Goal: Task Accomplishment & Management: Complete application form

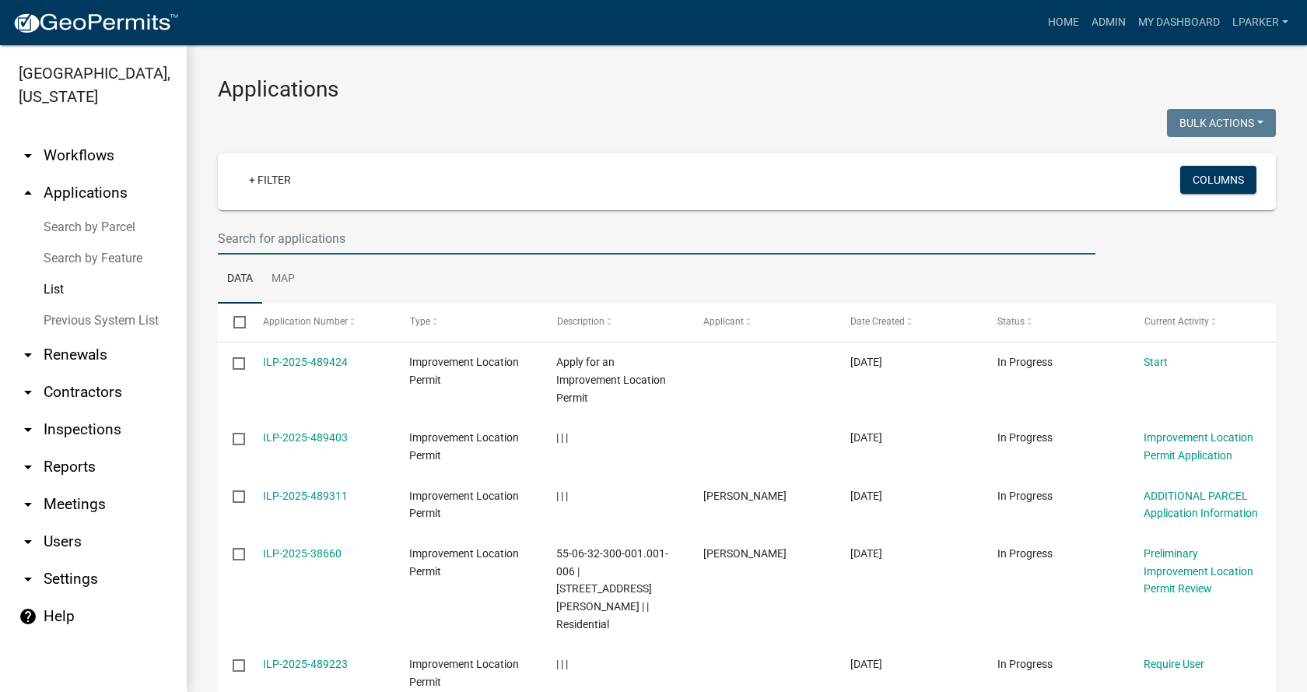
click at [285, 242] on input "text" at bounding box center [657, 239] width 878 height 32
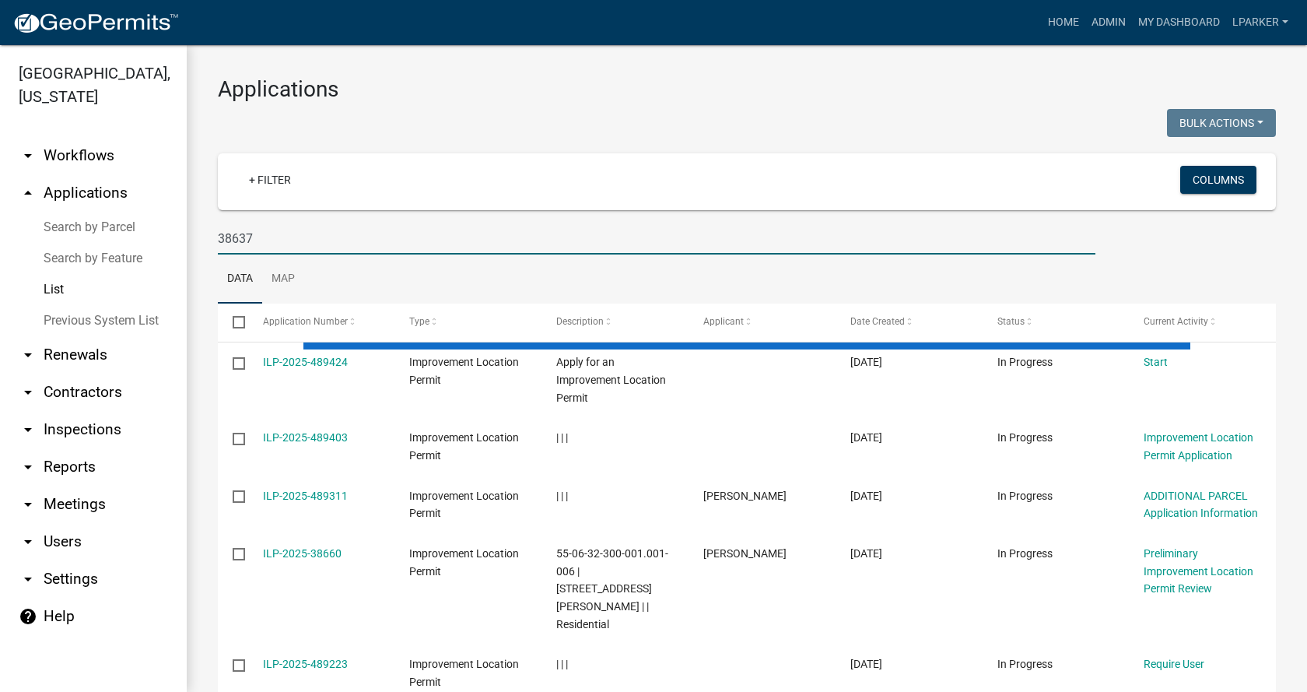
type input "38637"
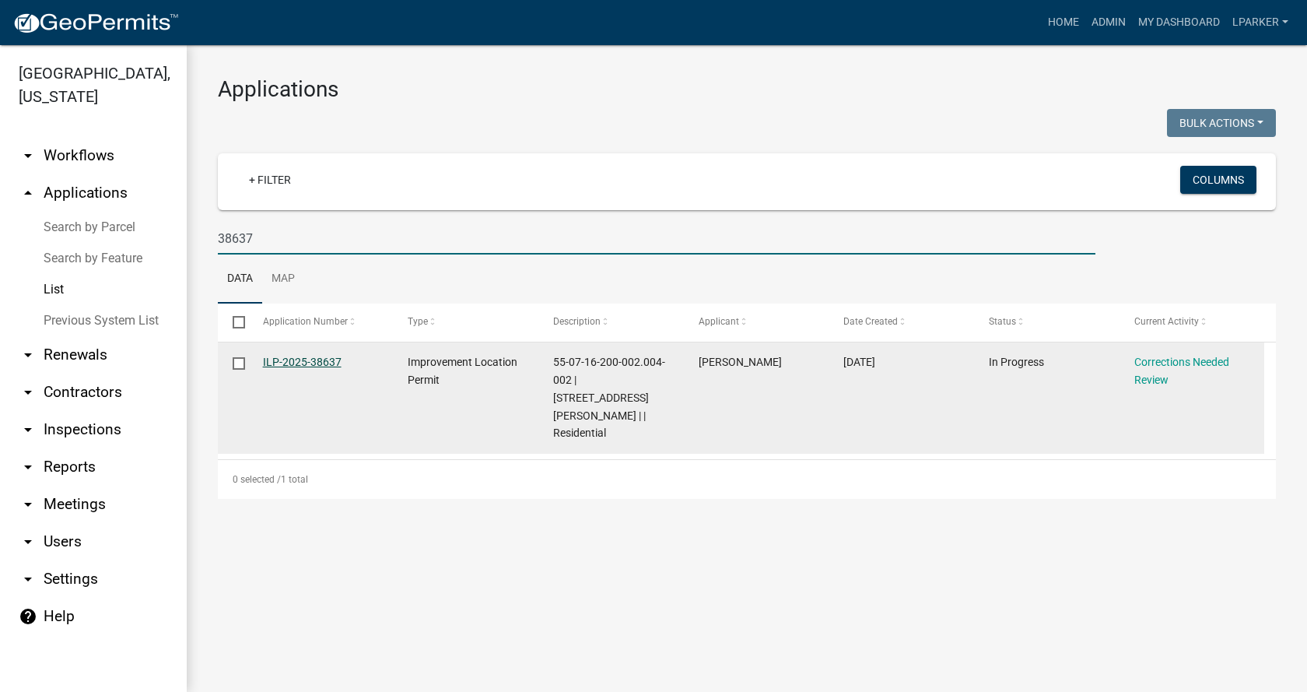
click at [303, 359] on link "ILP-2025-38637" at bounding box center [302, 362] width 79 height 12
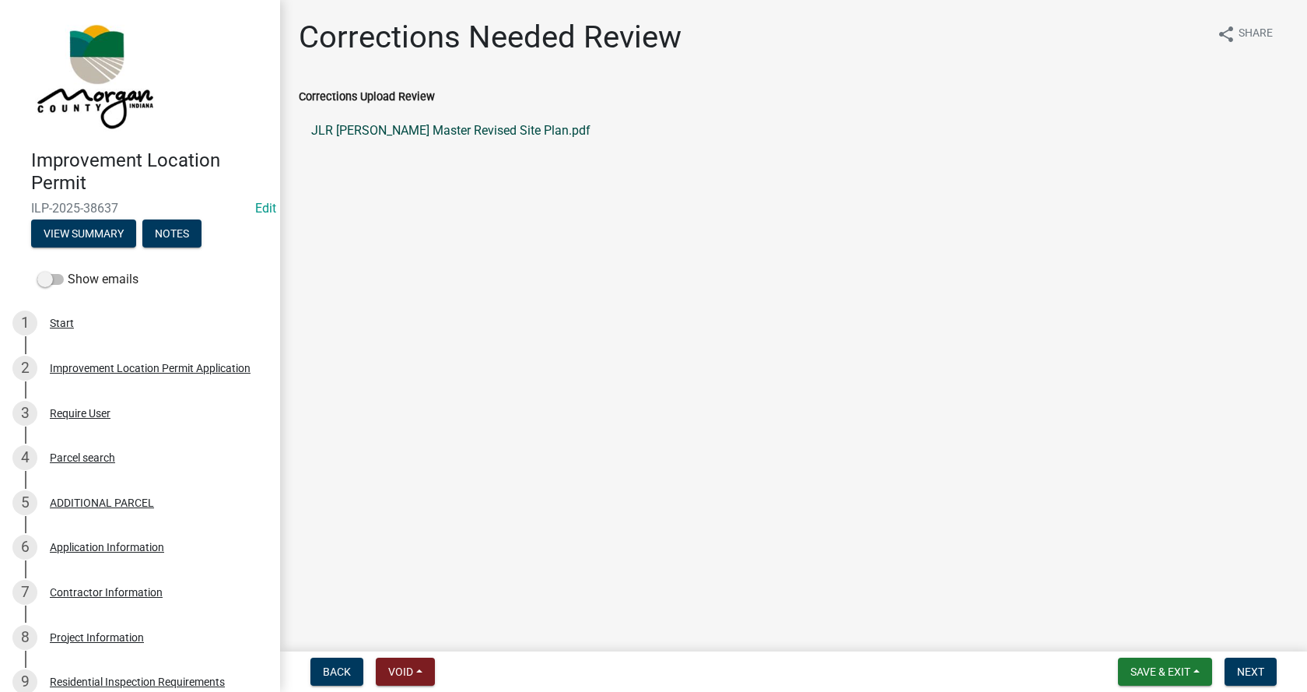
click at [393, 125] on link "JLR [PERSON_NAME] Master Revised Site Plan.pdf" at bounding box center [794, 130] width 990 height 37
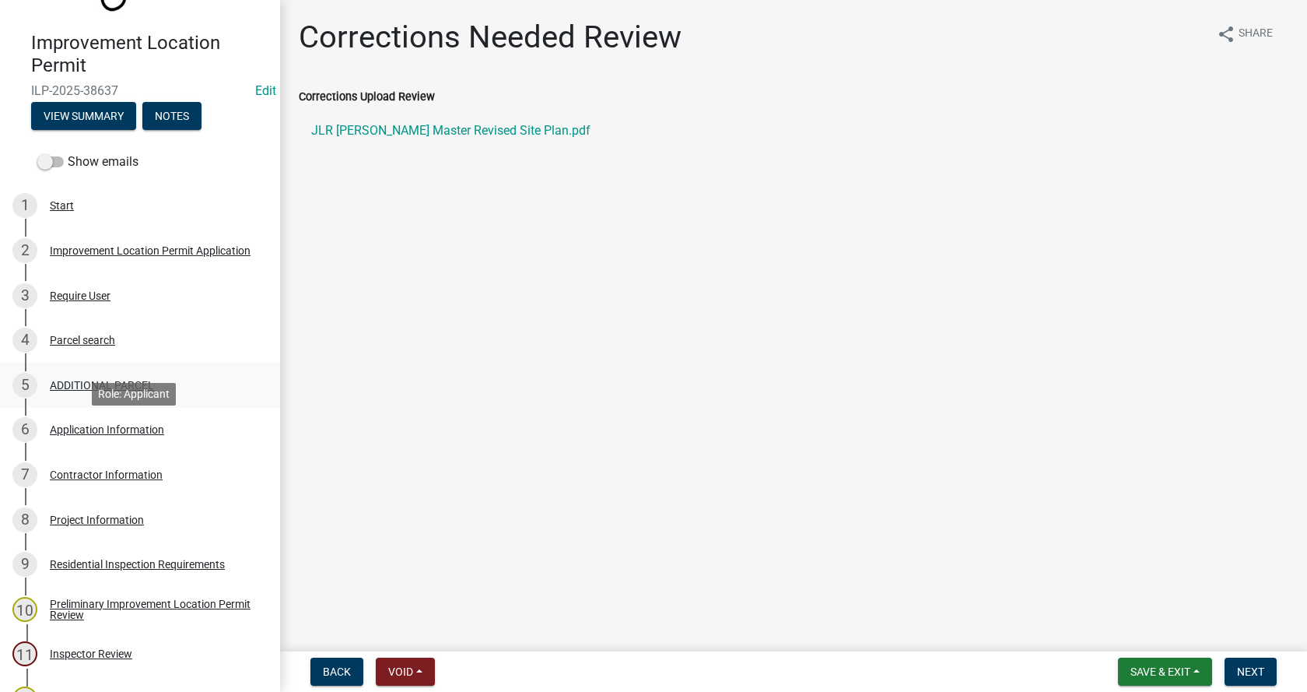
scroll to position [156, 0]
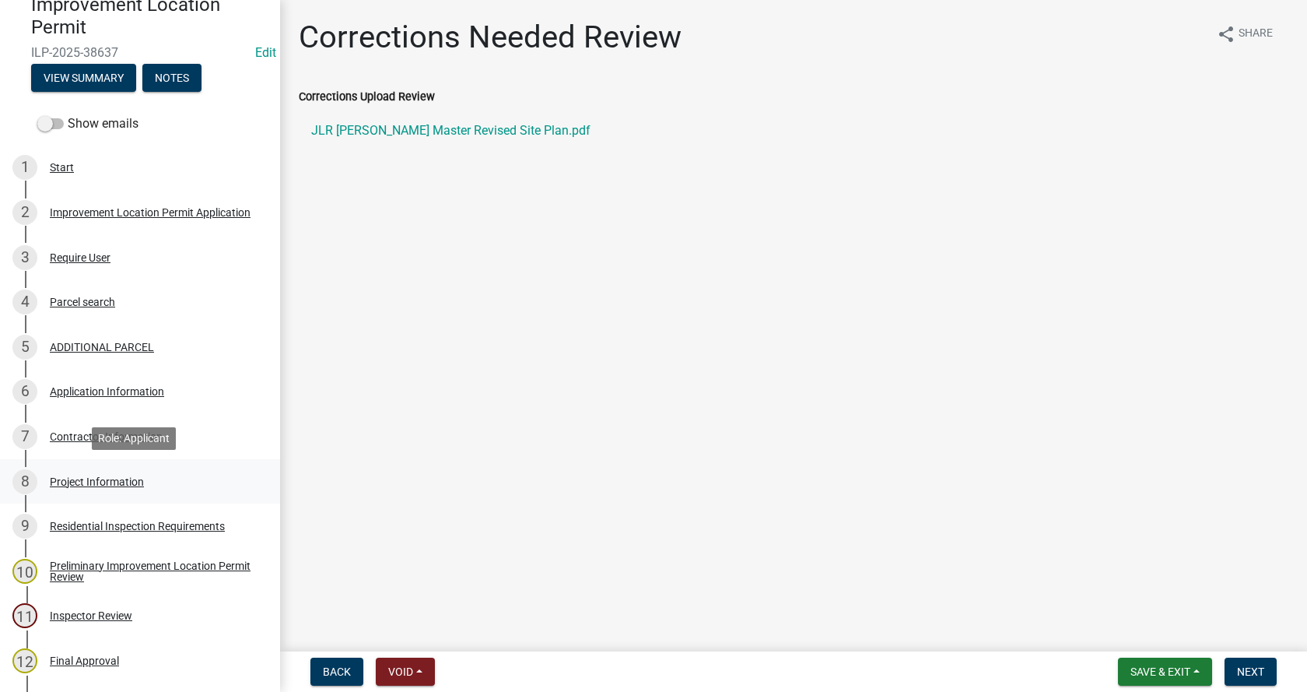
click at [65, 479] on div "Project Information" at bounding box center [97, 481] width 94 height 11
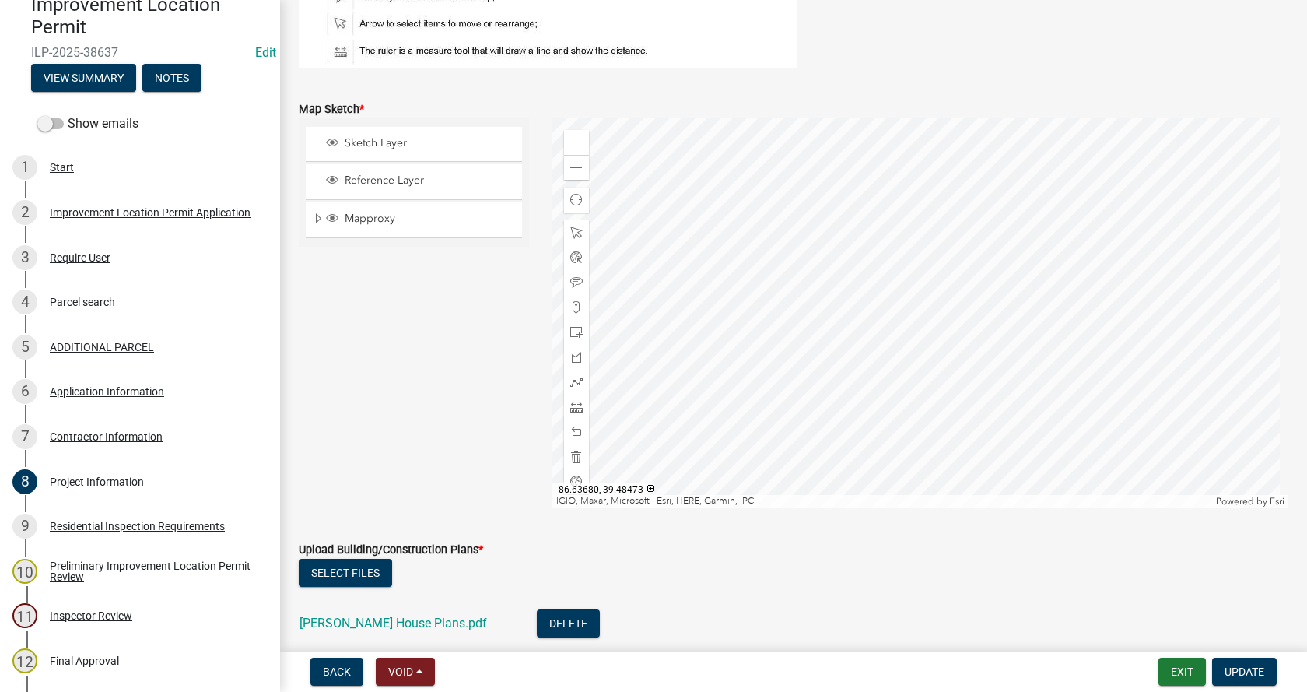
scroll to position [3501, 0]
click at [832, 267] on div at bounding box center [920, 311] width 737 height 389
click at [577, 456] on span at bounding box center [576, 455] width 12 height 12
click at [570, 359] on span at bounding box center [576, 355] width 12 height 12
click at [871, 378] on div at bounding box center [920, 311] width 737 height 389
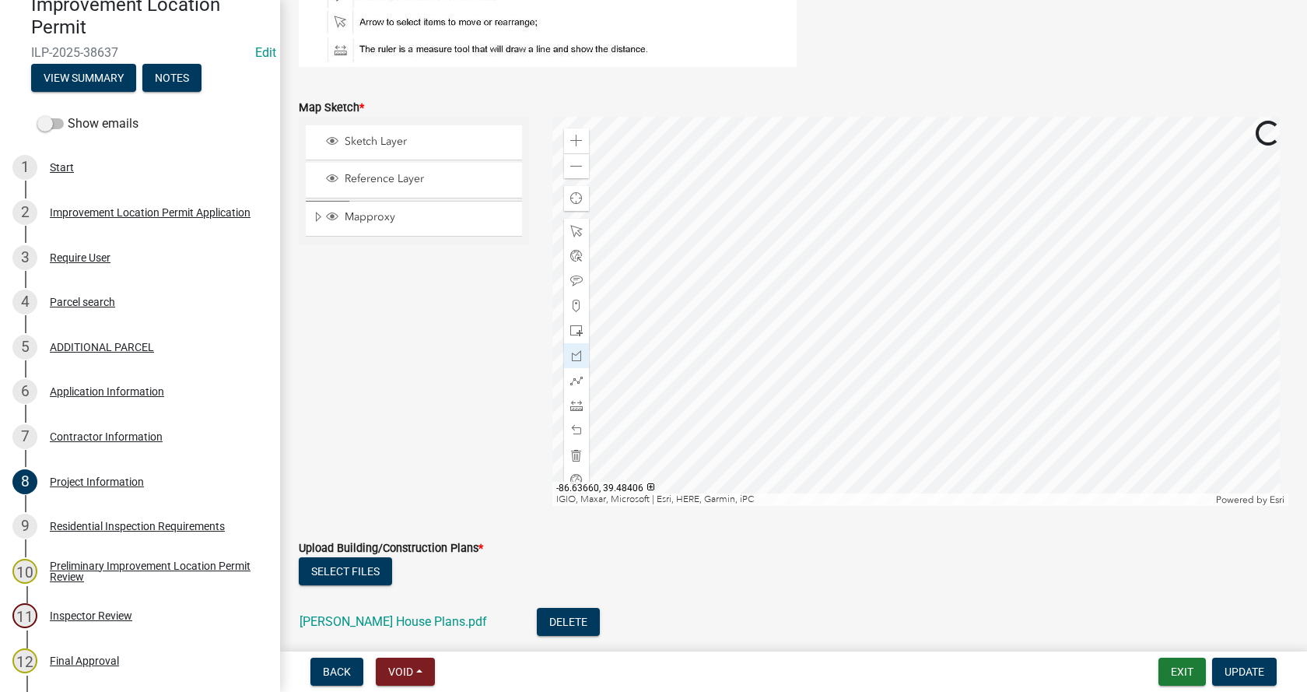
click at [872, 378] on div at bounding box center [920, 311] width 737 height 389
click at [917, 345] on div at bounding box center [920, 311] width 737 height 389
click at [943, 376] on div at bounding box center [920, 311] width 737 height 389
click at [899, 408] on div at bounding box center [920, 311] width 737 height 389
click at [873, 377] on div at bounding box center [920, 311] width 737 height 389
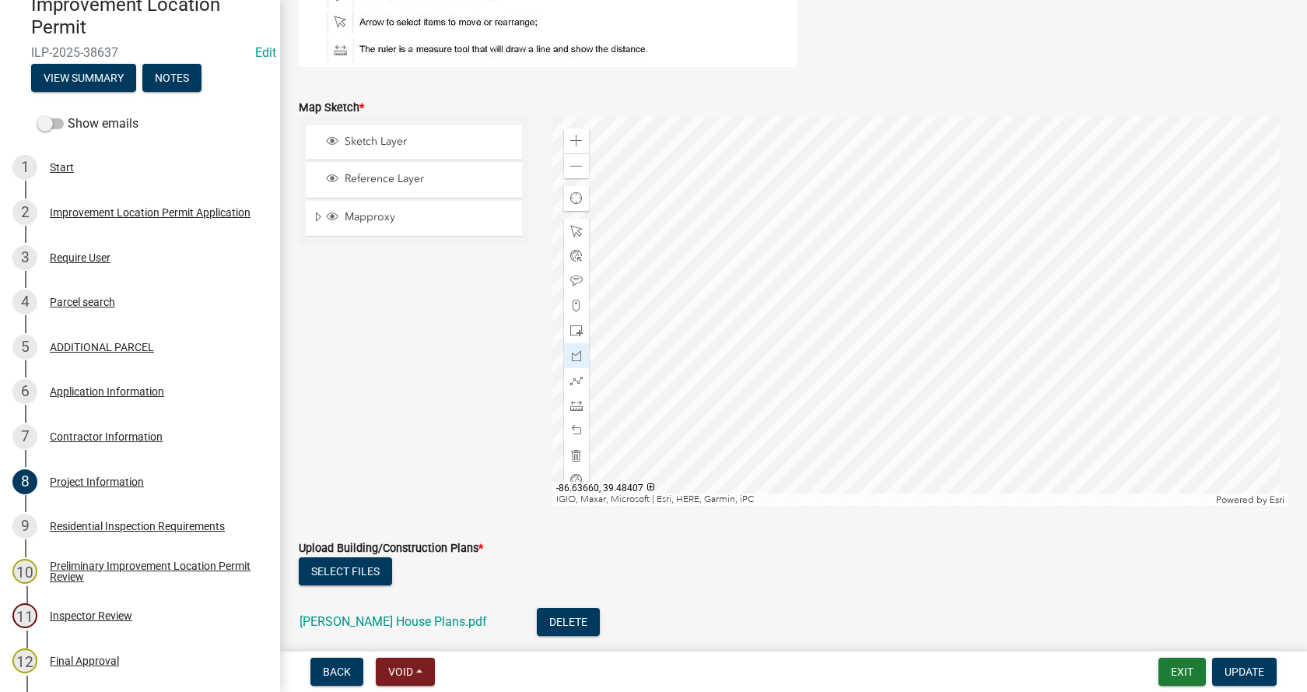
click at [873, 377] on div at bounding box center [920, 311] width 737 height 389
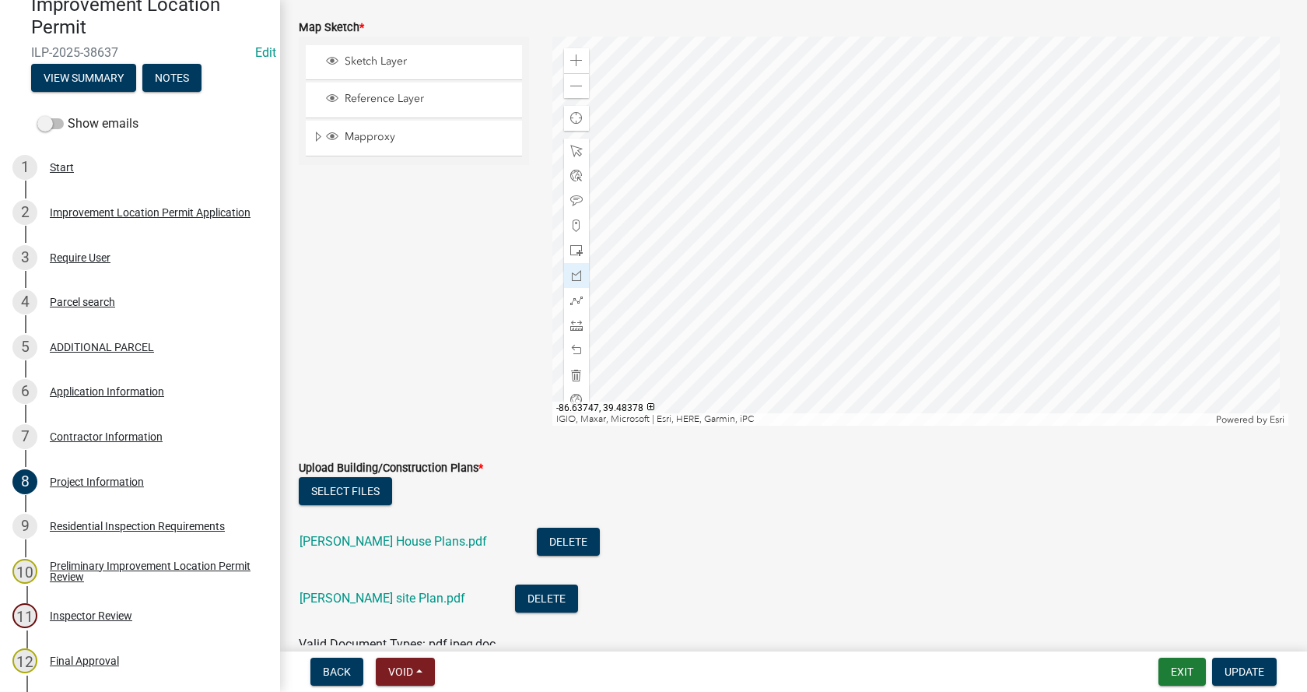
scroll to position [3657, 0]
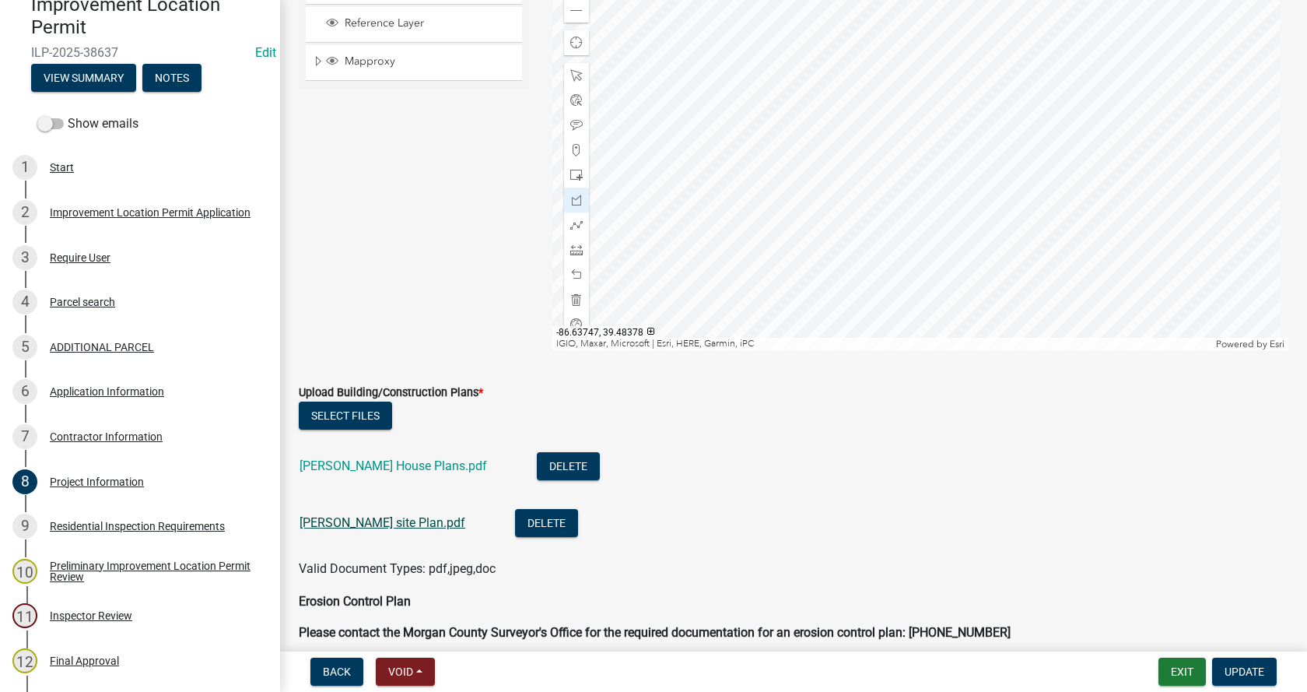
click at [357, 521] on link "[PERSON_NAME] site Plan.pdf" at bounding box center [383, 522] width 166 height 15
click at [515, 524] on button "Delete" at bounding box center [546, 523] width 63 height 28
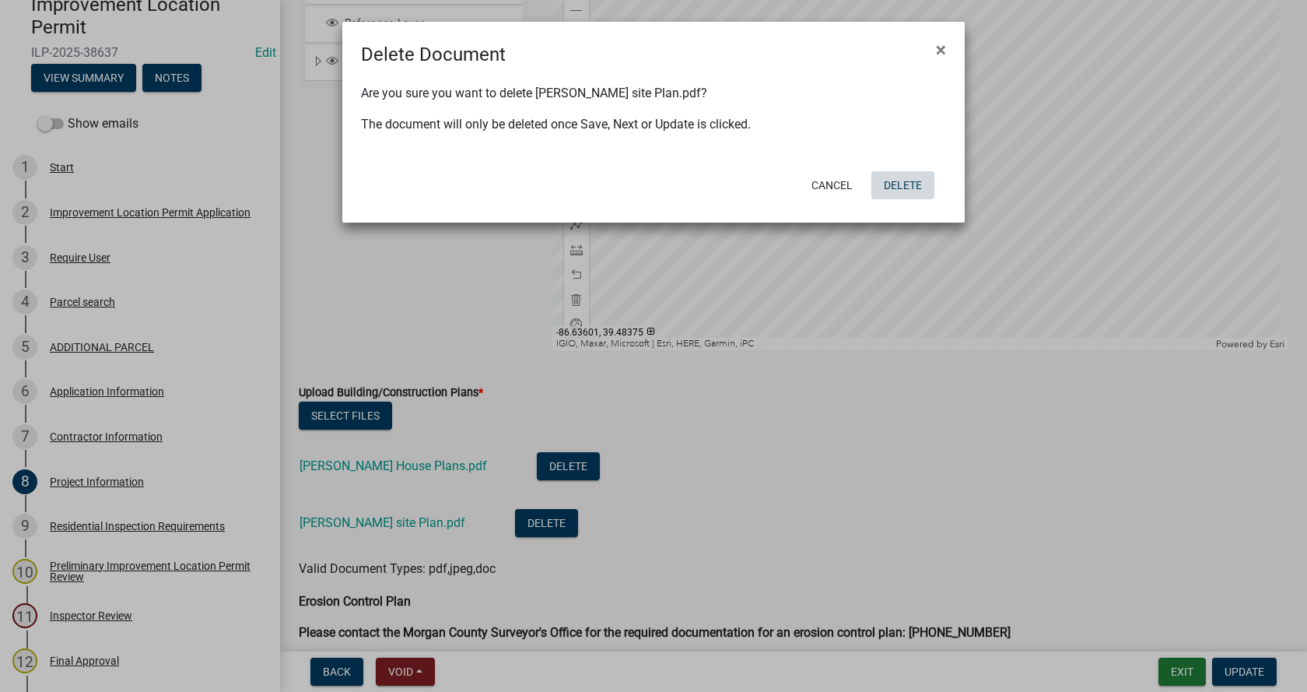
click at [905, 188] on button "Delete" at bounding box center [902, 185] width 63 height 28
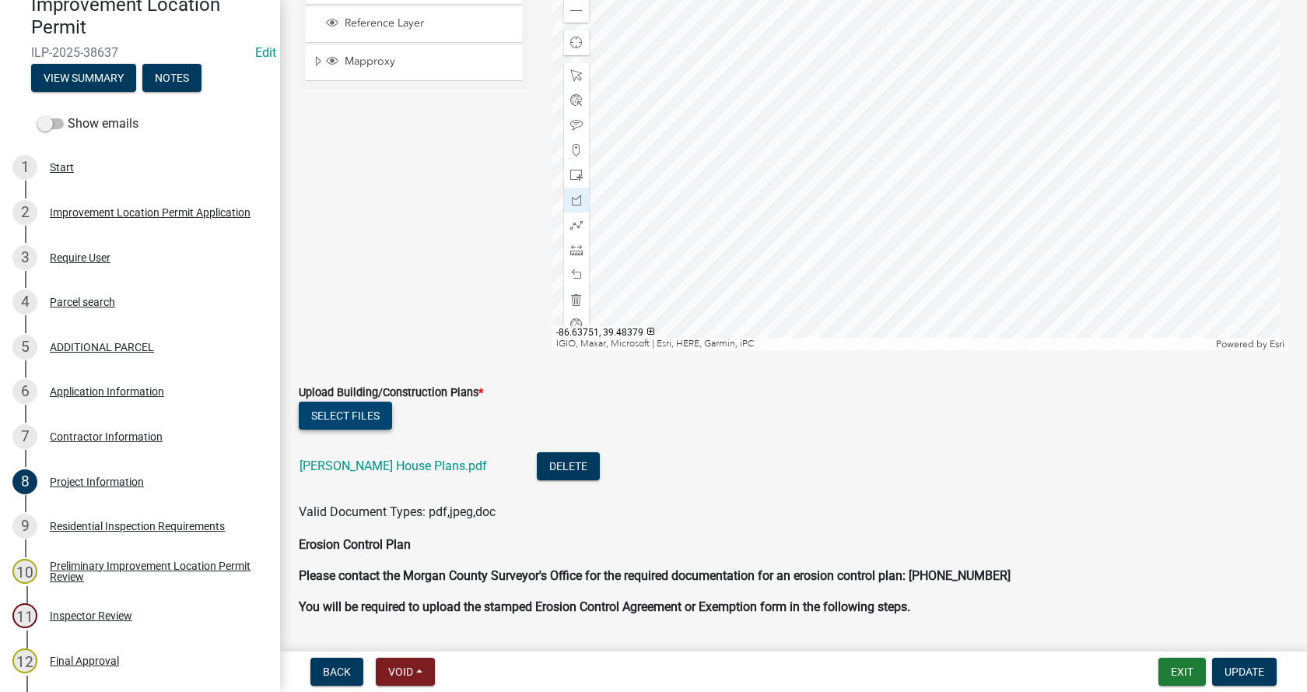
click at [354, 413] on button "Select files" at bounding box center [345, 416] width 93 height 28
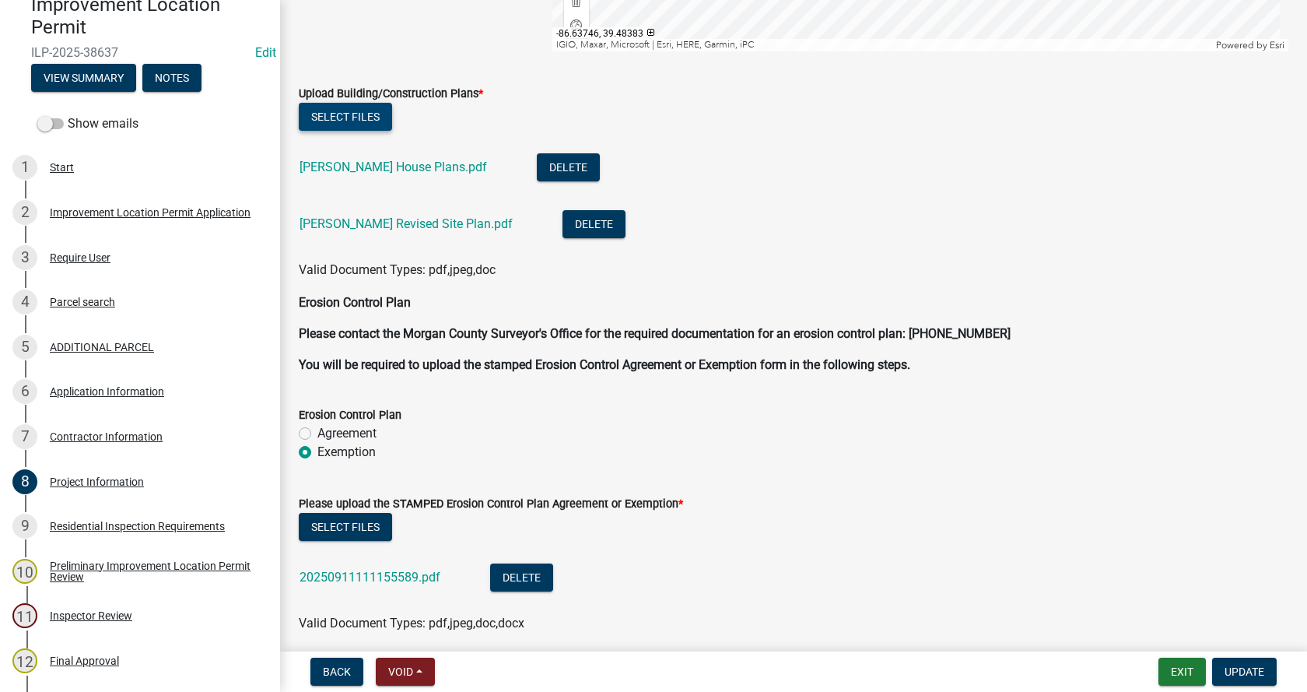
scroll to position [4049, 0]
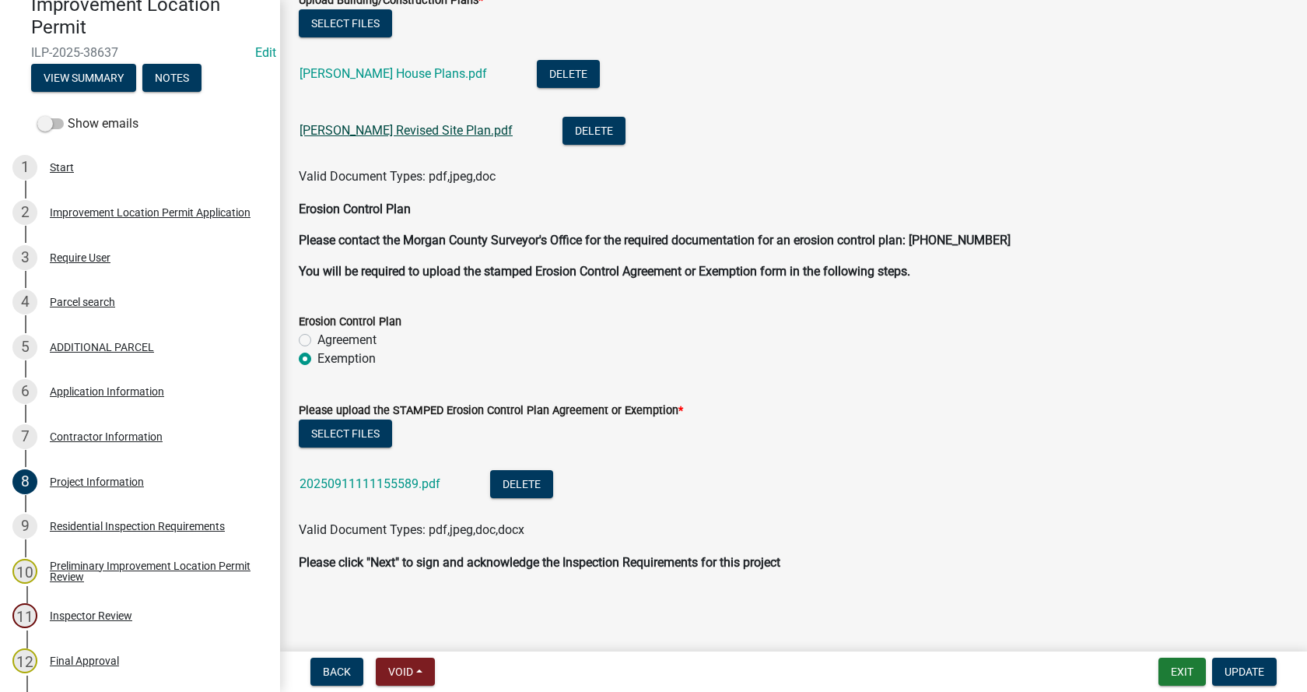
click at [381, 131] on link "[PERSON_NAME] Revised Site Plan.pdf" at bounding box center [406, 130] width 213 height 15
click at [349, 18] on button "Select files" at bounding box center [345, 23] width 93 height 28
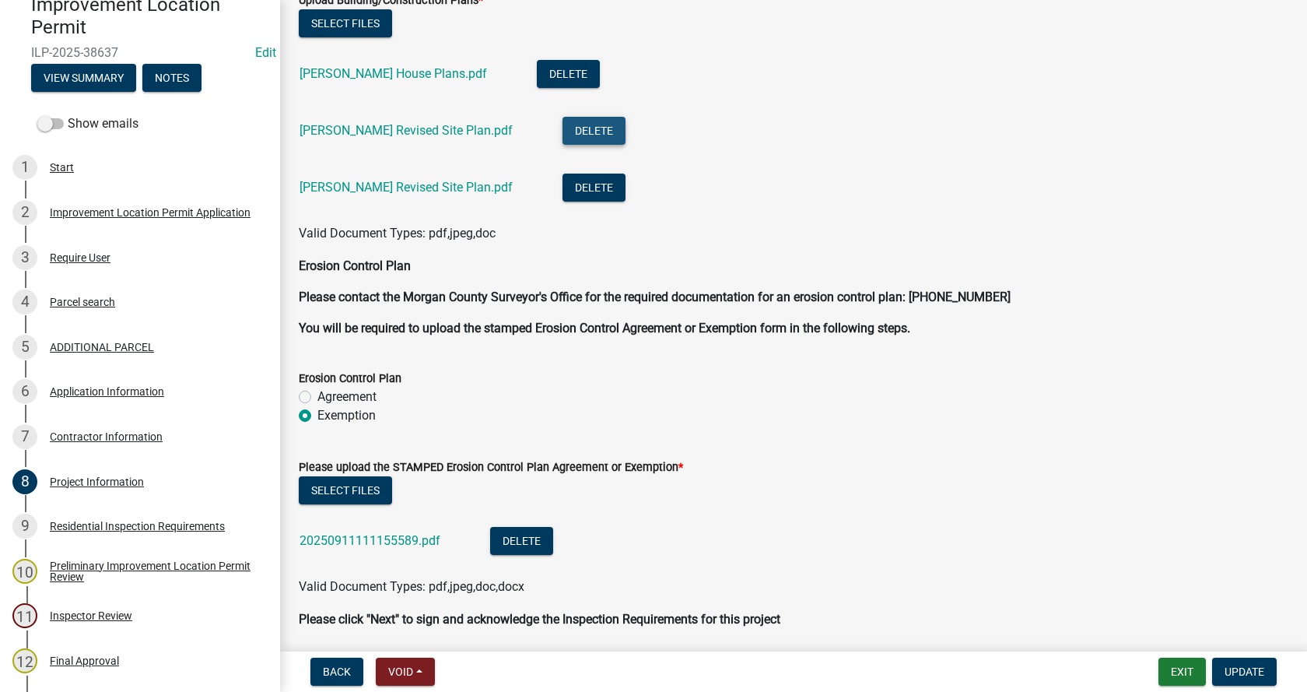
click at [563, 127] on button "Delete" at bounding box center [594, 131] width 63 height 28
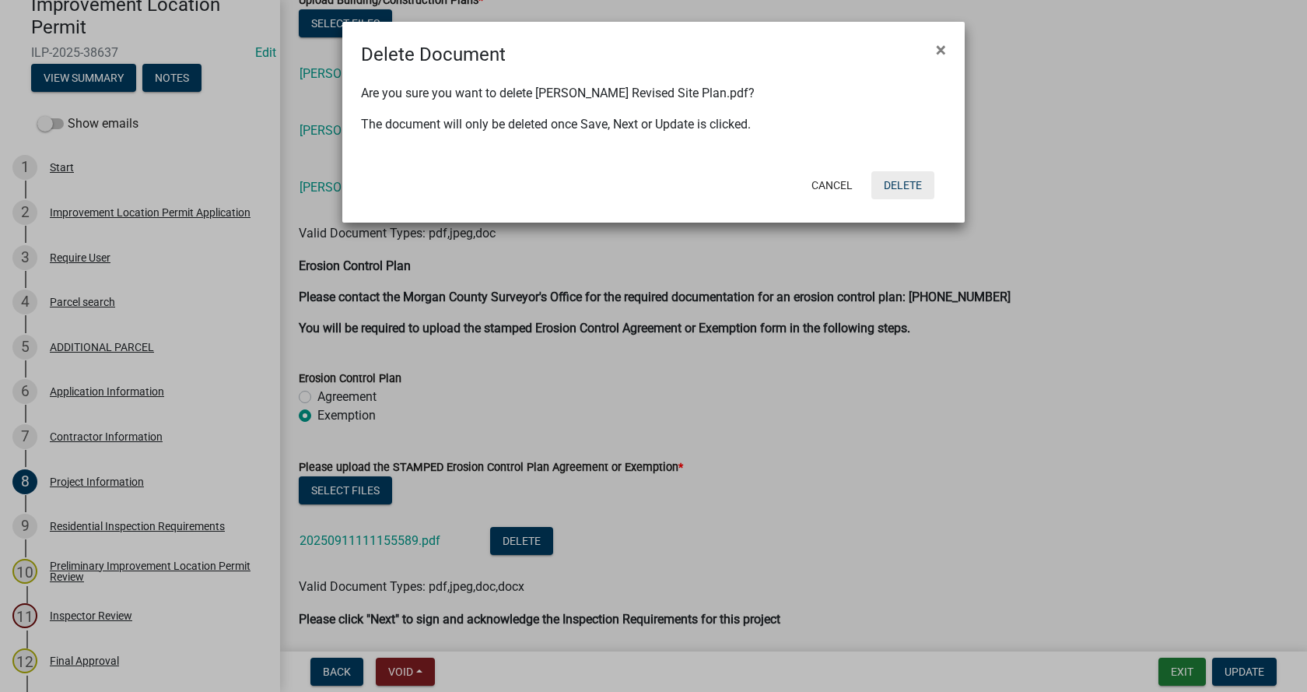
click at [906, 184] on button "Delete" at bounding box center [902, 185] width 63 height 28
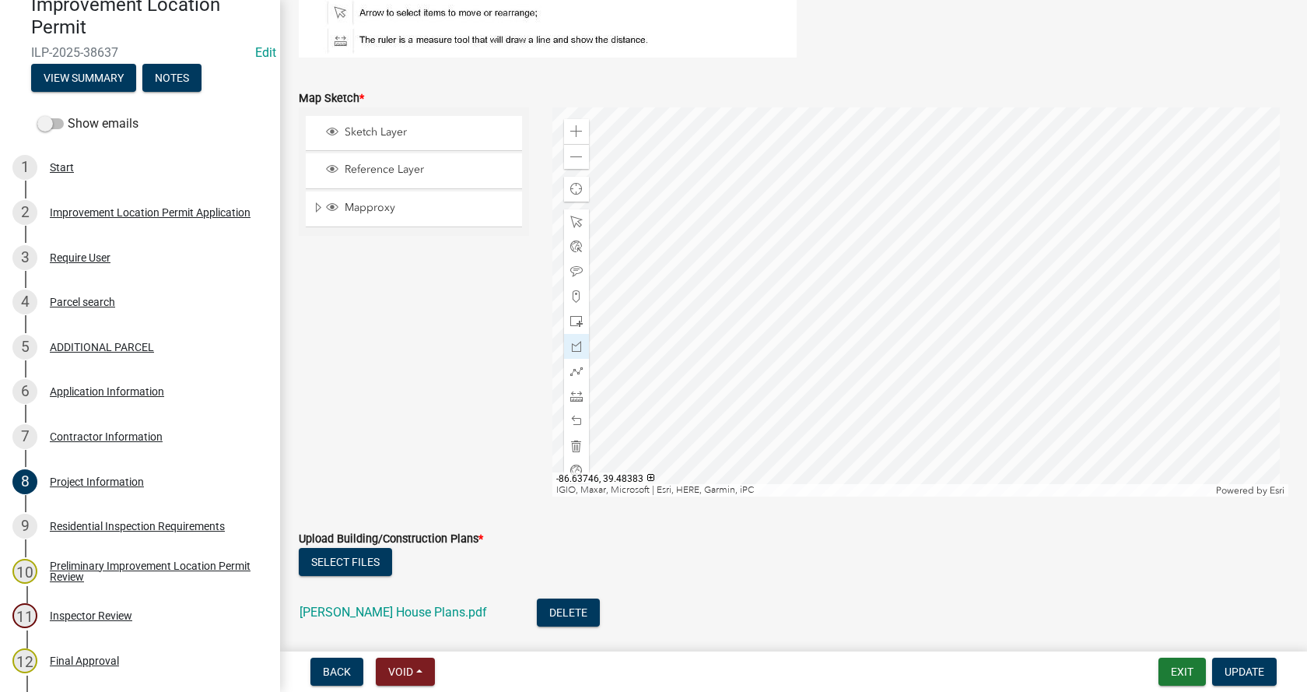
scroll to position [3505, 0]
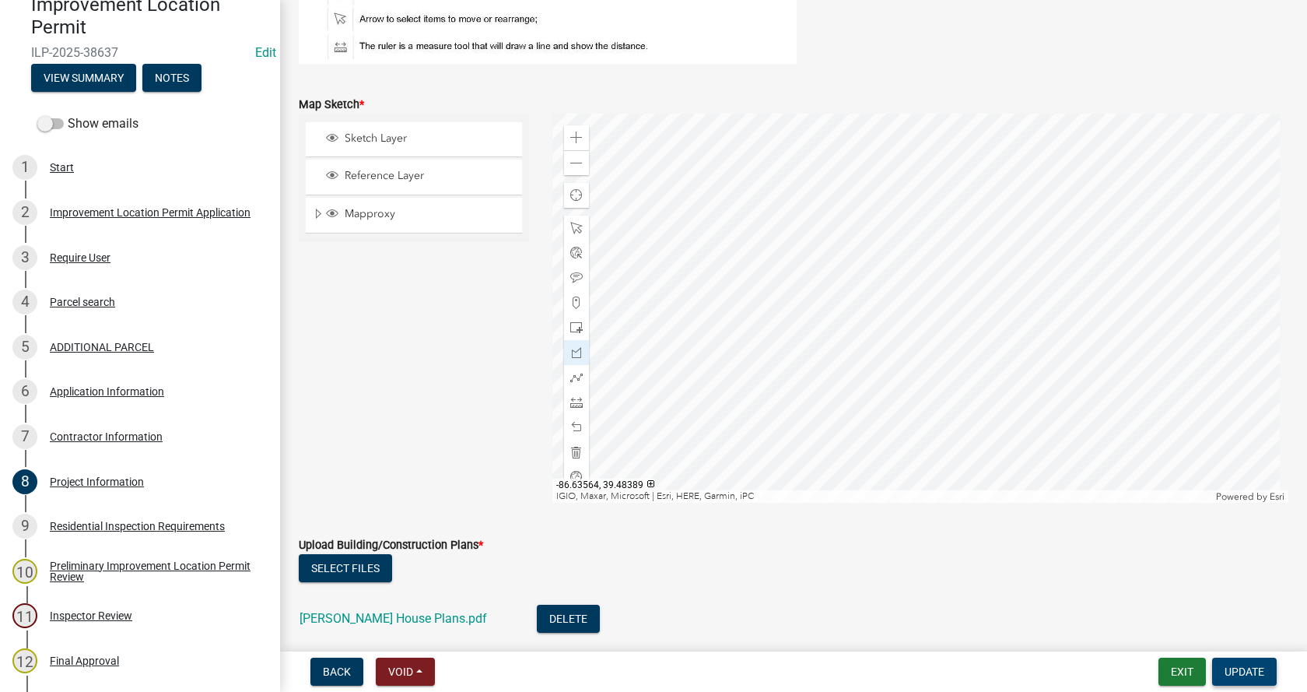
click at [1240, 669] on span "Update" at bounding box center [1245, 671] width 40 height 12
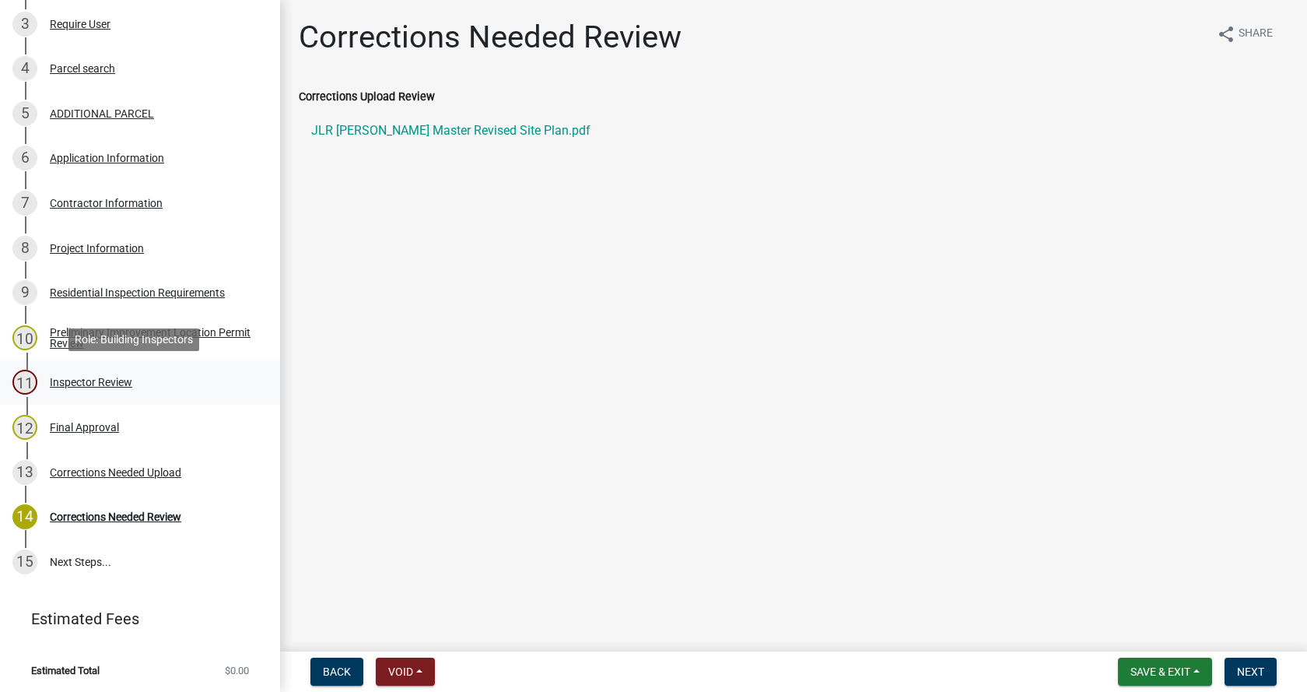
scroll to position [391, 0]
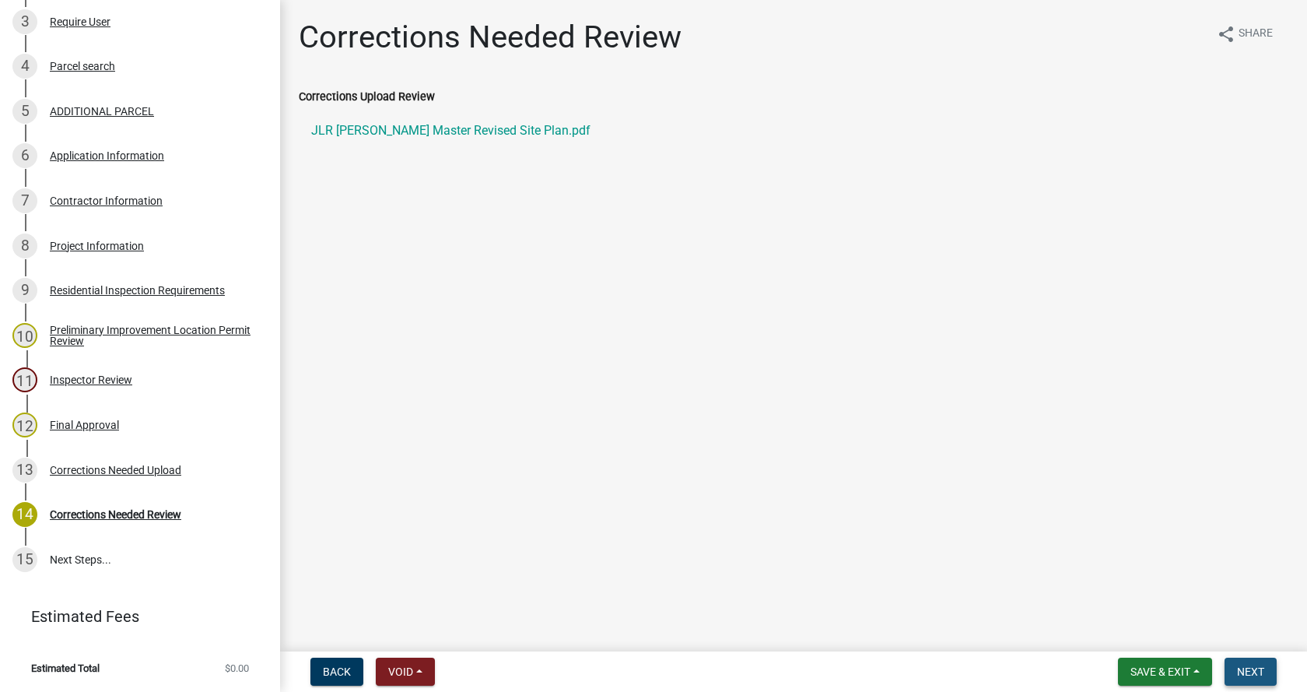
click at [1257, 666] on span "Next" at bounding box center [1250, 671] width 27 height 12
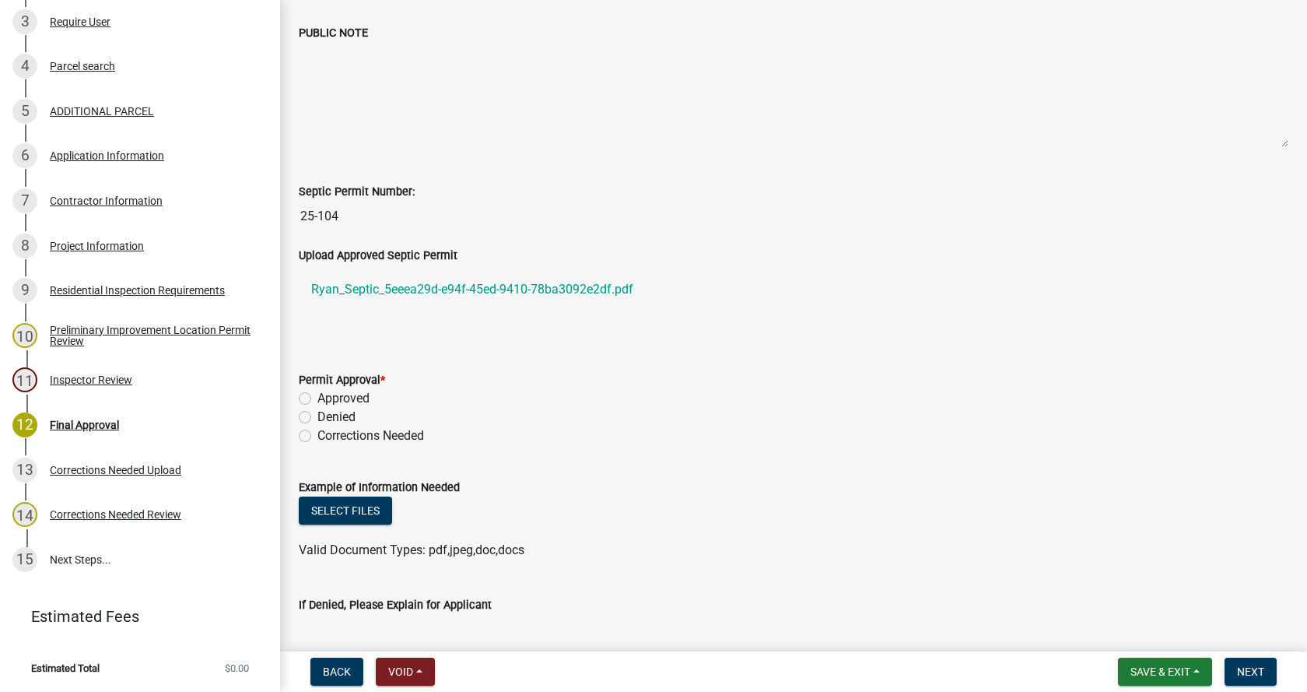
scroll to position [389, 0]
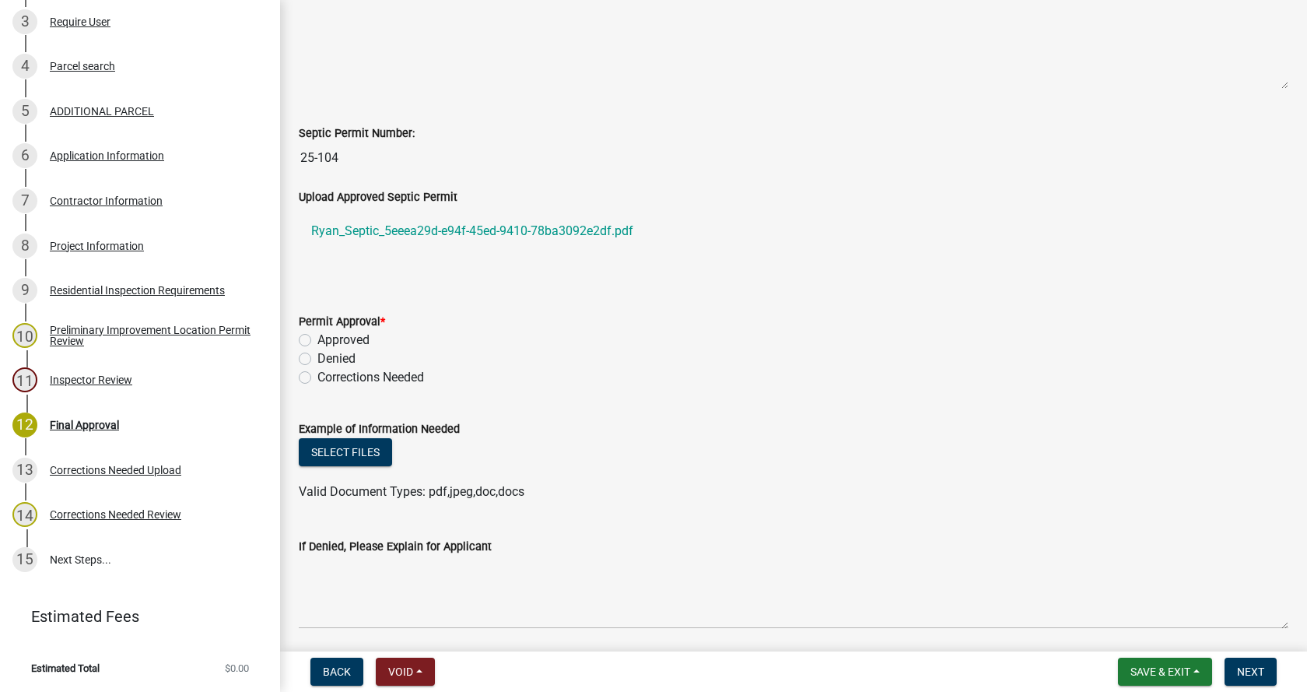
click at [317, 342] on label "Approved" at bounding box center [343, 340] width 52 height 19
click at [317, 341] on input "Approved" at bounding box center [322, 336] width 10 height 10
radio input "true"
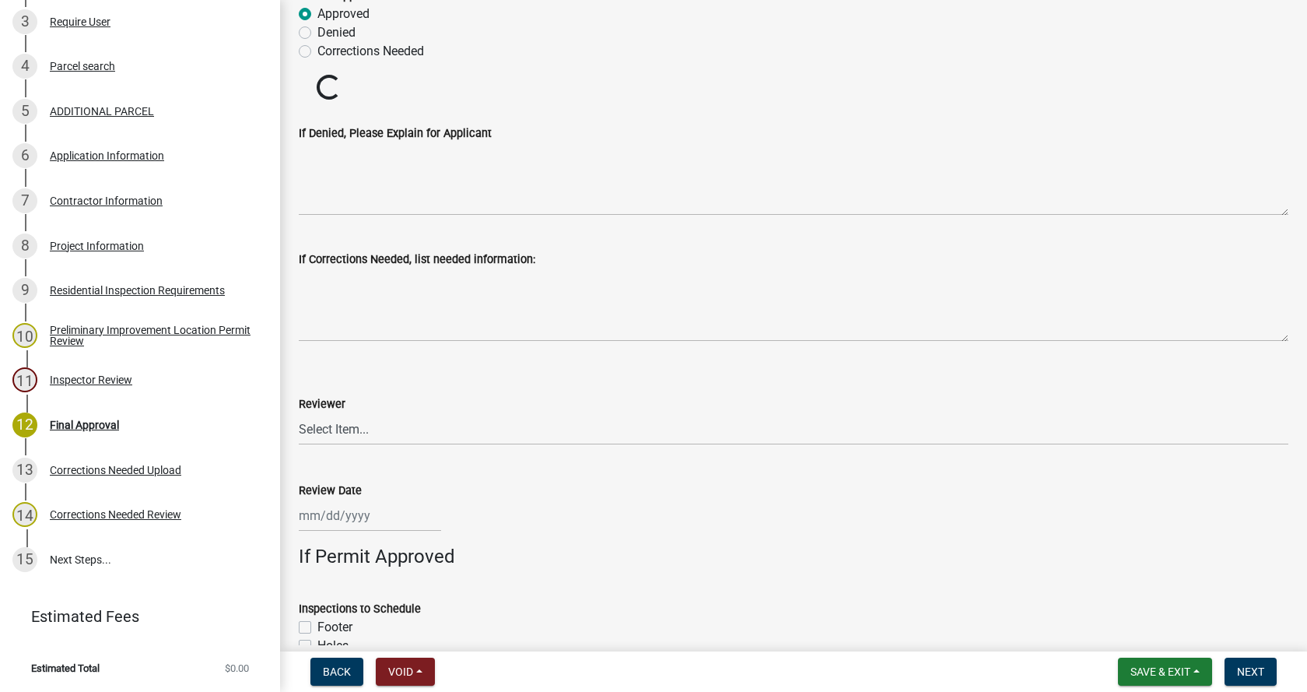
scroll to position [778, 0]
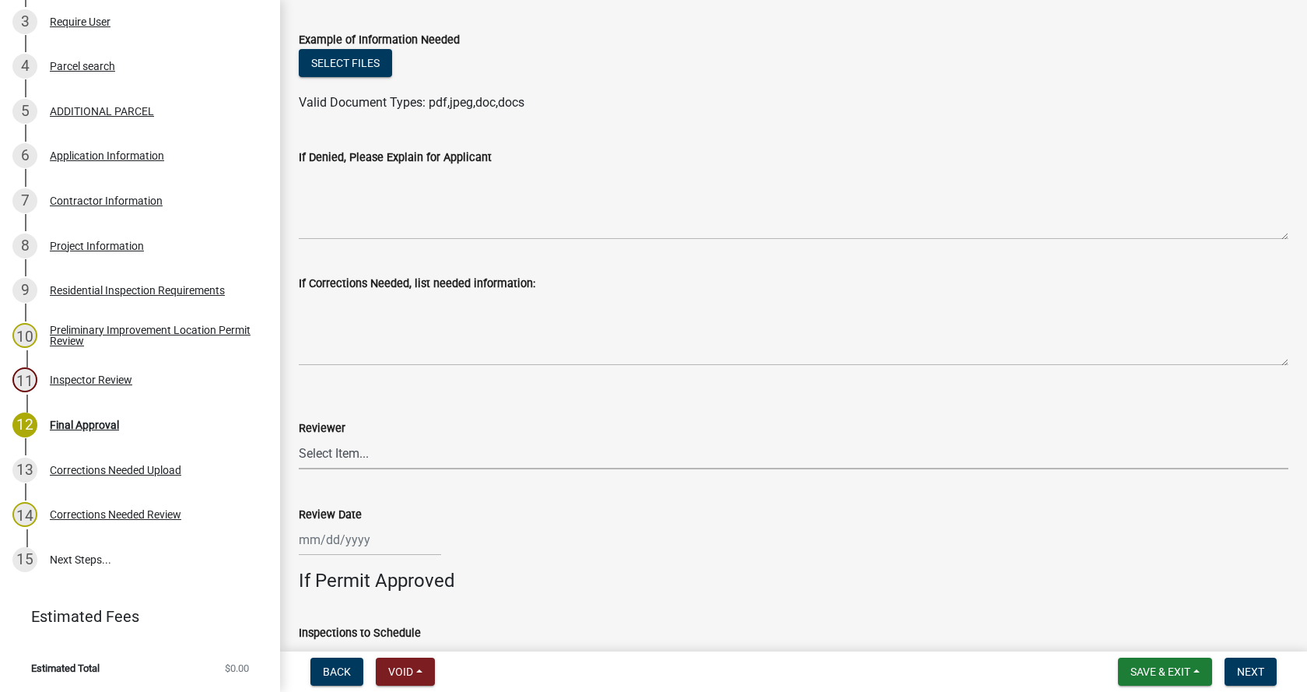
click at [310, 451] on select "Select Item... [PERSON_NAME] [PERSON_NAME] [PERSON_NAME]" at bounding box center [794, 453] width 990 height 32
click at [299, 437] on select "Select Item... [PERSON_NAME] [PERSON_NAME] [PERSON_NAME]" at bounding box center [794, 453] width 990 height 32
select select "4bf9213e-c266-4258-8e9b-d5f6a07002fa"
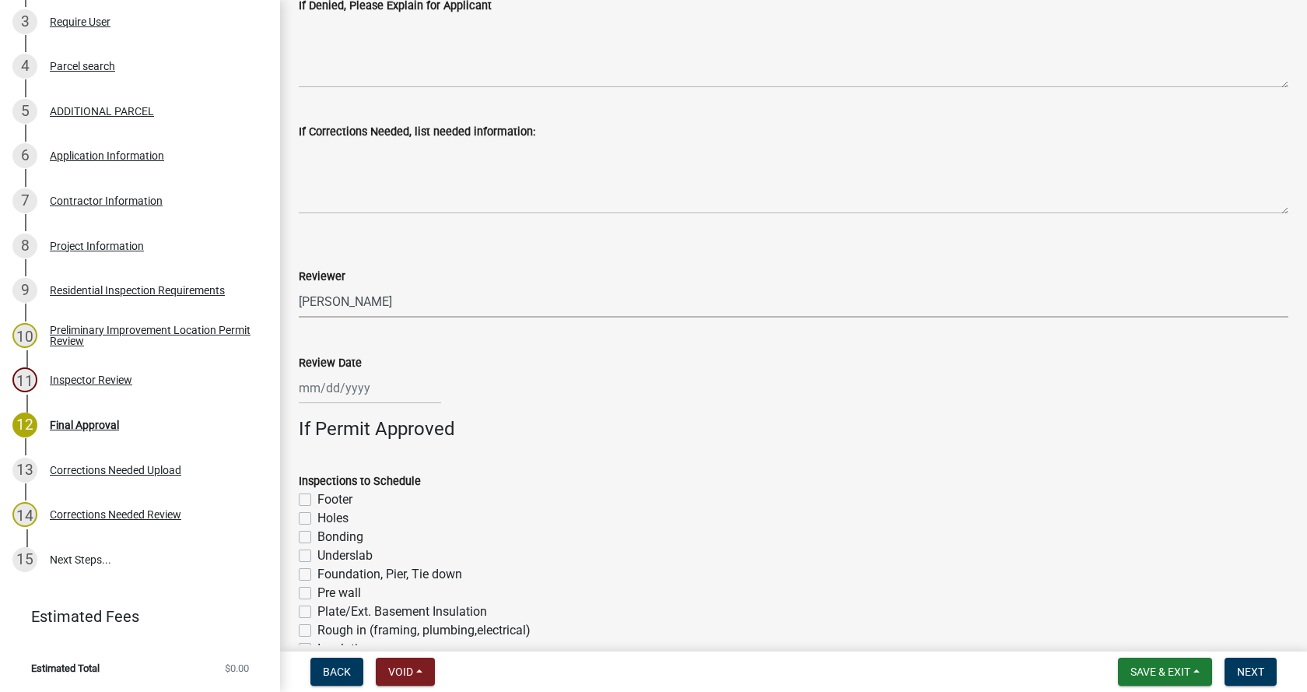
scroll to position [1089, 0]
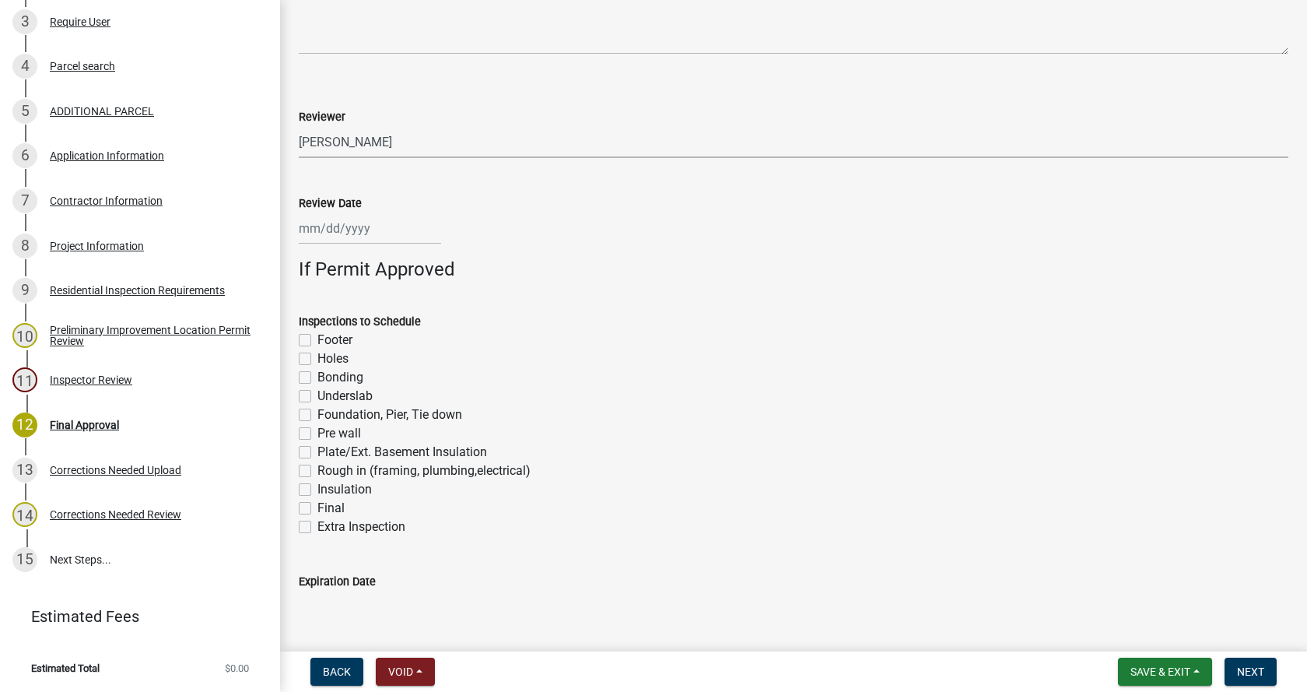
select select "10"
select select "2025"
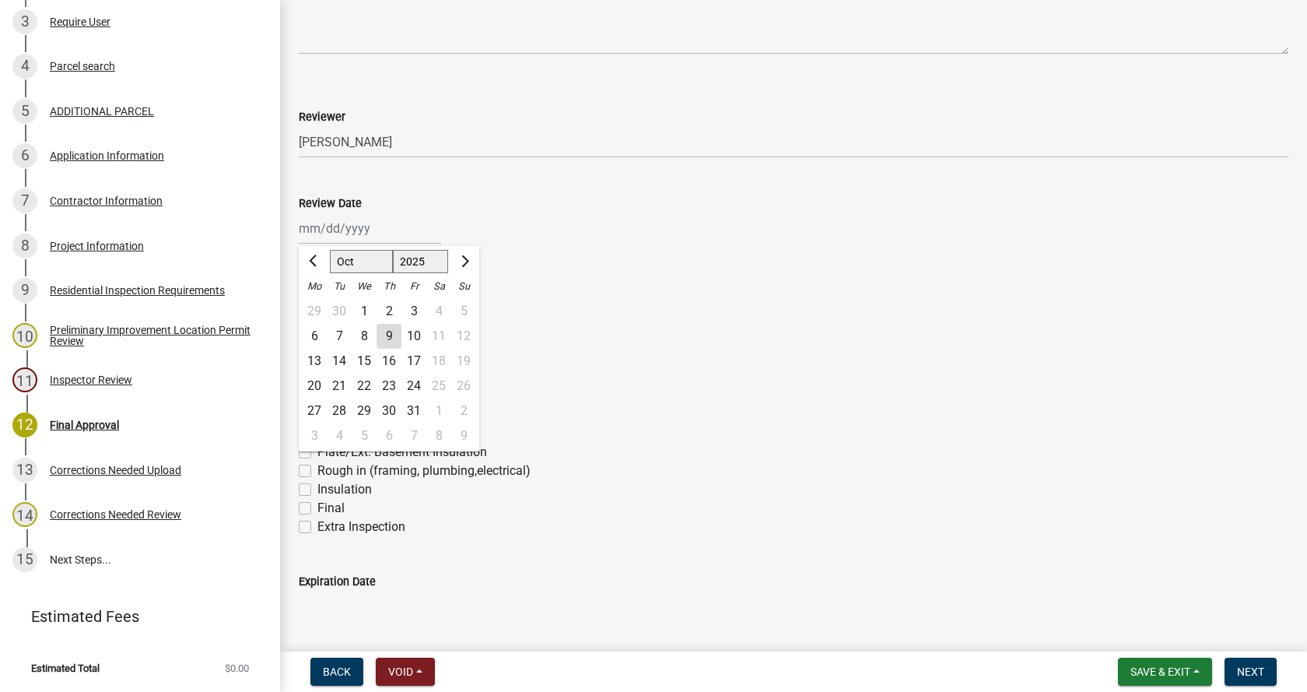
click at [341, 230] on div "[PERSON_NAME] Feb Mar Apr [PERSON_NAME][DATE] Oct Nov [DATE] 1526 1527 1528 152…" at bounding box center [370, 228] width 142 height 32
click at [392, 333] on div "9" at bounding box center [389, 336] width 25 height 25
type input "[DATE]"
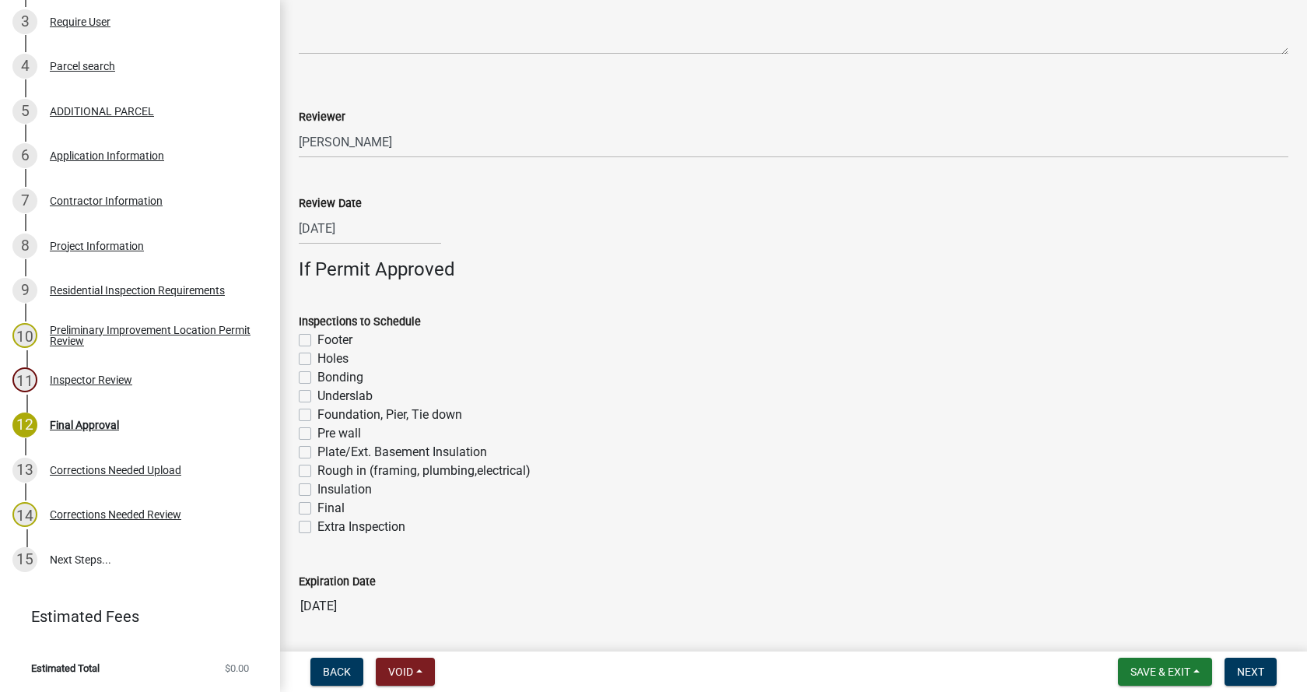
click at [317, 340] on label "Footer" at bounding box center [334, 340] width 35 height 19
click at [317, 340] on input "Footer" at bounding box center [322, 336] width 10 height 10
checkbox input "true"
checkbox input "false"
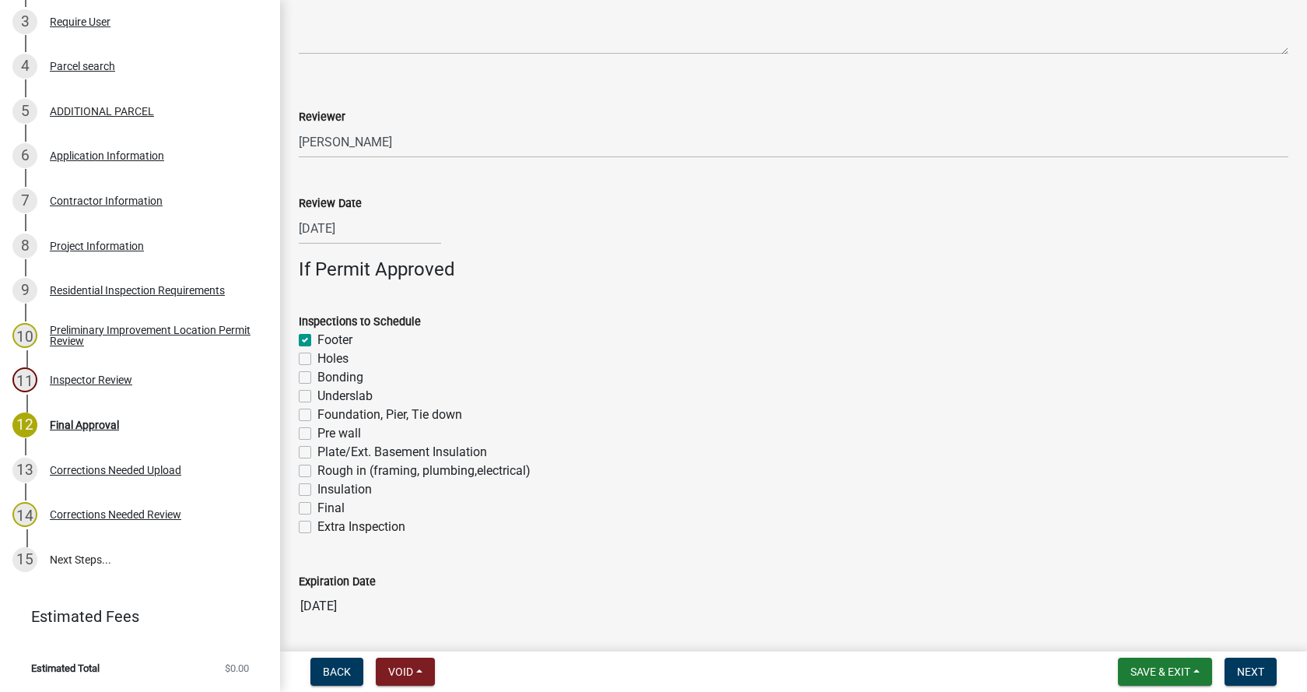
checkbox input "false"
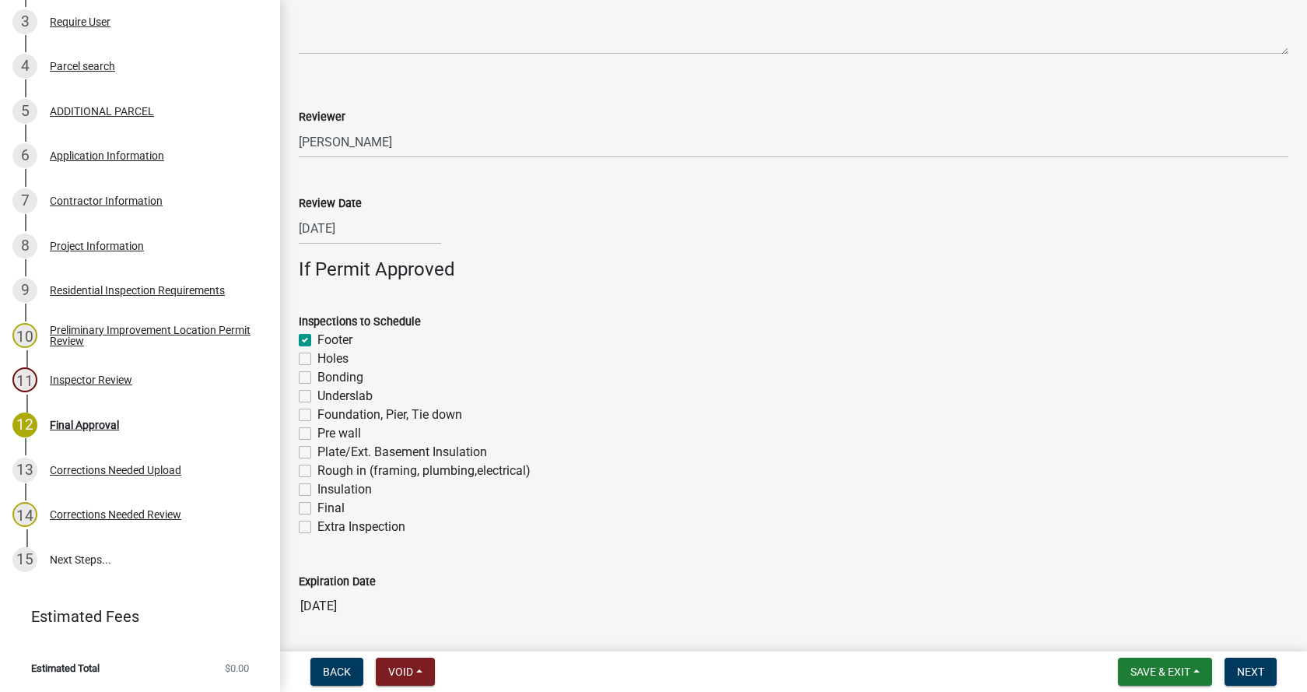
checkbox input "false"
click at [317, 419] on label "Foundation, Pier, Tie down" at bounding box center [389, 414] width 145 height 19
click at [317, 416] on input "Foundation, Pier, Tie down" at bounding box center [322, 410] width 10 height 10
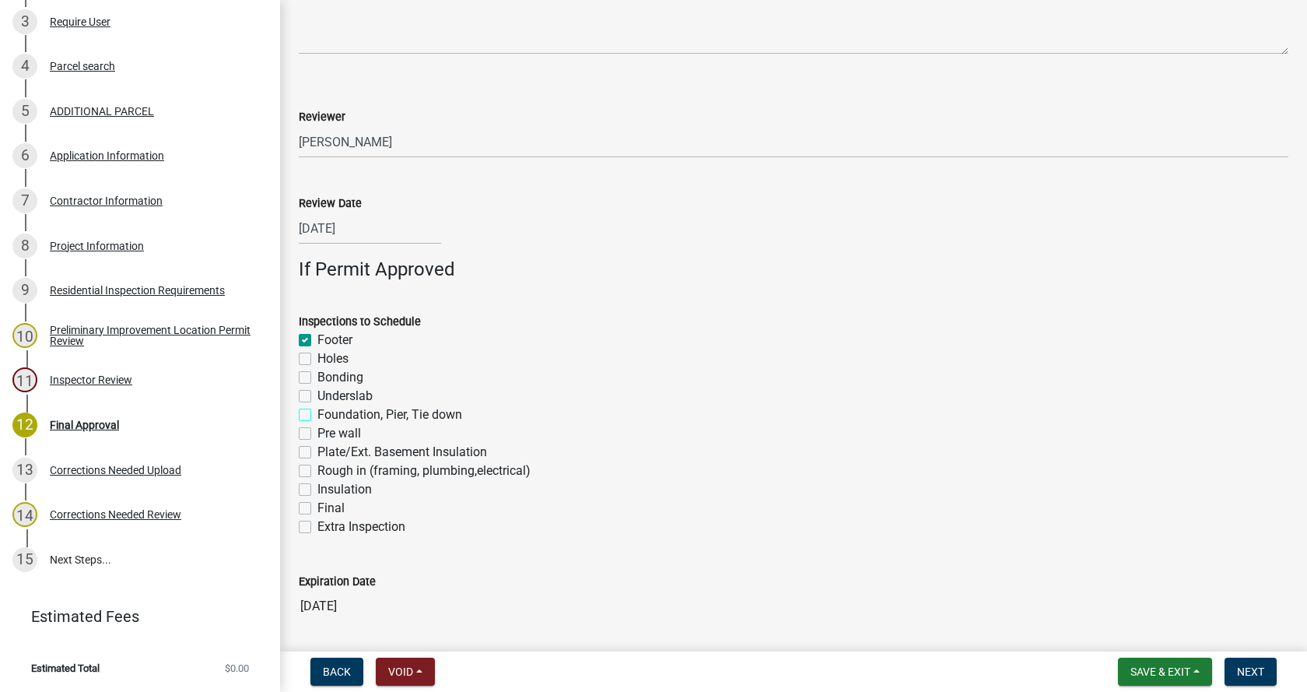
checkbox input "true"
checkbox input "false"
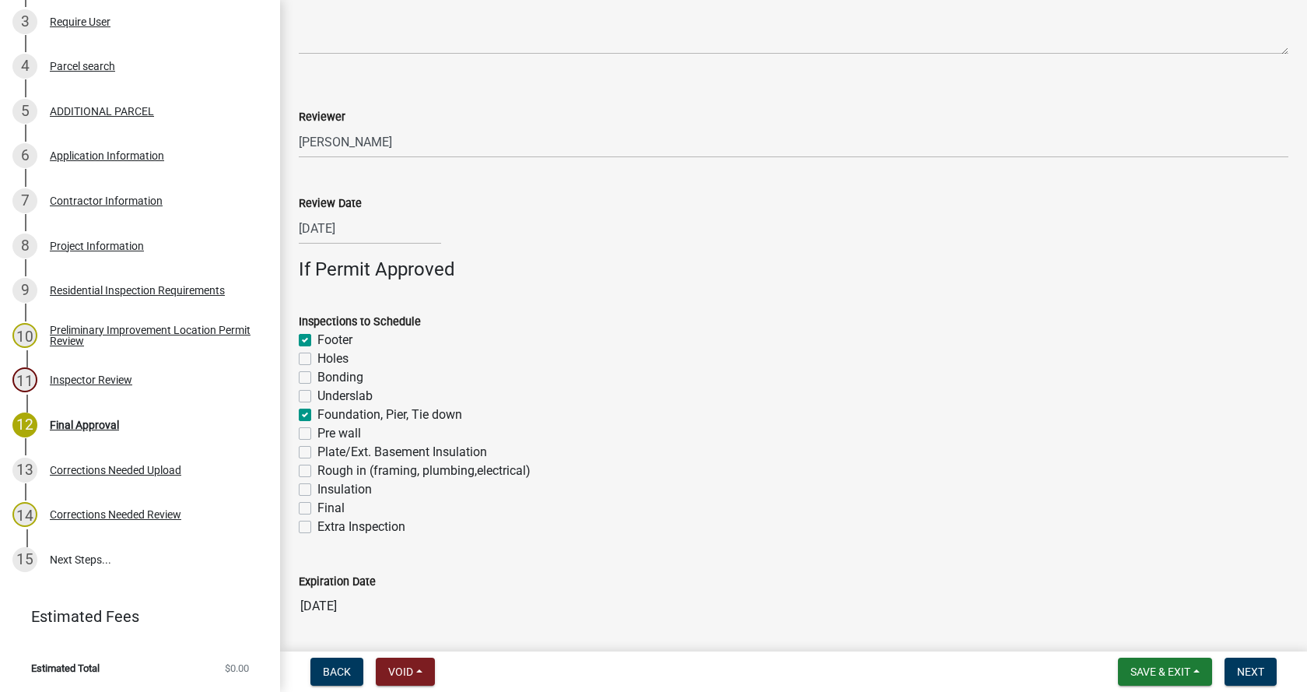
checkbox input "true"
checkbox input "false"
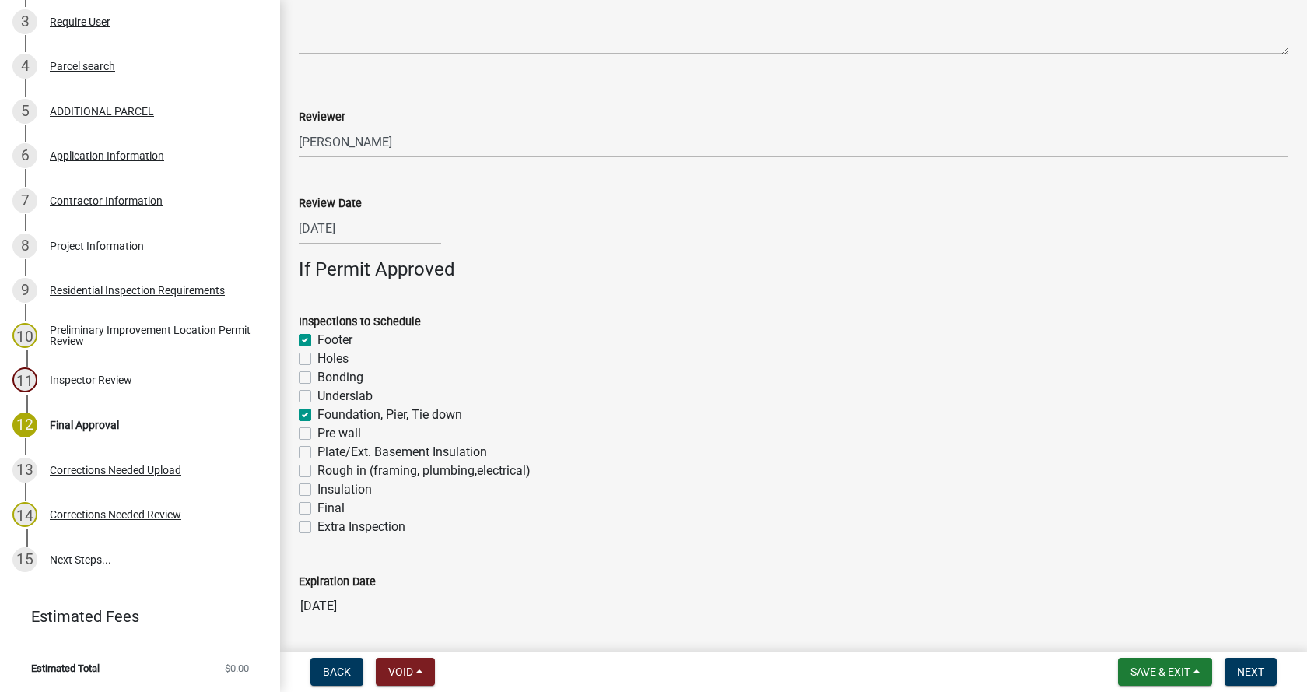
checkbox input "false"
click at [317, 471] on label "Rough in (framing, plumbing,electrical)" at bounding box center [423, 470] width 213 height 19
click at [317, 471] on input "Rough in (framing, plumbing,electrical)" at bounding box center [322, 466] width 10 height 10
checkbox input "true"
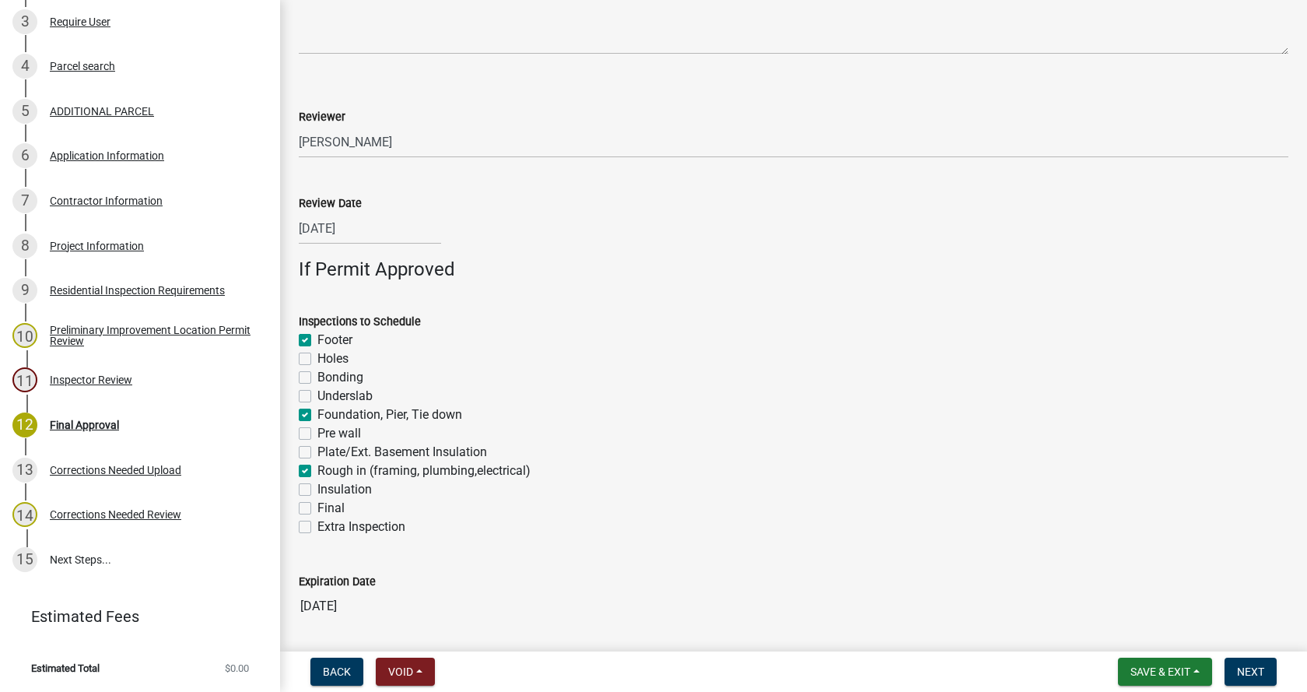
checkbox input "true"
checkbox input "false"
checkbox input "true"
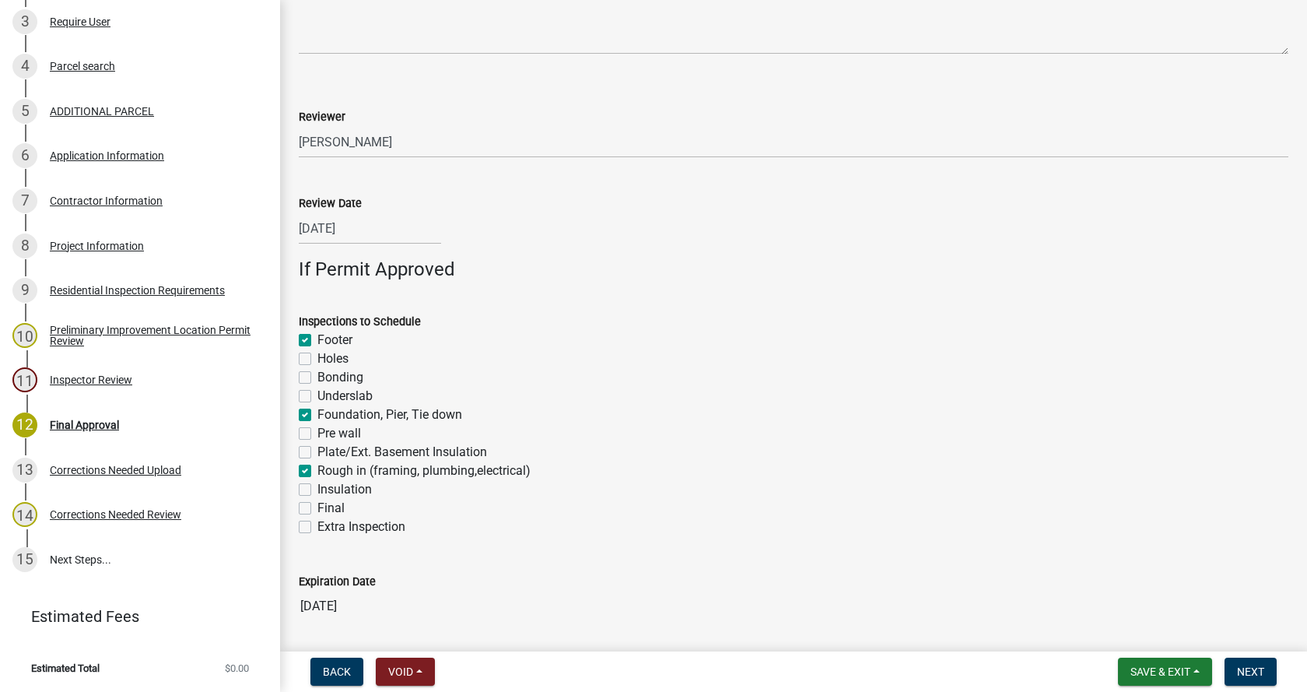
checkbox input "false"
checkbox input "true"
checkbox input "false"
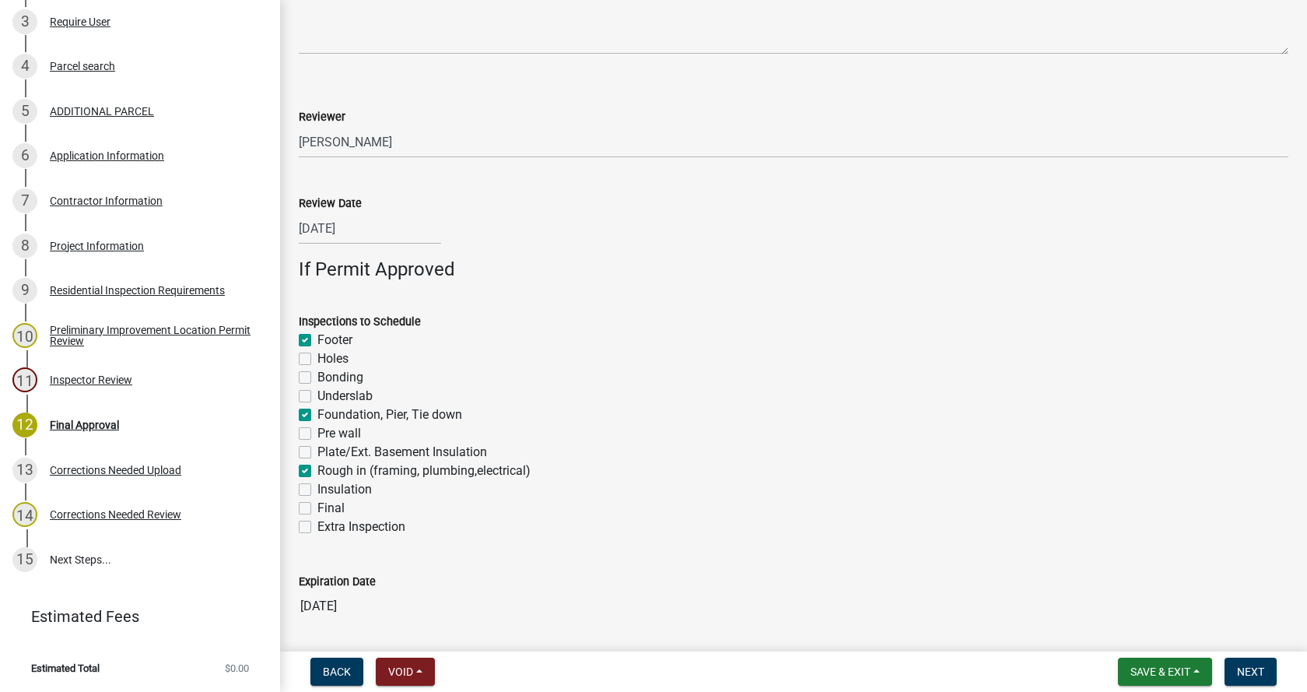
checkbox input "false"
click at [317, 489] on label "Insulation" at bounding box center [344, 489] width 54 height 19
click at [317, 489] on input "Insulation" at bounding box center [322, 485] width 10 height 10
checkbox input "true"
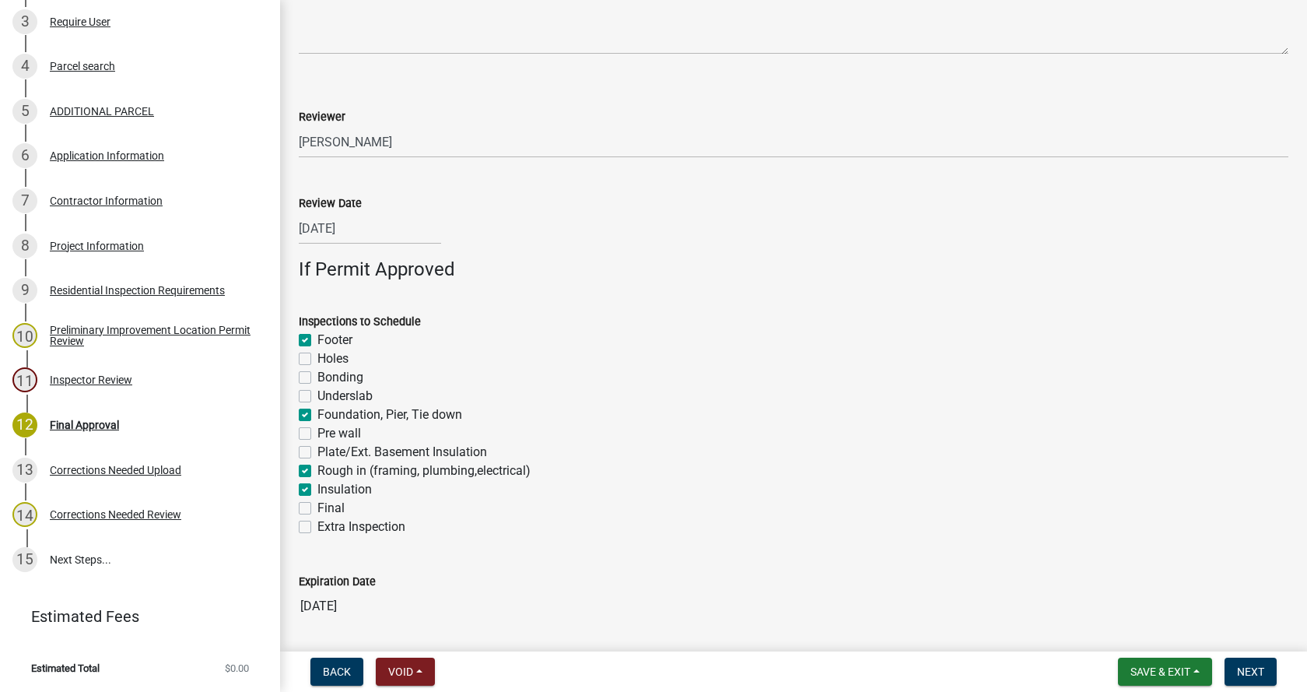
checkbox input "false"
checkbox input "true"
checkbox input "false"
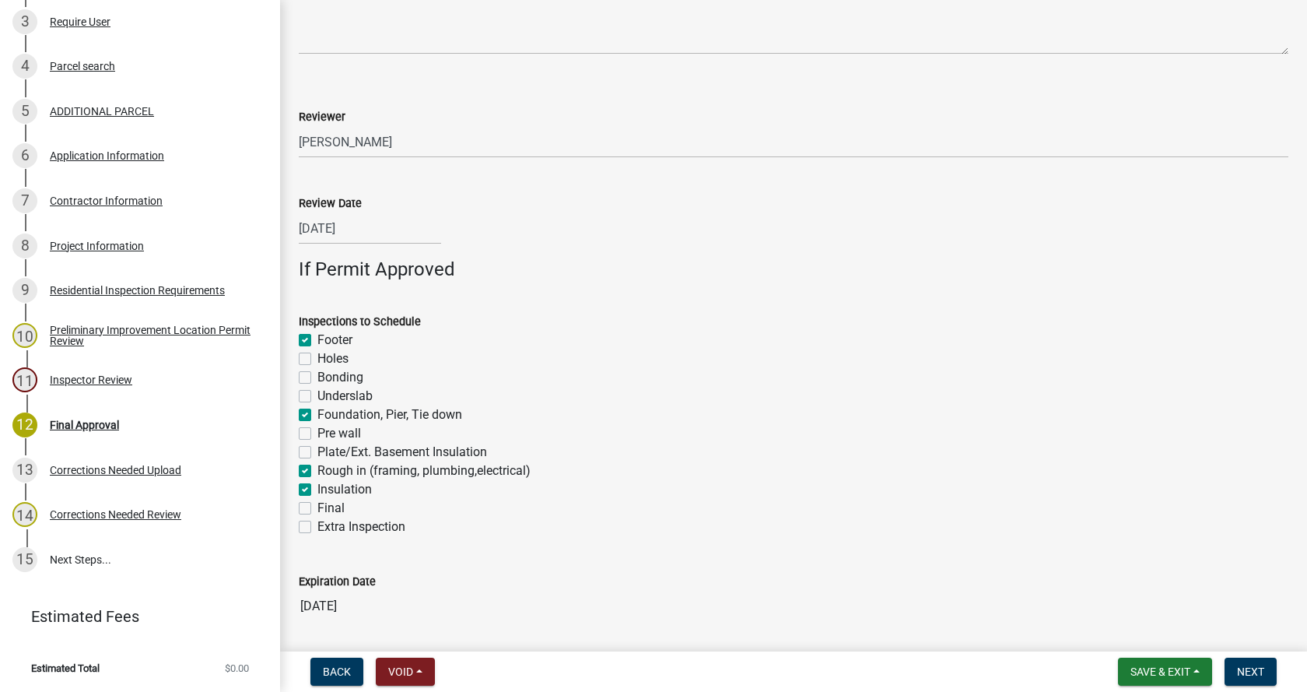
checkbox input "false"
checkbox input "true"
checkbox input "false"
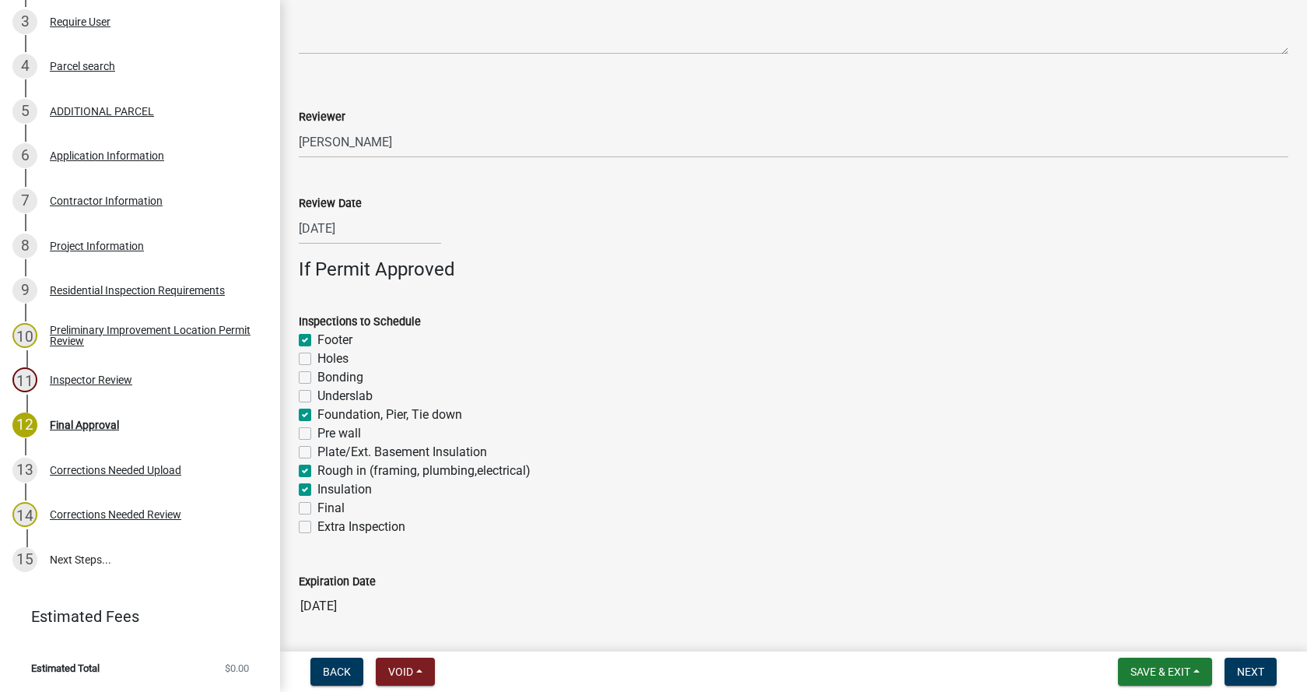
drag, startPoint x: 306, startPoint y: 507, endPoint x: 343, endPoint y: 496, distance: 38.9
click at [317, 507] on label "Final" at bounding box center [330, 508] width 27 height 19
click at [317, 507] on input "Final" at bounding box center [322, 504] width 10 height 10
checkbox input "true"
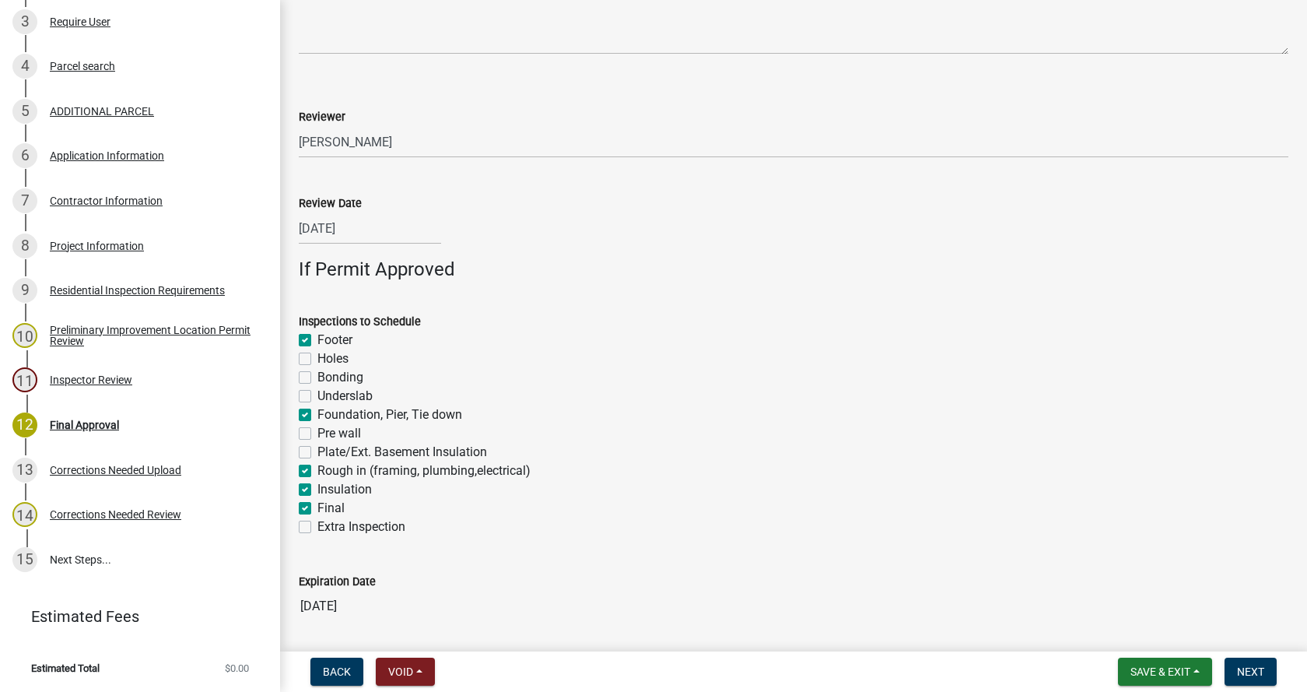
checkbox input "false"
checkbox input "true"
checkbox input "false"
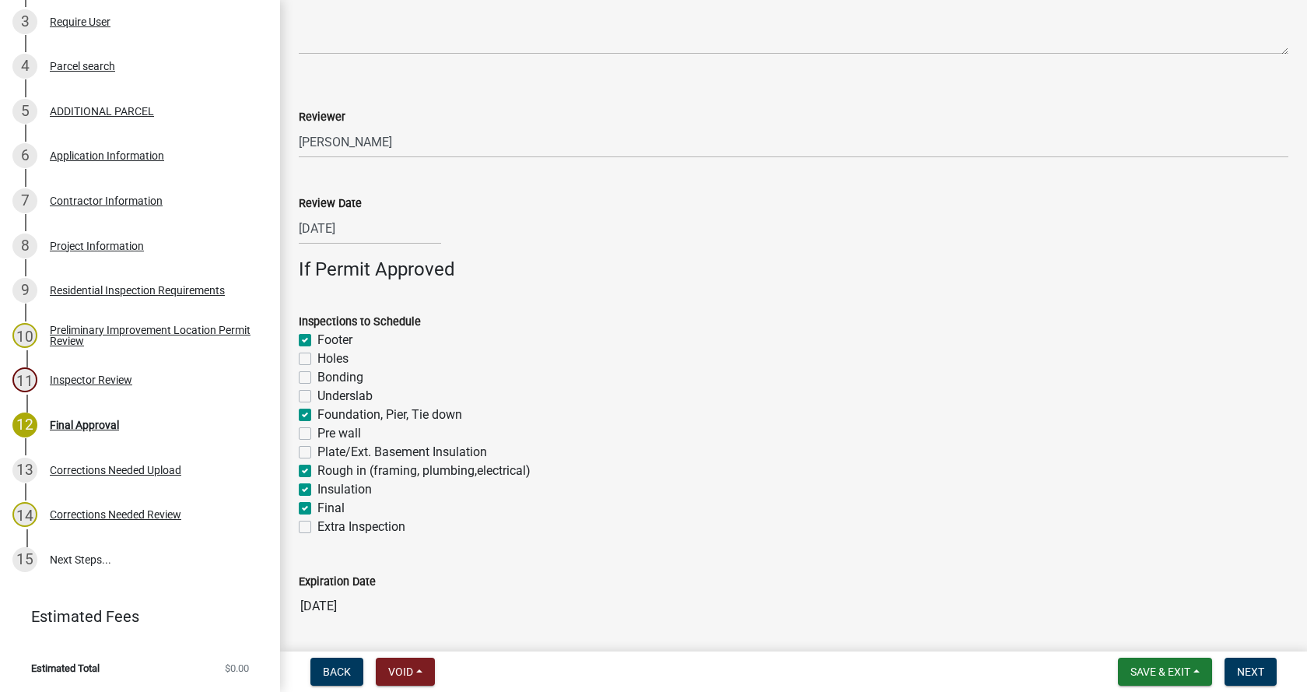
checkbox input "false"
checkbox input "true"
checkbox input "false"
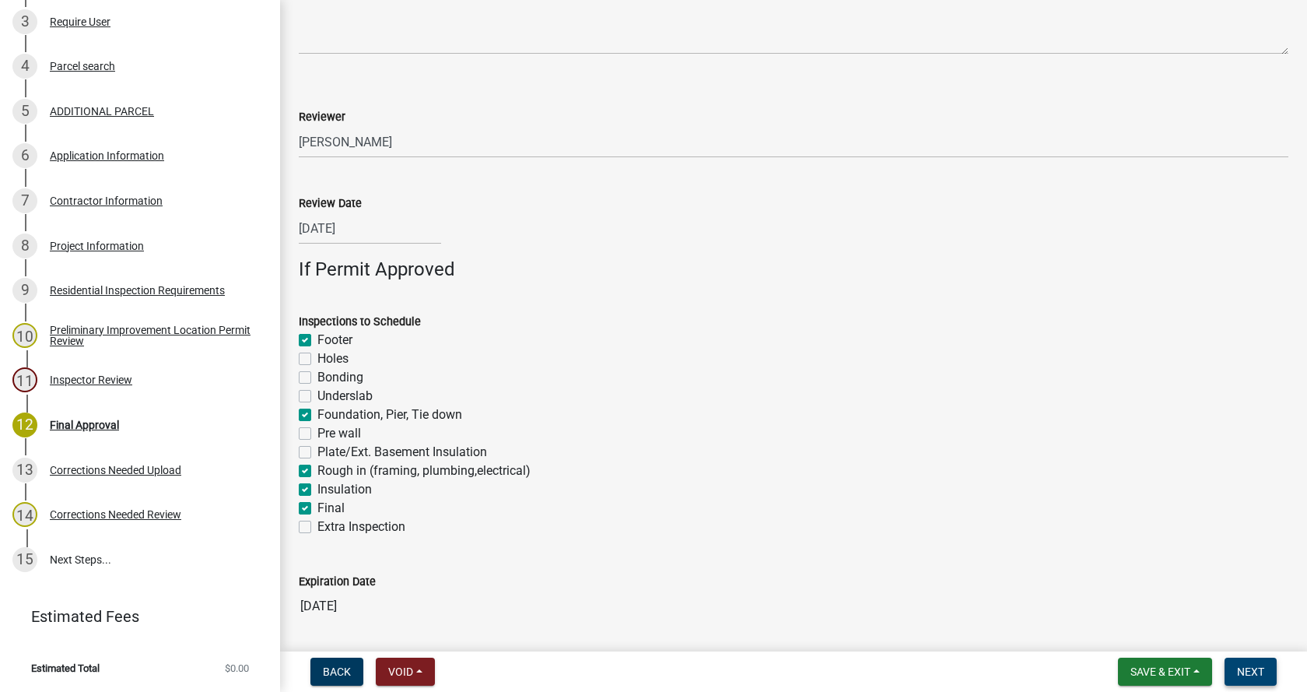
click at [1257, 673] on span "Next" at bounding box center [1250, 671] width 27 height 12
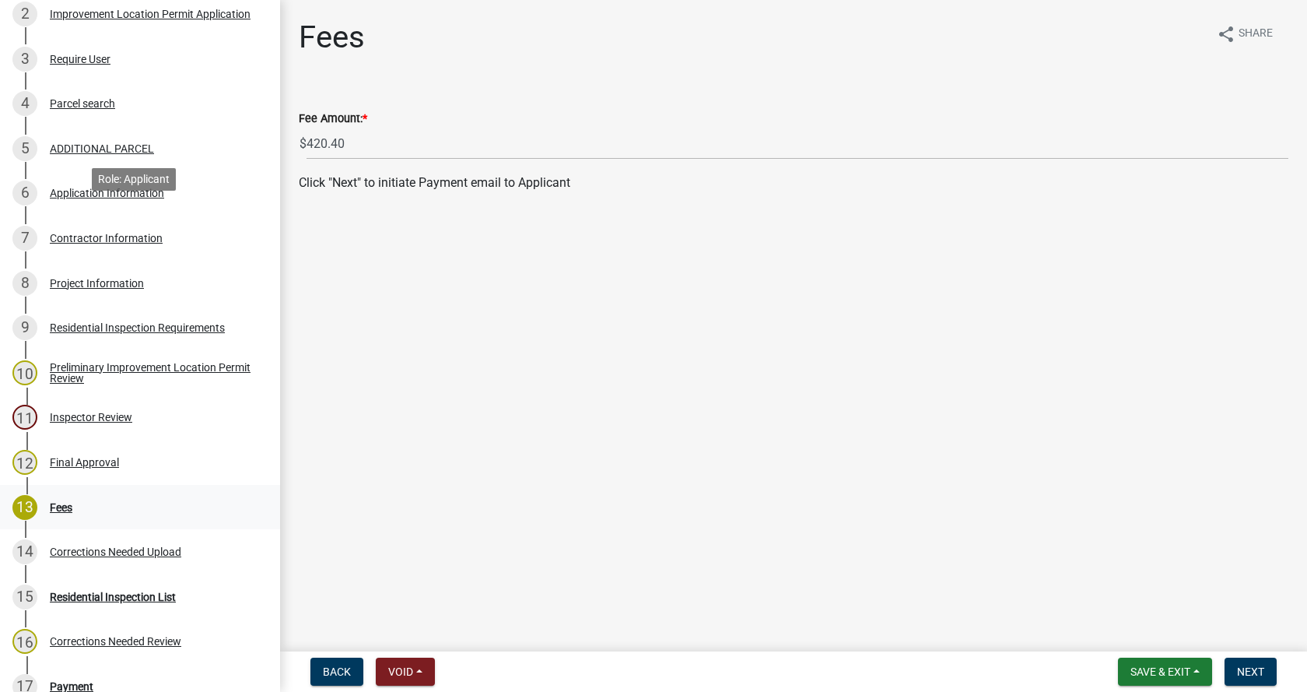
scroll to position [316, 0]
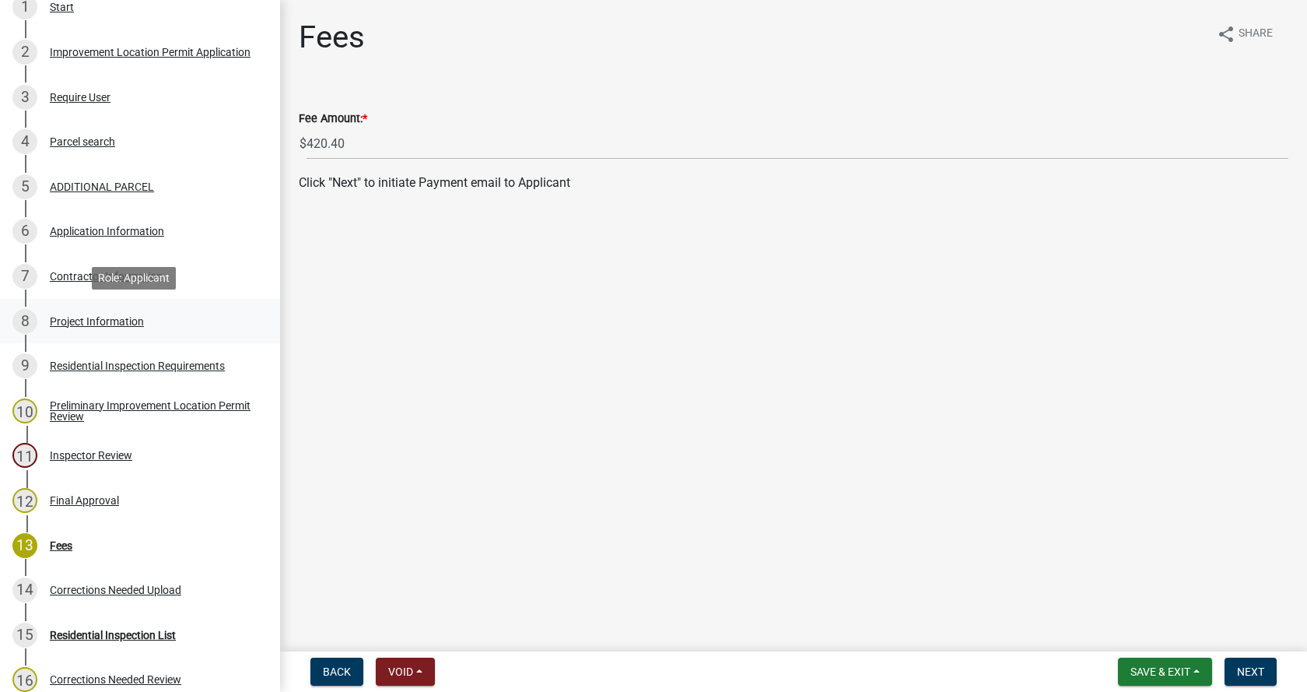
click at [55, 317] on div "Project Information" at bounding box center [97, 321] width 94 height 11
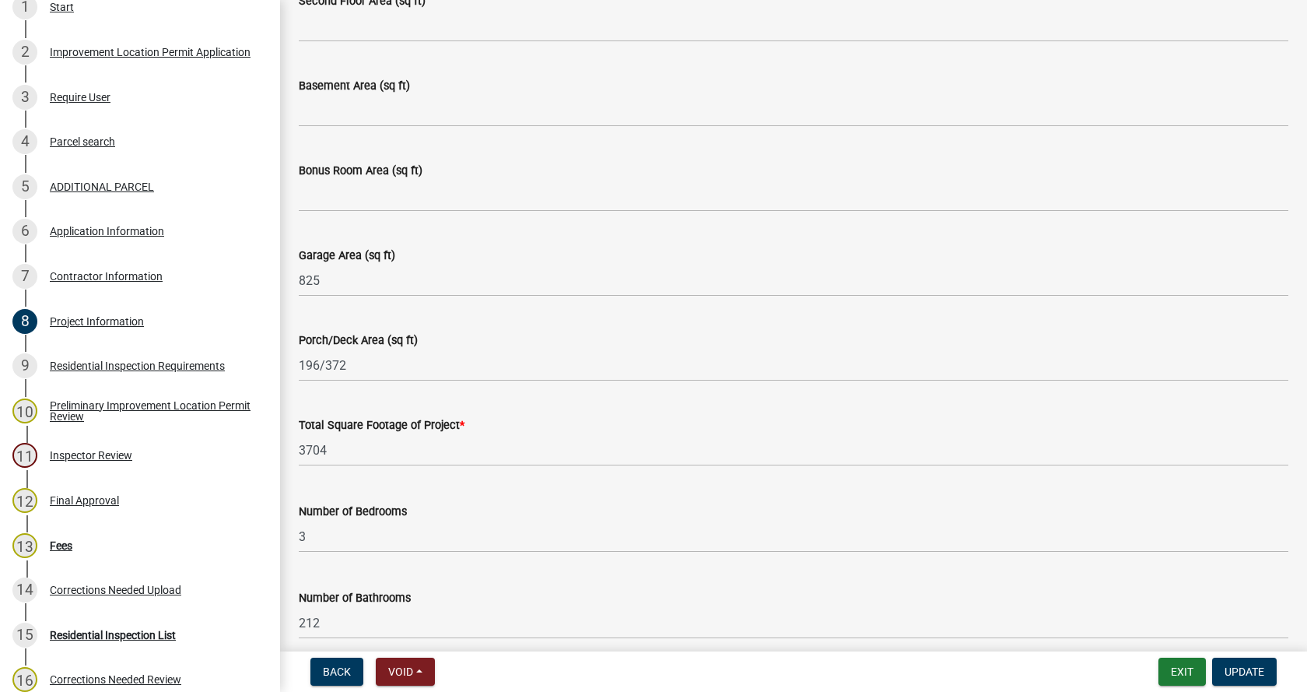
scroll to position [1245, 0]
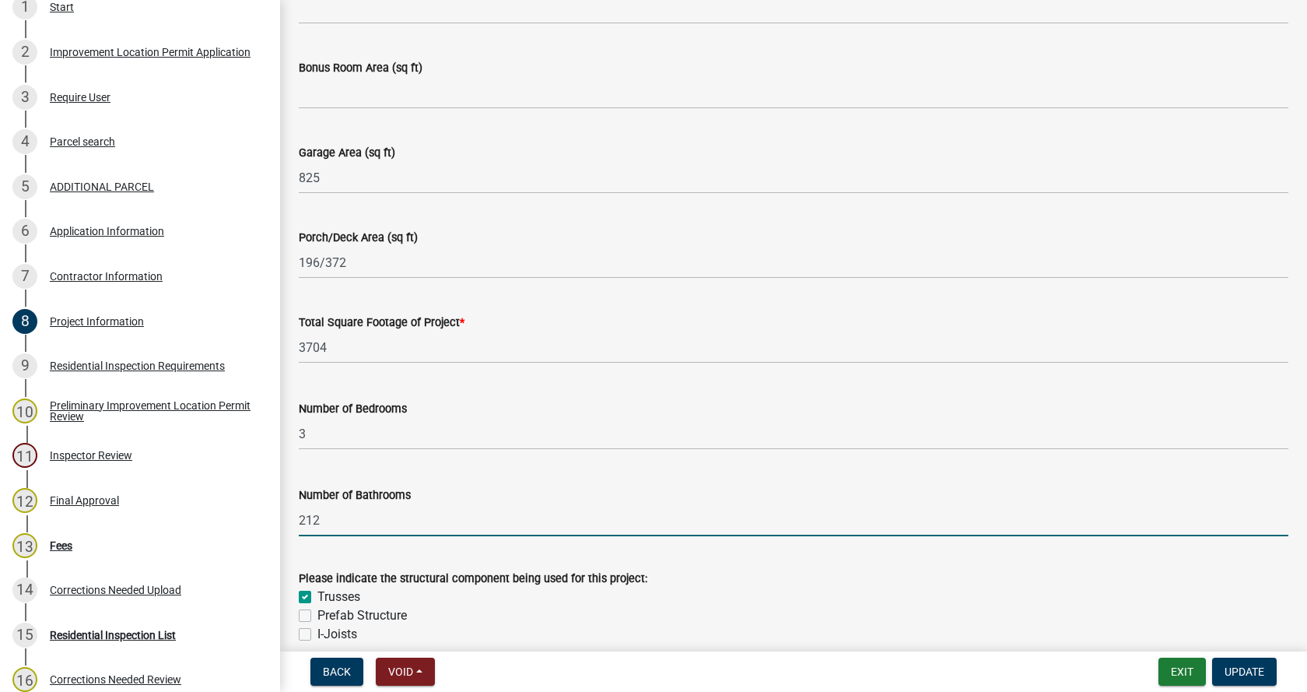
click at [331, 524] on input "212" at bounding box center [794, 520] width 990 height 32
type input "2.5"
click at [1248, 666] on span "Update" at bounding box center [1245, 671] width 40 height 12
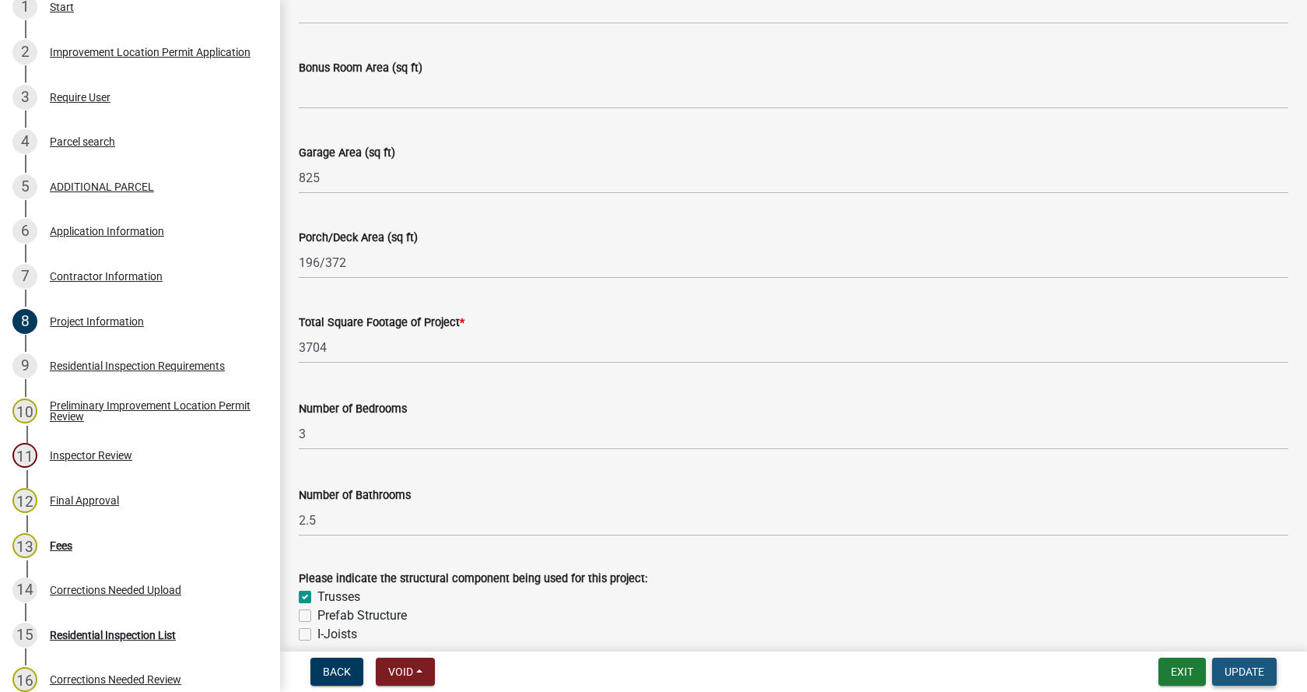
scroll to position [1276, 0]
click at [63, 541] on div "Fees" at bounding box center [61, 545] width 23 height 11
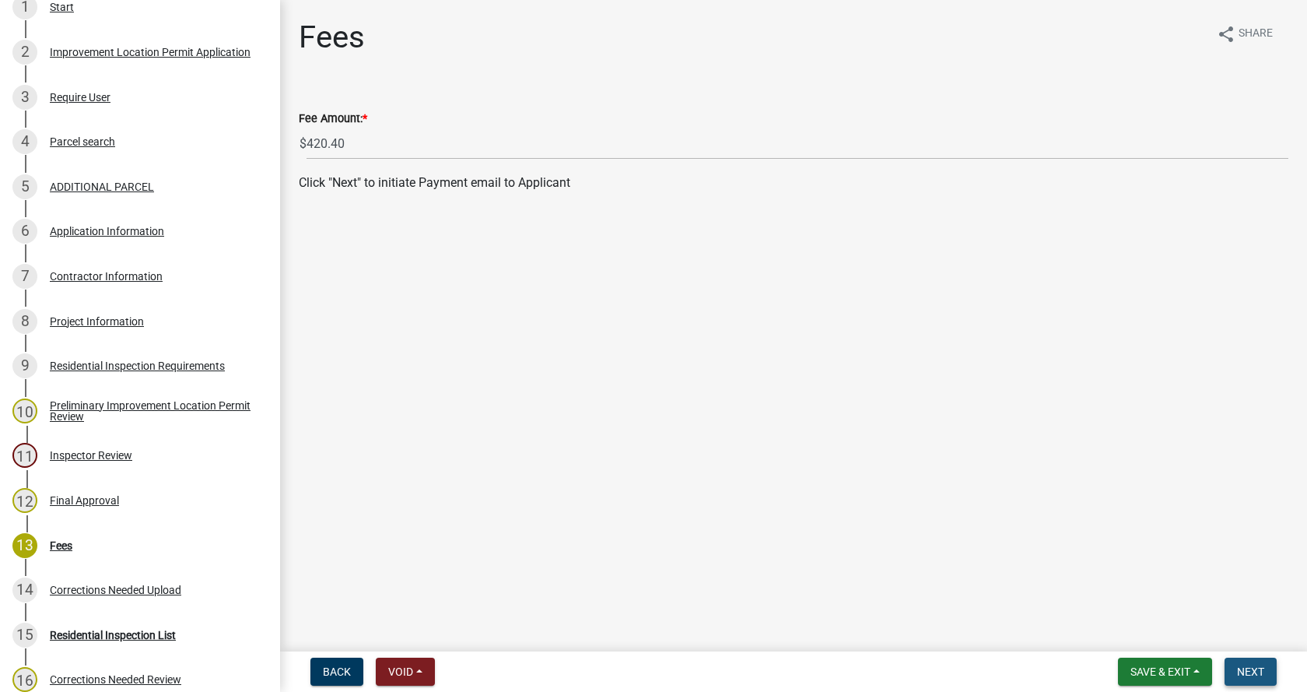
click at [1251, 668] on span "Next" at bounding box center [1250, 671] width 27 height 12
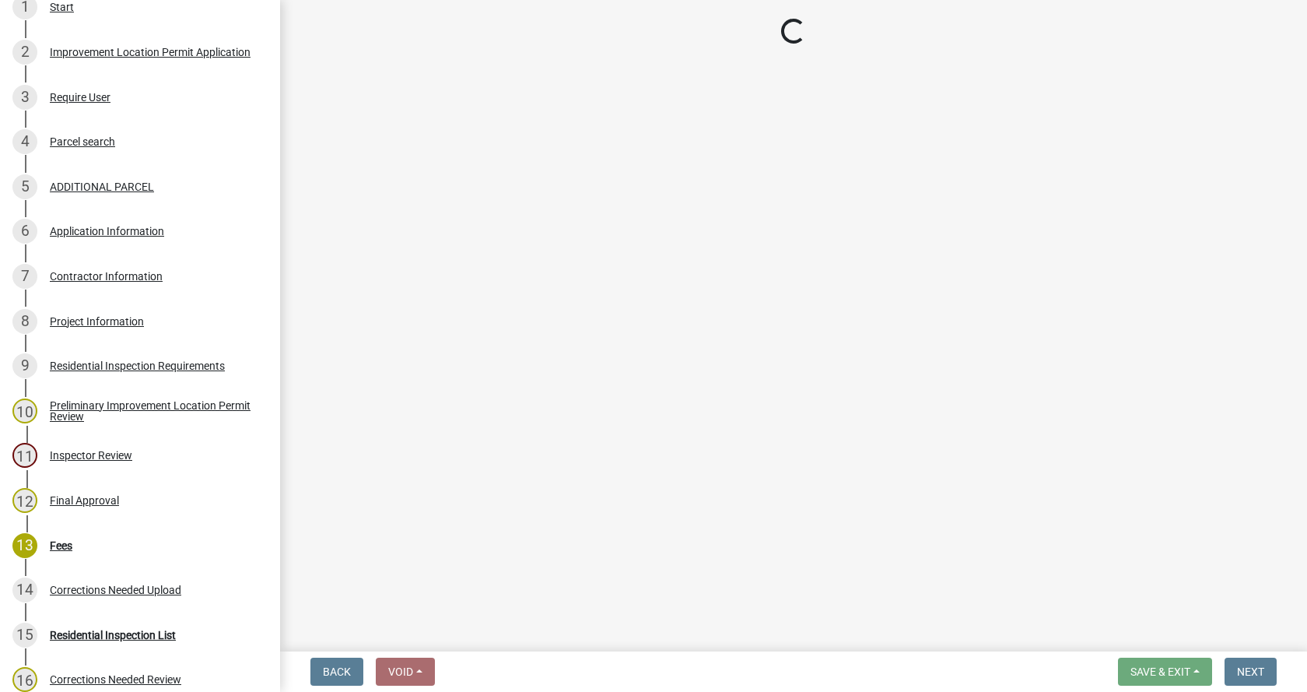
select select "3: 3"
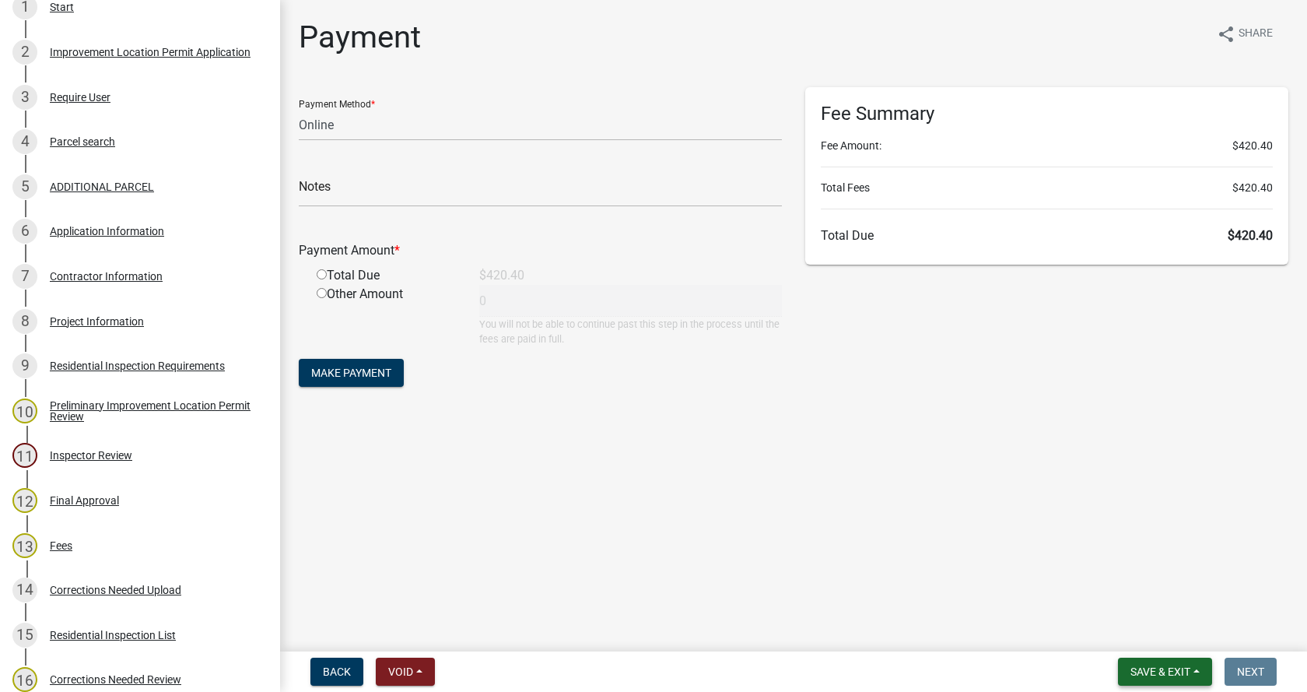
click at [1194, 670] on button "Save & Exit" at bounding box center [1165, 671] width 94 height 28
click at [1137, 627] on button "Save & Exit" at bounding box center [1150, 630] width 124 height 37
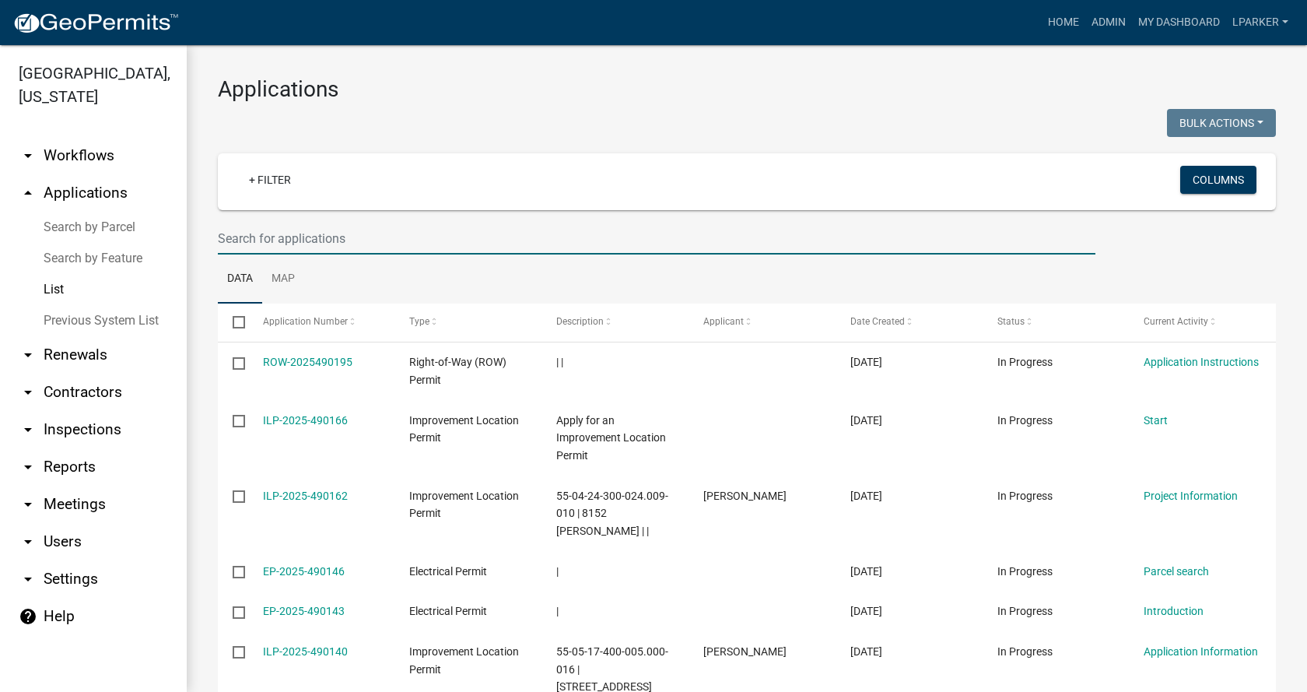
click at [357, 240] on input "text" at bounding box center [657, 239] width 878 height 32
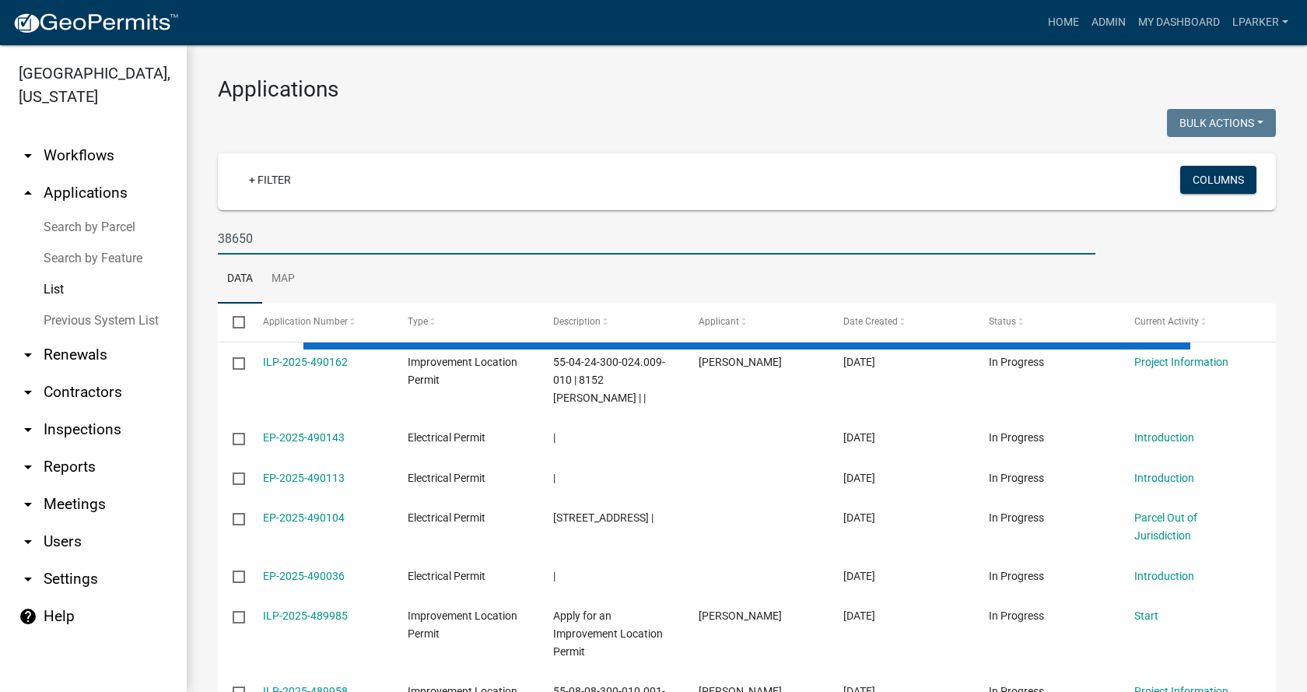
type input "38650"
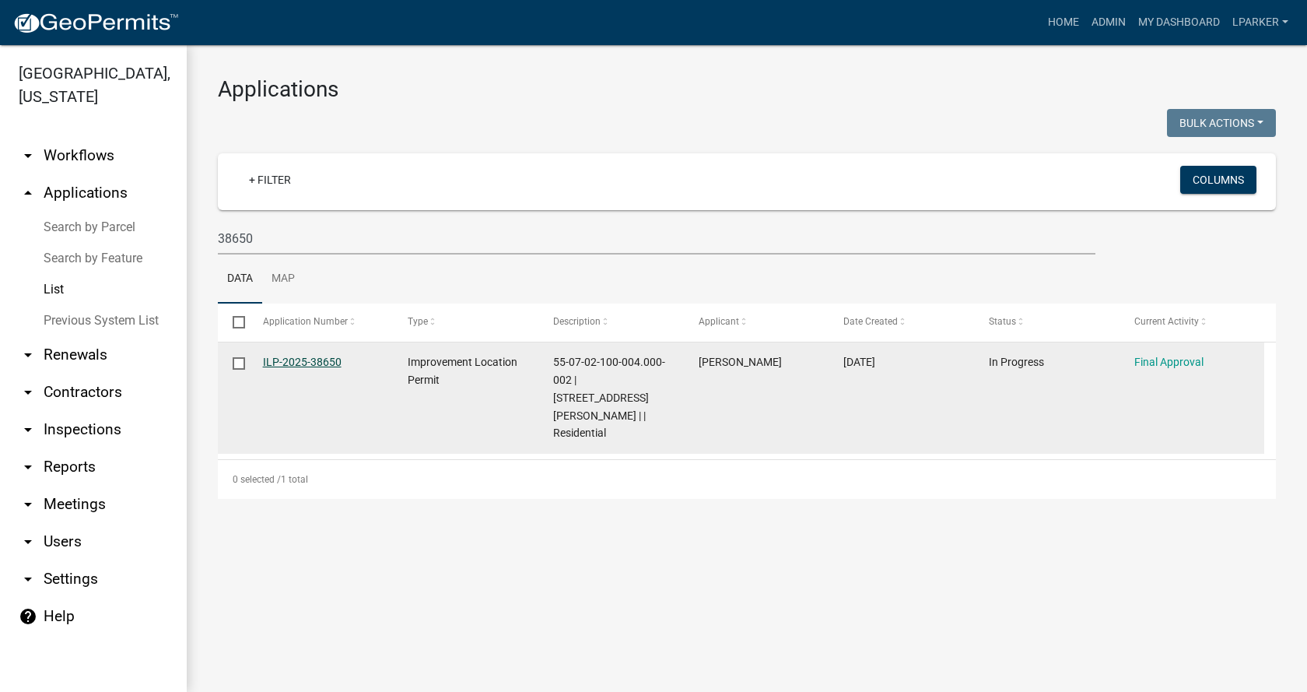
click at [275, 358] on link "ILP-2025-38650" at bounding box center [302, 362] width 79 height 12
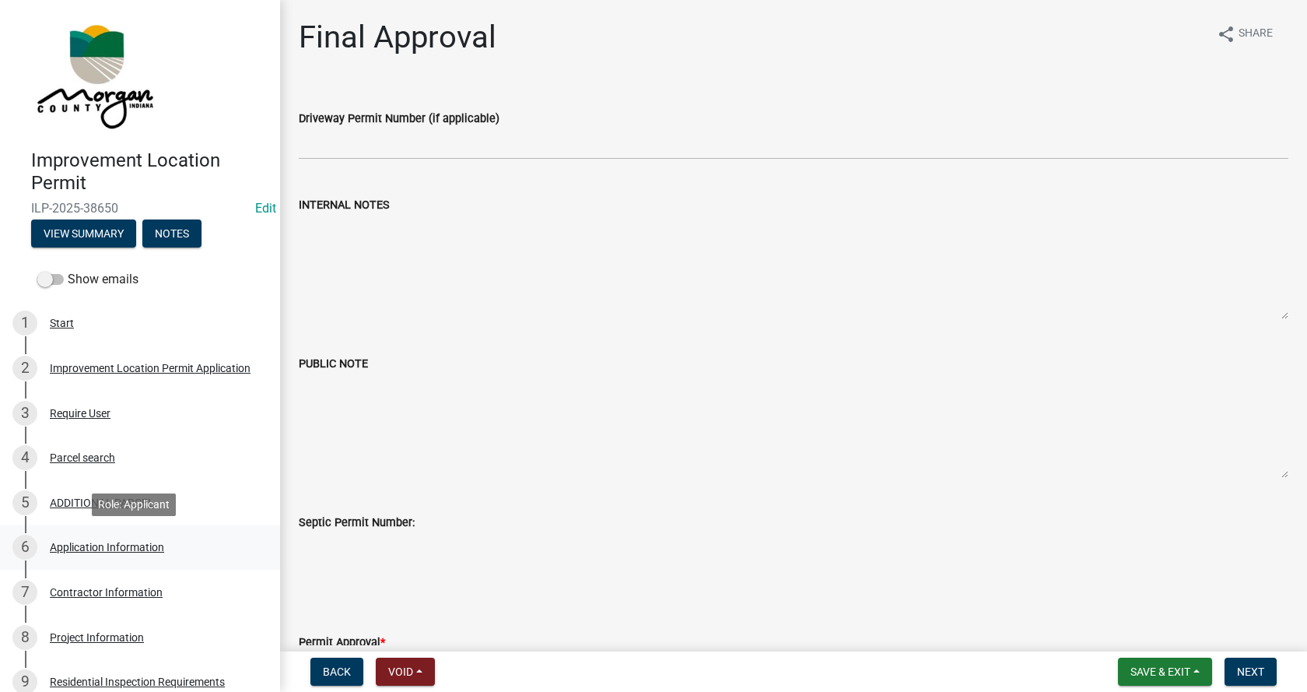
click at [52, 545] on div "Application Information" at bounding box center [107, 547] width 114 height 11
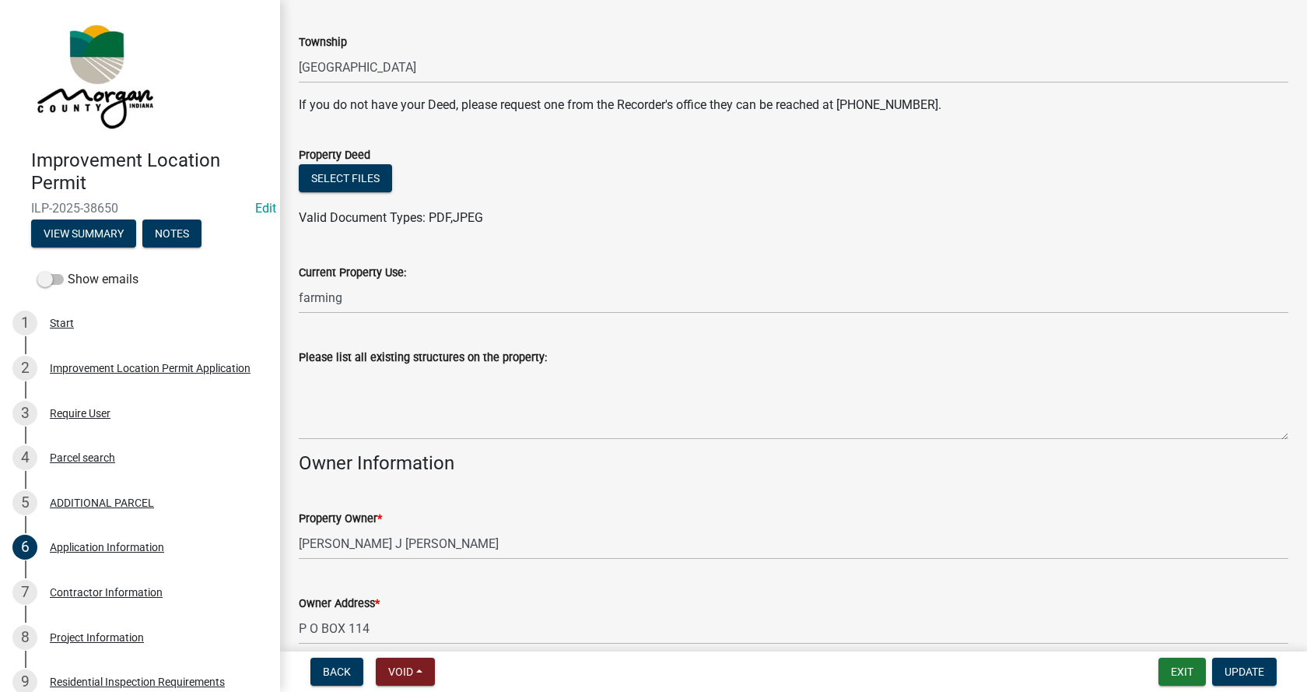
scroll to position [311, 0]
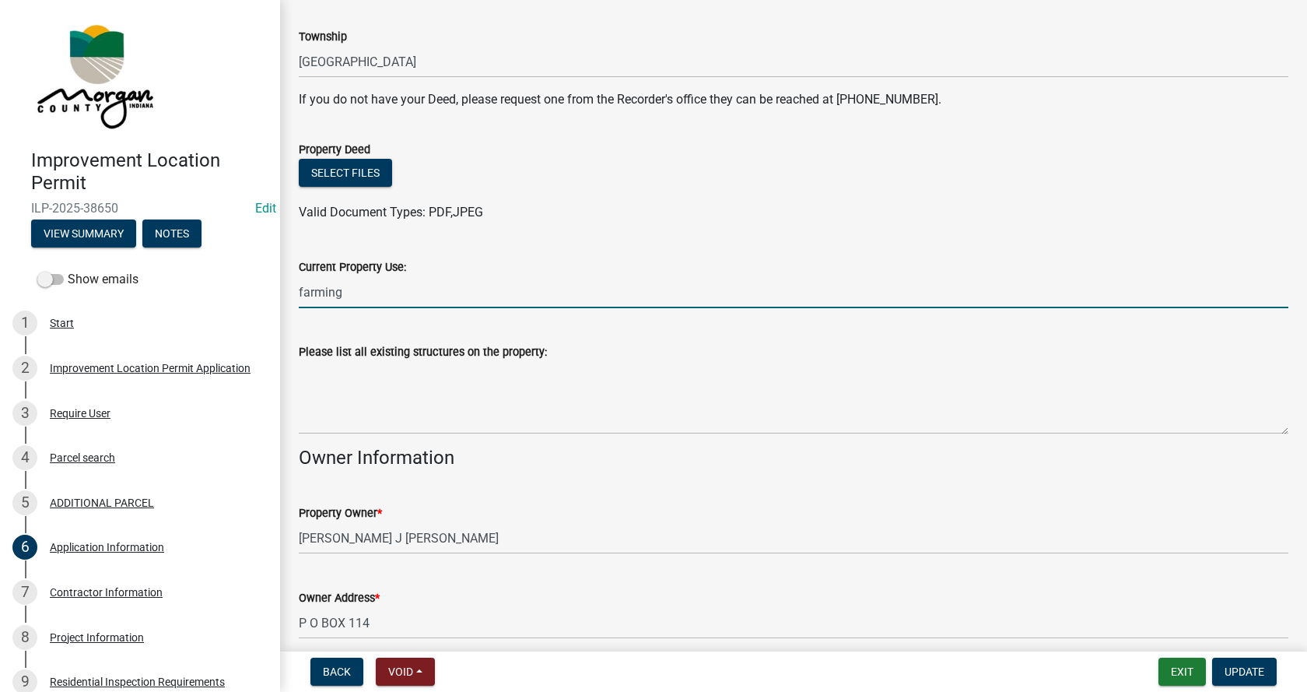
drag, startPoint x: 359, startPoint y: 297, endPoint x: 295, endPoint y: 299, distance: 64.6
click at [295, 299] on div "Current Property Use: farming" at bounding box center [793, 272] width 1013 height 72
type input "residential"
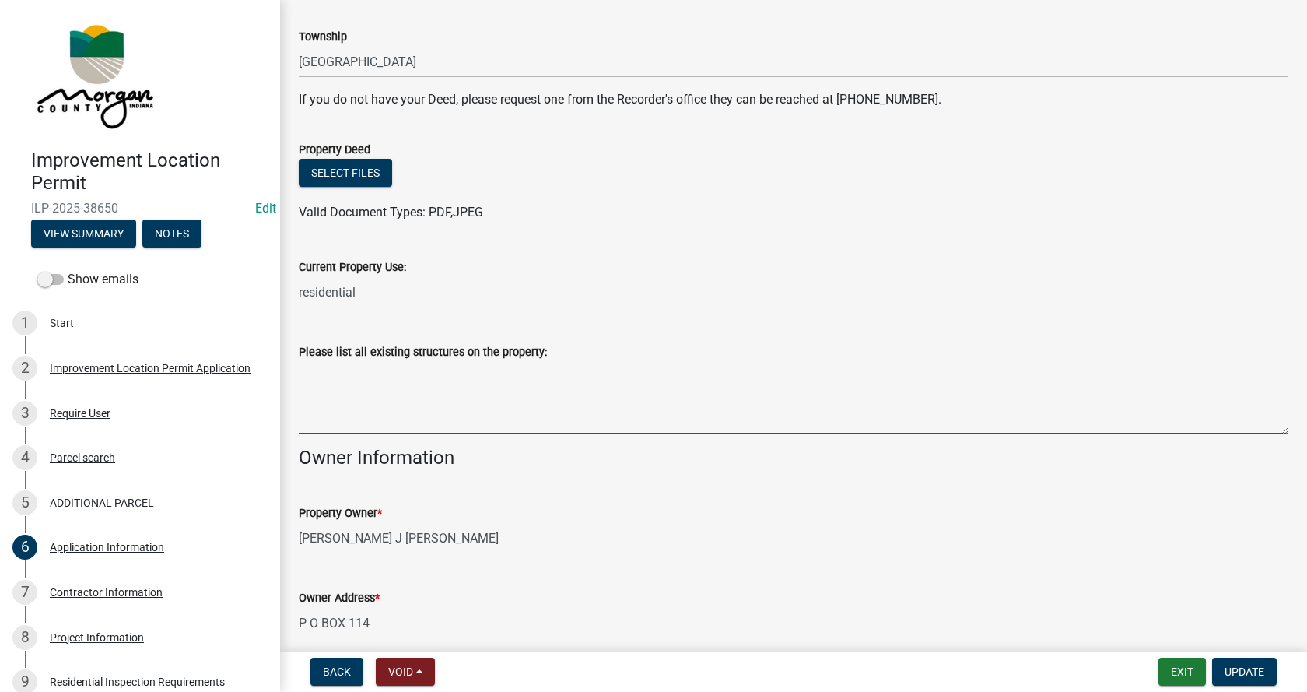
click at [321, 370] on textarea "Please list all existing structures on the property:" at bounding box center [794, 397] width 990 height 73
drag, startPoint x: 360, startPoint y: 368, endPoint x: 290, endPoint y: 368, distance: 70.0
click at [290, 368] on div "Please list all existing structures on the property: vacant" at bounding box center [793, 378] width 1013 height 114
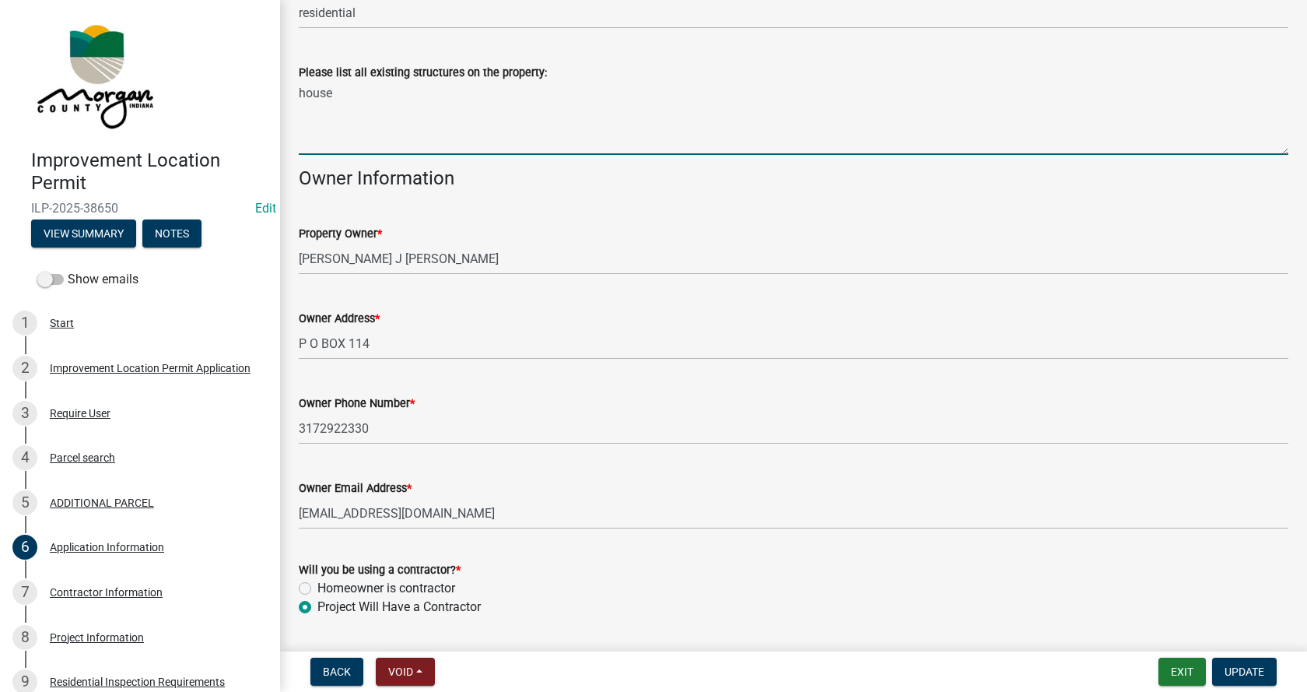
scroll to position [636, 0]
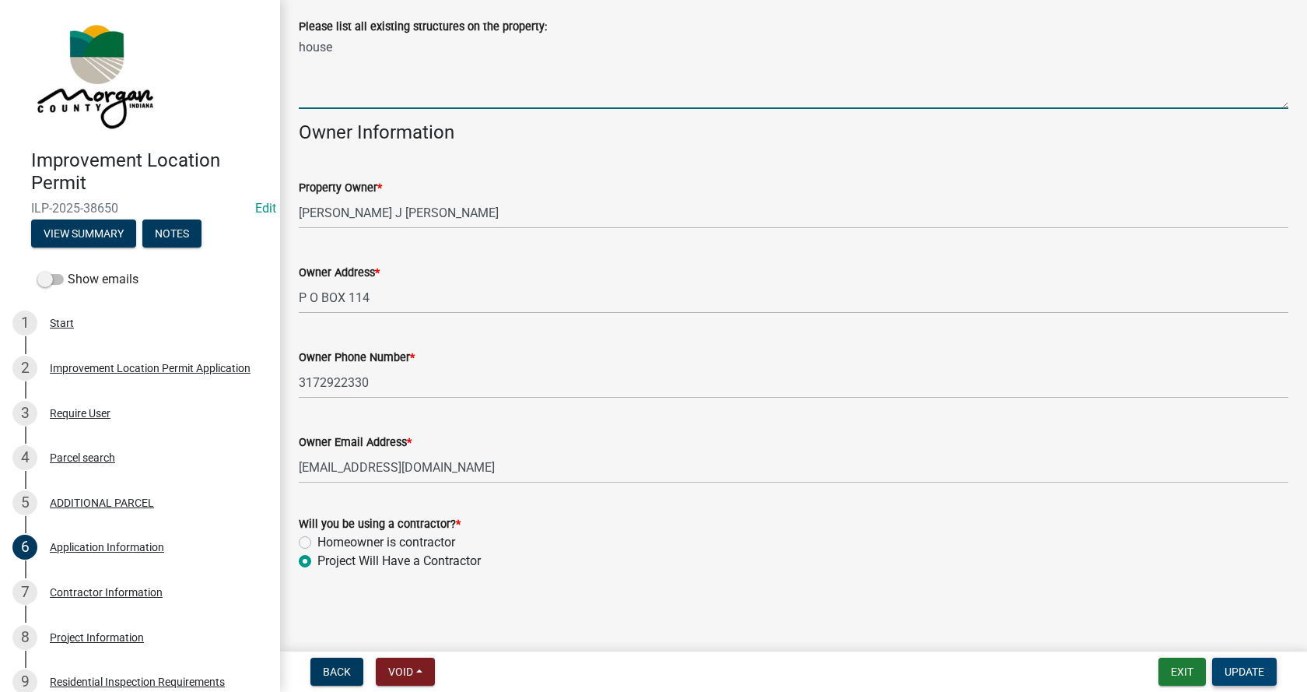
type textarea "house"
drag, startPoint x: 1247, startPoint y: 668, endPoint x: 1234, endPoint y: 668, distance: 12.4
click at [1246, 668] on span "Update" at bounding box center [1245, 671] width 40 height 12
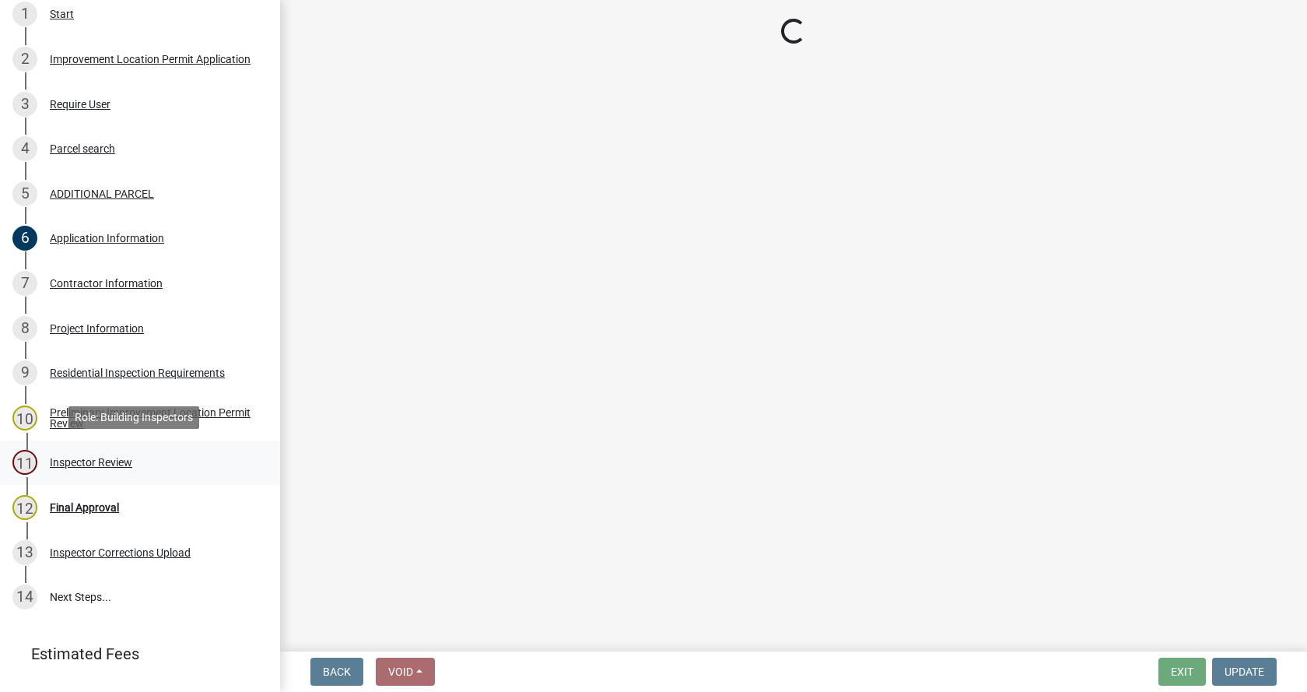
scroll to position [311, 0]
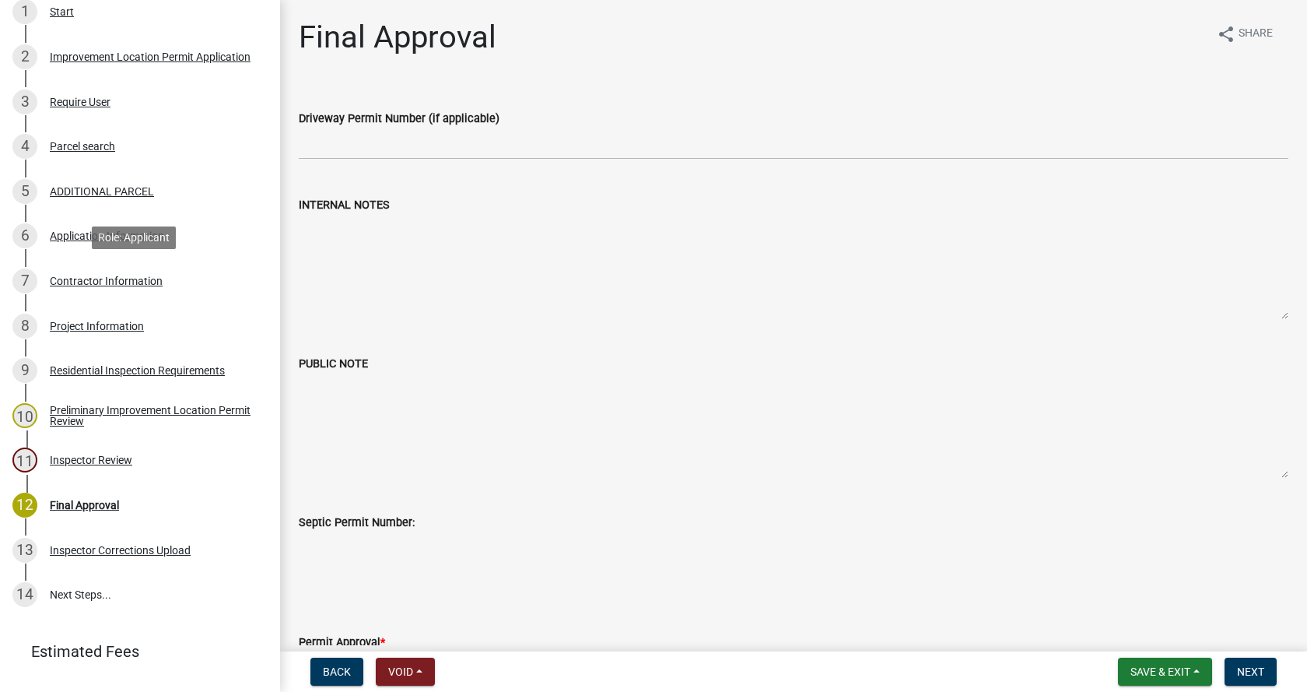
click at [56, 275] on div "Contractor Information" at bounding box center [106, 280] width 113 height 11
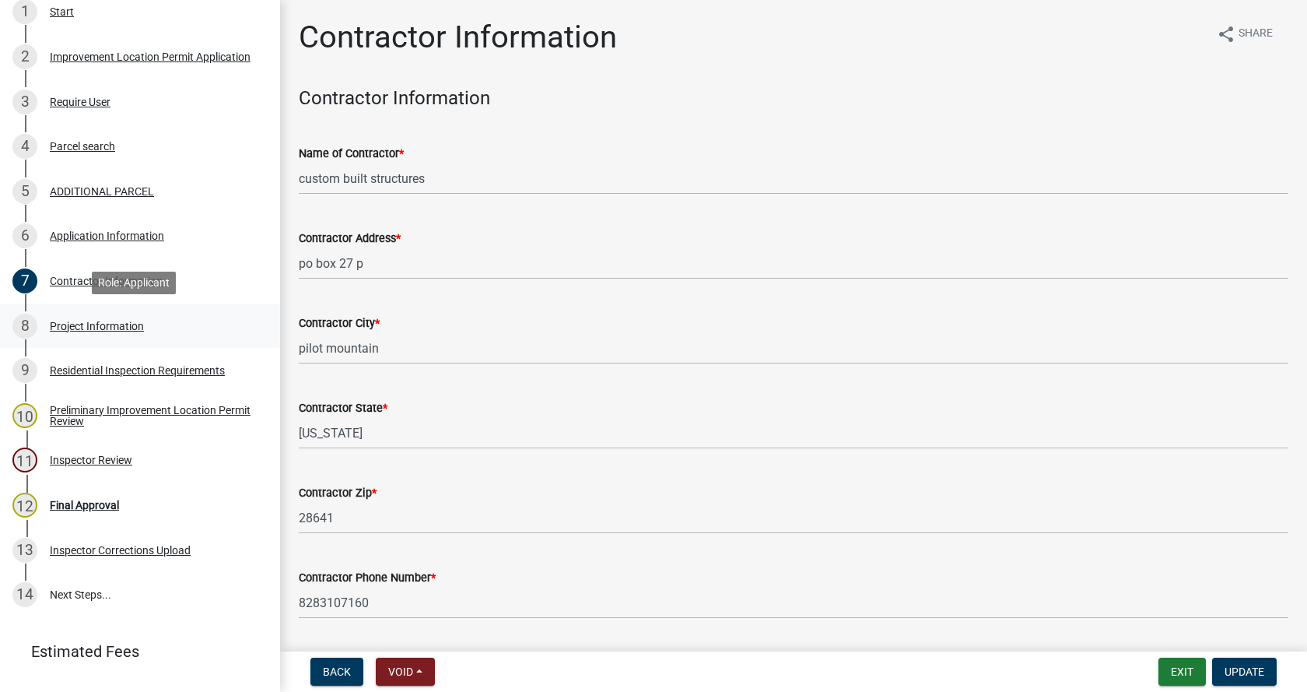
click at [54, 322] on div "Project Information" at bounding box center [97, 326] width 94 height 11
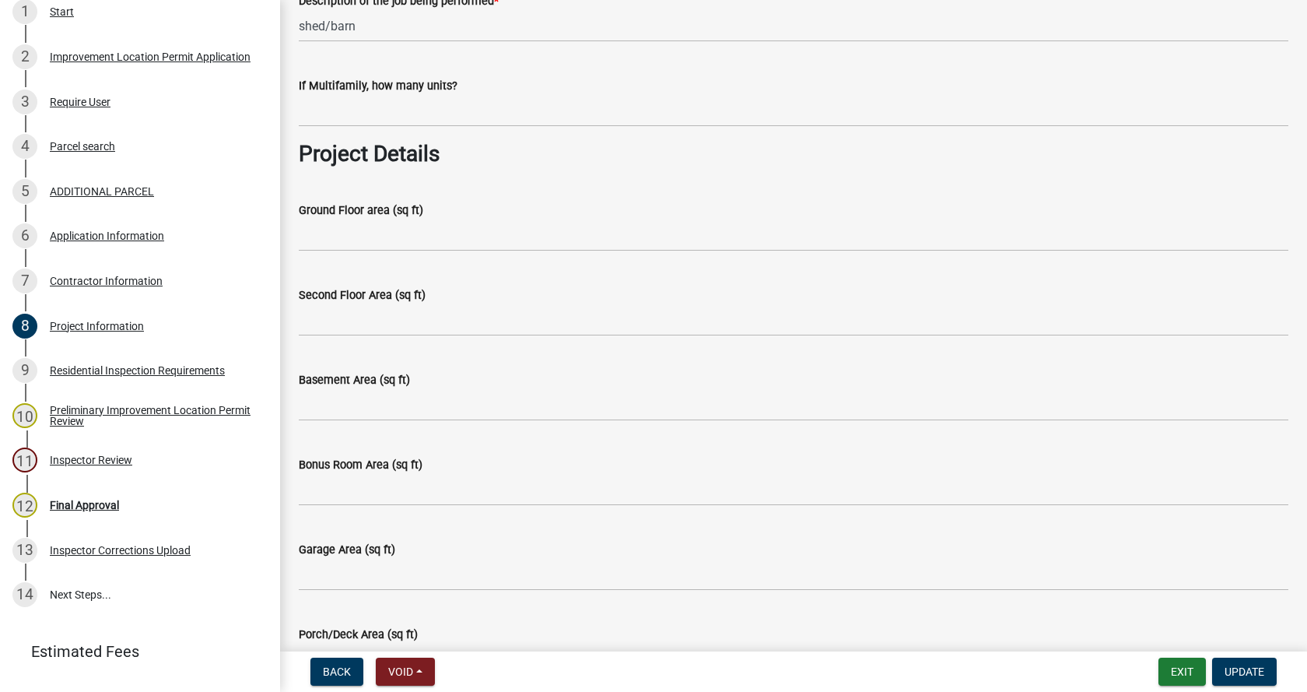
scroll to position [545, 0]
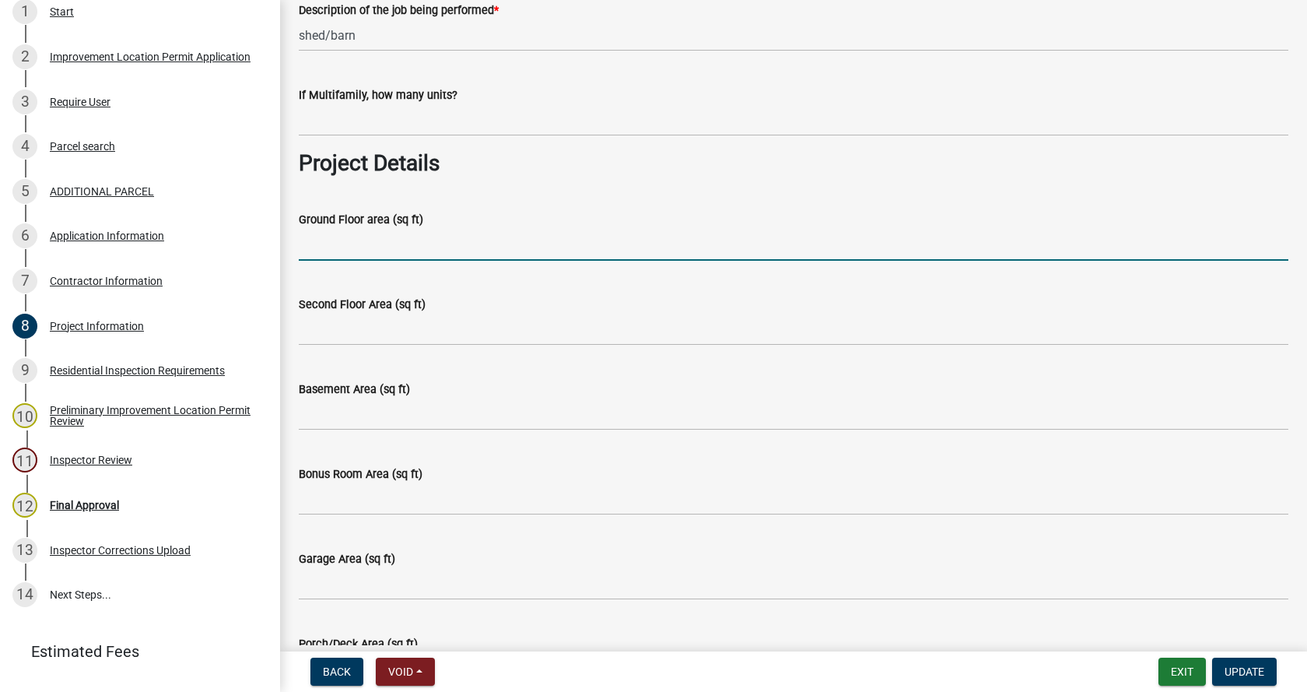
click at [349, 247] on input "Ground Floor area (sq ft)" at bounding box center [794, 245] width 990 height 32
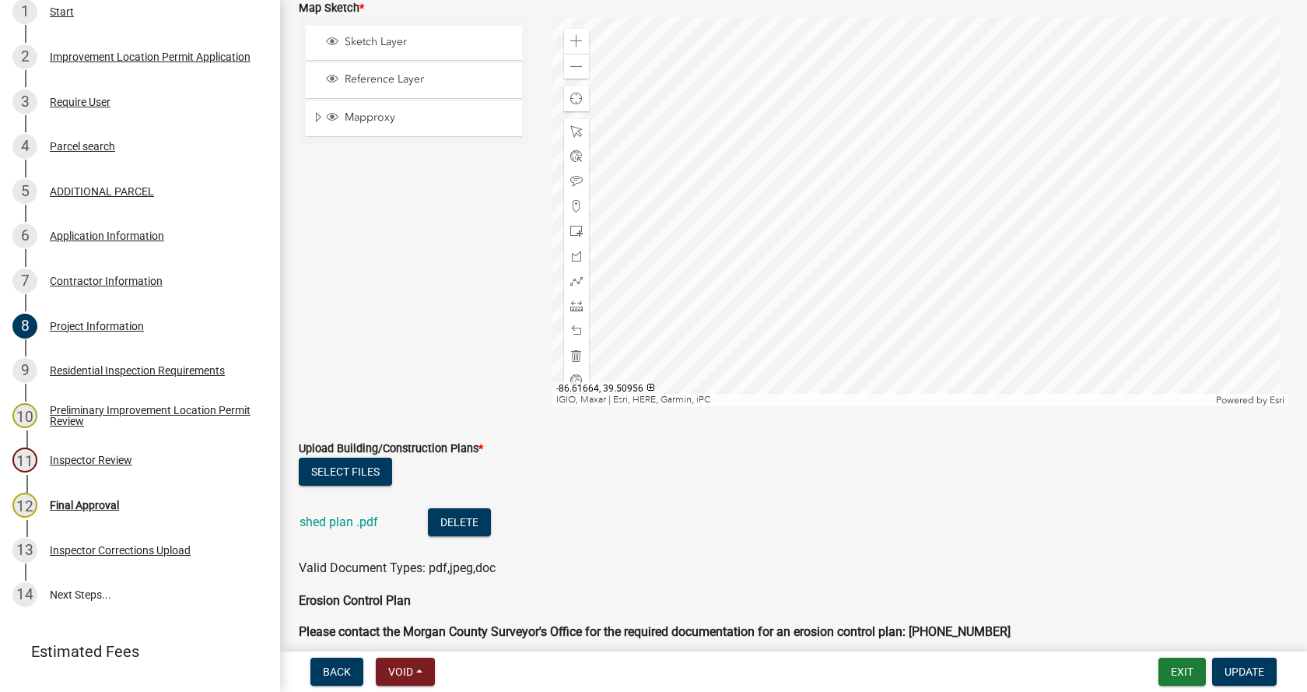
scroll to position [2957, 0]
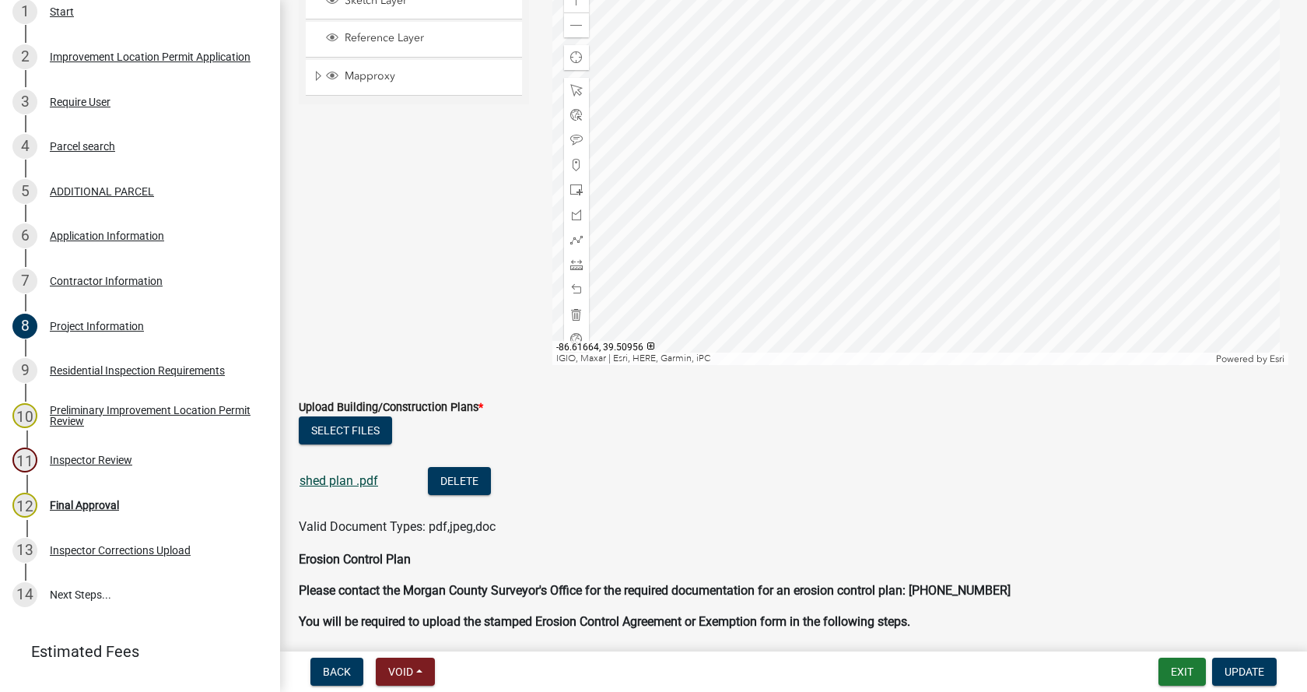
type input "600"
click at [325, 484] on link "shed plan .pdf" at bounding box center [339, 480] width 79 height 15
click at [936, 257] on div at bounding box center [920, 170] width 737 height 389
click at [574, 2] on span at bounding box center [576, 0] width 12 height 12
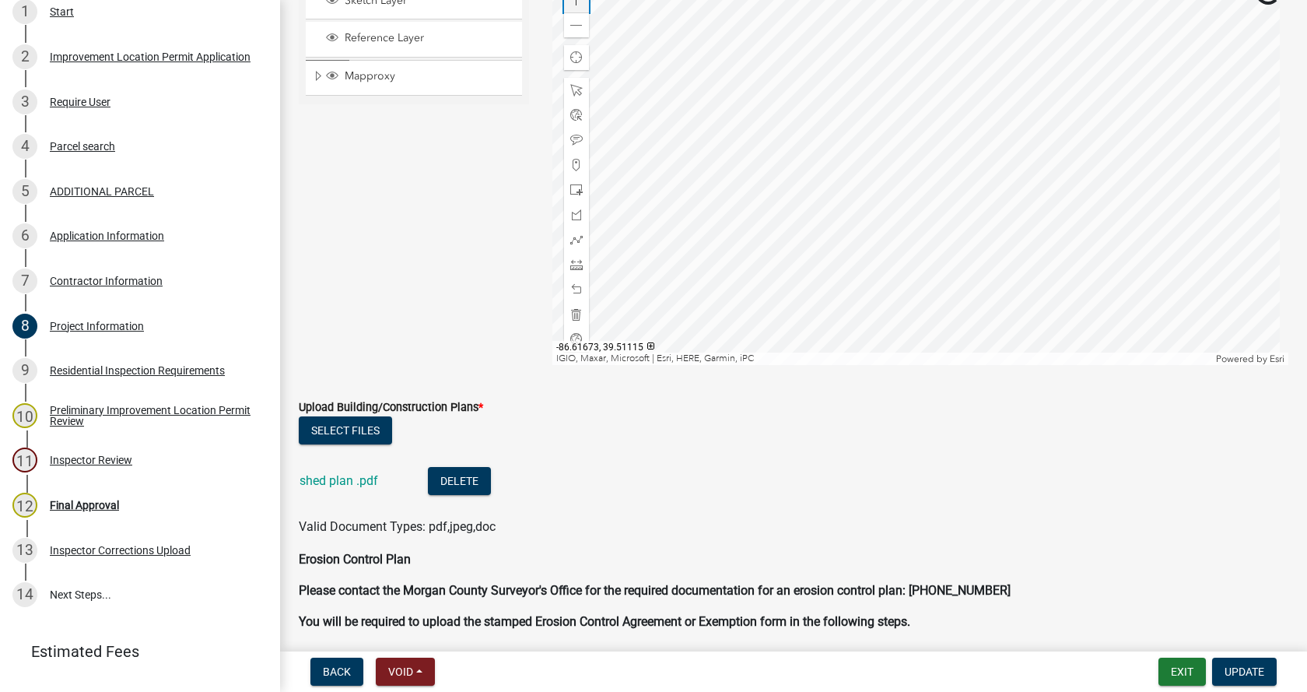
click at [574, 2] on span at bounding box center [576, 0] width 12 height 12
click at [1047, 239] on div at bounding box center [920, 170] width 737 height 389
click at [1139, 191] on div at bounding box center [920, 170] width 737 height 389
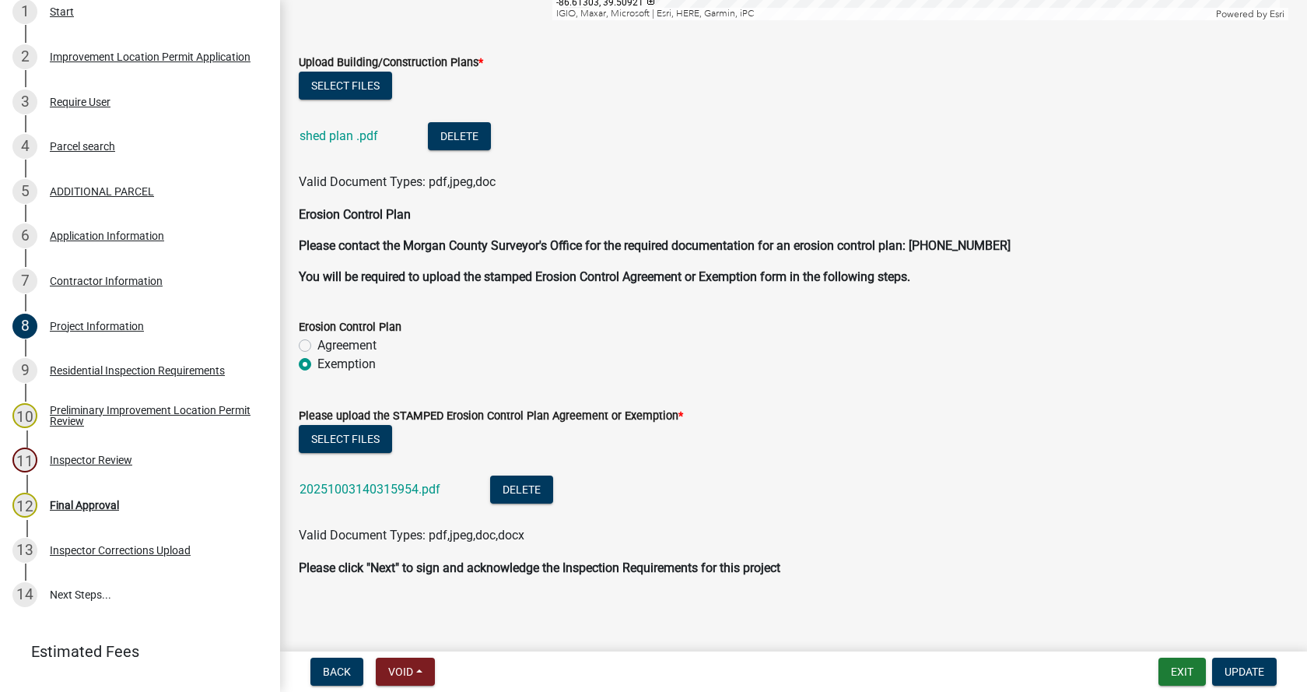
scroll to position [3307, 0]
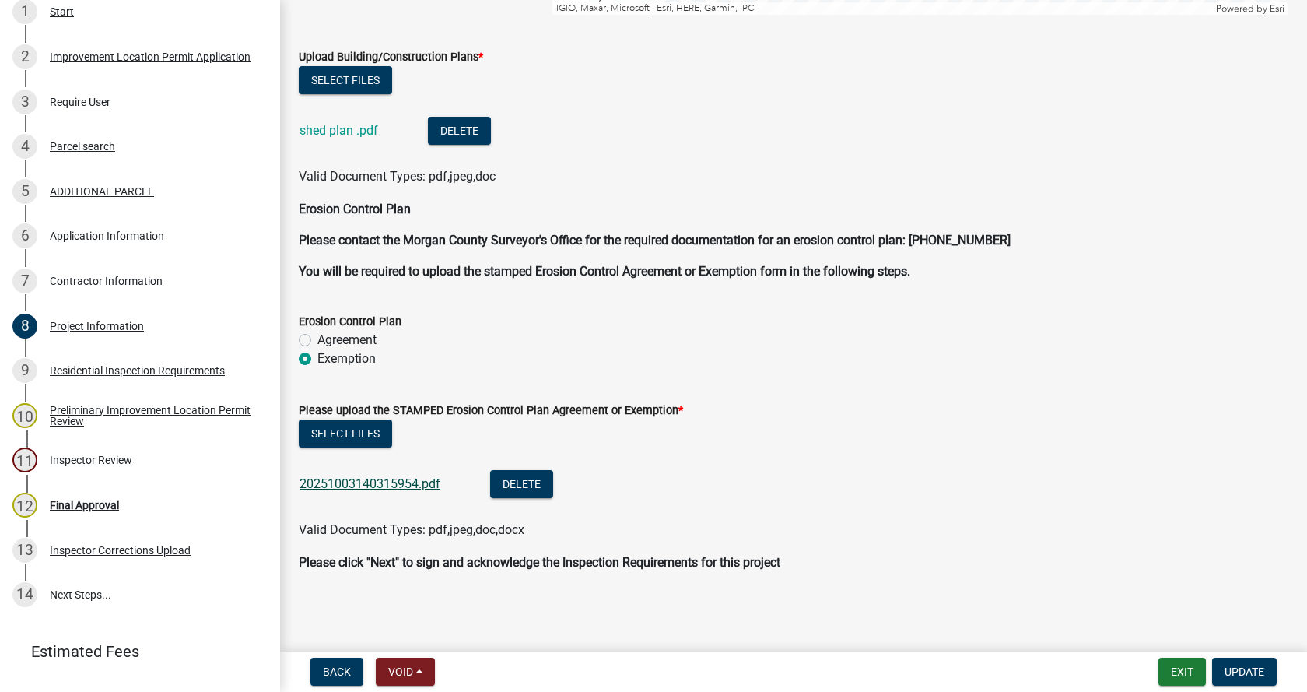
click at [366, 483] on link "20251003140315954.pdf" at bounding box center [370, 483] width 141 height 15
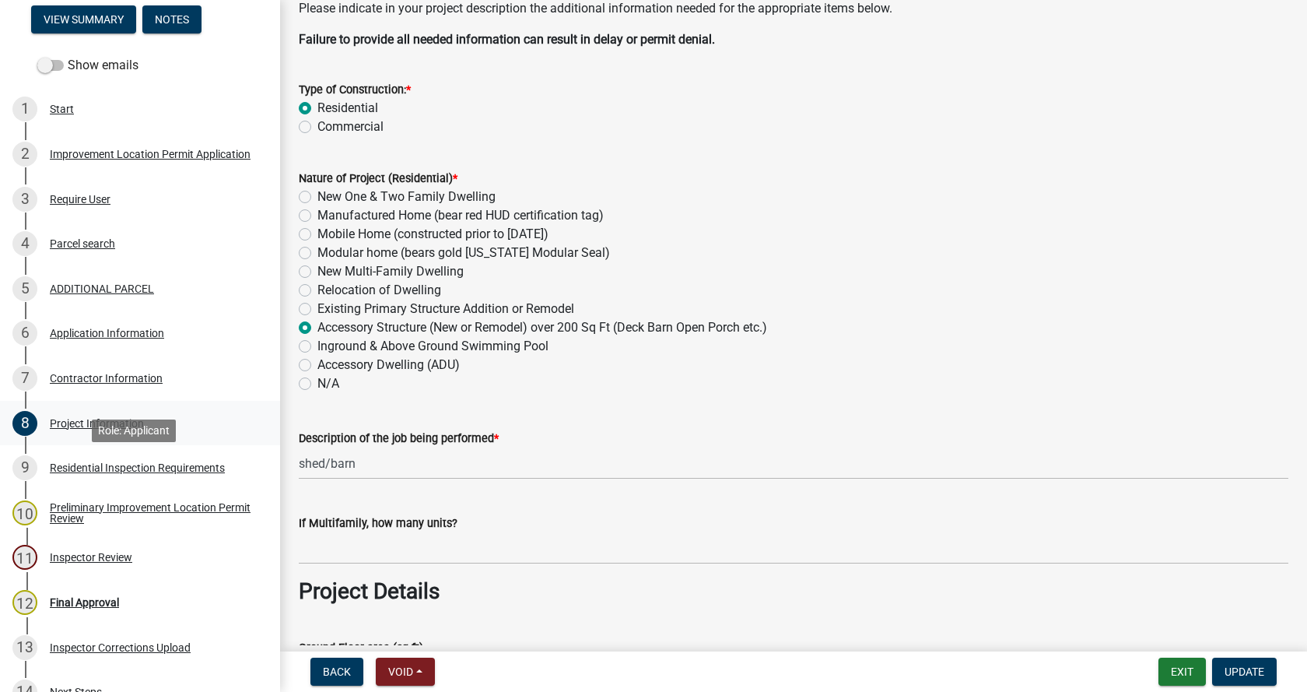
scroll to position [0, 0]
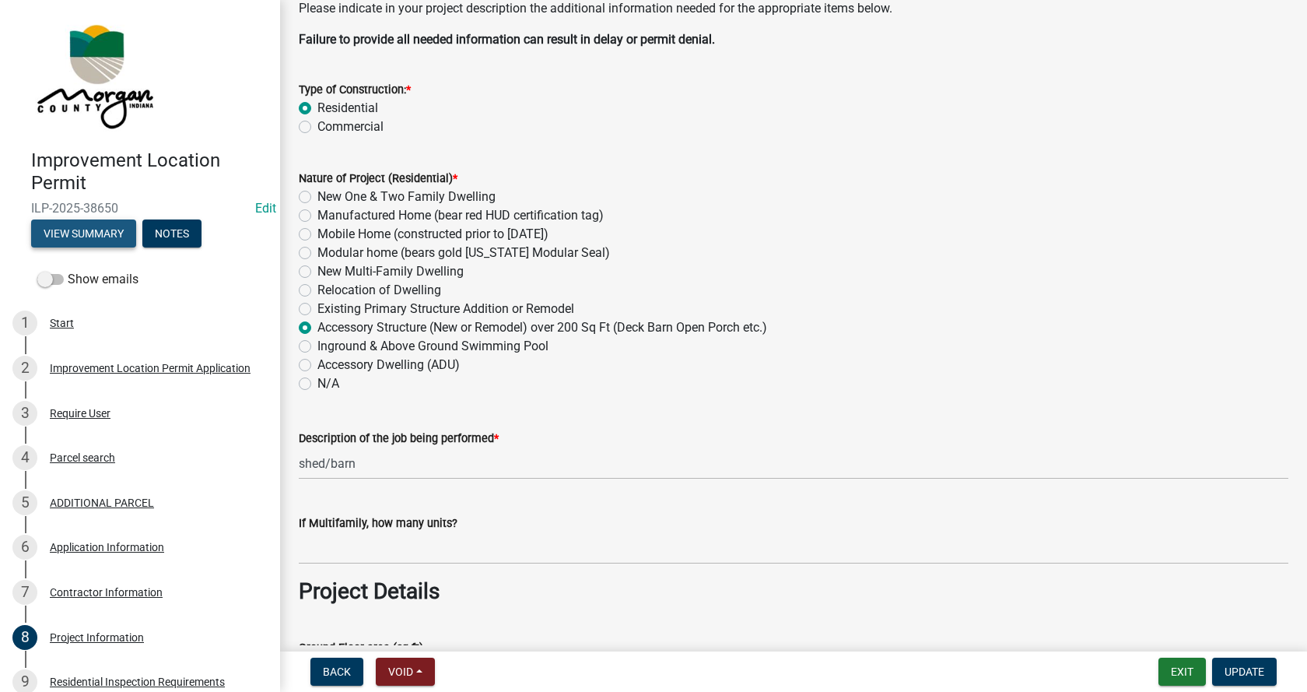
click at [89, 233] on button "View Summary" at bounding box center [83, 233] width 105 height 28
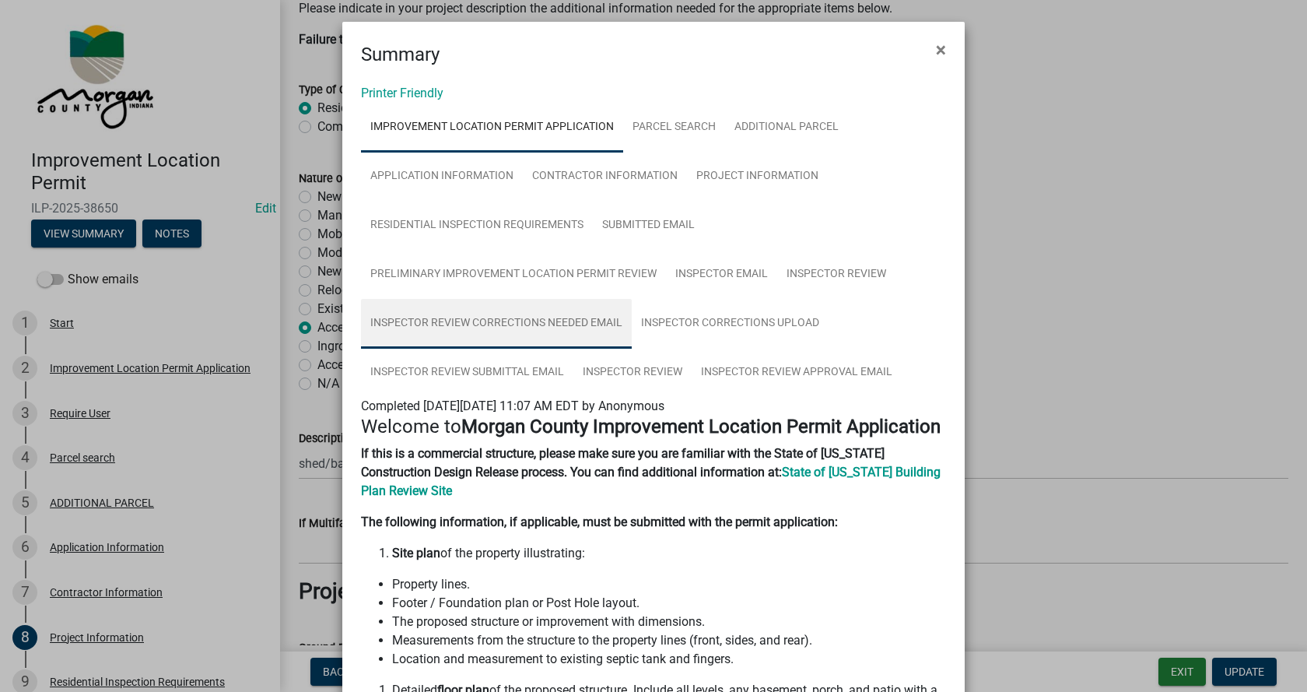
click at [492, 317] on link "Inspector Review Corrections Needed Email" at bounding box center [496, 324] width 271 height 50
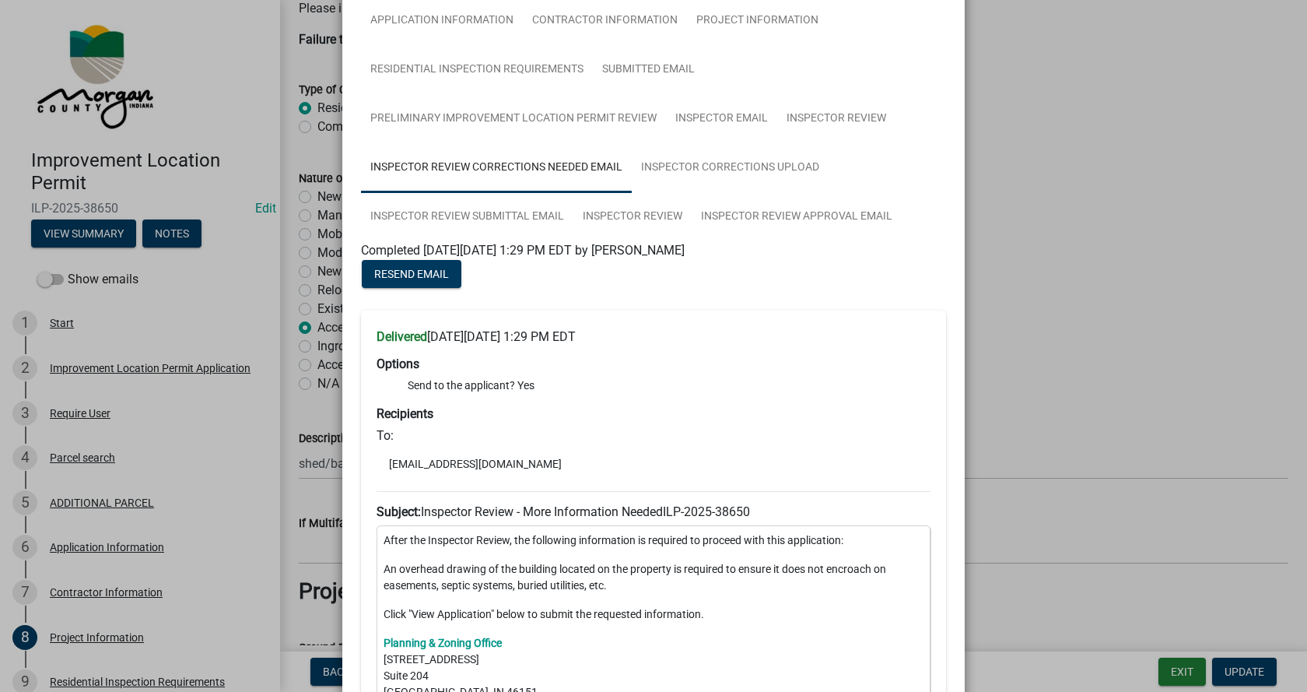
scroll to position [233, 0]
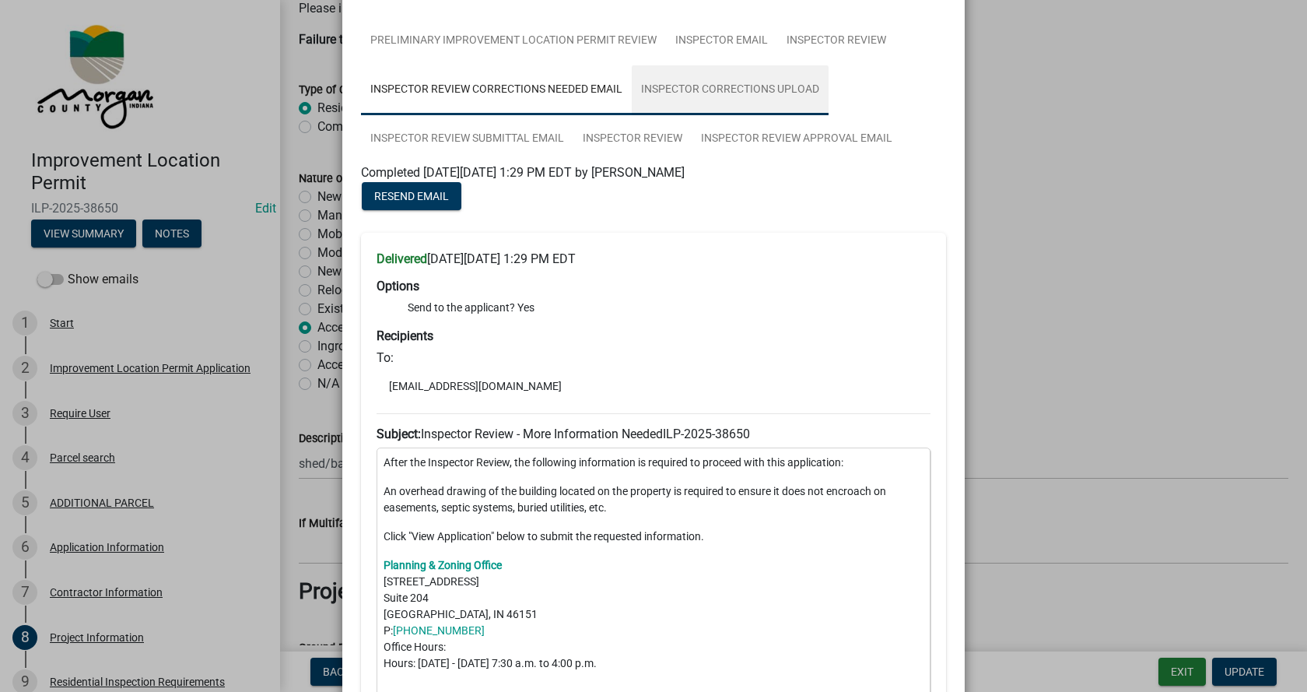
click at [752, 89] on link "Inspector Corrections Upload" at bounding box center [730, 90] width 197 height 50
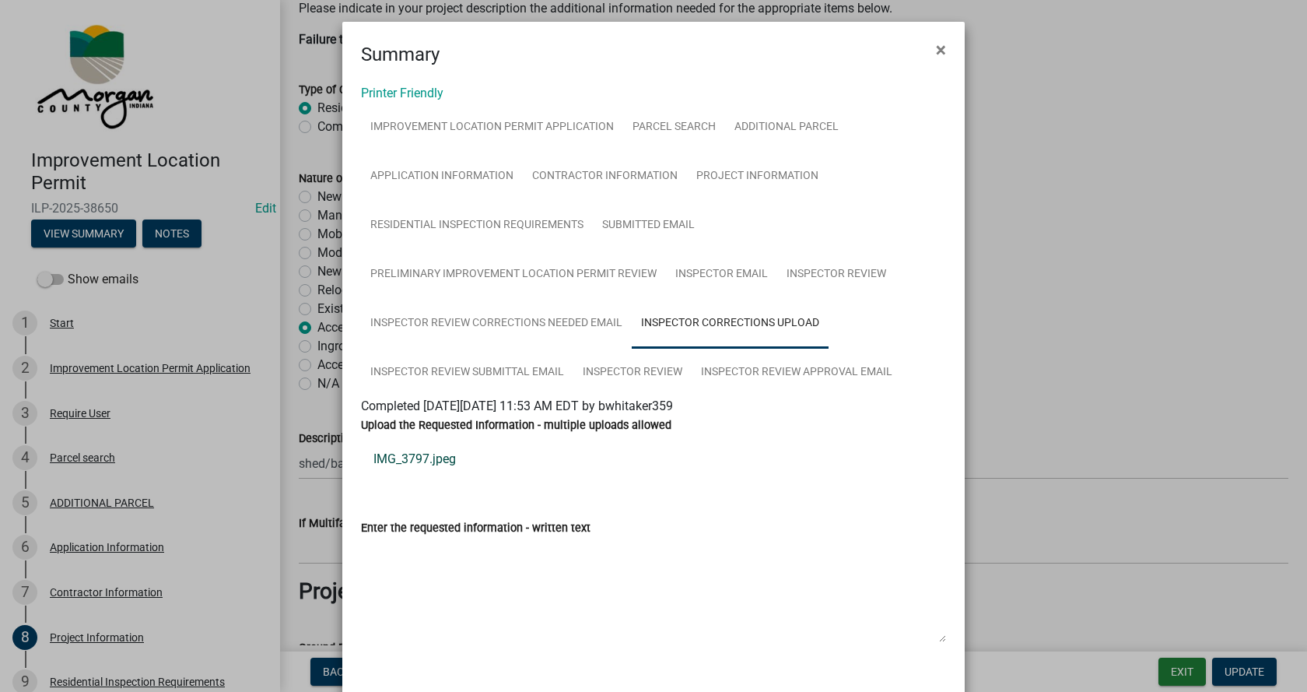
click at [398, 457] on link "IMG_3797.jpeg" at bounding box center [653, 458] width 585 height 37
click at [444, 368] on link "Inspector Review Submittal Email" at bounding box center [467, 373] width 212 height 50
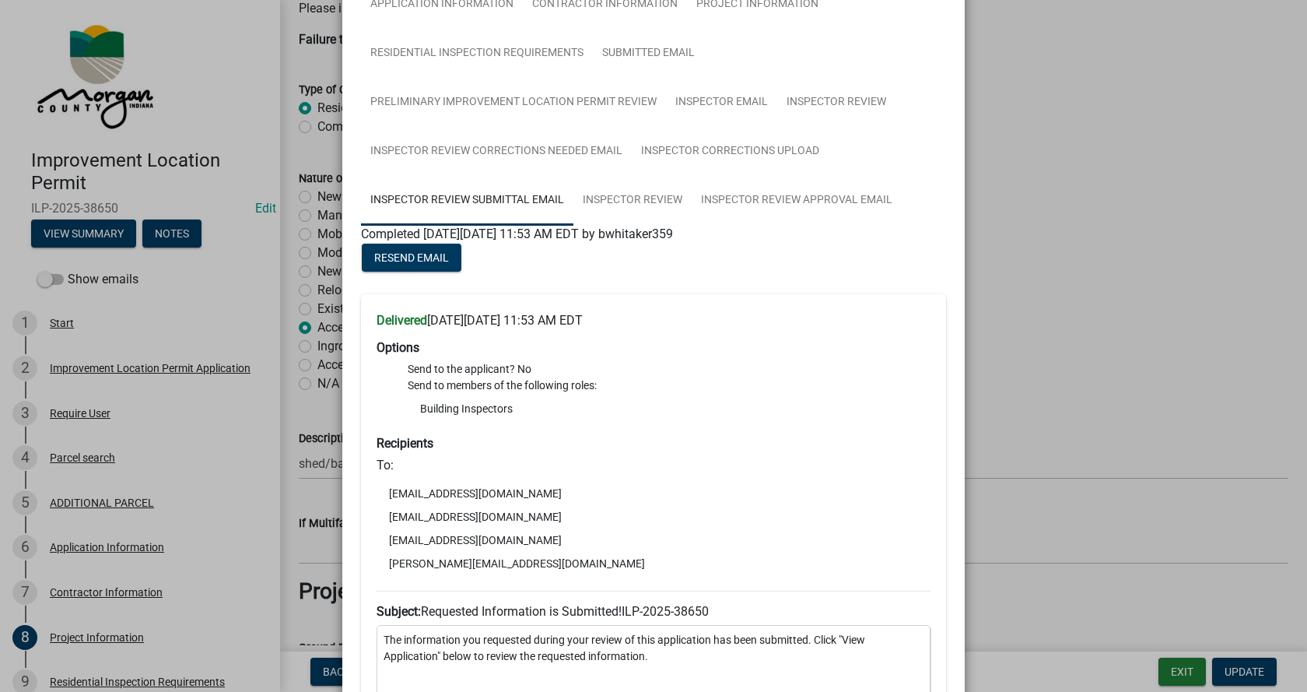
scroll to position [233, 0]
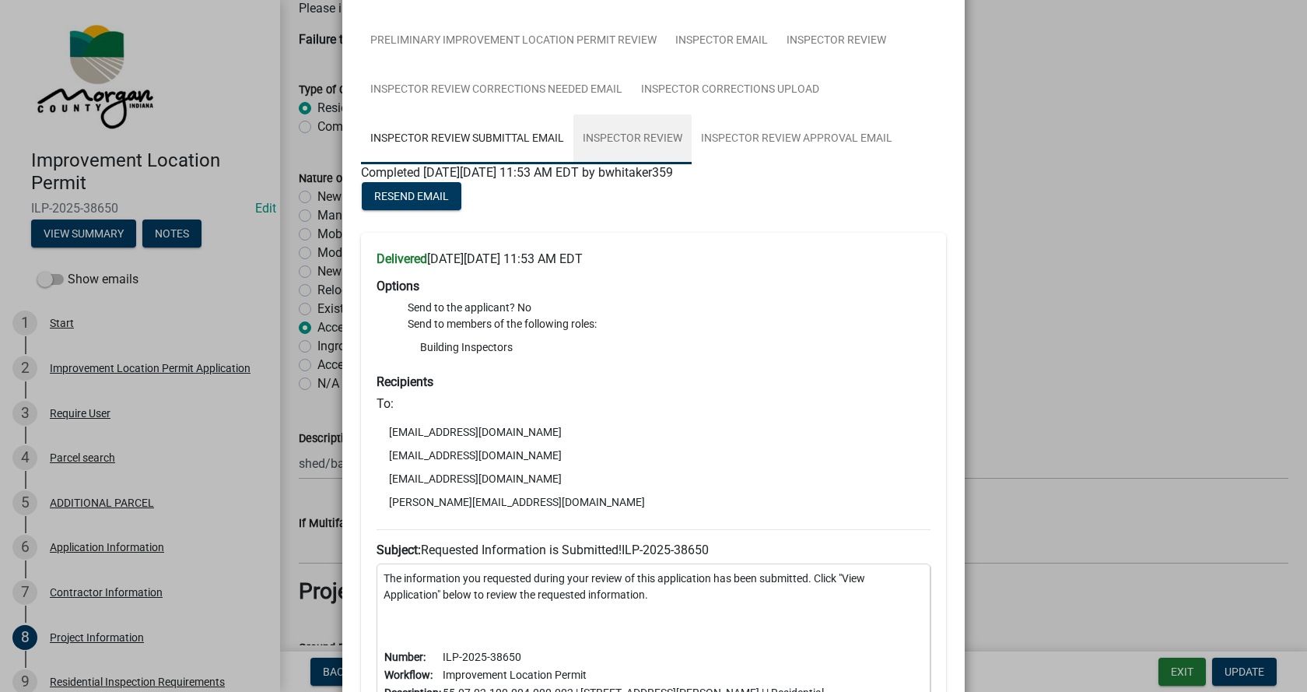
click at [643, 135] on link "Inspector Review" at bounding box center [632, 139] width 118 height 50
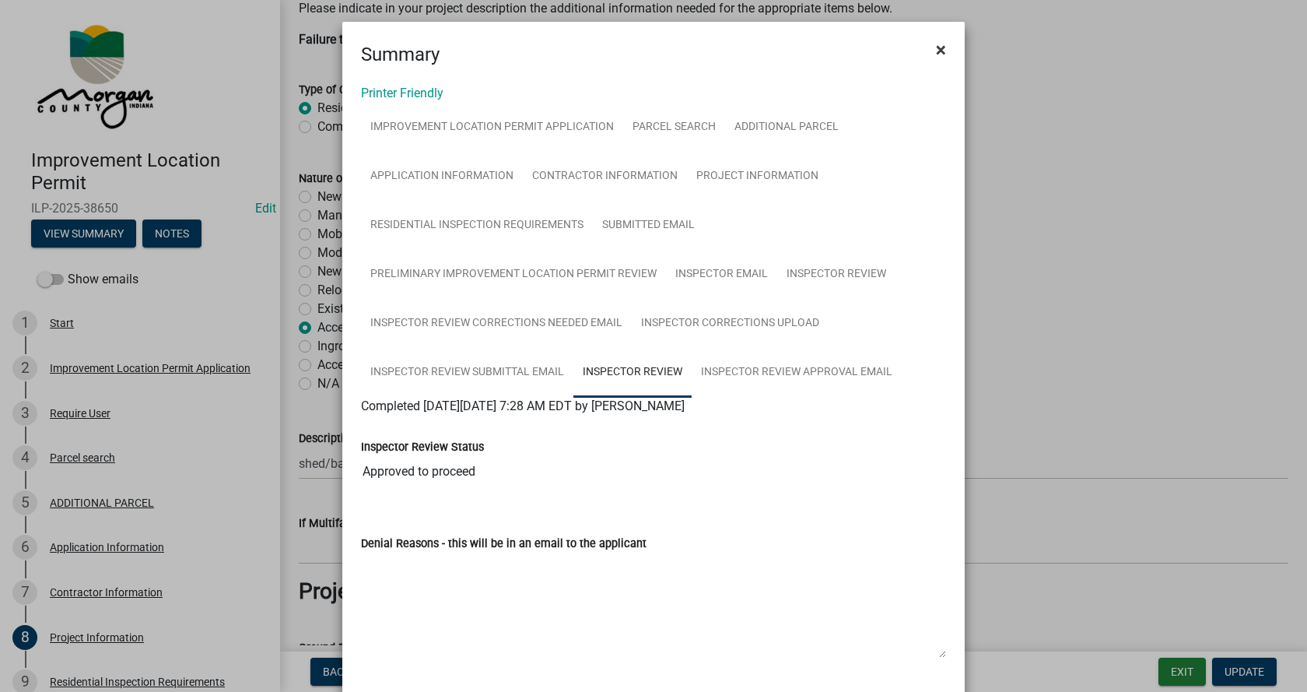
click at [936, 49] on span "×" at bounding box center [941, 50] width 10 height 22
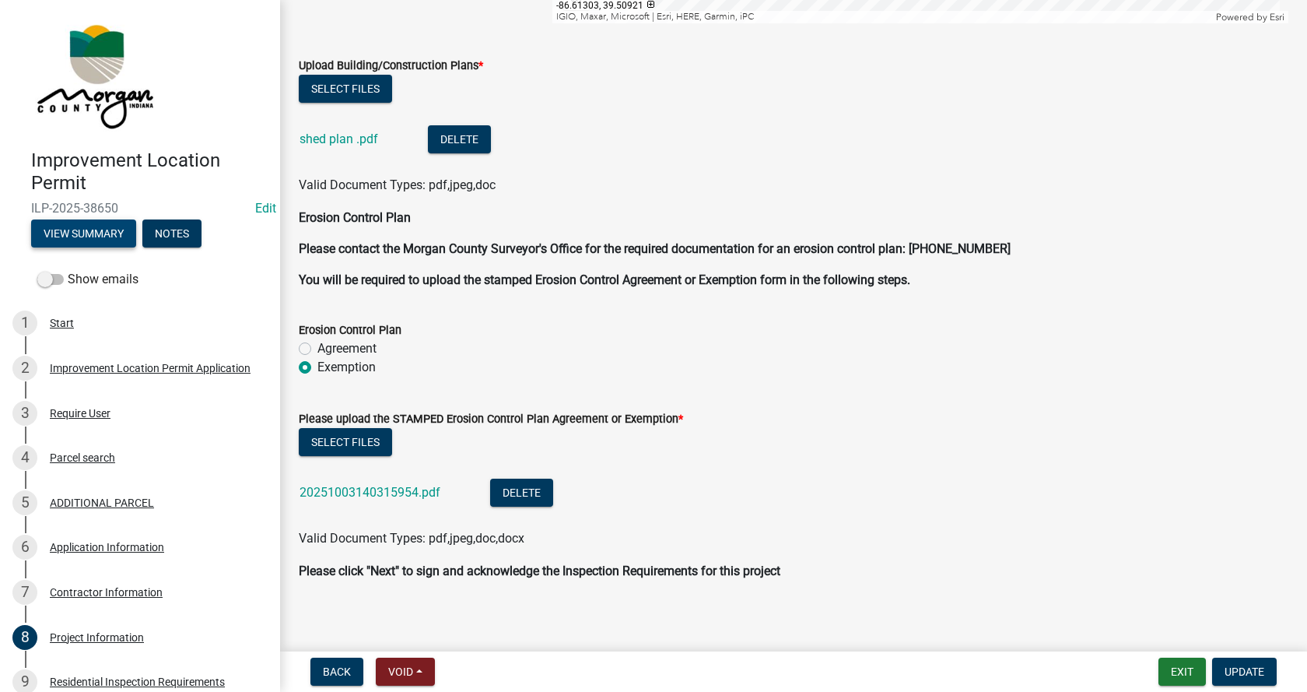
scroll to position [3307, 0]
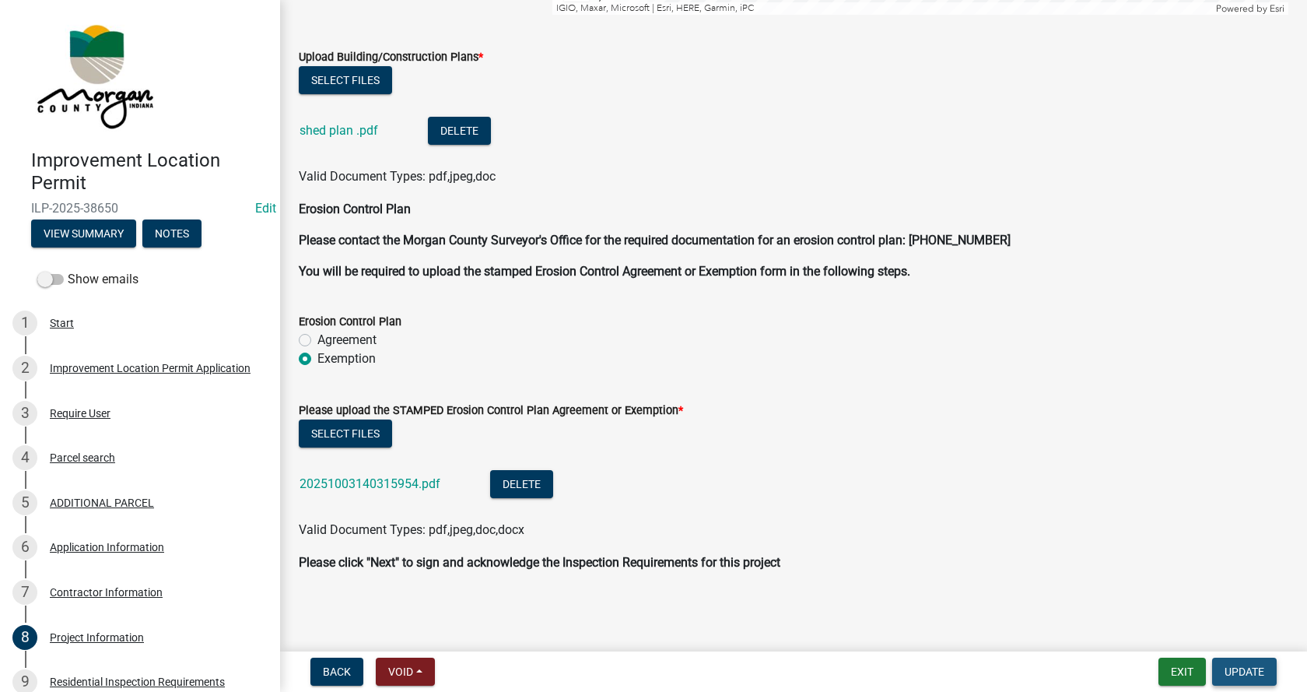
click at [1250, 669] on span "Update" at bounding box center [1245, 671] width 40 height 12
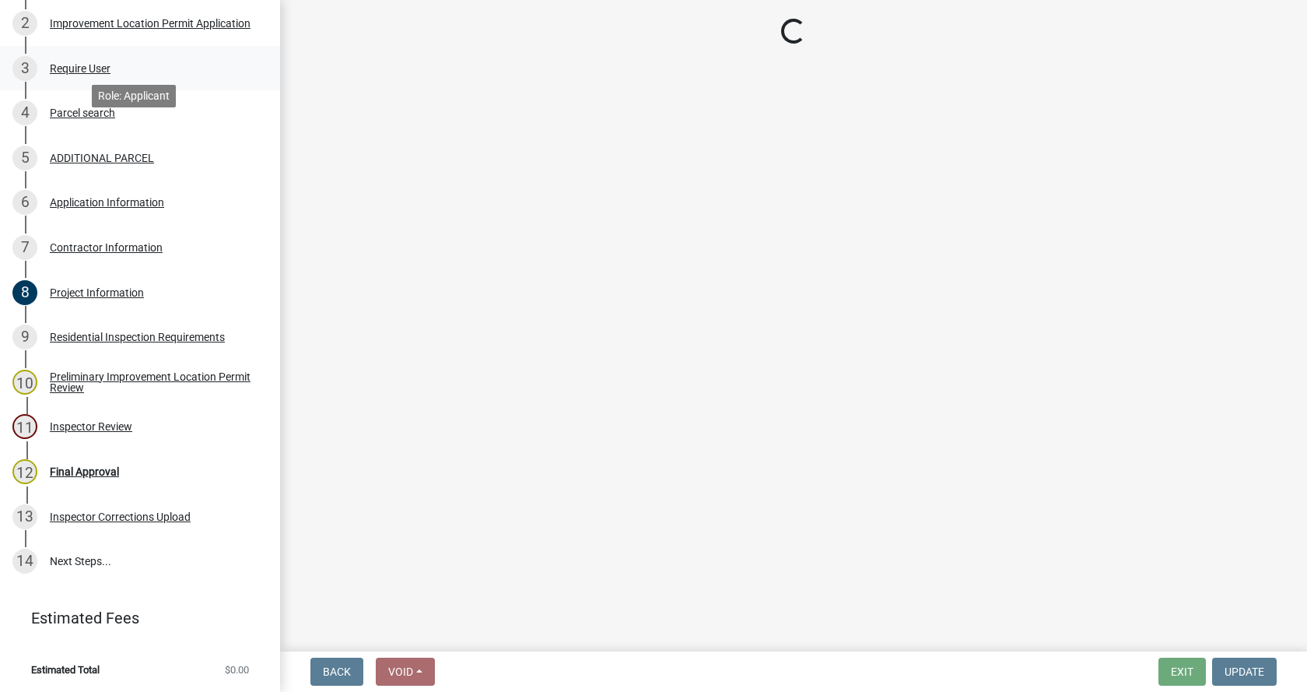
scroll to position [346, 0]
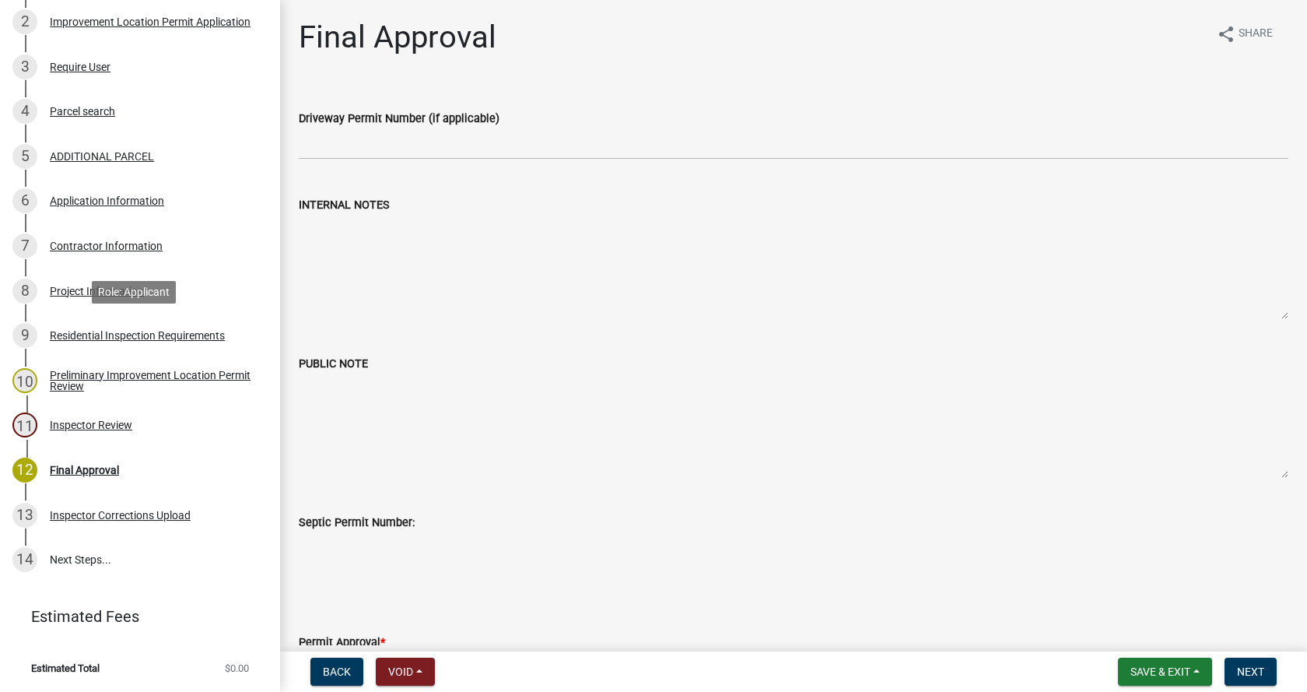
click at [72, 330] on div "Residential Inspection Requirements" at bounding box center [137, 335] width 175 height 11
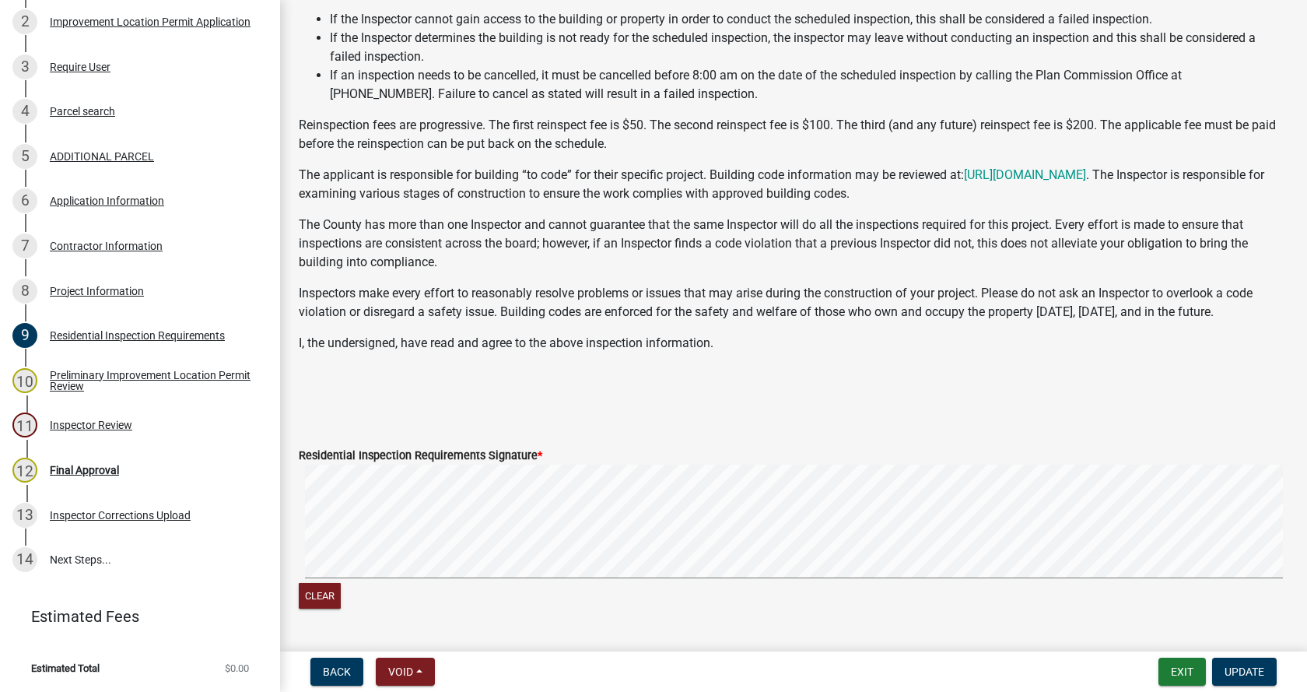
scroll to position [311, 0]
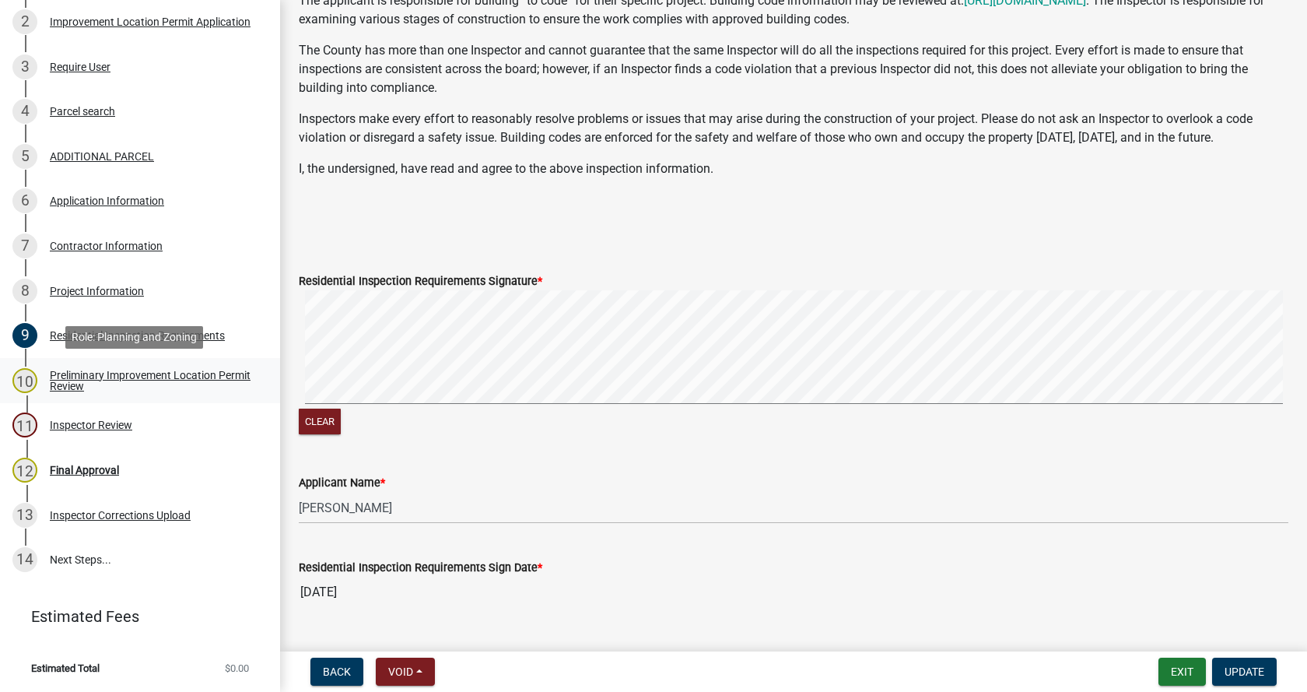
click at [68, 373] on div "Preliminary Improvement Location Permit Review" at bounding box center [152, 381] width 205 height 22
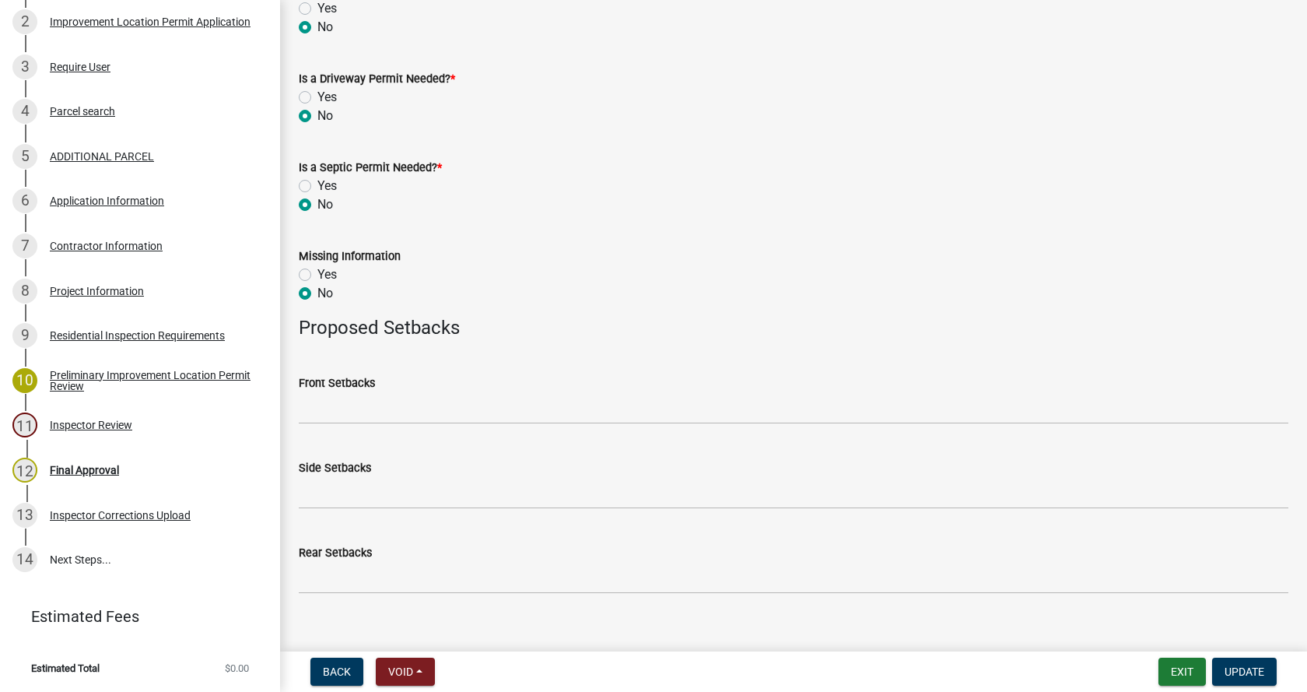
scroll to position [608, 0]
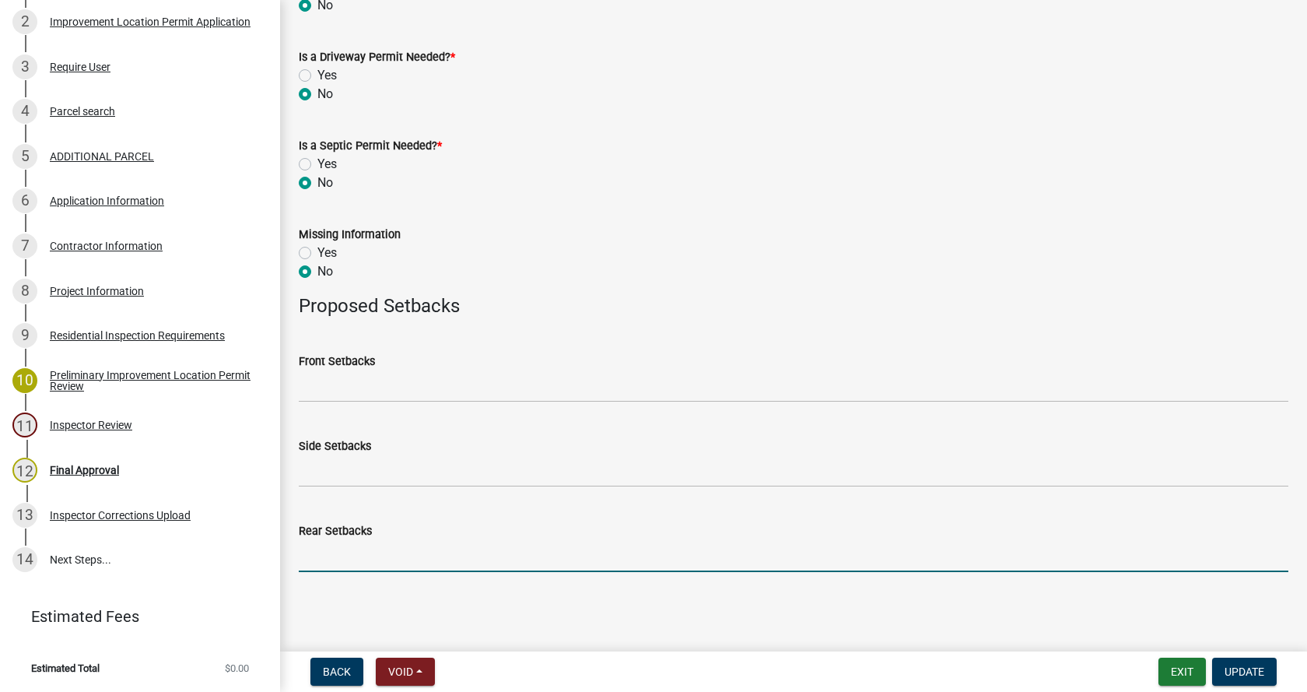
click at [325, 559] on input "Rear Setbacks" at bounding box center [794, 556] width 990 height 32
type input "75"
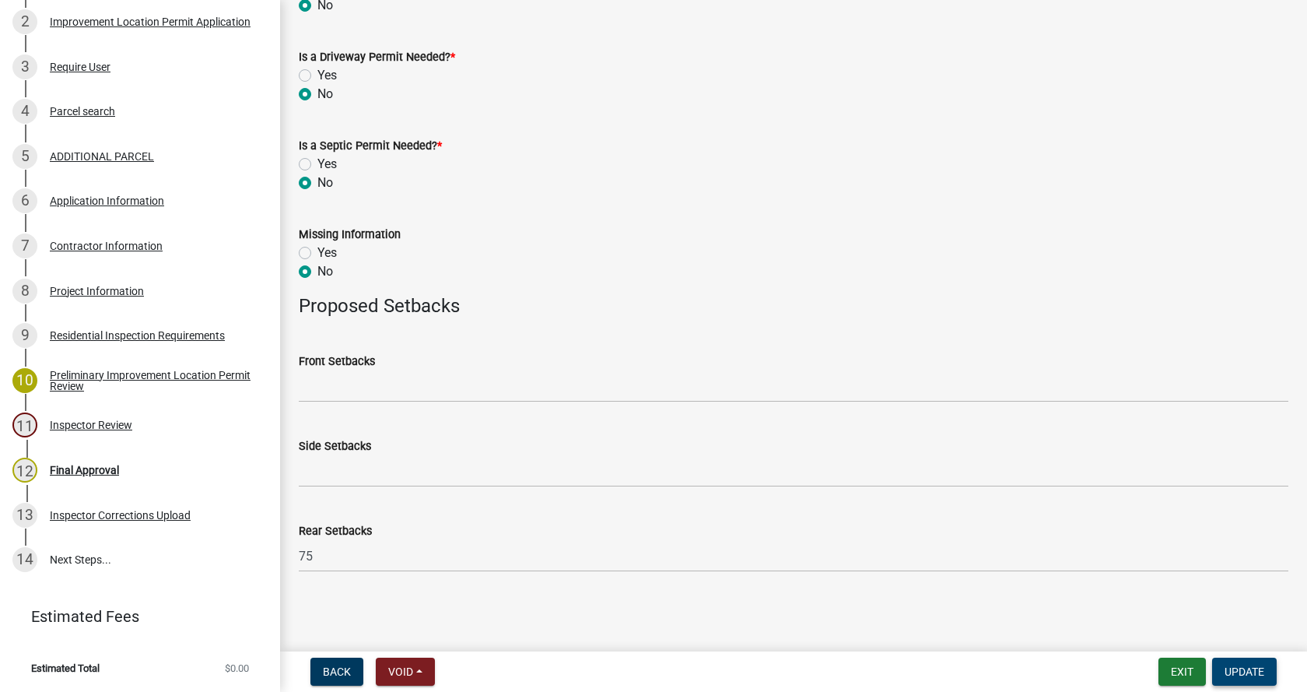
click at [1252, 667] on span "Update" at bounding box center [1245, 671] width 40 height 12
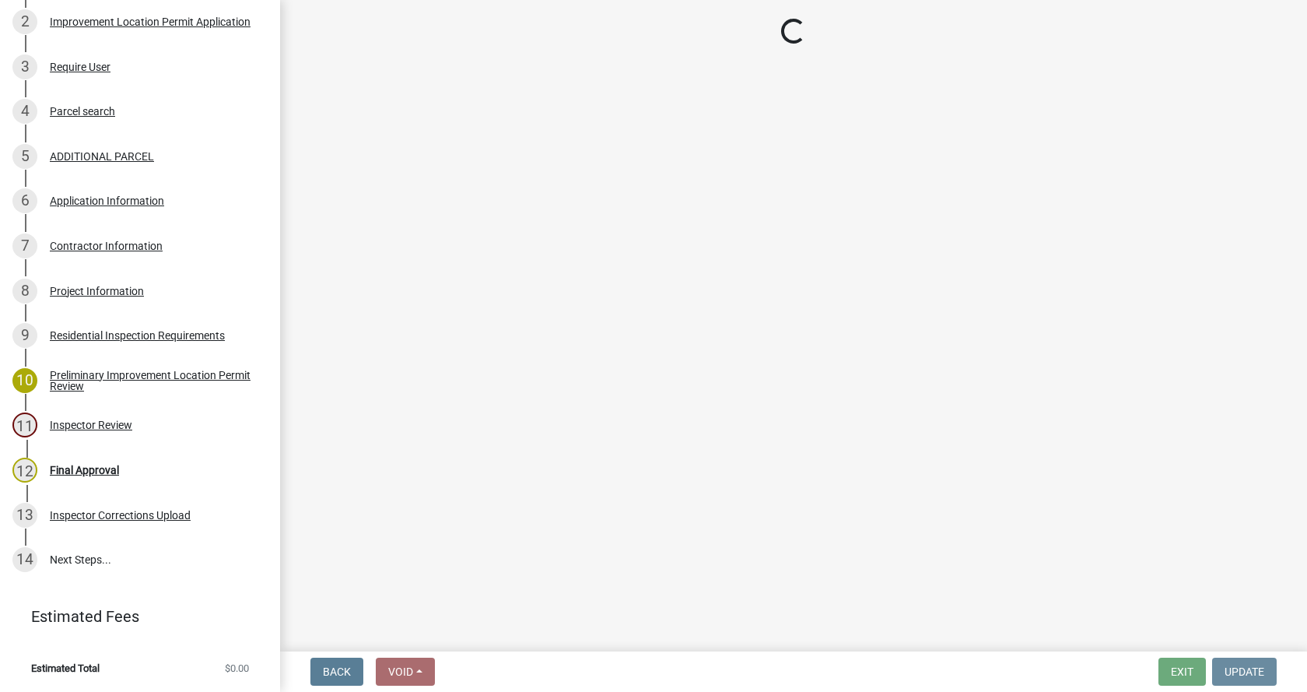
scroll to position [0, 0]
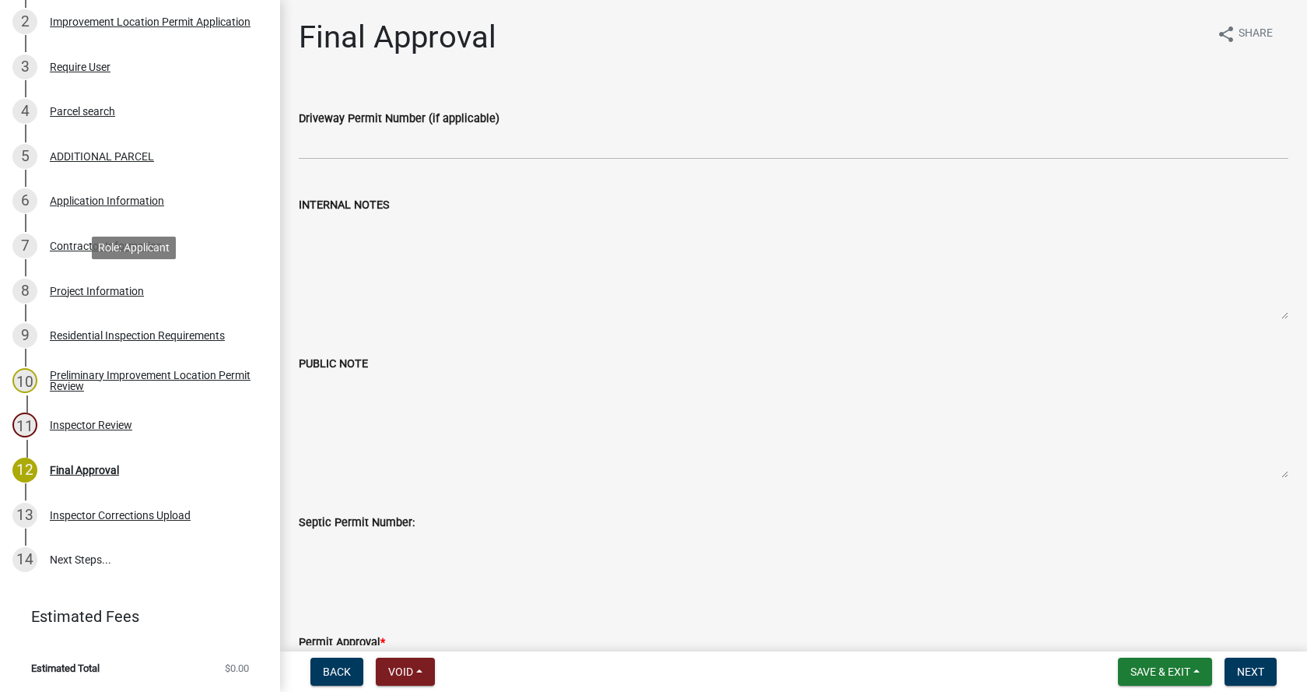
click at [57, 289] on div "Project Information" at bounding box center [97, 291] width 94 height 11
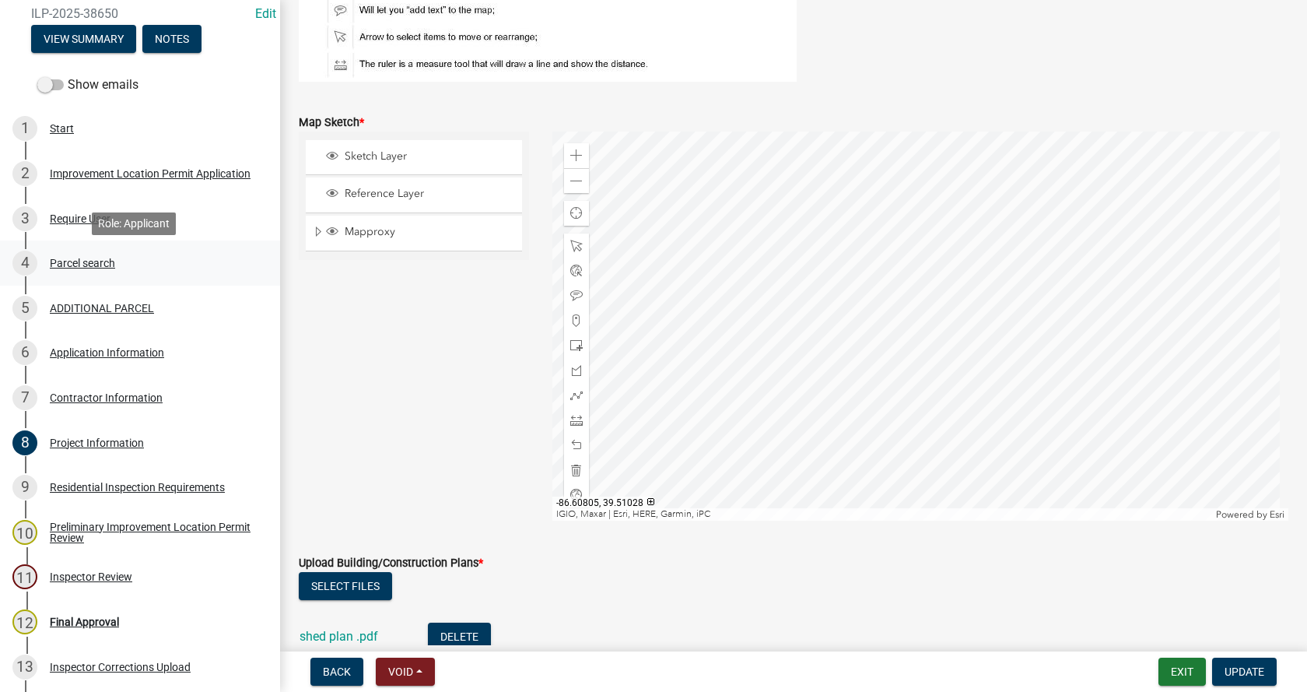
scroll to position [191, 0]
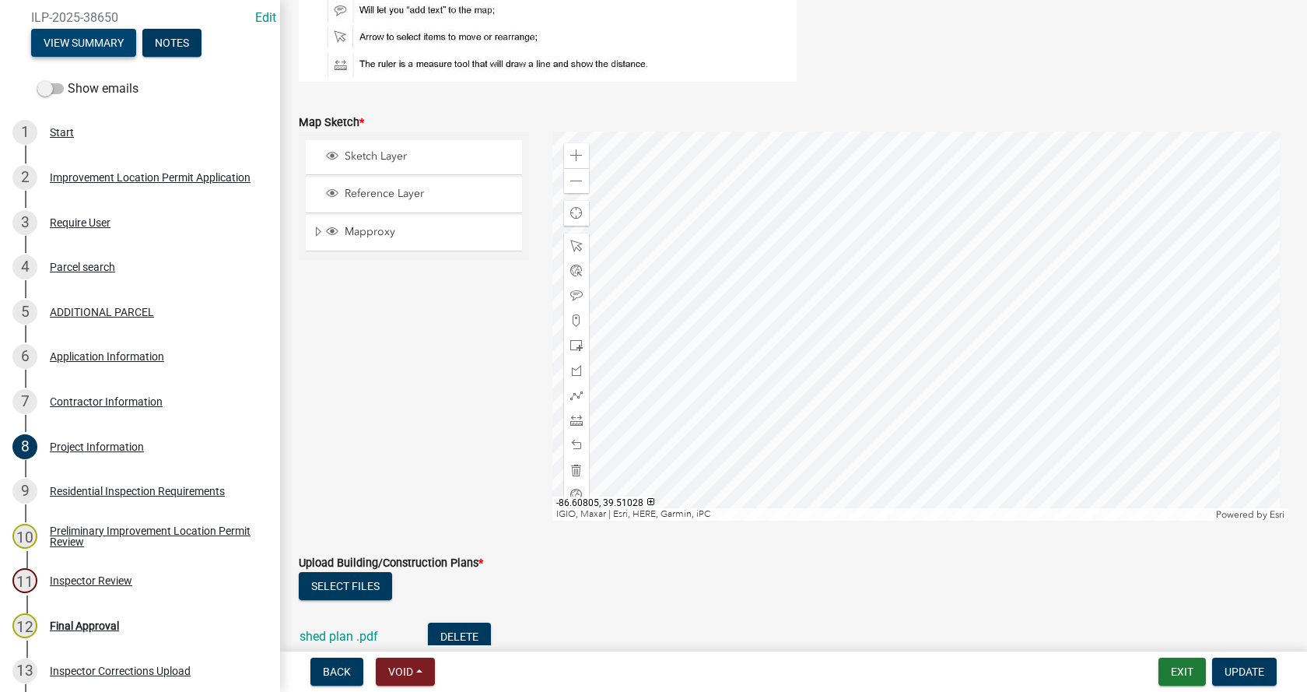
click at [82, 40] on button "View Summary" at bounding box center [83, 43] width 105 height 28
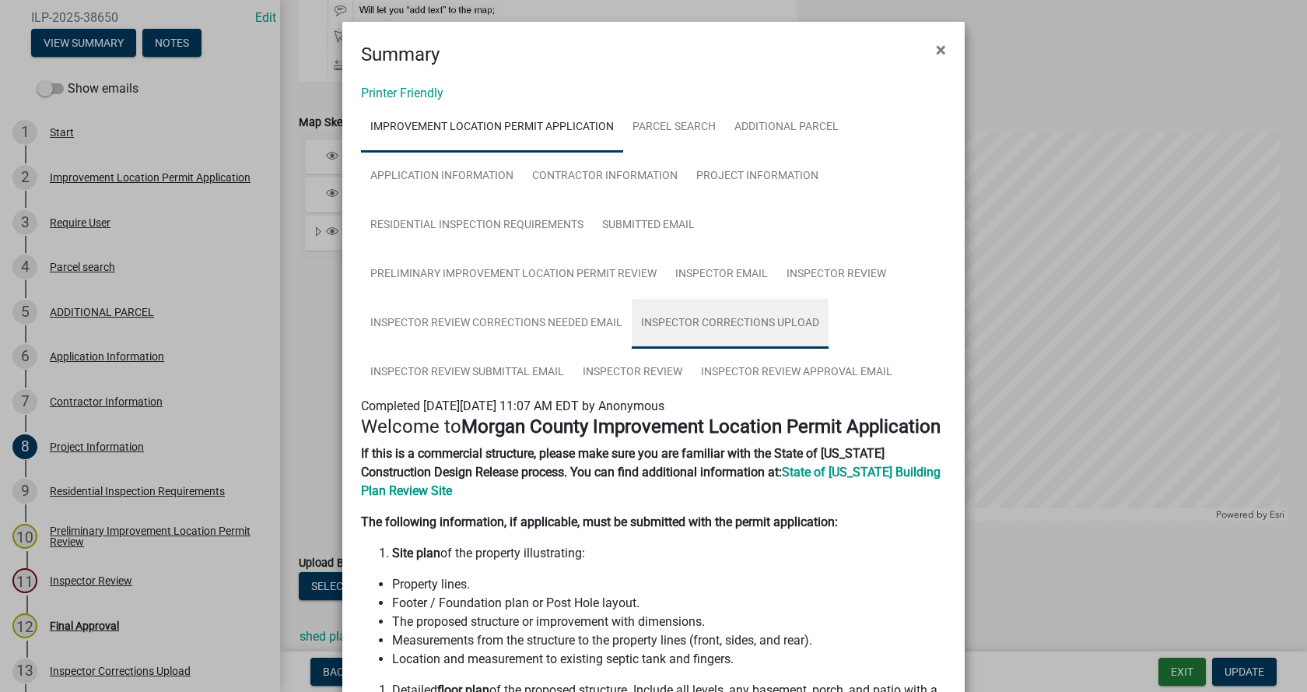
click at [714, 317] on link "Inspector Corrections Upload" at bounding box center [730, 324] width 197 height 50
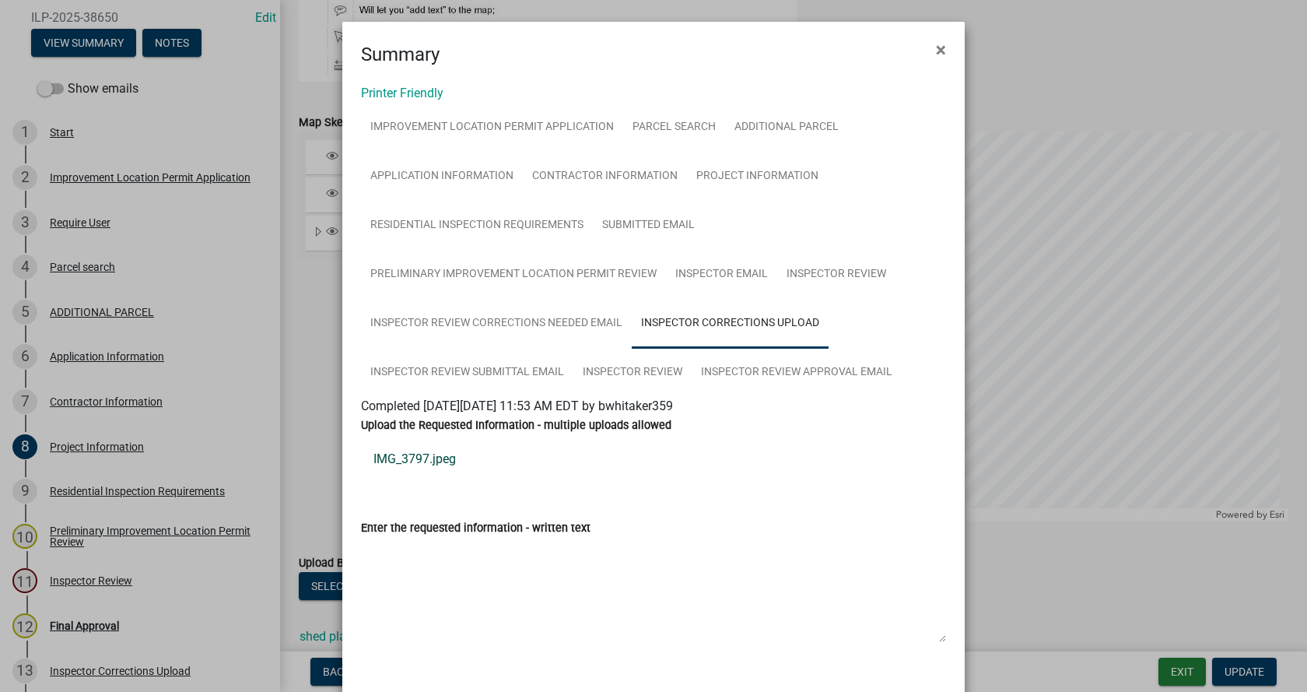
click at [394, 458] on link "IMG_3797.jpeg" at bounding box center [653, 458] width 585 height 37
click at [939, 45] on span "×" at bounding box center [941, 50] width 10 height 22
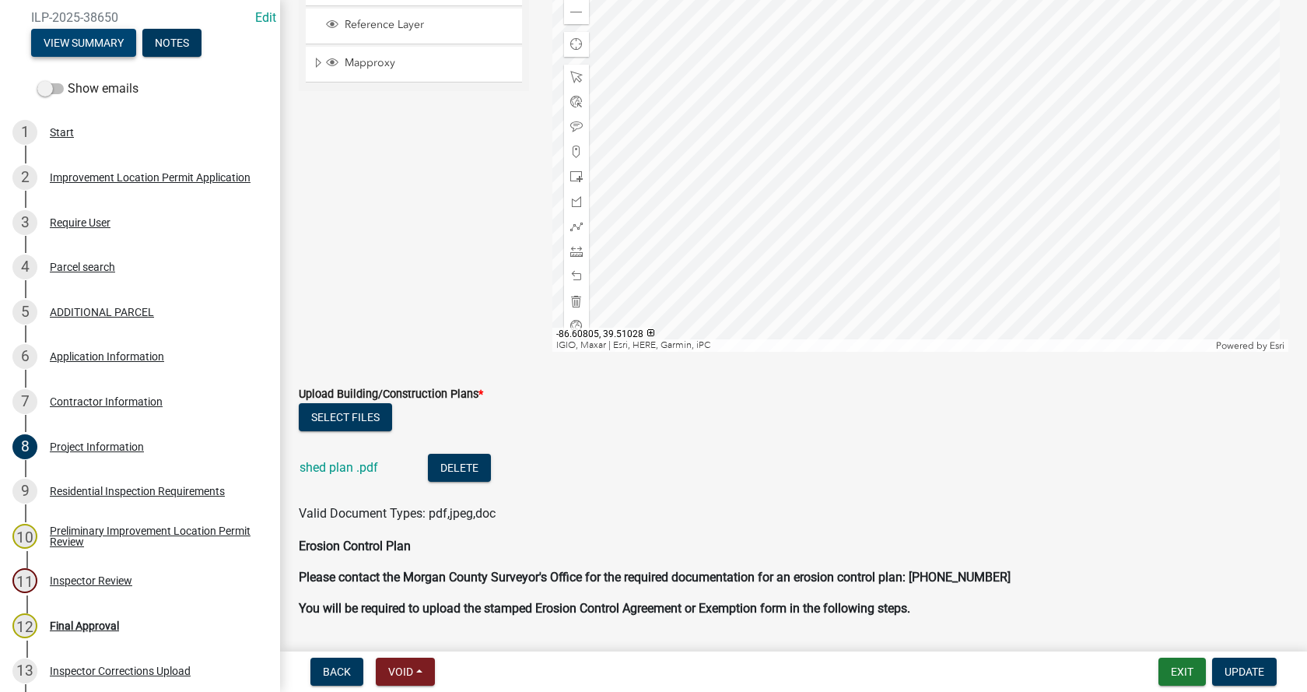
scroll to position [3035, 0]
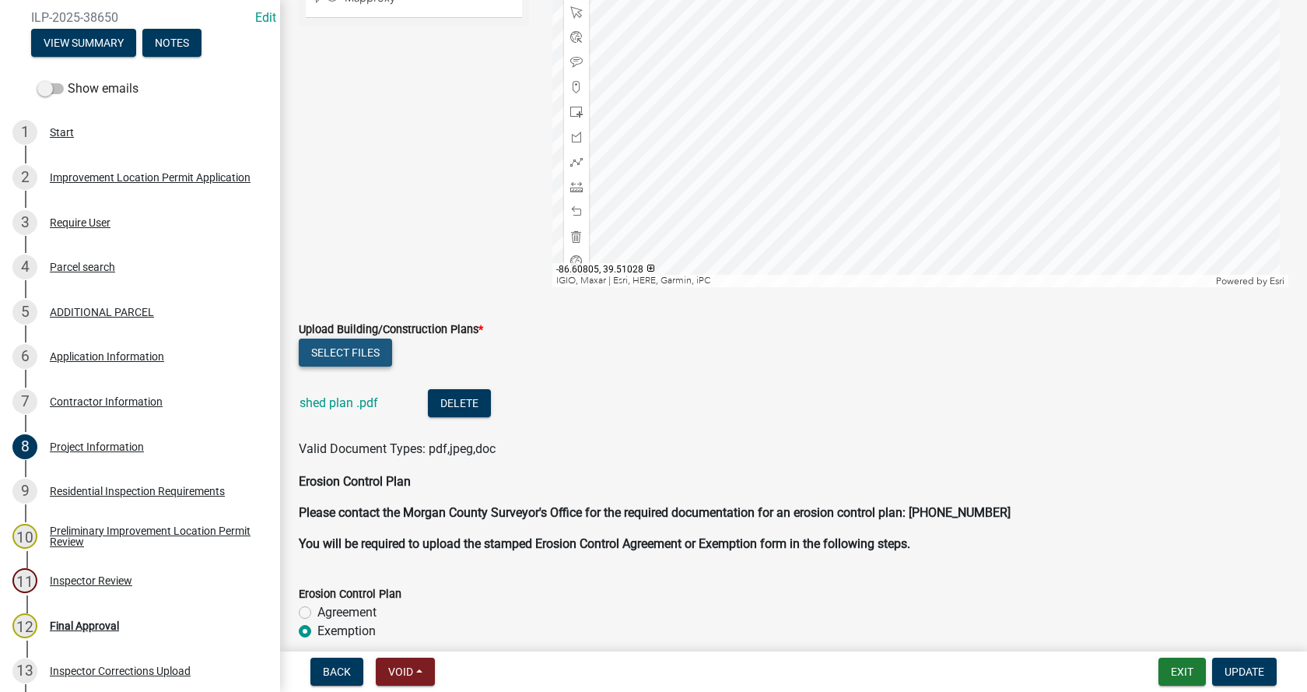
click at [373, 351] on button "Select files" at bounding box center [345, 352] width 93 height 28
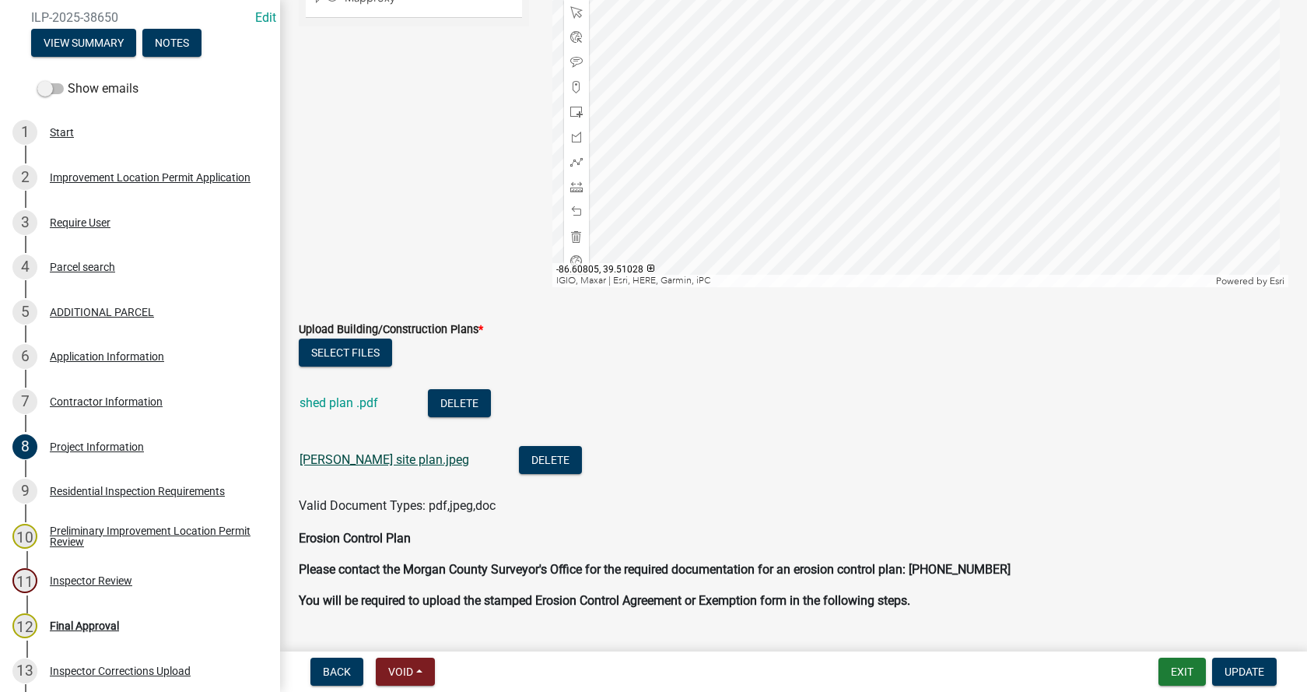
click at [334, 460] on link "[PERSON_NAME] site plan.jpeg" at bounding box center [385, 459] width 170 height 15
click at [1250, 665] on span "Update" at bounding box center [1245, 671] width 40 height 12
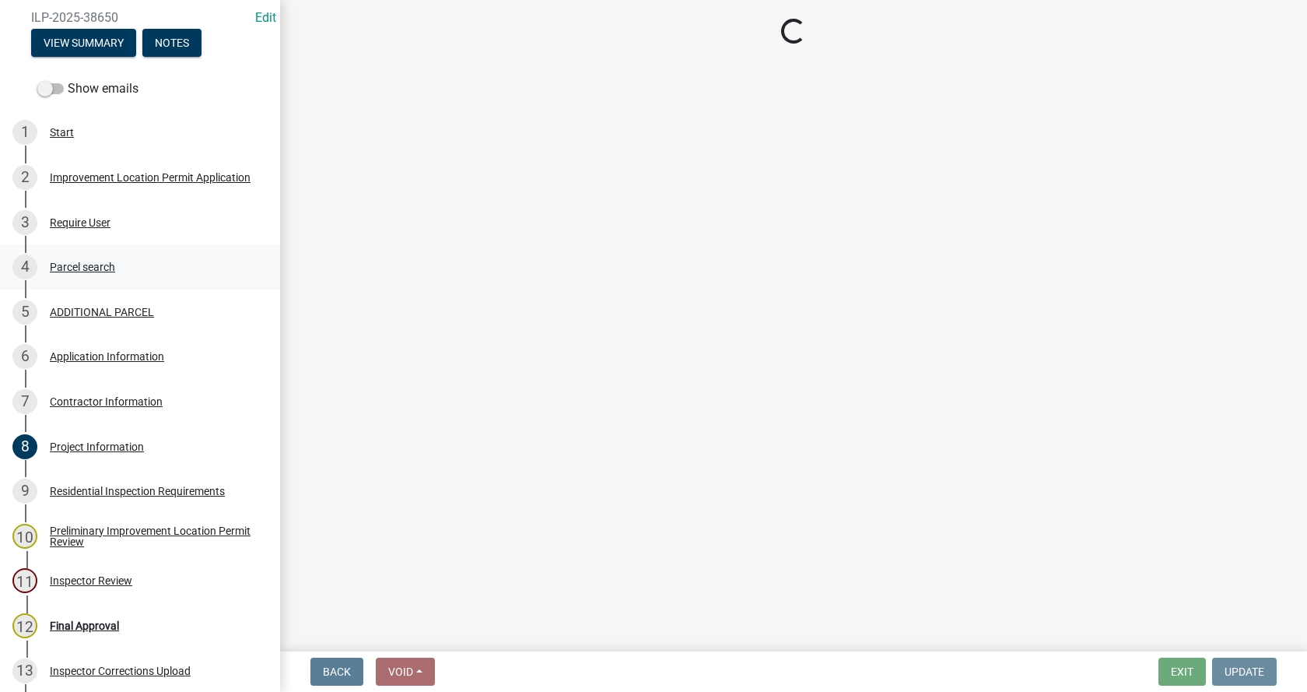
scroll to position [0, 0]
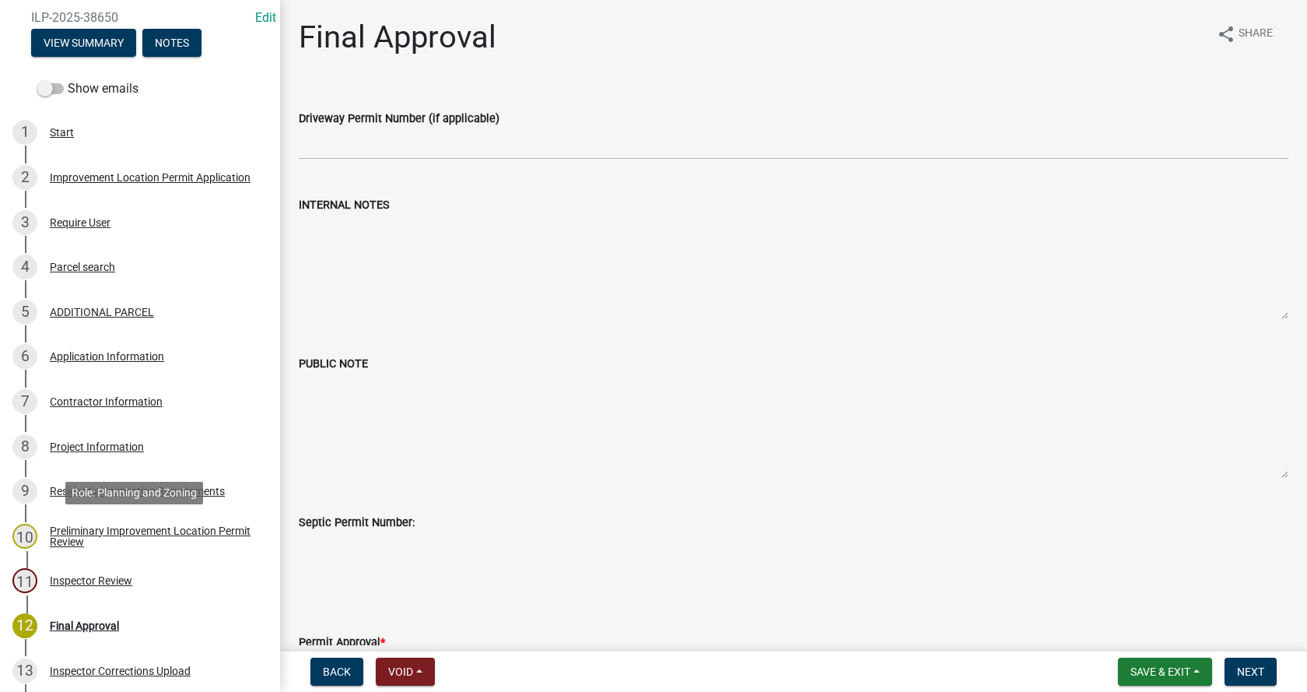
click at [58, 531] on div "Preliminary Improvement Location Permit Review" at bounding box center [152, 536] width 205 height 22
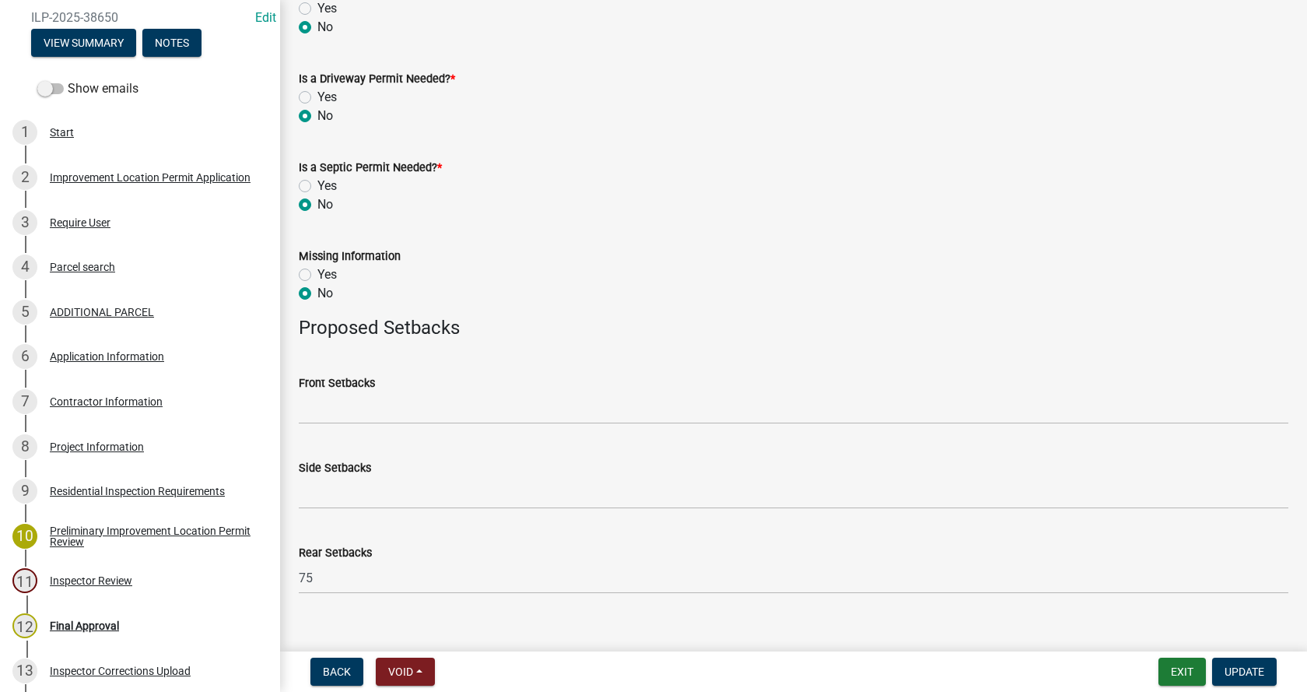
scroll to position [608, 0]
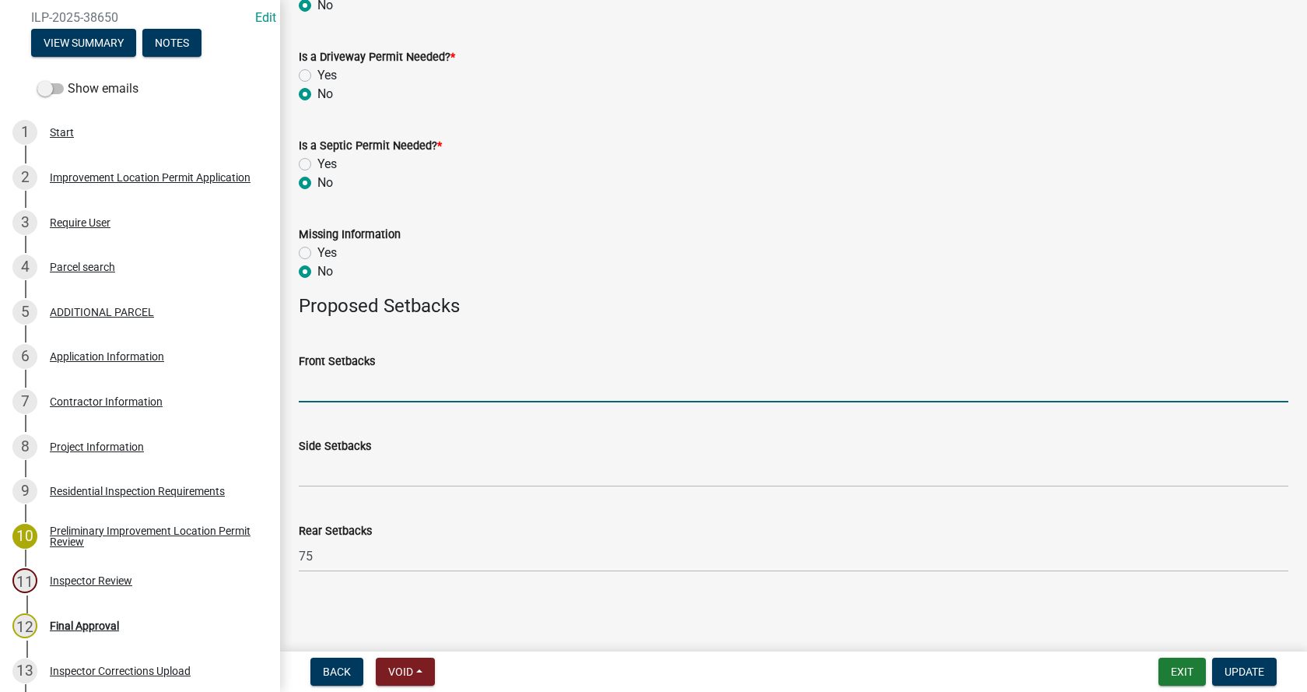
click at [315, 387] on input "Front Setbacks" at bounding box center [794, 386] width 990 height 32
type input "250/847"
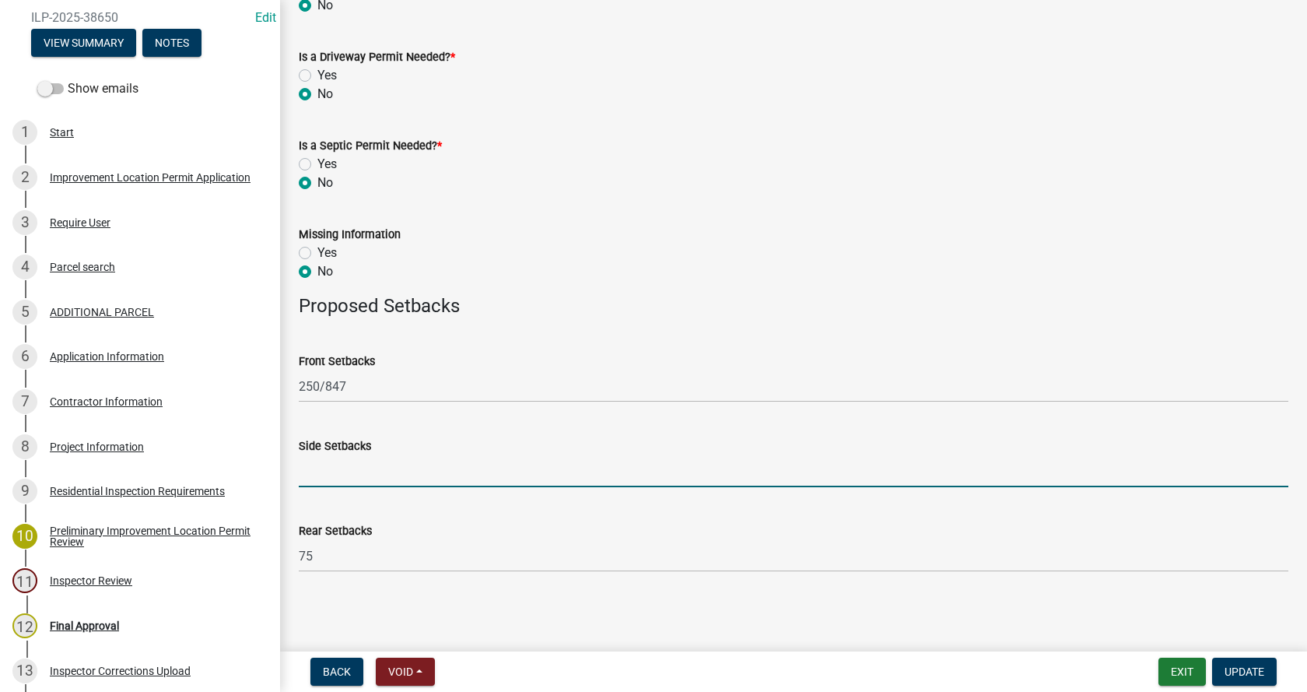
click at [341, 477] on input "Side Setbacks" at bounding box center [794, 471] width 990 height 32
type input "75/1016"
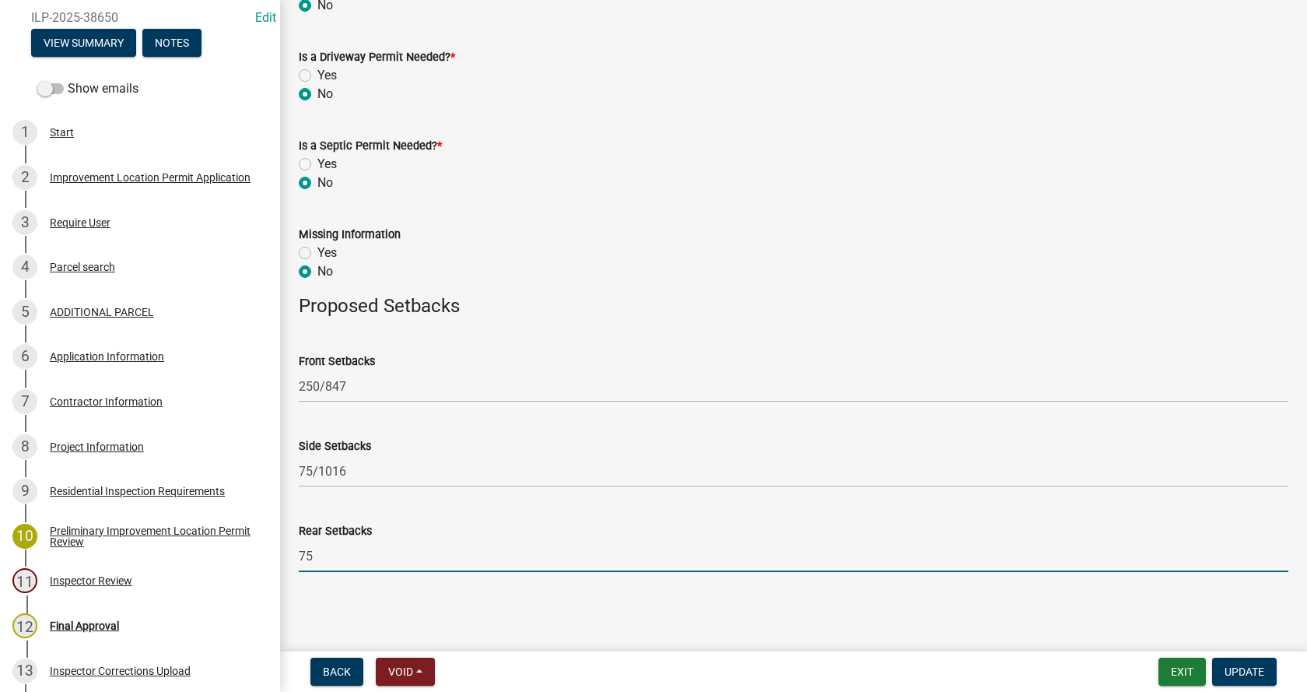
drag, startPoint x: 318, startPoint y: 557, endPoint x: 297, endPoint y: 557, distance: 21.0
click at [297, 557] on div "Rear Setbacks 75" at bounding box center [793, 536] width 1013 height 72
click at [1252, 668] on span "Update" at bounding box center [1245, 671] width 40 height 12
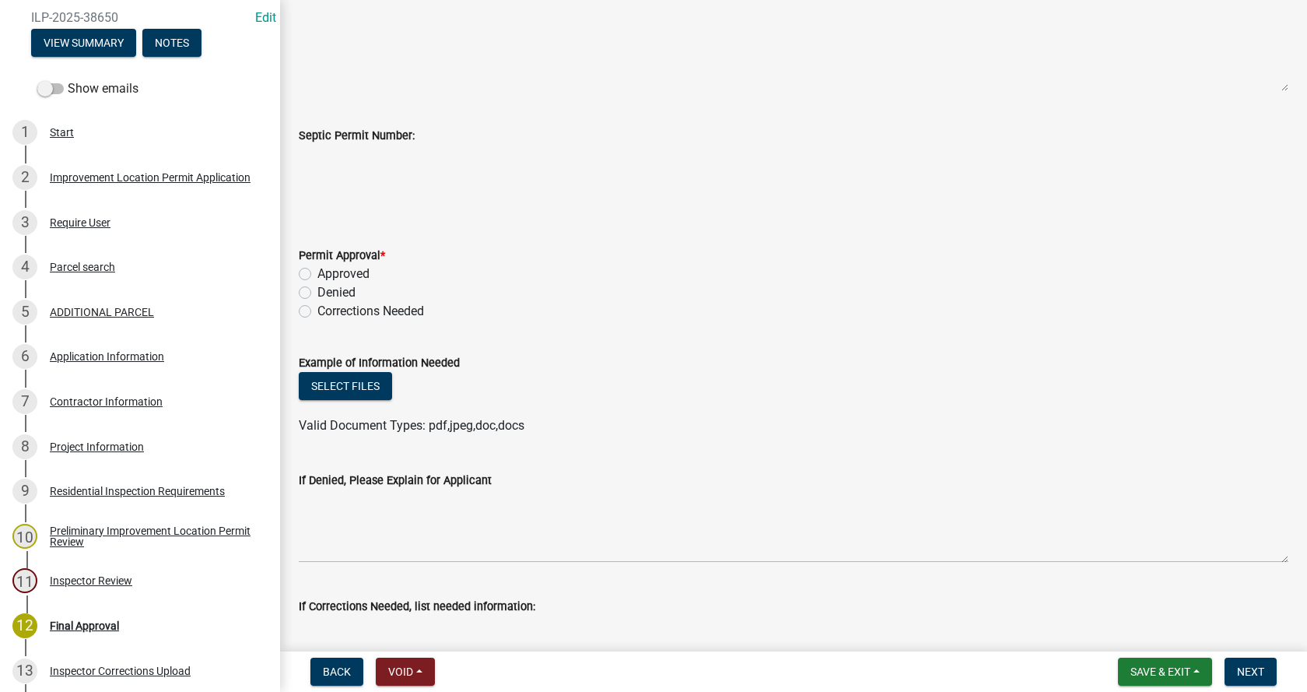
scroll to position [389, 0]
click at [317, 274] on label "Approved" at bounding box center [343, 271] width 52 height 19
click at [317, 272] on input "Approved" at bounding box center [322, 267] width 10 height 10
radio input "true"
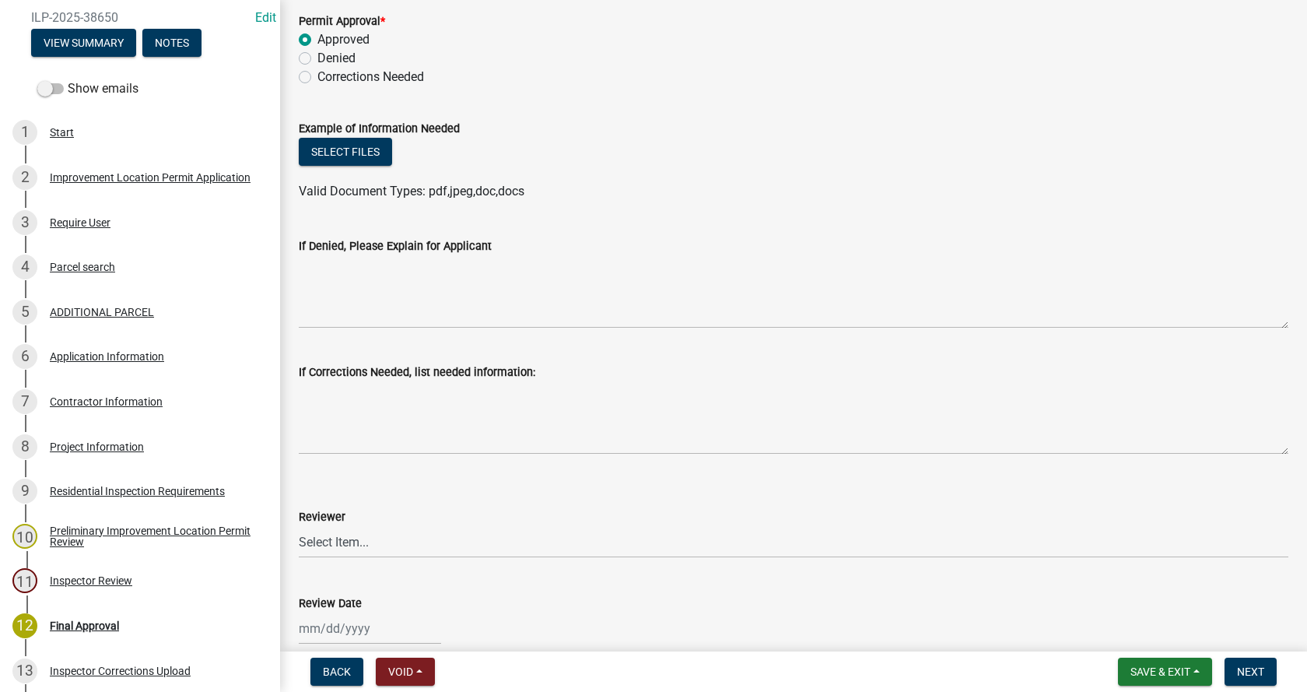
scroll to position [622, 0]
click at [311, 539] on select "Select Item... [PERSON_NAME] [PERSON_NAME] [PERSON_NAME]" at bounding box center [794, 540] width 990 height 32
click at [299, 524] on select "Select Item... [PERSON_NAME] [PERSON_NAME] [PERSON_NAME]" at bounding box center [794, 540] width 990 height 32
select select "4bf9213e-c266-4258-8e9b-d5f6a07002fa"
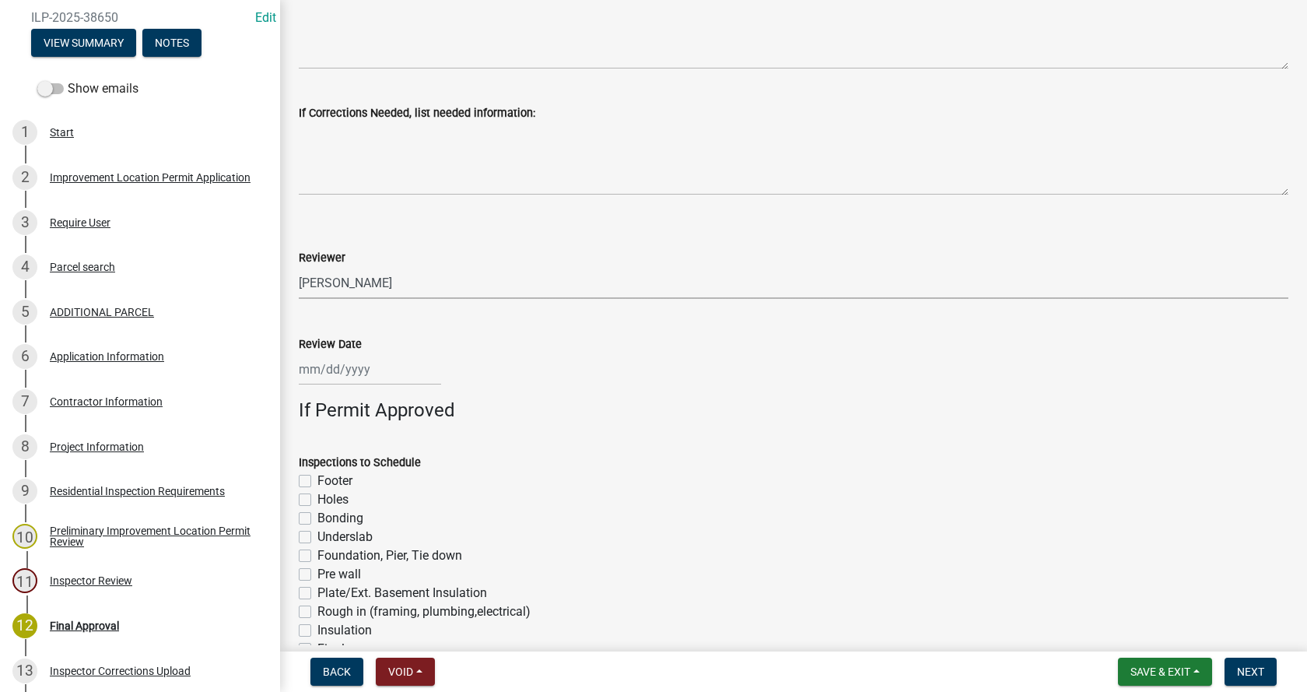
scroll to position [934, 0]
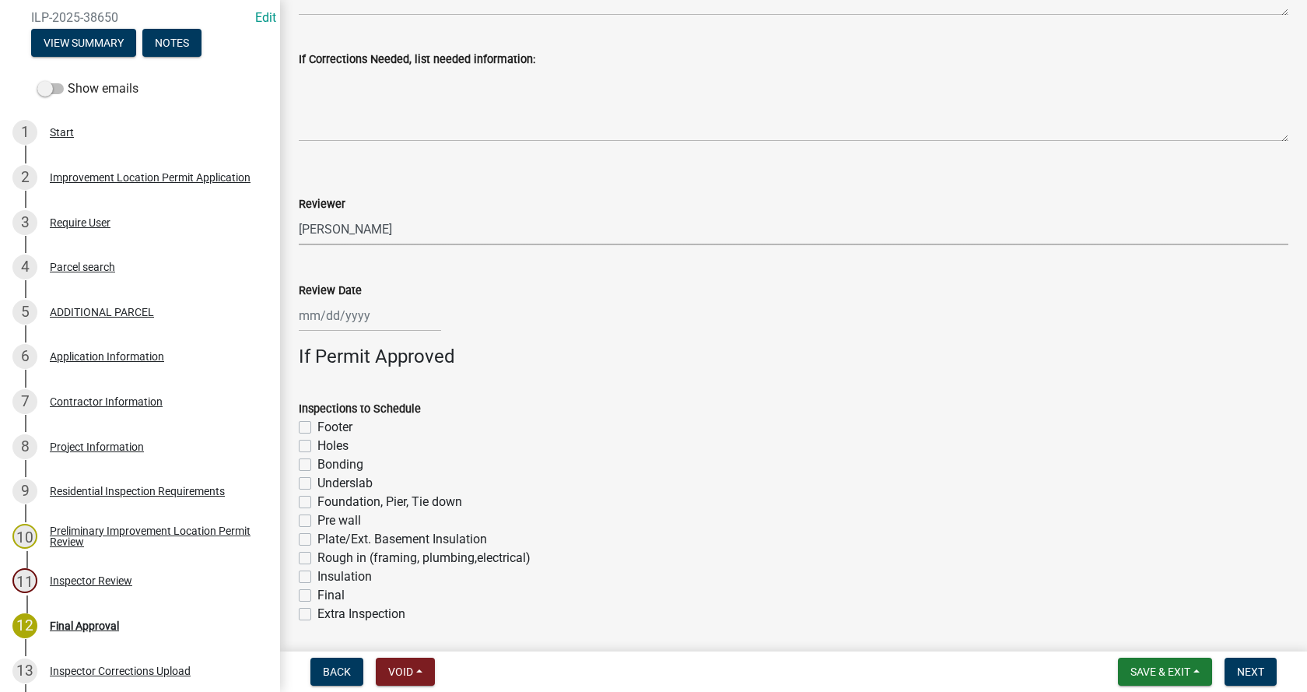
select select "10"
select select "2025"
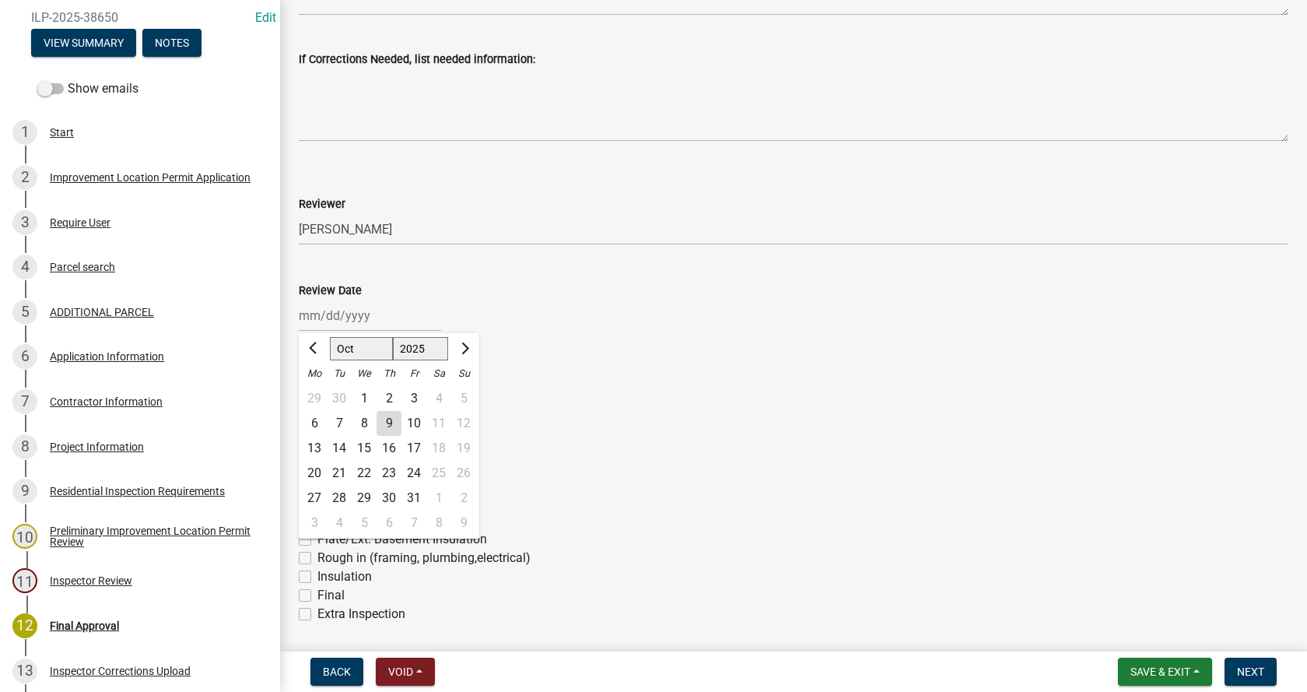
click at [326, 311] on div "[PERSON_NAME] Feb Mar Apr [PERSON_NAME][DATE] Oct Nov [DATE] 1526 1527 1528 152…" at bounding box center [370, 316] width 142 height 32
click at [391, 424] on div "9" at bounding box center [389, 423] width 25 height 25
type input "[DATE]"
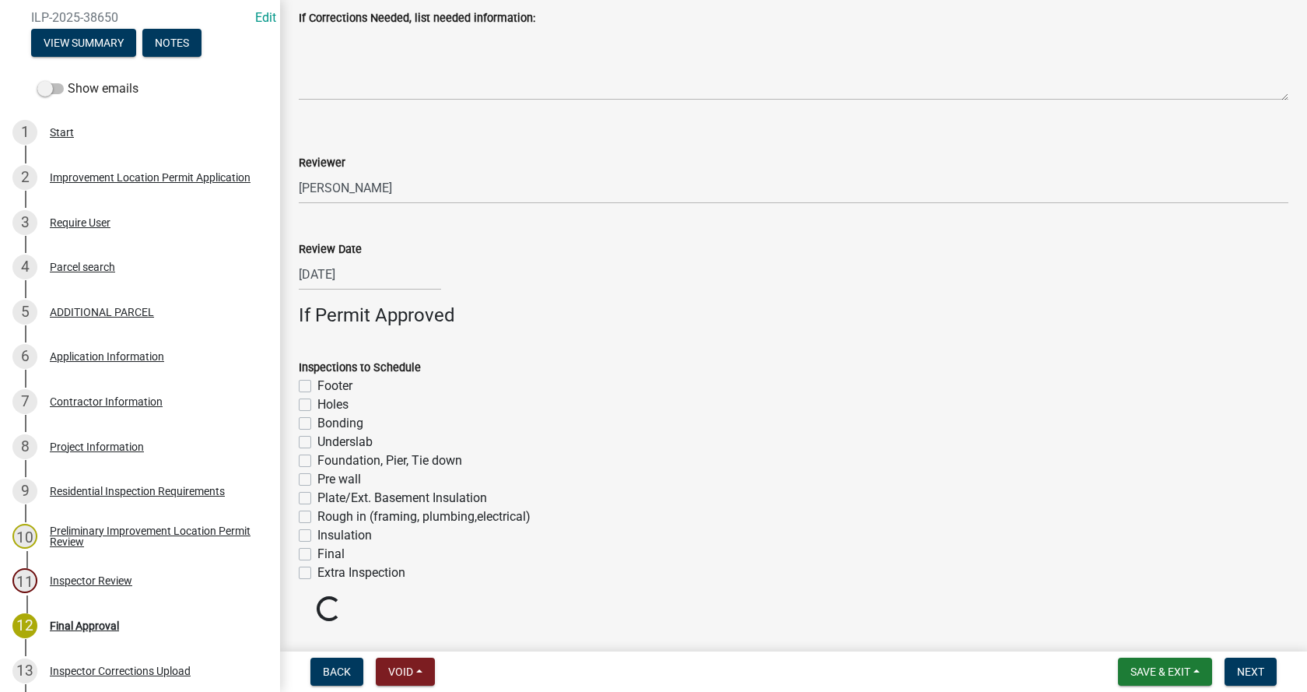
scroll to position [1014, 0]
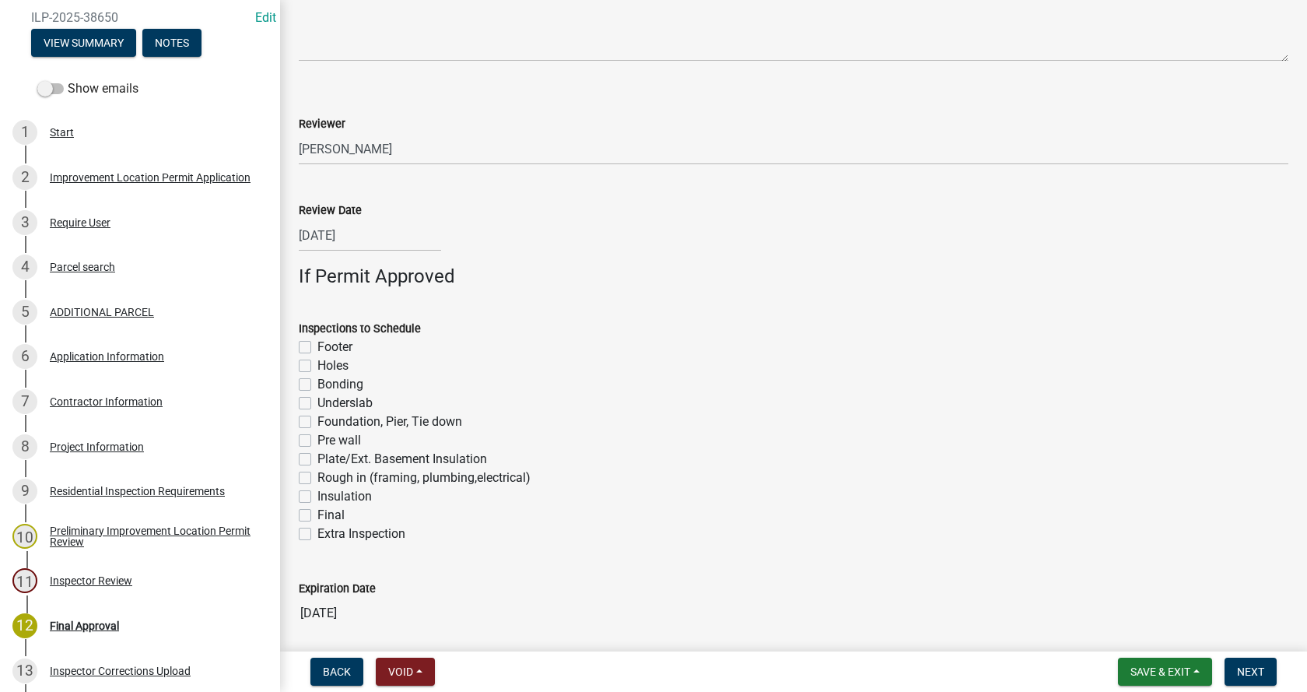
click at [317, 348] on label "Footer" at bounding box center [334, 347] width 35 height 19
click at [317, 348] on input "Footer" at bounding box center [322, 343] width 10 height 10
checkbox input "true"
checkbox input "false"
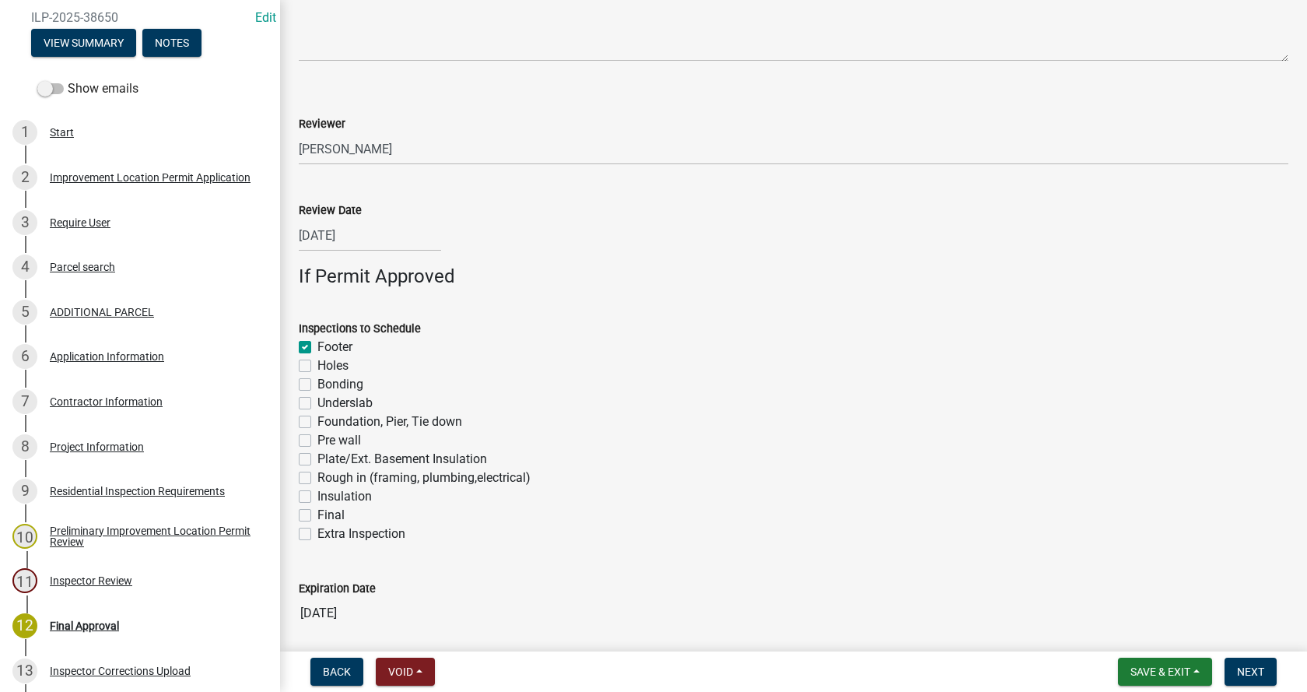
checkbox input "false"
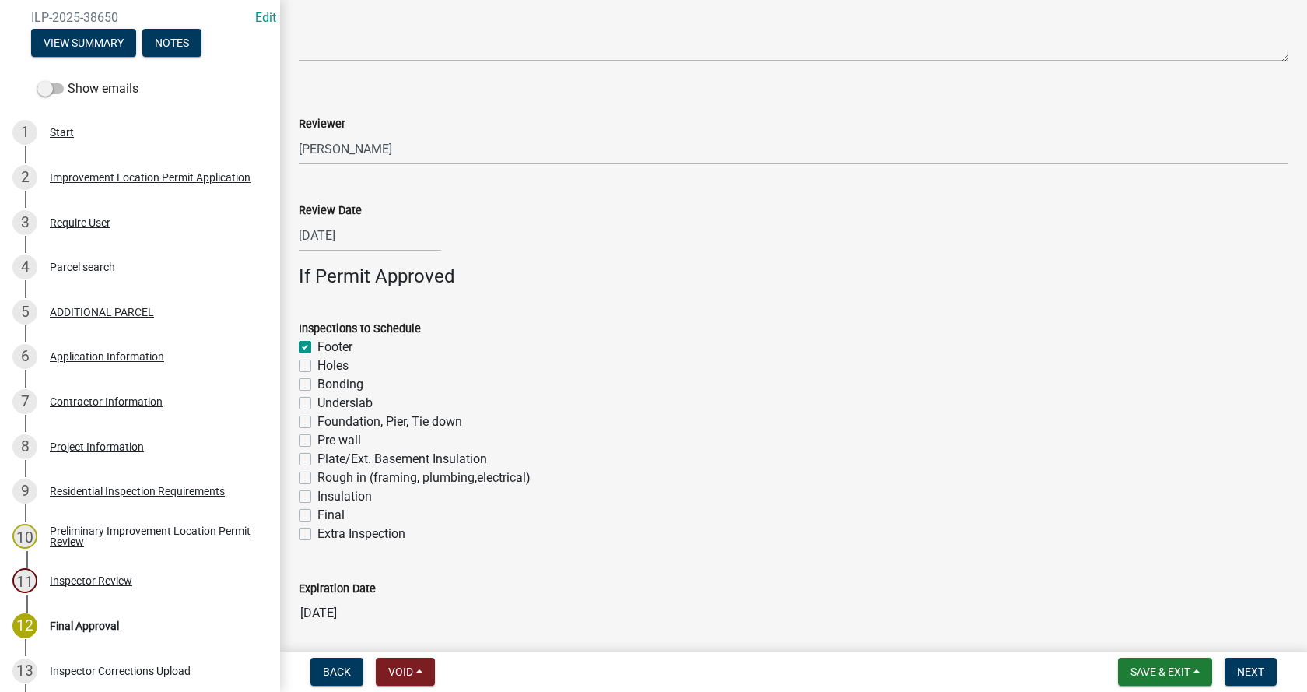
checkbox input "false"
click at [317, 419] on label "Foundation, Pier, Tie down" at bounding box center [389, 421] width 145 height 19
click at [317, 419] on input "Foundation, Pier, Tie down" at bounding box center [322, 417] width 10 height 10
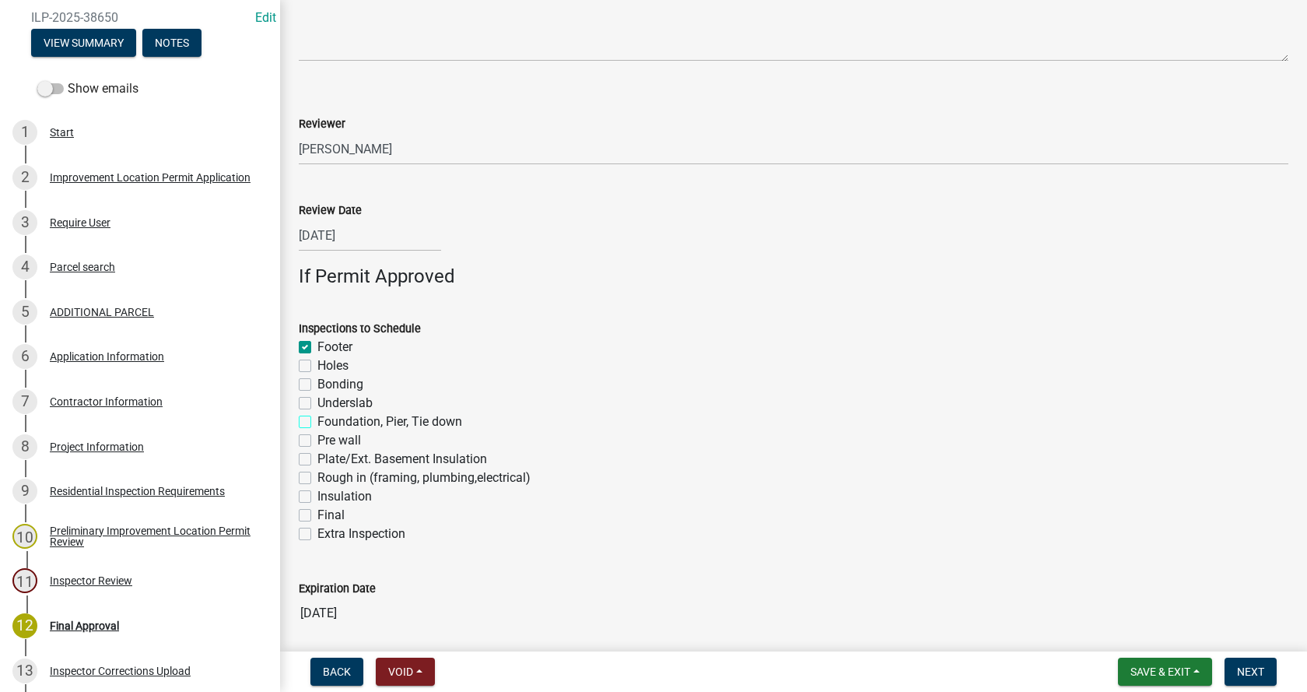
checkbox input "true"
checkbox input "false"
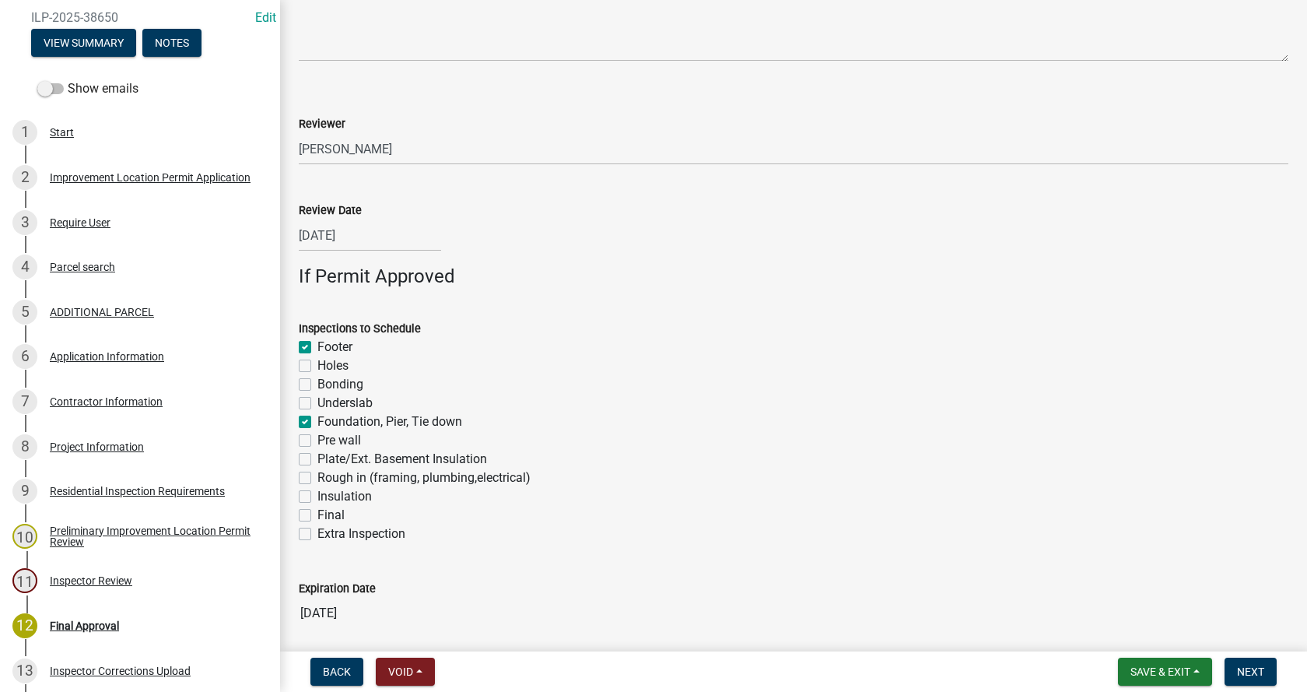
checkbox input "true"
checkbox input "false"
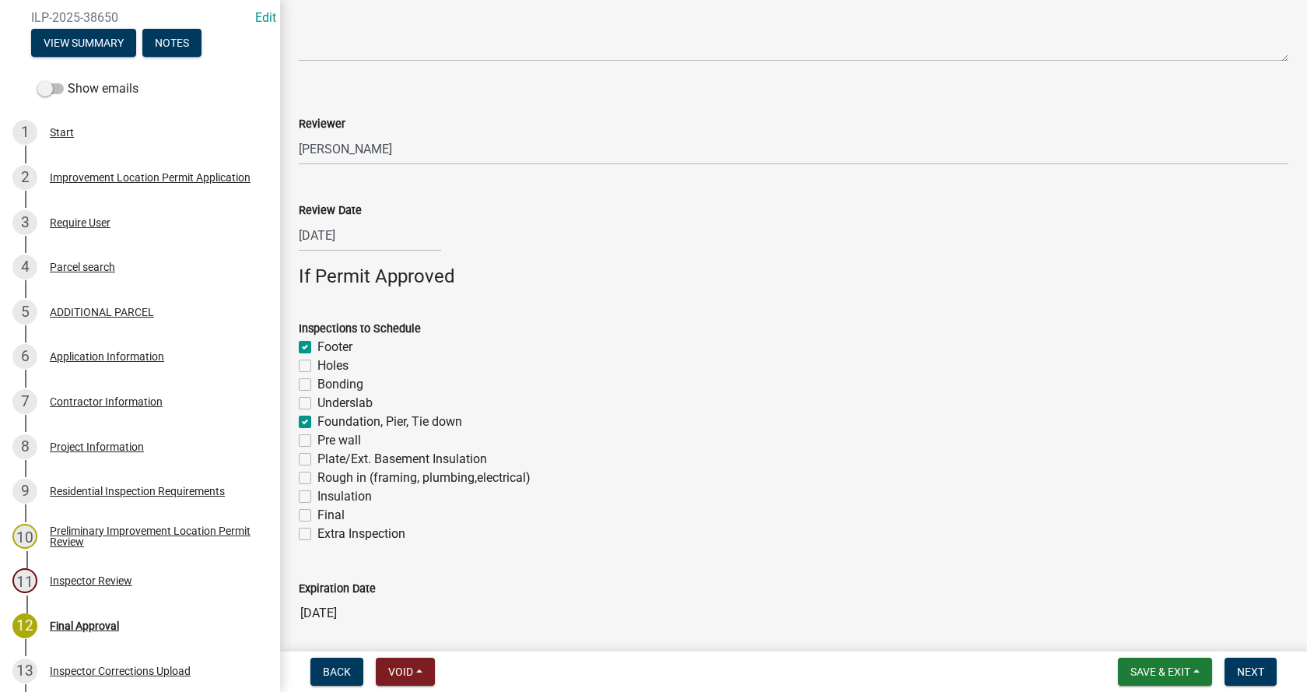
checkbox input "false"
click at [317, 475] on label "Rough in (framing, plumbing,electrical)" at bounding box center [423, 477] width 213 height 19
click at [317, 475] on input "Rough in (framing, plumbing,electrical)" at bounding box center [322, 473] width 10 height 10
checkbox input "true"
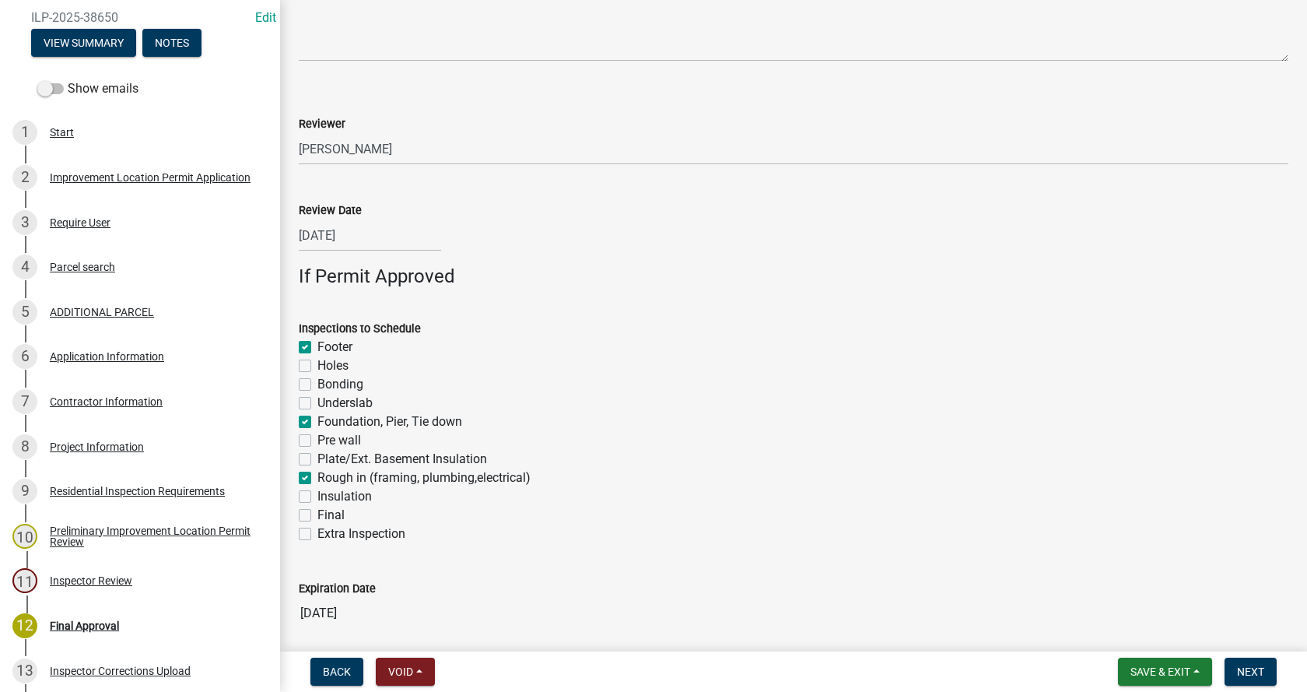
checkbox input "true"
checkbox input "false"
checkbox input "true"
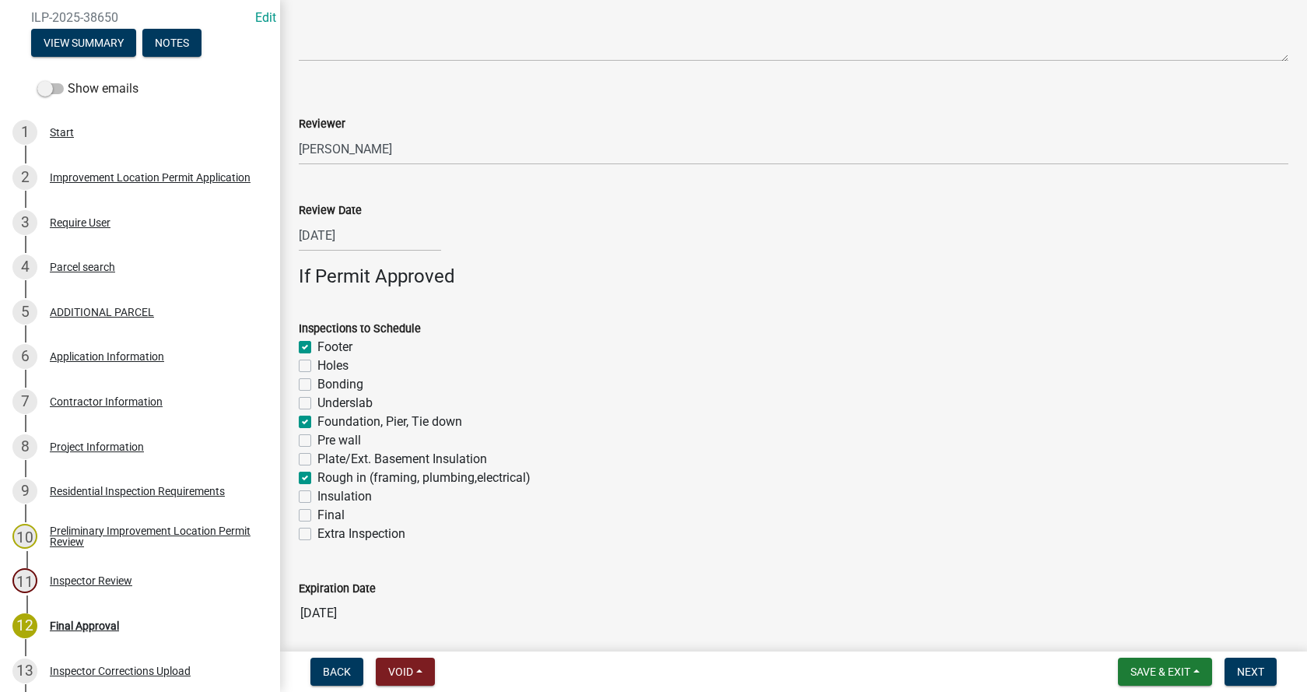
checkbox input "false"
checkbox input "true"
checkbox input "false"
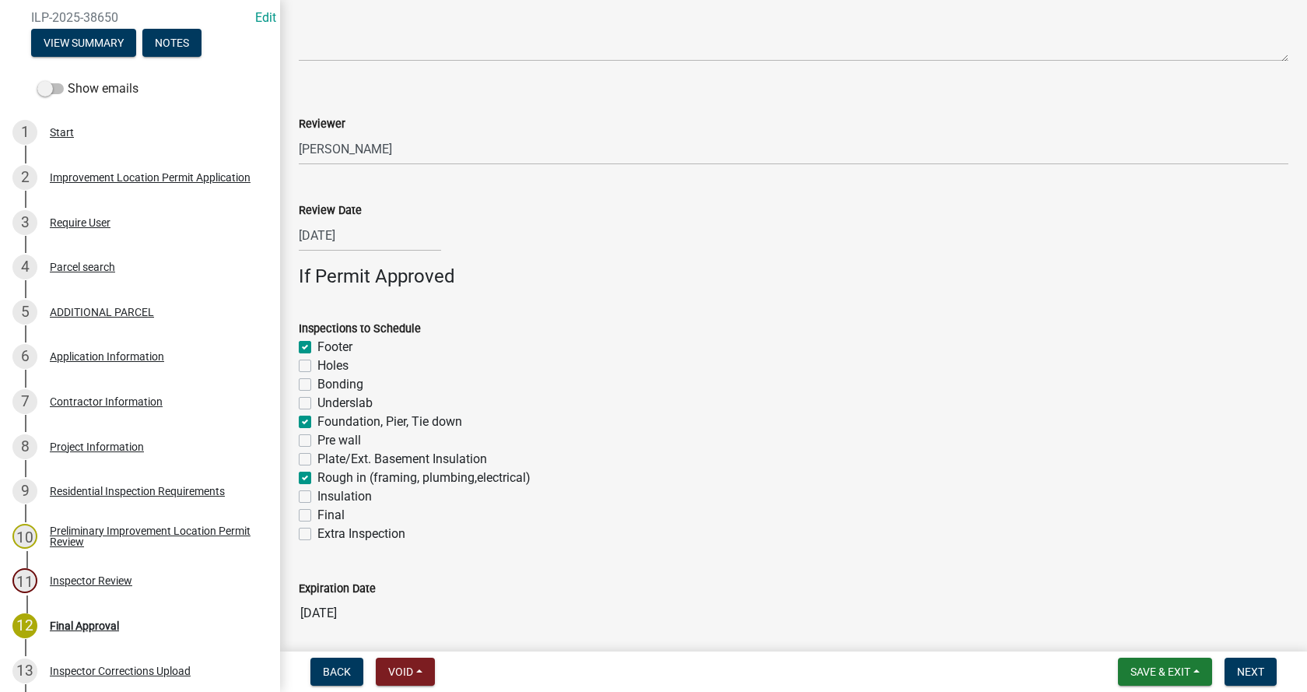
checkbox input "false"
click at [317, 517] on label "Final" at bounding box center [330, 515] width 27 height 19
click at [317, 516] on input "Final" at bounding box center [322, 511] width 10 height 10
checkbox input "true"
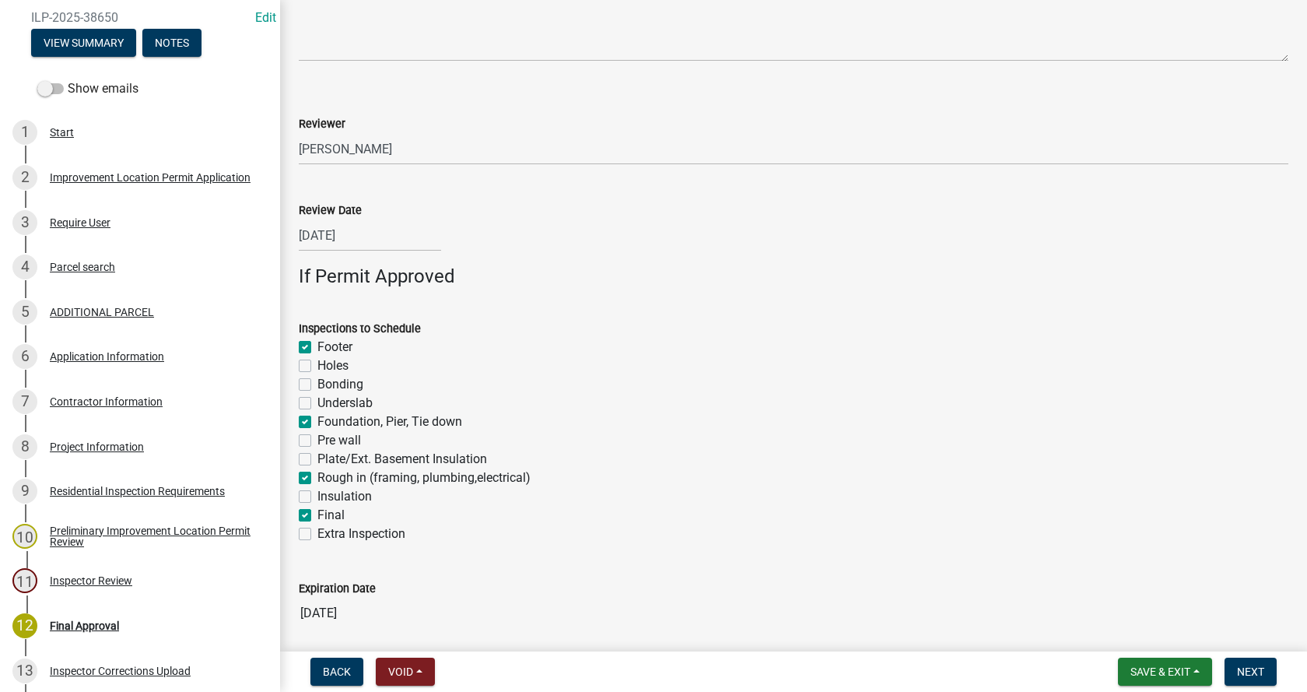
checkbox input "false"
checkbox input "true"
checkbox input "false"
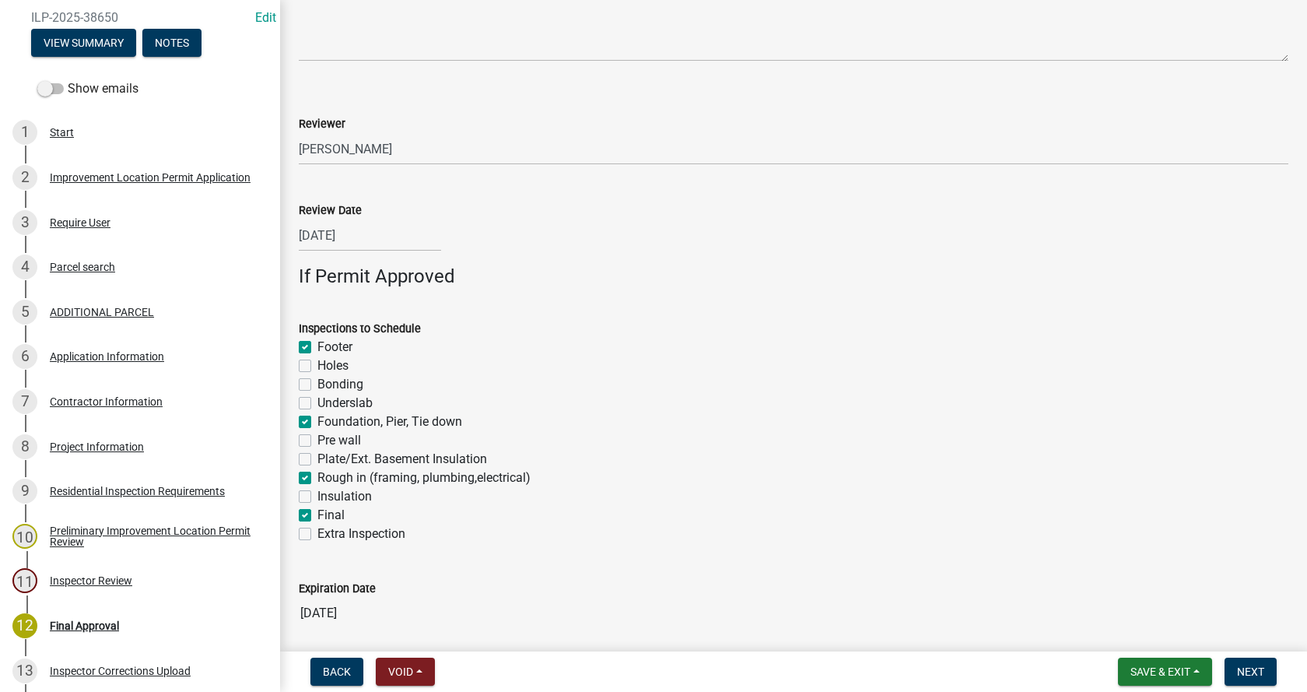
checkbox input "false"
checkbox input "true"
checkbox input "false"
checkbox input "true"
checkbox input "false"
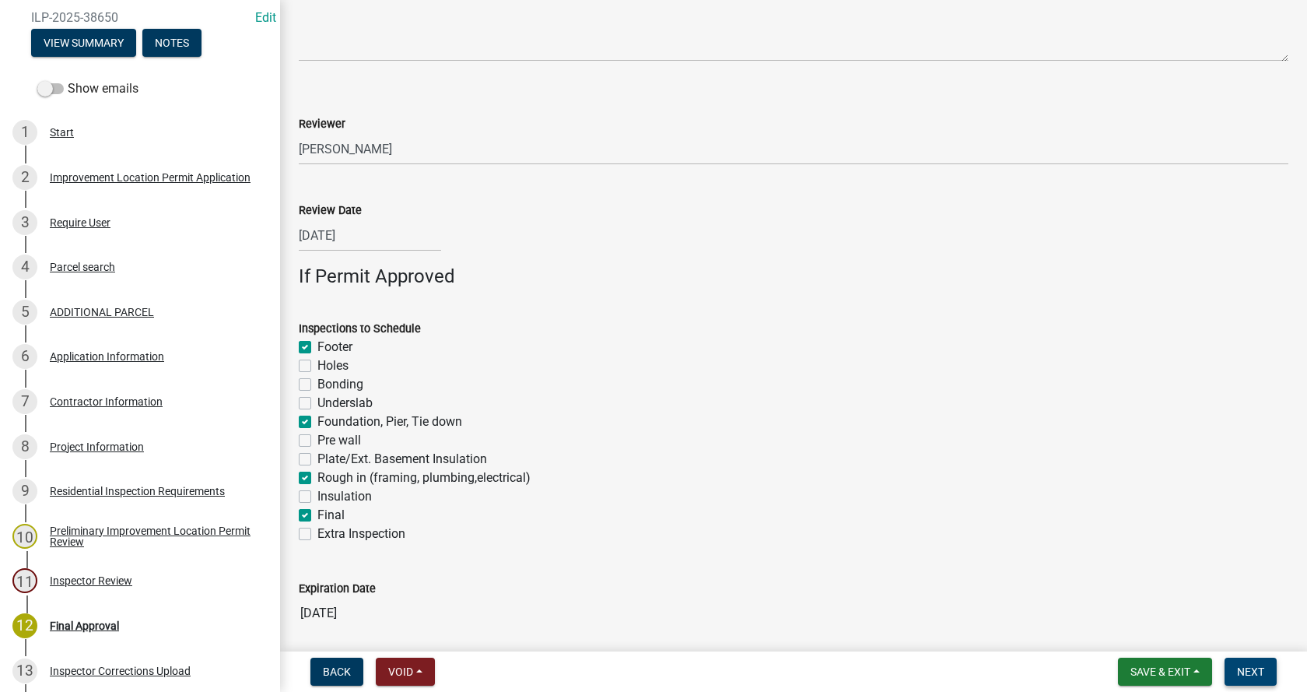
click at [1252, 668] on span "Next" at bounding box center [1250, 671] width 27 height 12
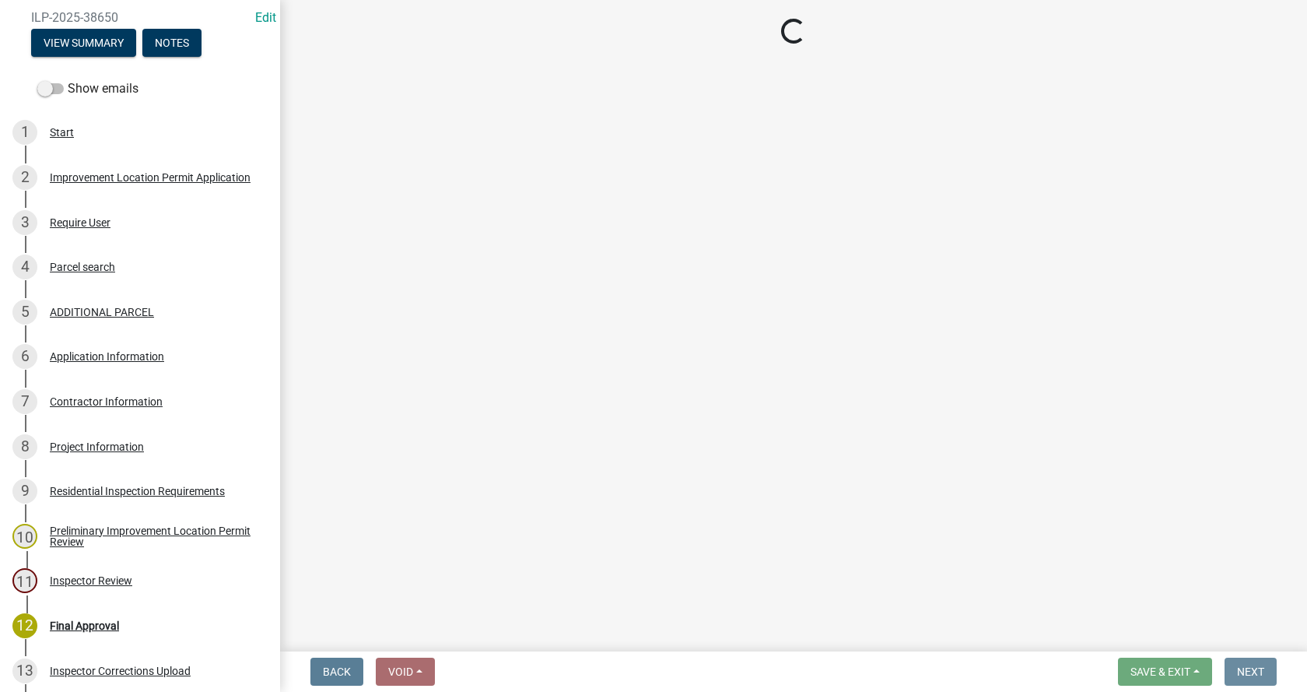
scroll to position [0, 0]
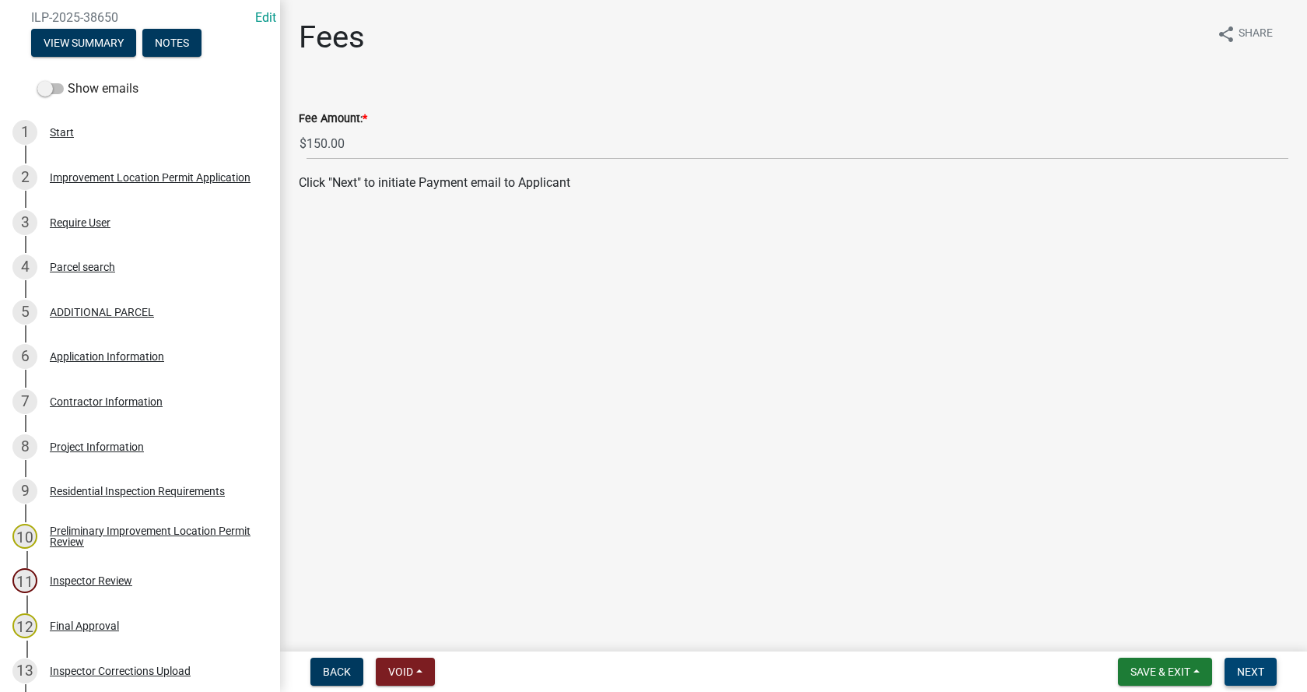
click at [1258, 663] on button "Next" at bounding box center [1251, 671] width 52 height 28
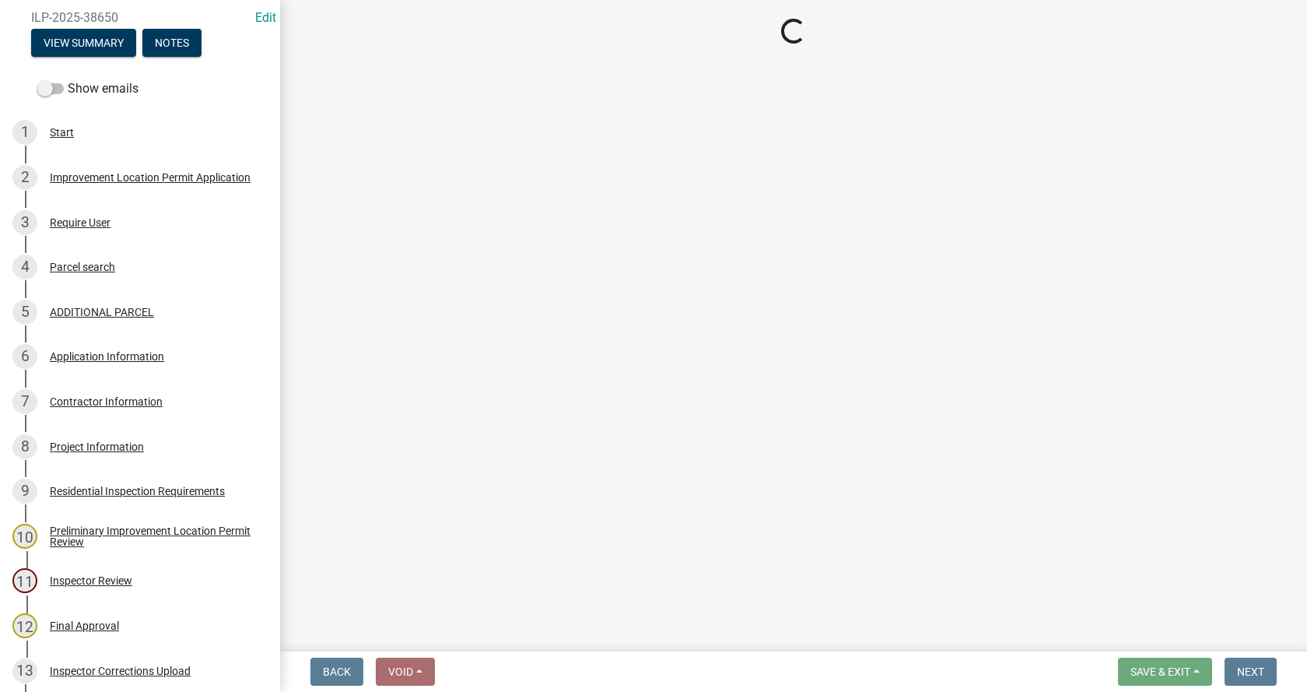
select select "3: 3"
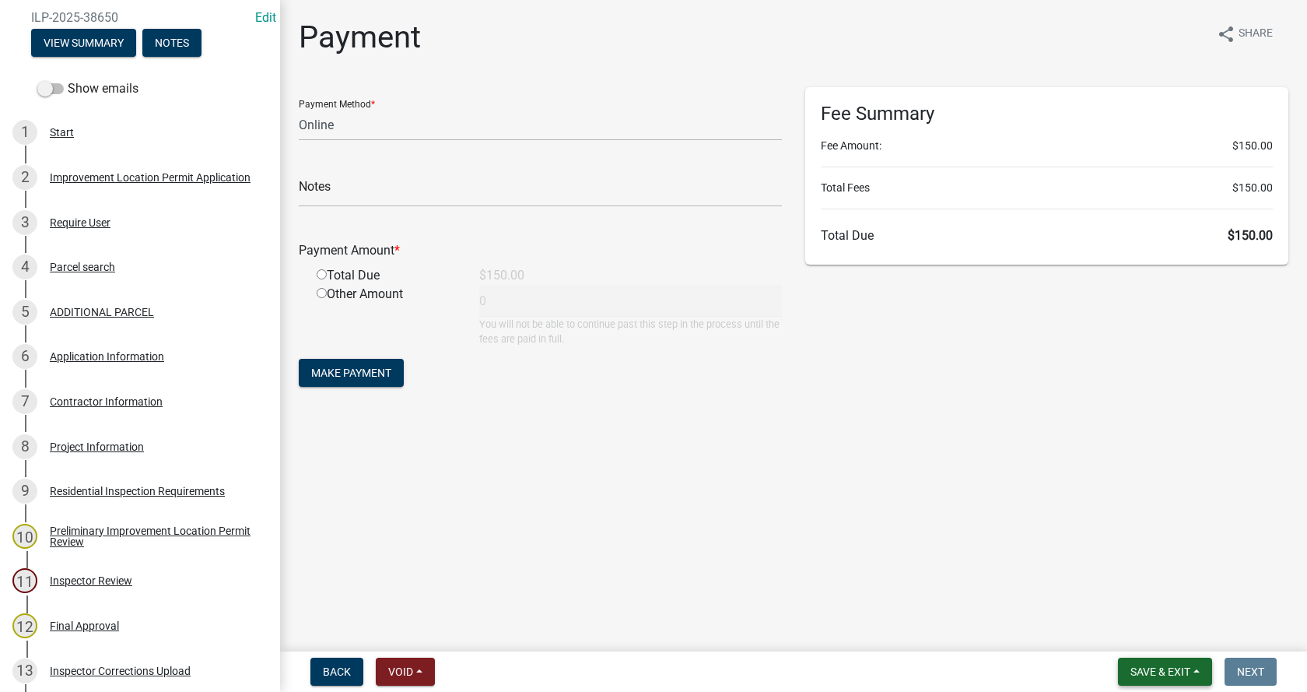
click at [1196, 672] on button "Save & Exit" at bounding box center [1165, 671] width 94 height 28
click at [1116, 629] on button "Save & Exit" at bounding box center [1150, 630] width 124 height 37
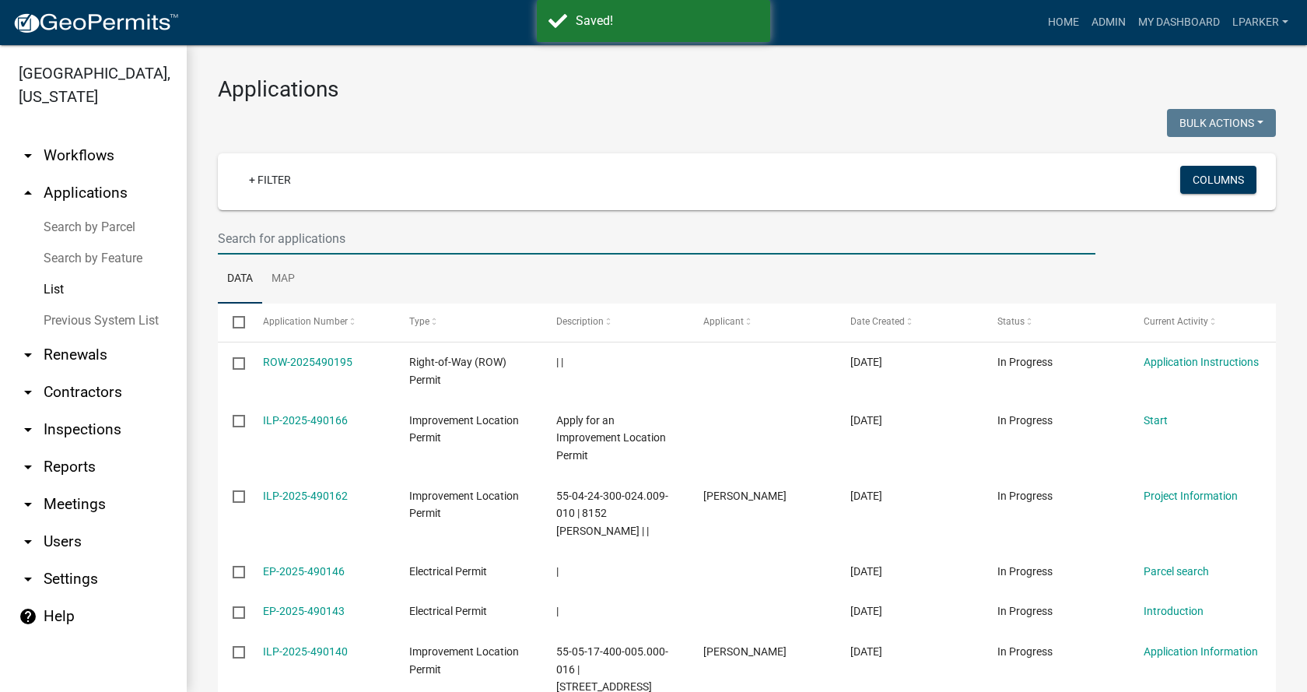
click at [262, 241] on input "text" at bounding box center [657, 239] width 878 height 32
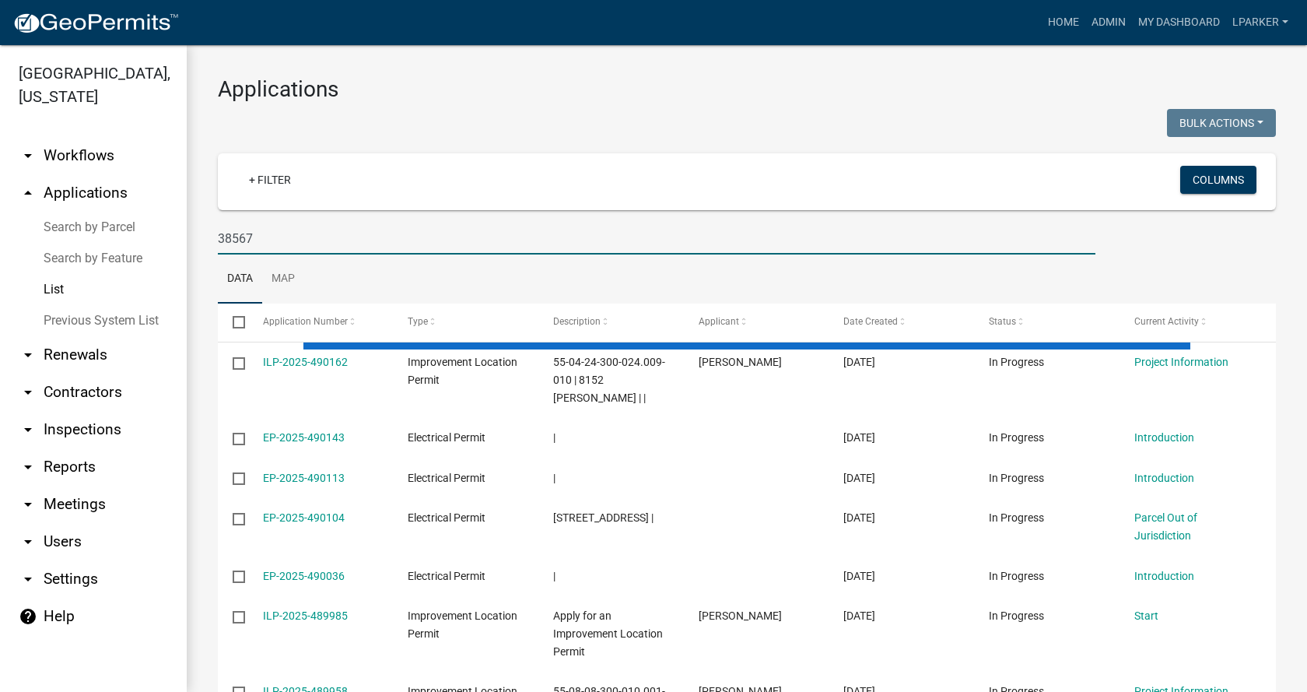
type input "38567"
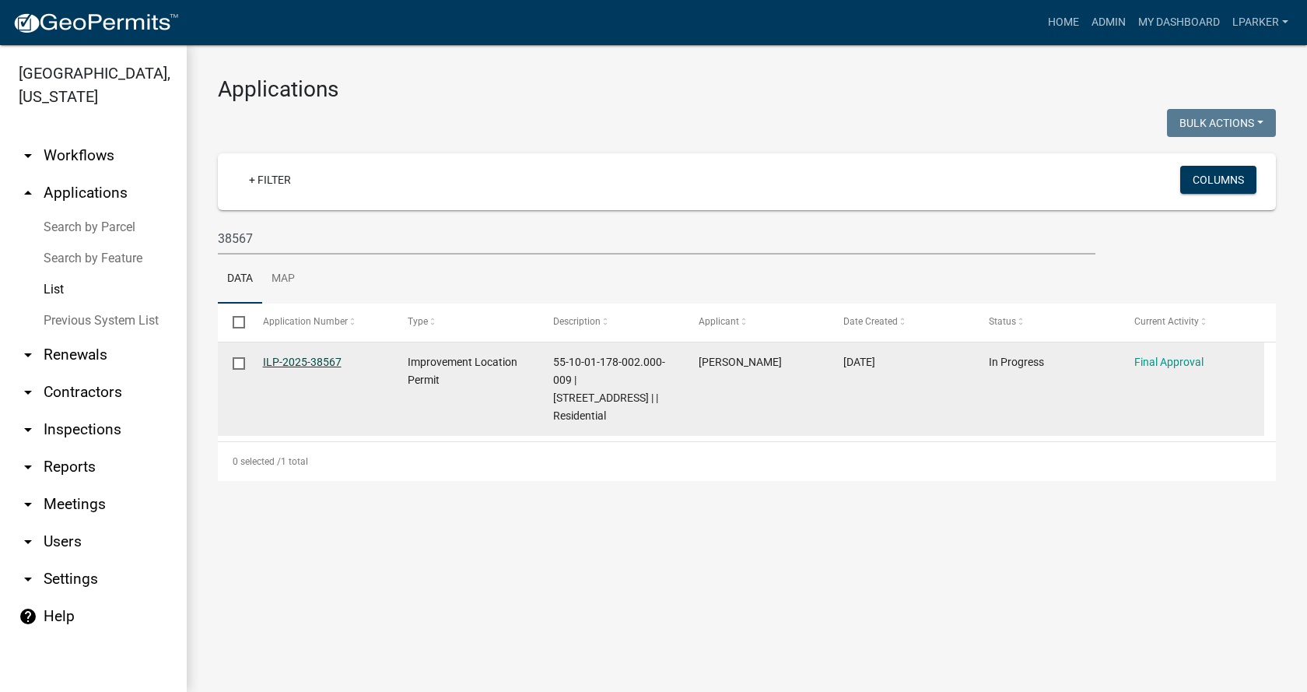
click at [296, 365] on link "ILP-2025-38567" at bounding box center [302, 362] width 79 height 12
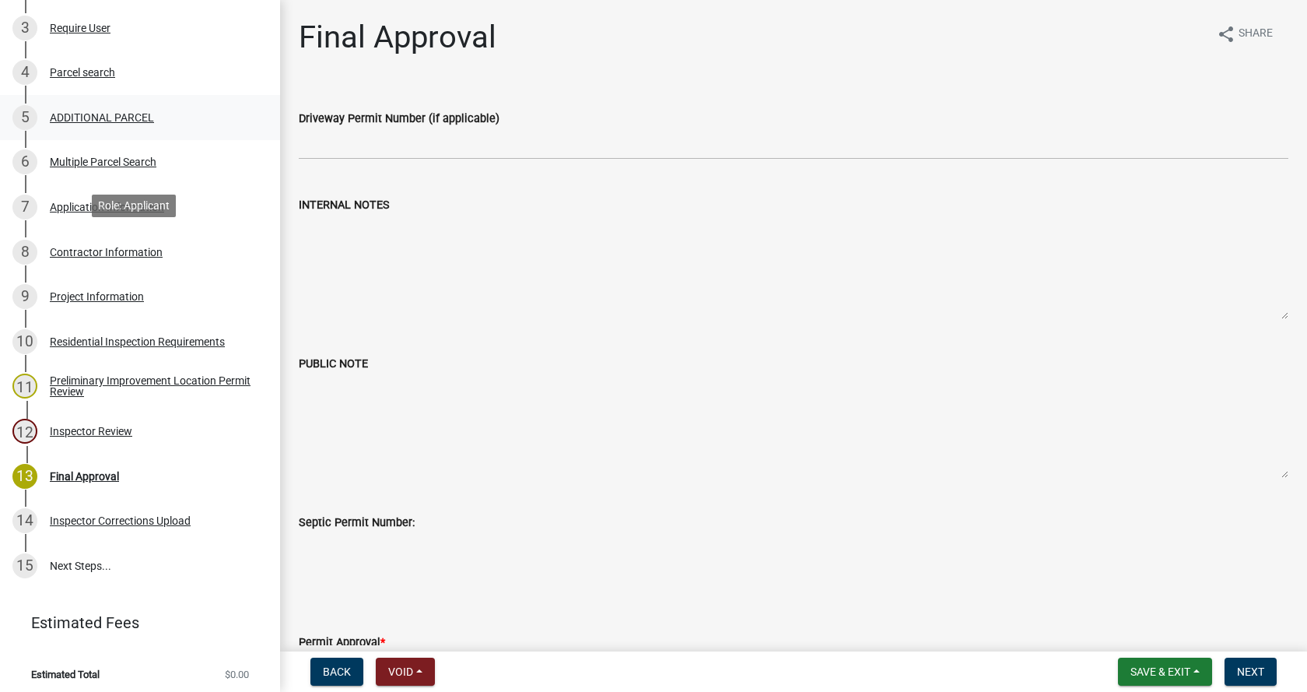
scroll to position [389, 0]
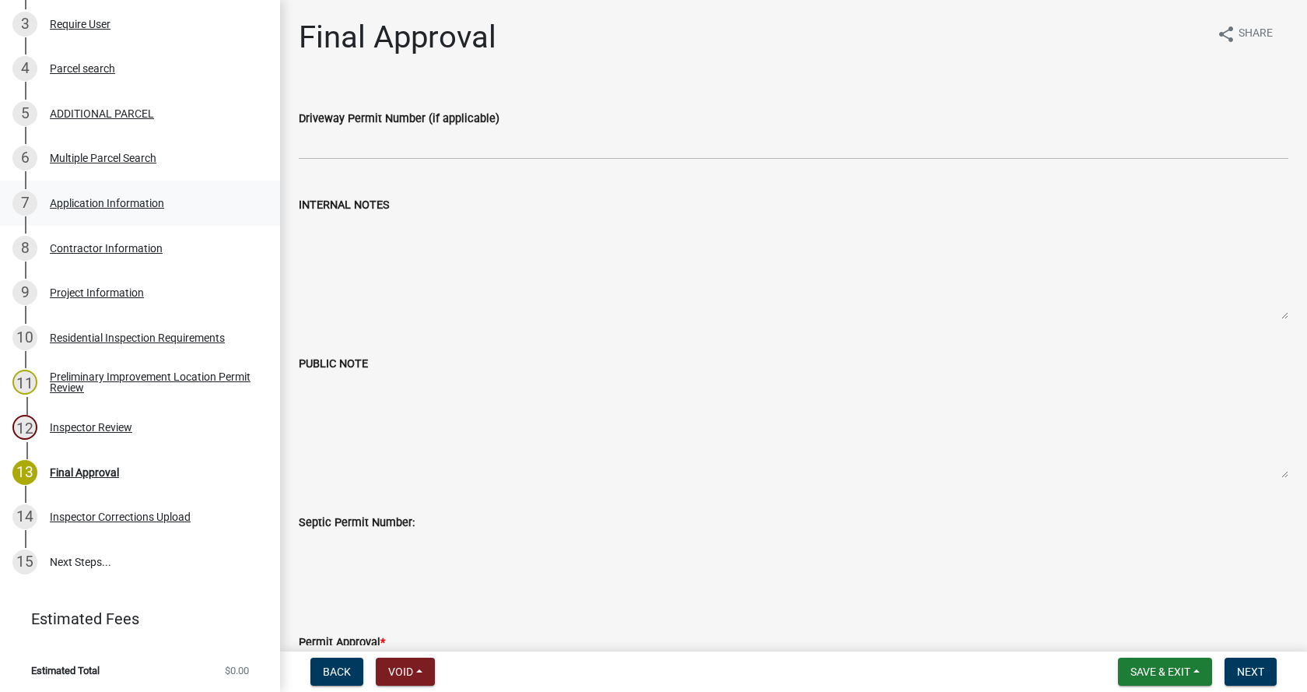
click at [75, 199] on div "Application Information" at bounding box center [107, 203] width 114 height 11
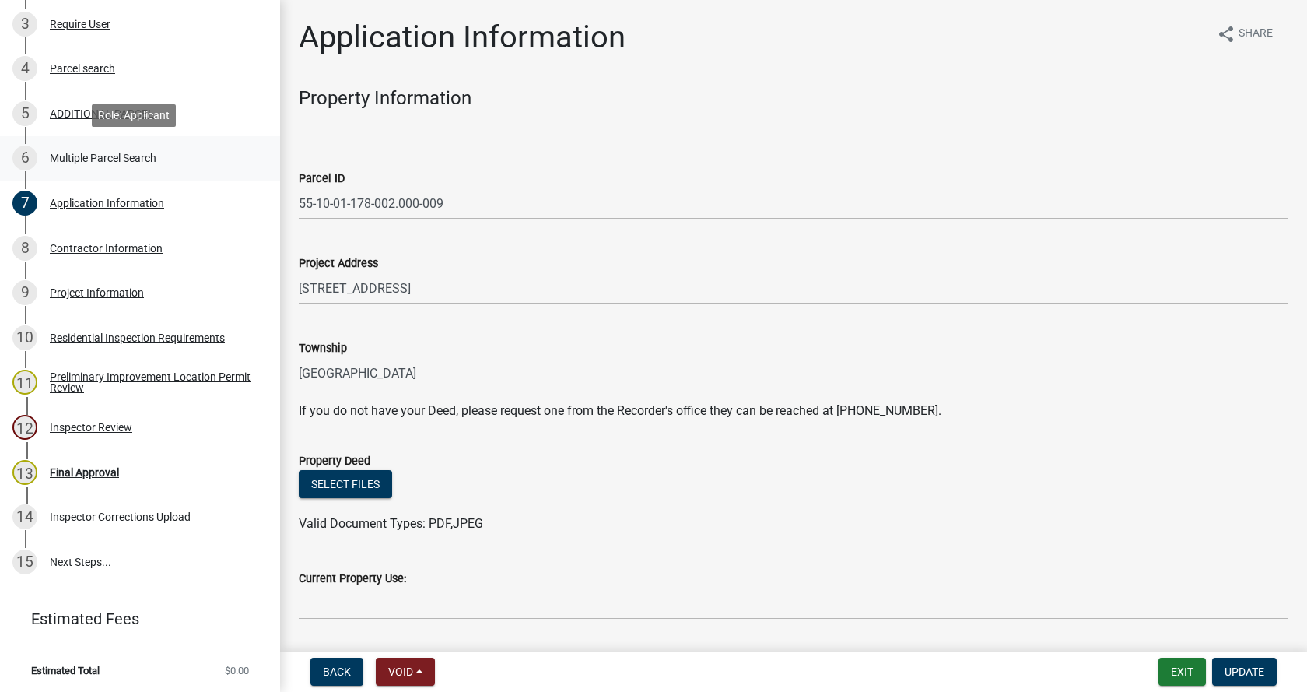
click at [75, 155] on div "Multiple Parcel Search" at bounding box center [103, 158] width 107 height 11
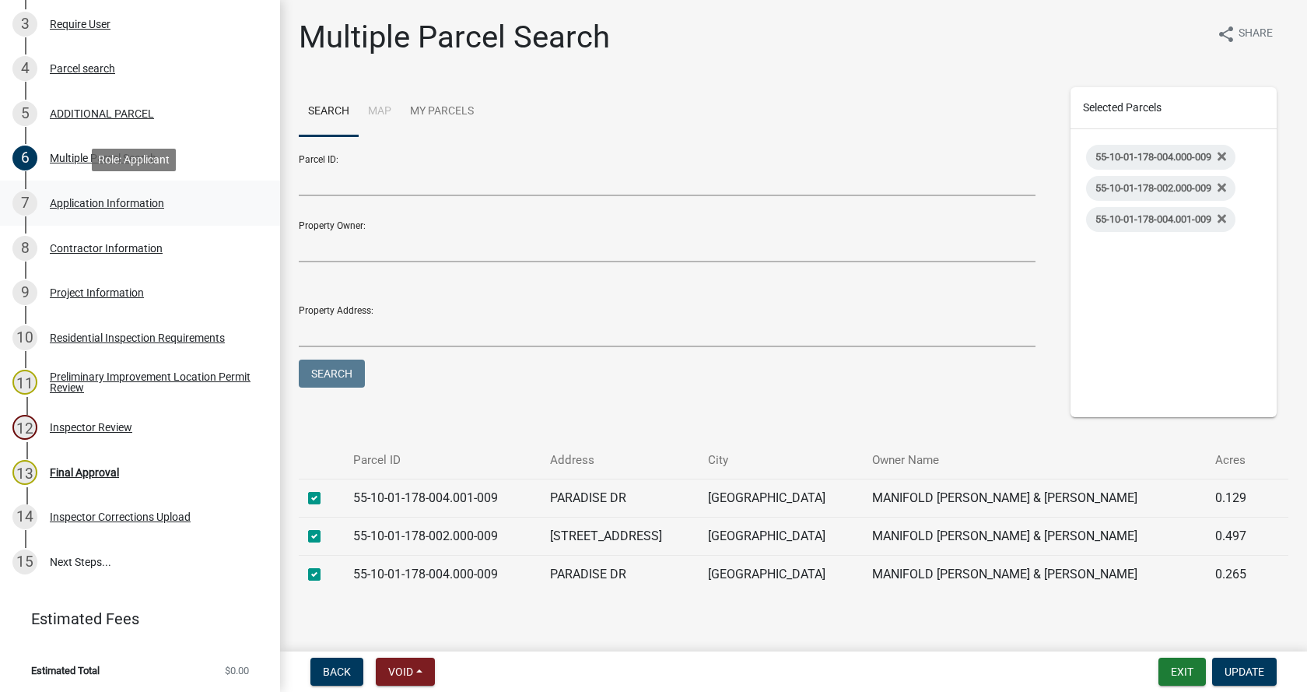
click at [65, 202] on div "Application Information" at bounding box center [107, 203] width 114 height 11
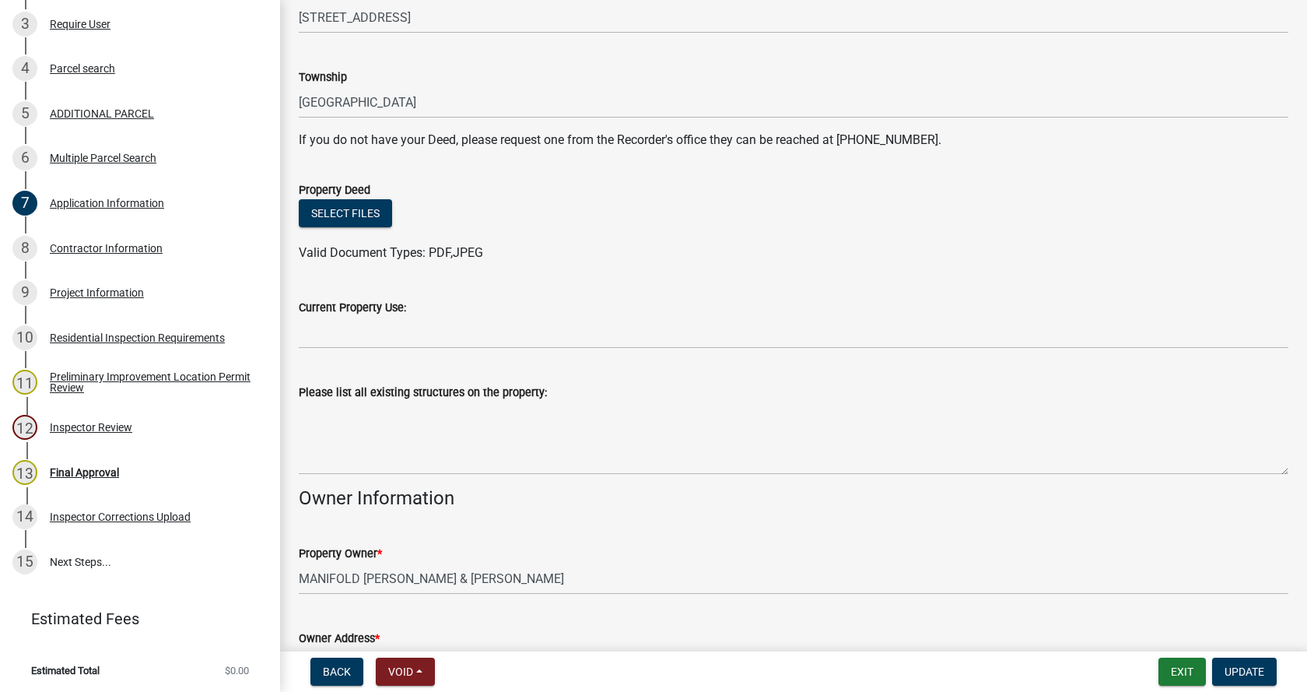
scroll to position [311, 0]
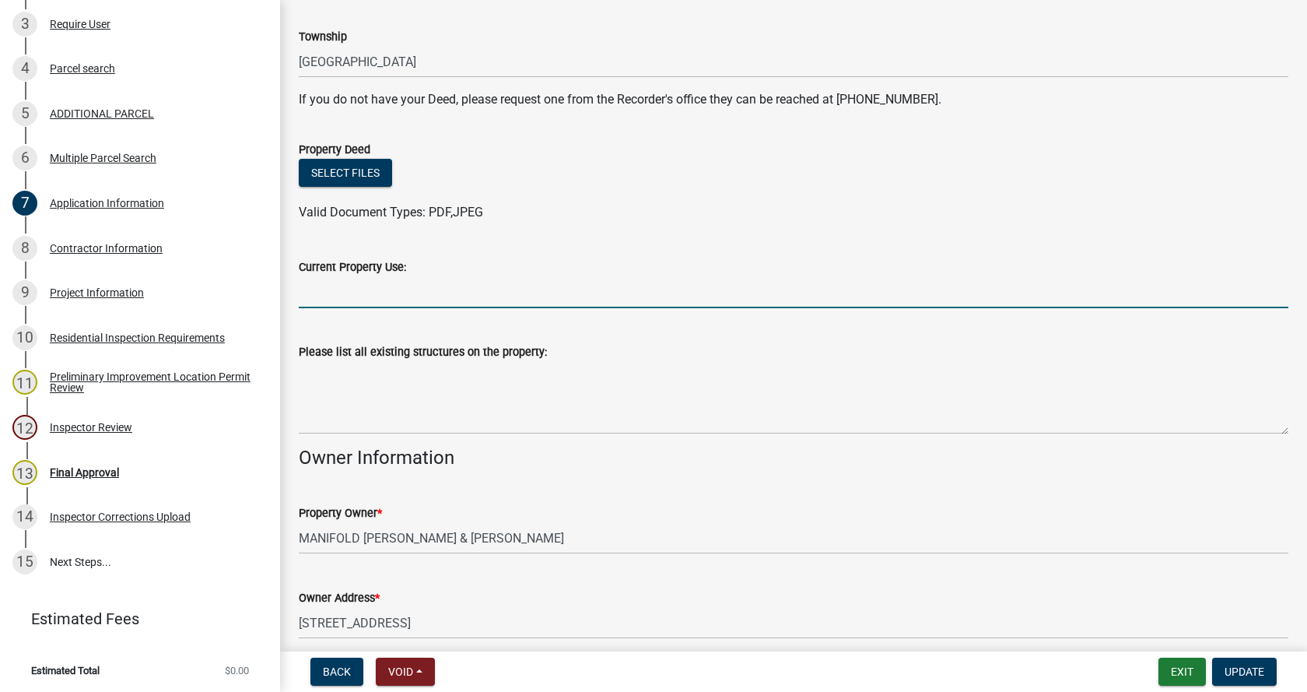
click at [335, 288] on input "Current Property Use:" at bounding box center [794, 292] width 990 height 32
type input "residential"
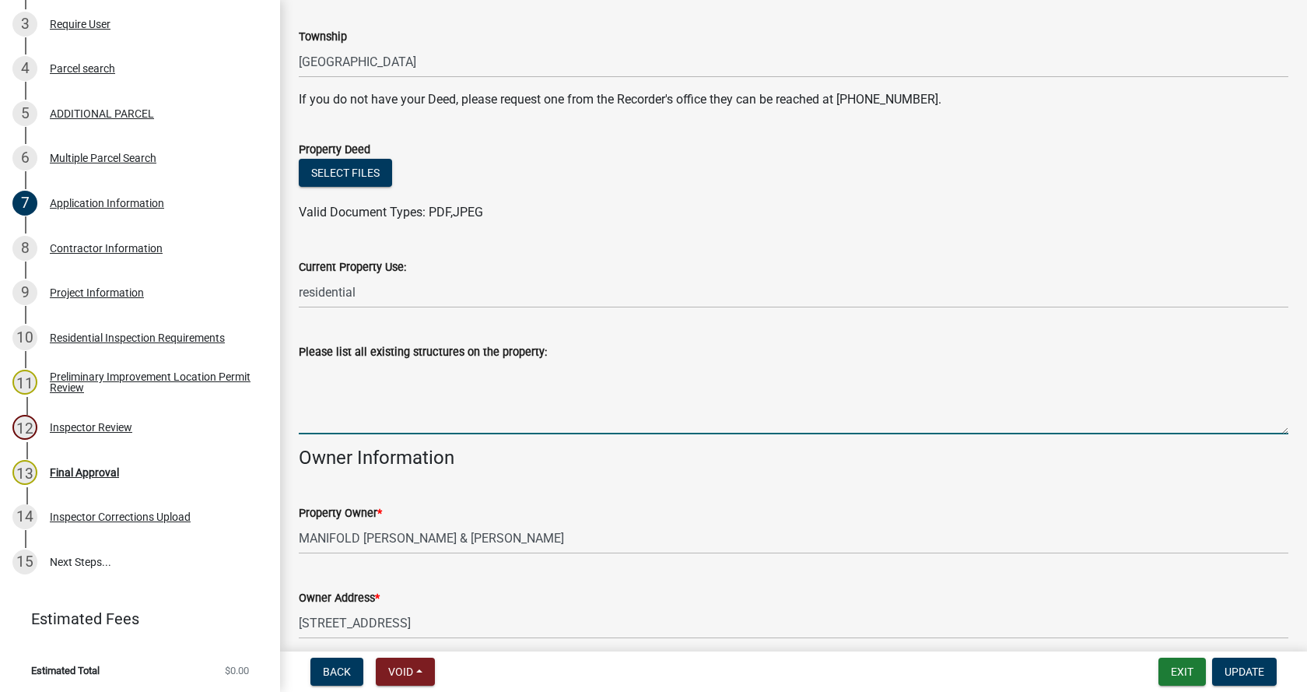
click at [335, 376] on textarea "Please list all existing structures on the property:" at bounding box center [794, 397] width 990 height 73
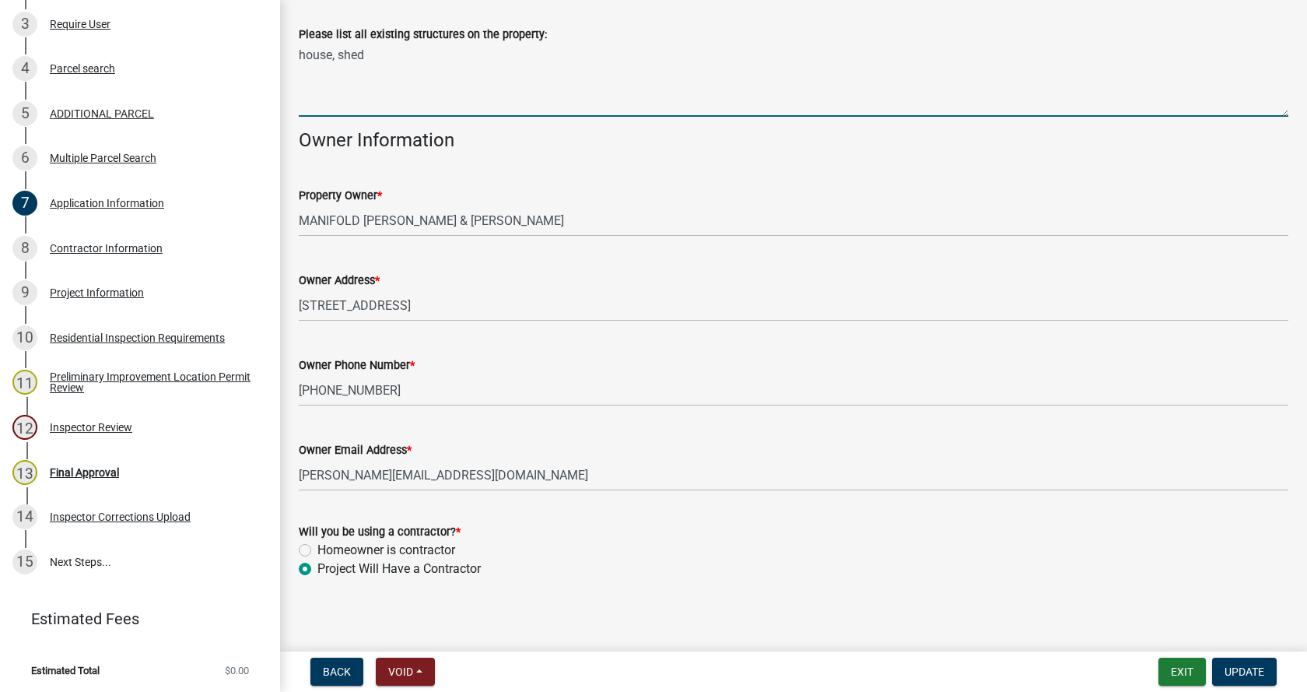
scroll to position [636, 0]
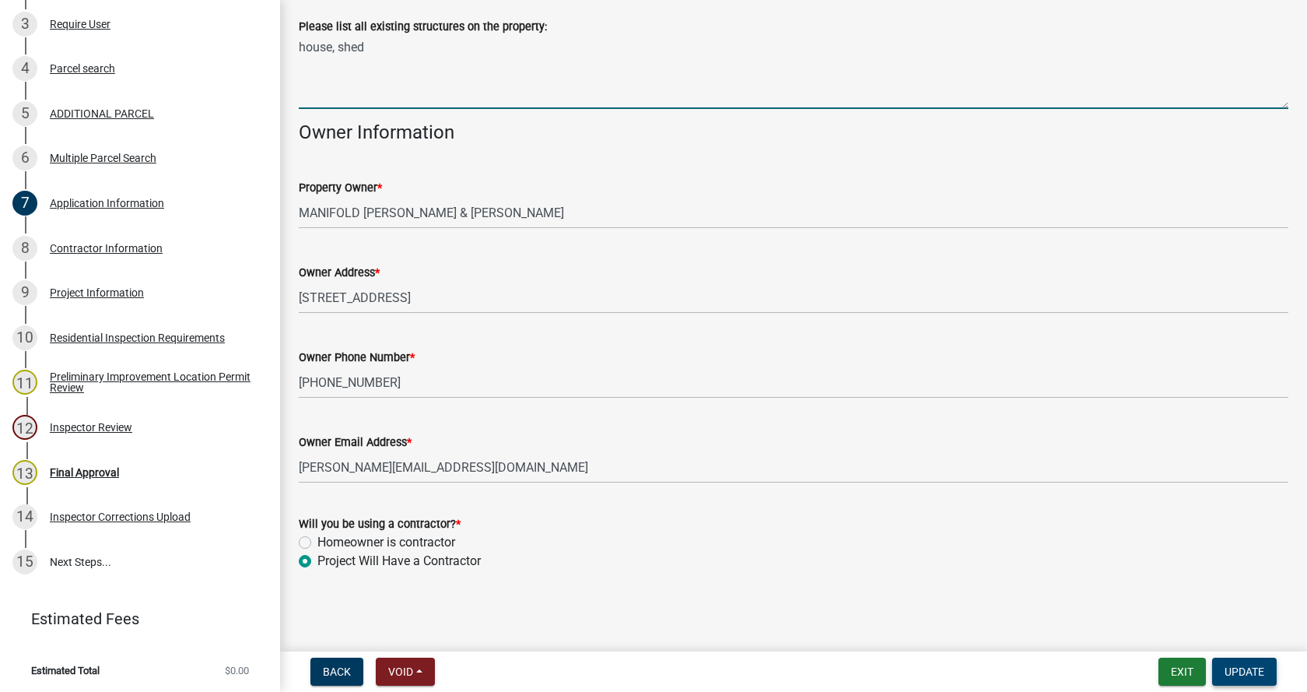
type textarea "house, shed"
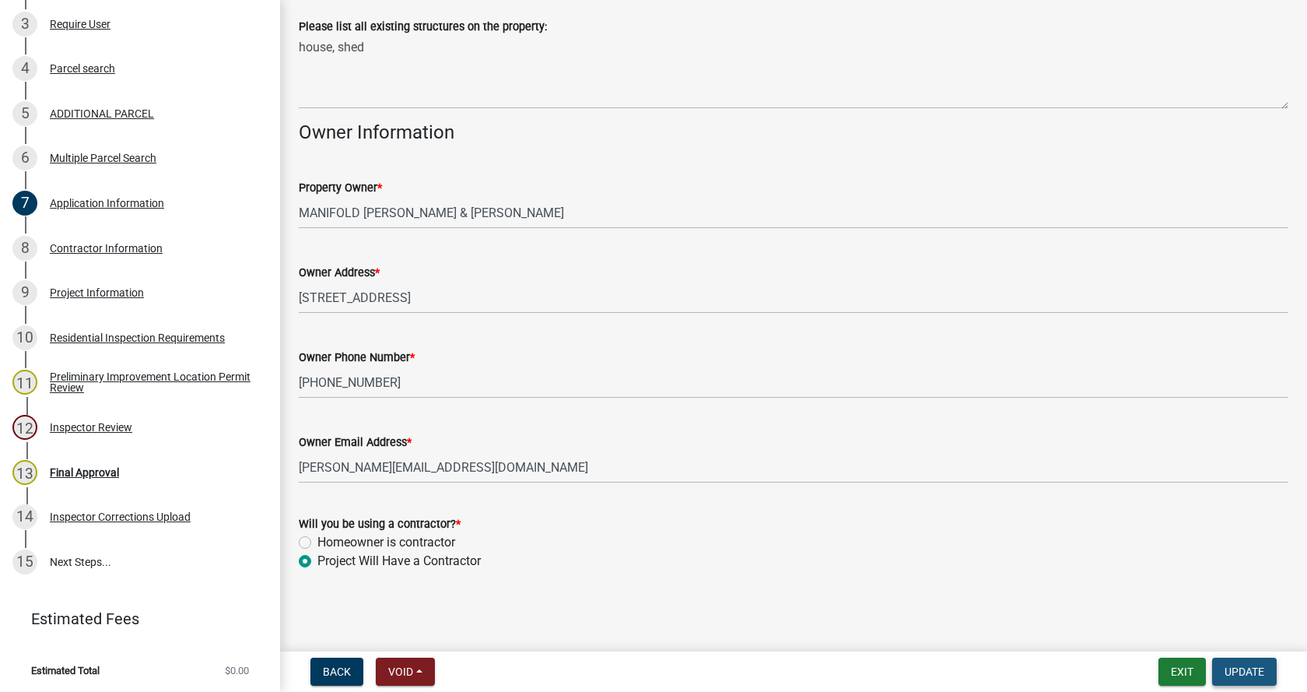
click at [1249, 669] on span "Update" at bounding box center [1245, 671] width 40 height 12
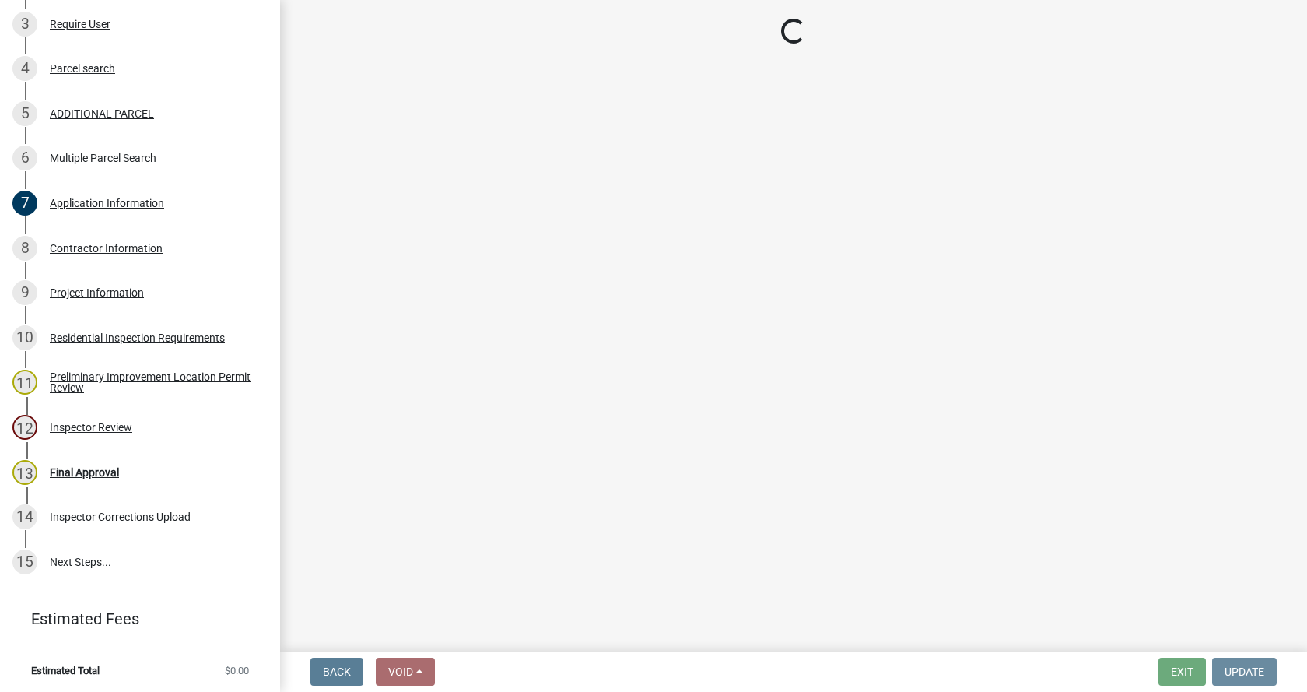
scroll to position [0, 0]
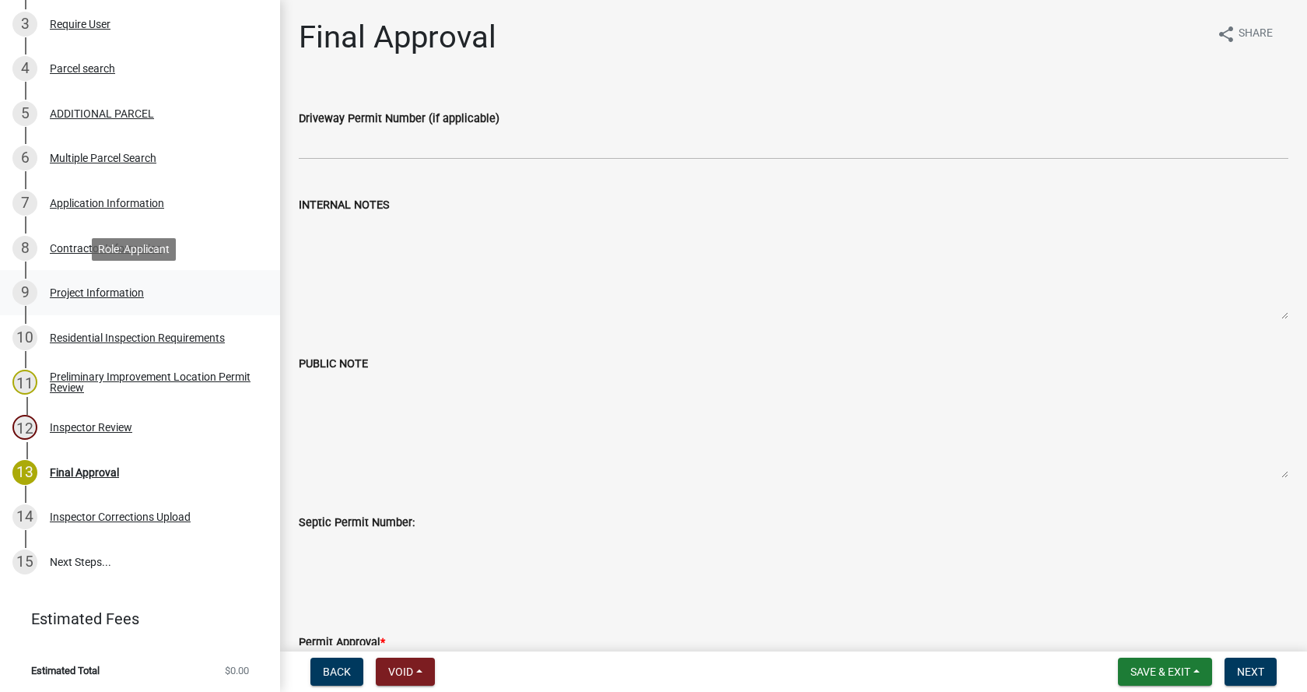
click at [57, 287] on div "Project Information" at bounding box center [97, 292] width 94 height 11
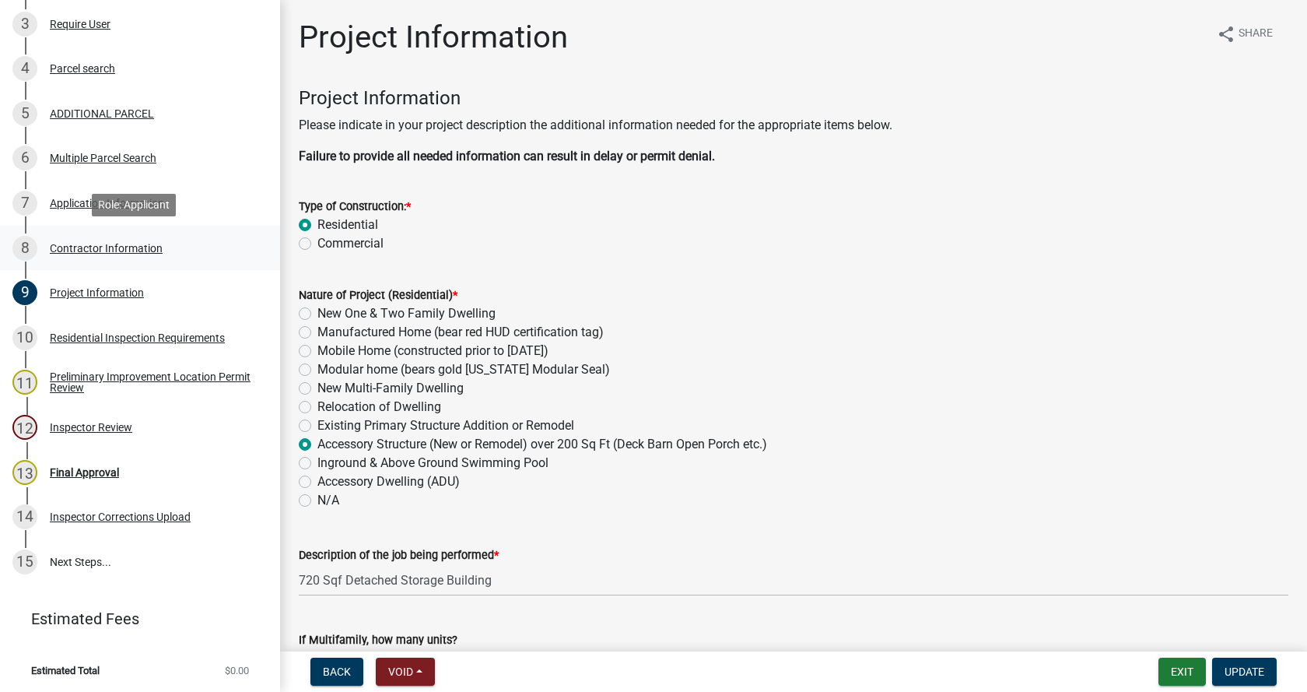
click at [58, 240] on div "8 Contractor Information" at bounding box center [133, 248] width 243 height 25
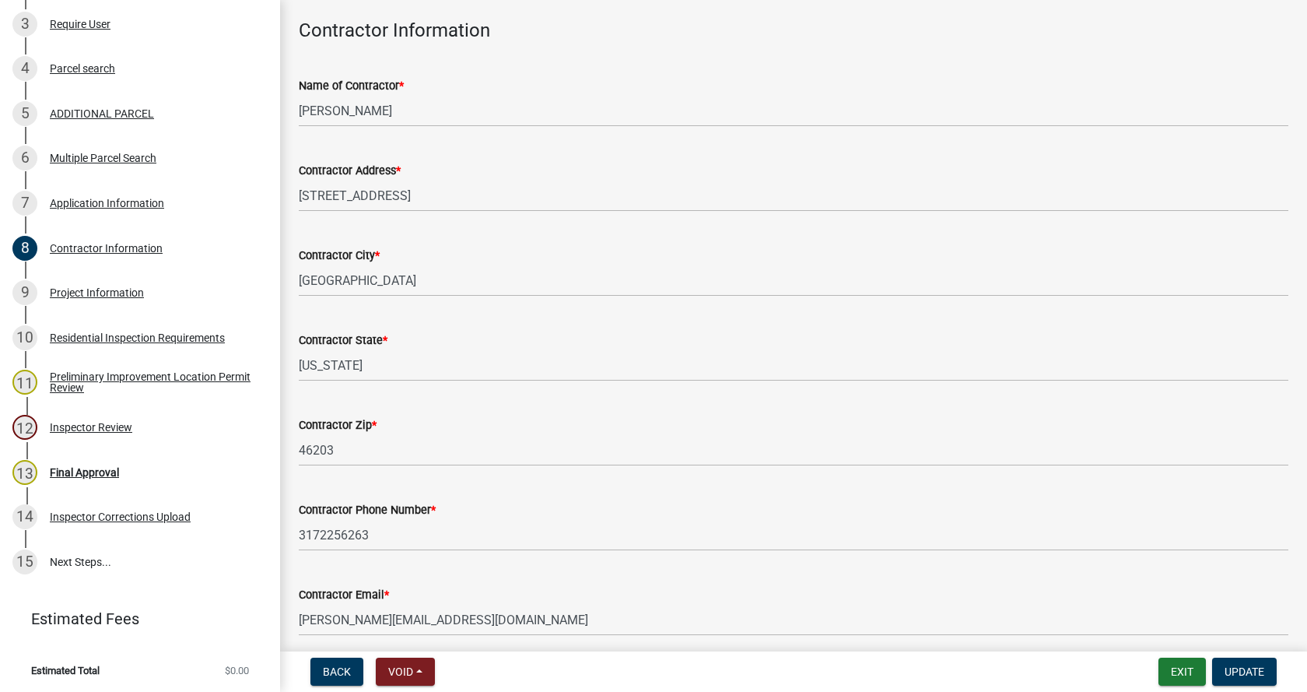
scroll to position [131, 0]
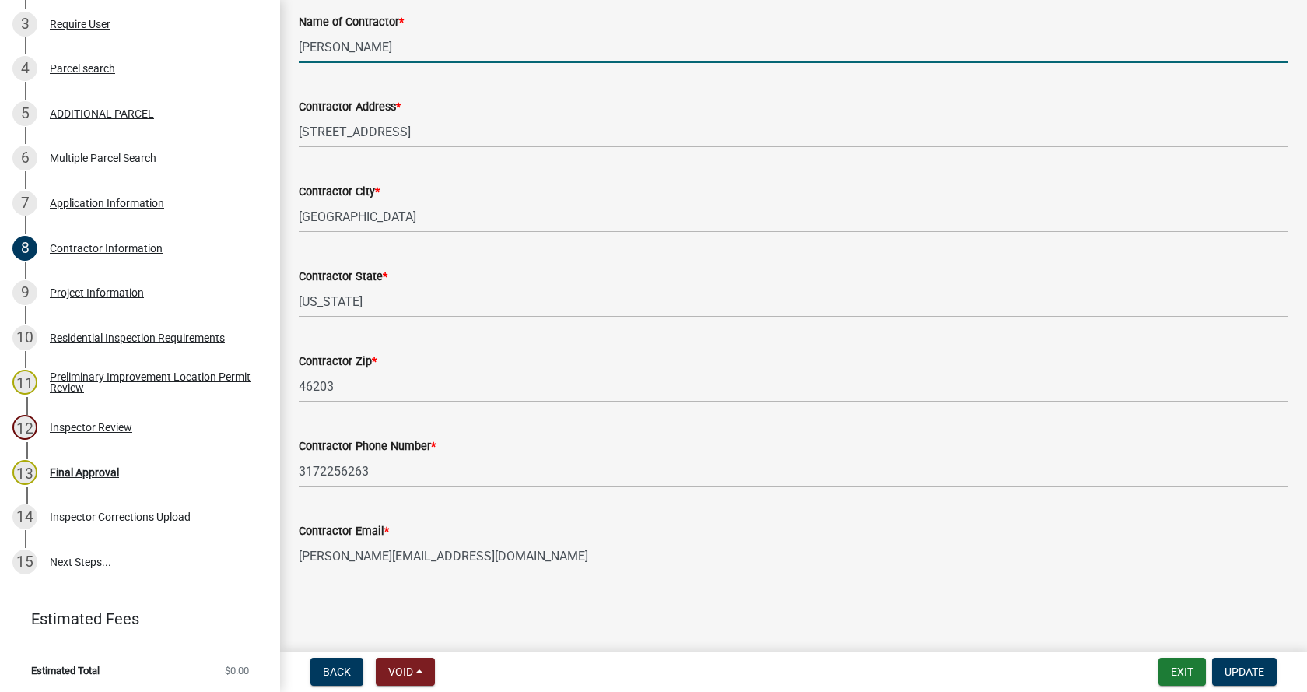
click at [377, 45] on input "[PERSON_NAME]" at bounding box center [794, 47] width 990 height 32
type input "[PERSON_NAME]"
click at [1256, 668] on span "Update" at bounding box center [1245, 671] width 40 height 12
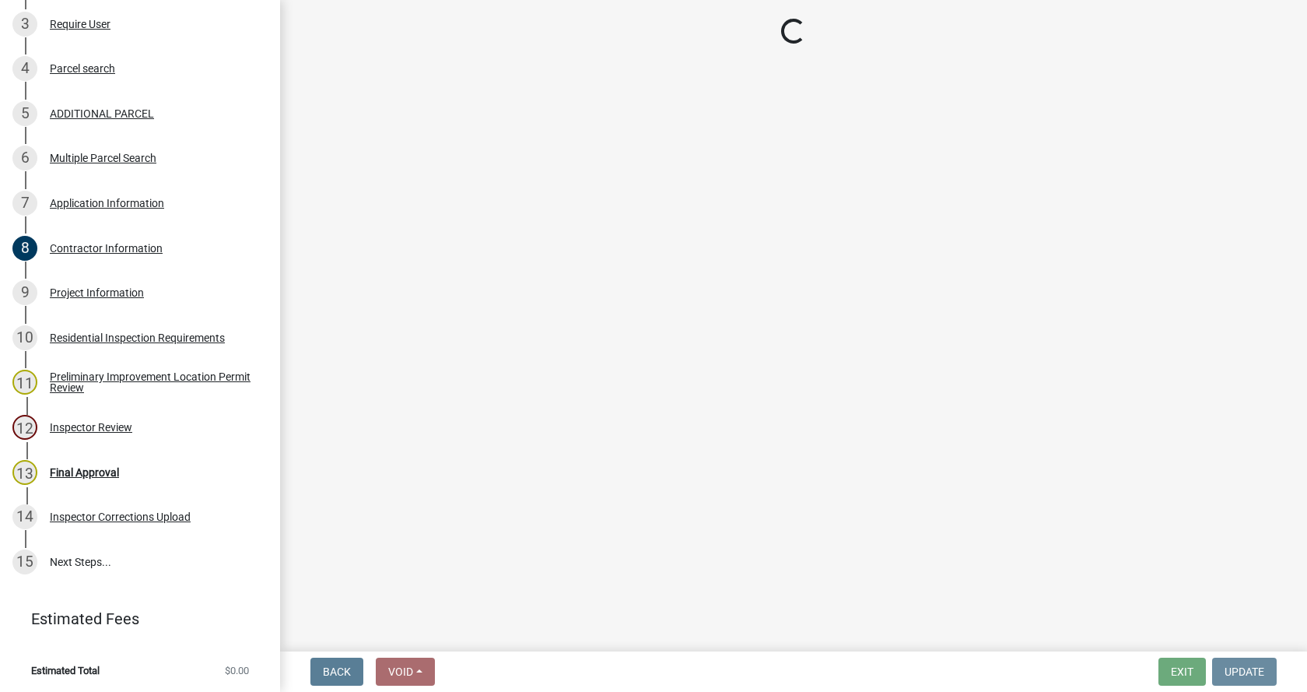
scroll to position [0, 0]
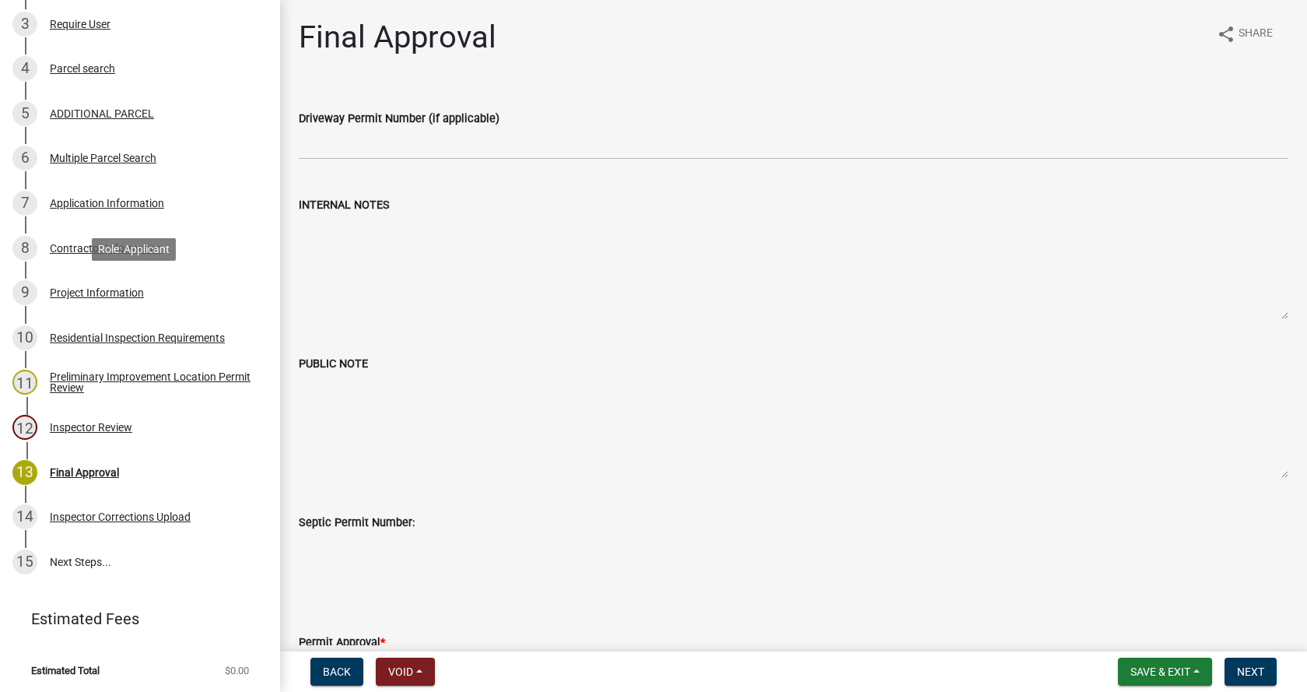
click at [60, 287] on div "Project Information" at bounding box center [97, 292] width 94 height 11
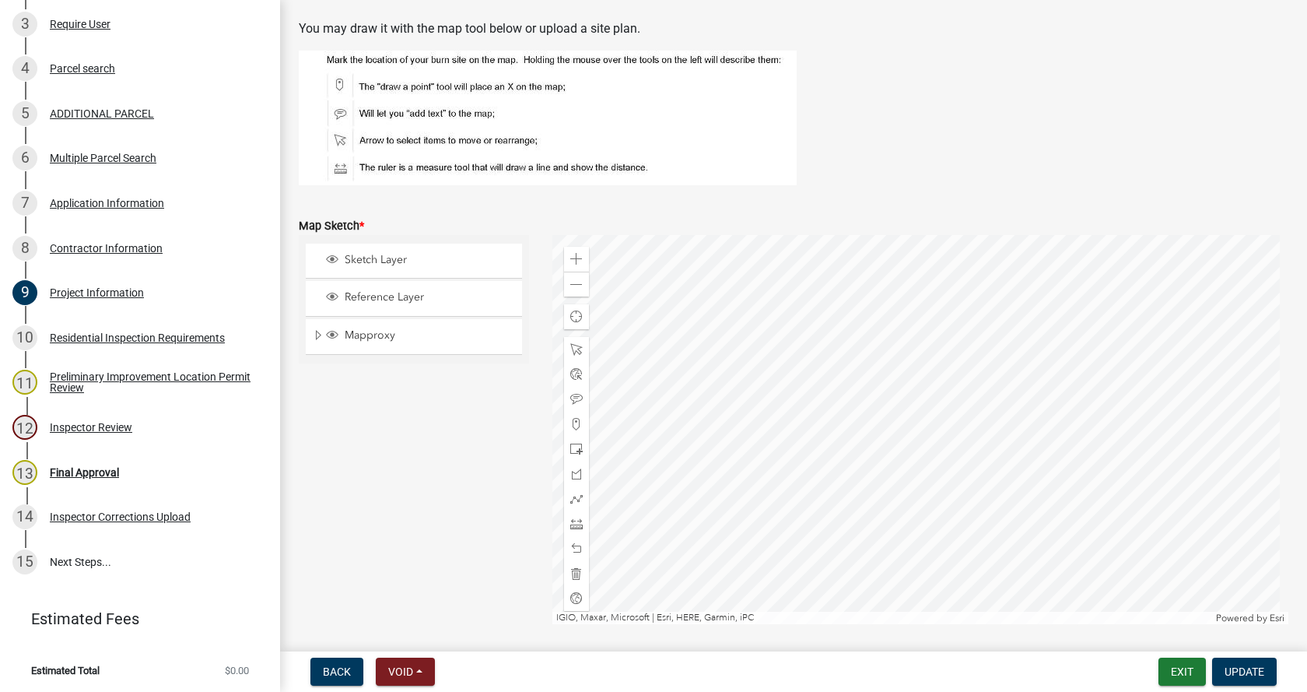
scroll to position [2646, 0]
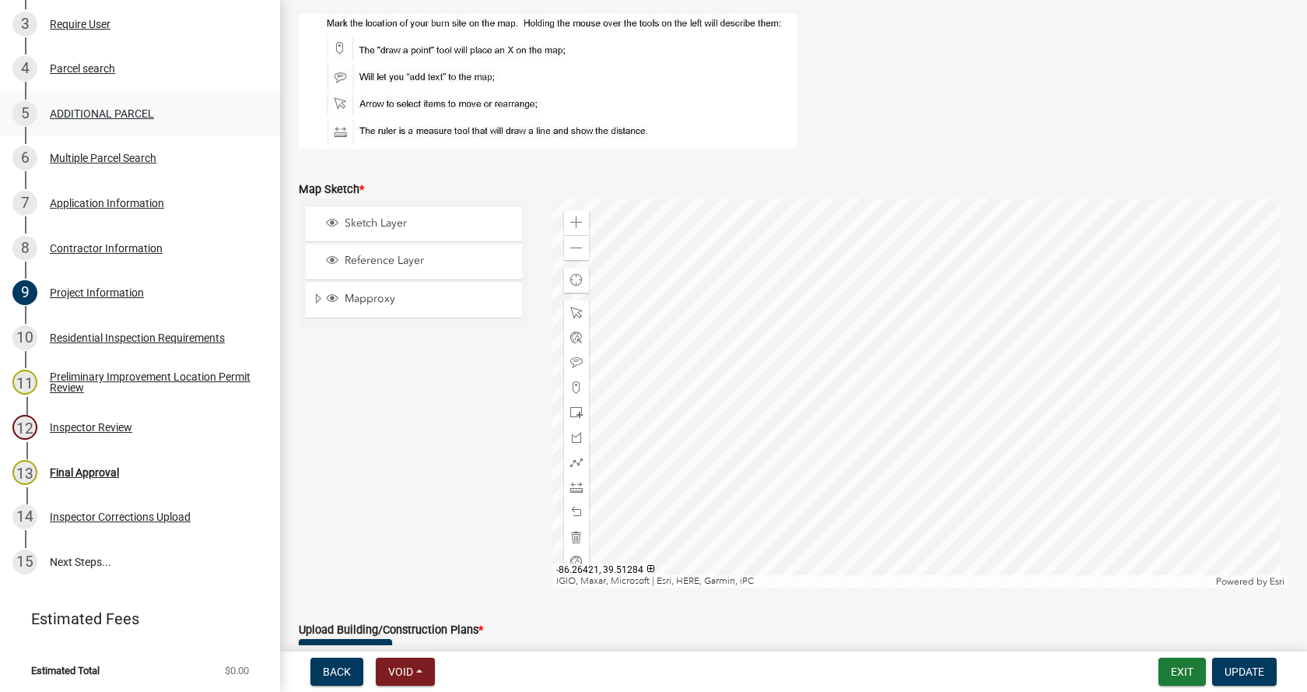
click at [68, 108] on div "ADDITIONAL PARCEL" at bounding box center [102, 113] width 104 height 11
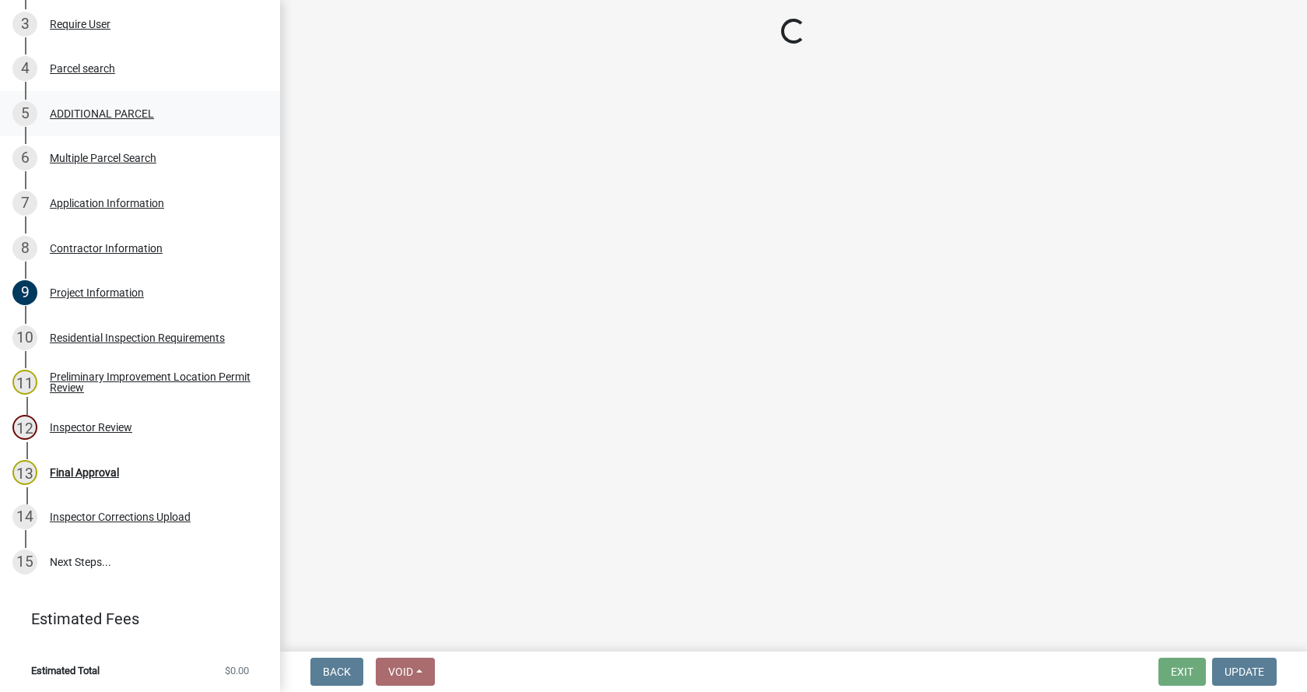
scroll to position [0, 0]
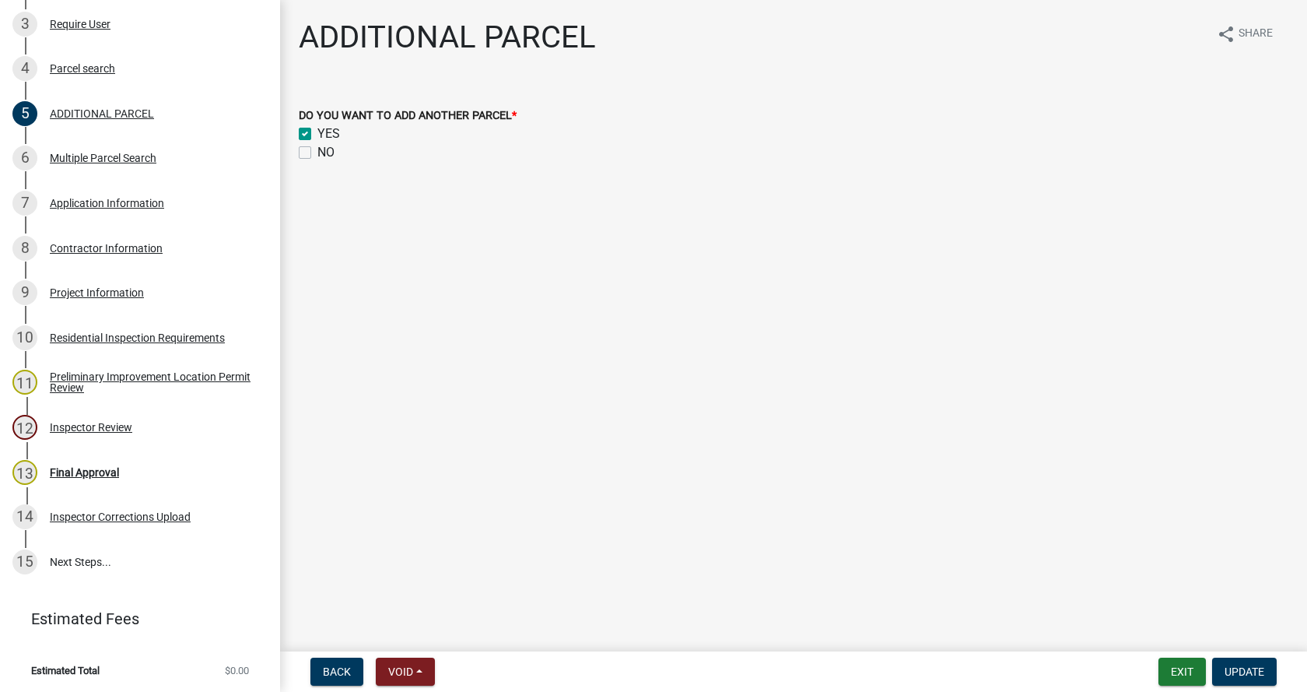
click at [317, 152] on label "NO" at bounding box center [325, 152] width 17 height 19
click at [317, 152] on input "NO" at bounding box center [322, 148] width 10 height 10
checkbox input "true"
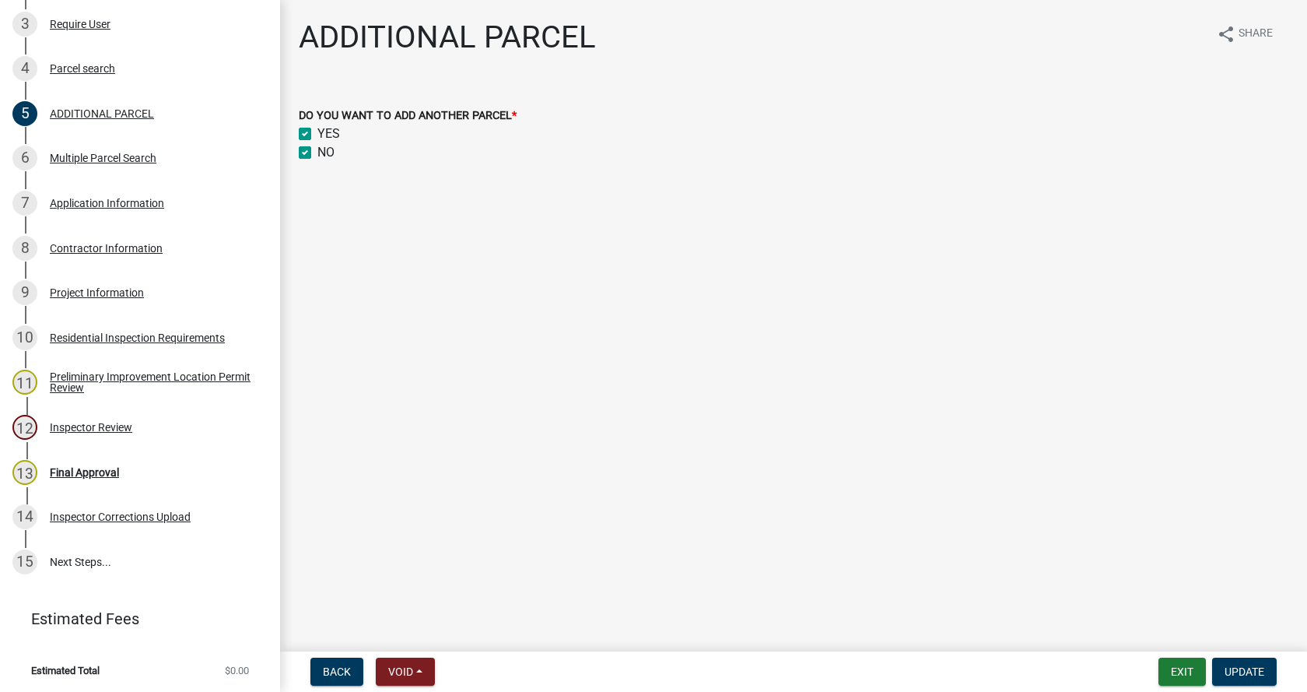
click at [317, 131] on label "YES" at bounding box center [328, 133] width 23 height 19
click at [317, 131] on input "YES" at bounding box center [322, 129] width 10 height 10
checkbox input "false"
checkbox input "true"
click at [317, 133] on label "YES" at bounding box center [328, 133] width 23 height 19
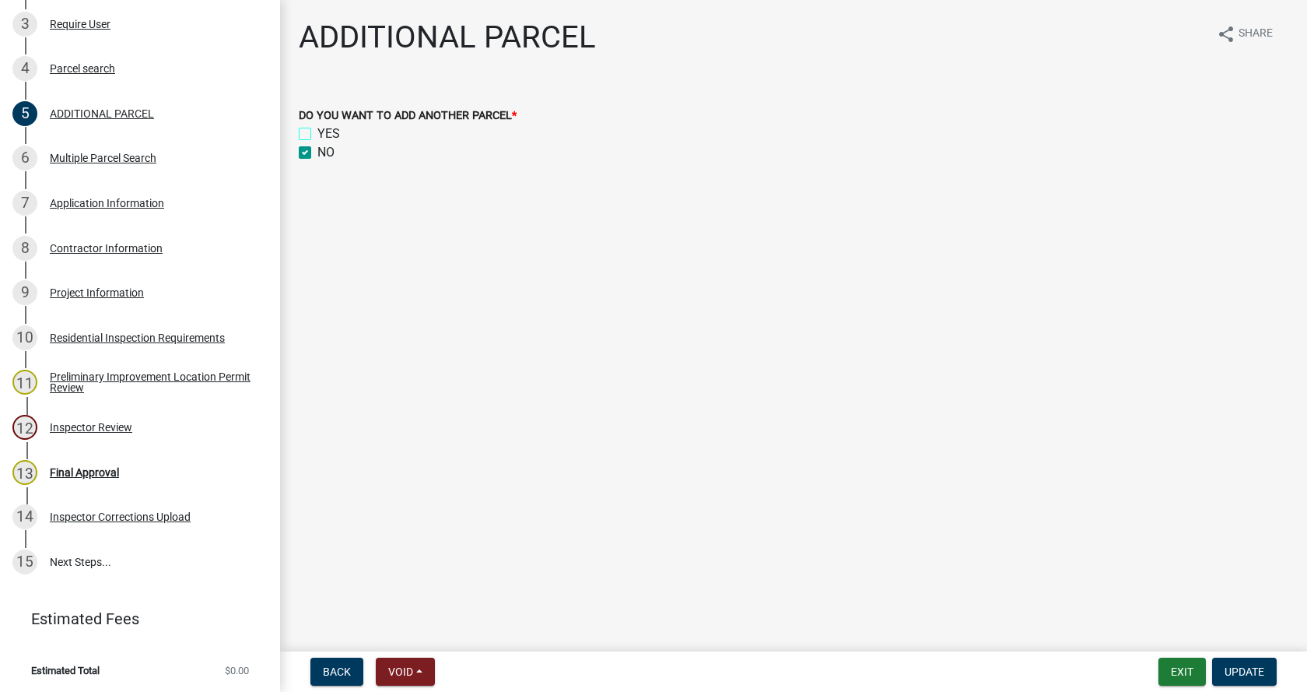
click at [317, 133] on input "YES" at bounding box center [322, 129] width 10 height 10
checkbox input "true"
click at [317, 151] on label "NO" at bounding box center [325, 152] width 17 height 19
click at [317, 151] on input "NO" at bounding box center [322, 148] width 10 height 10
checkbox input "false"
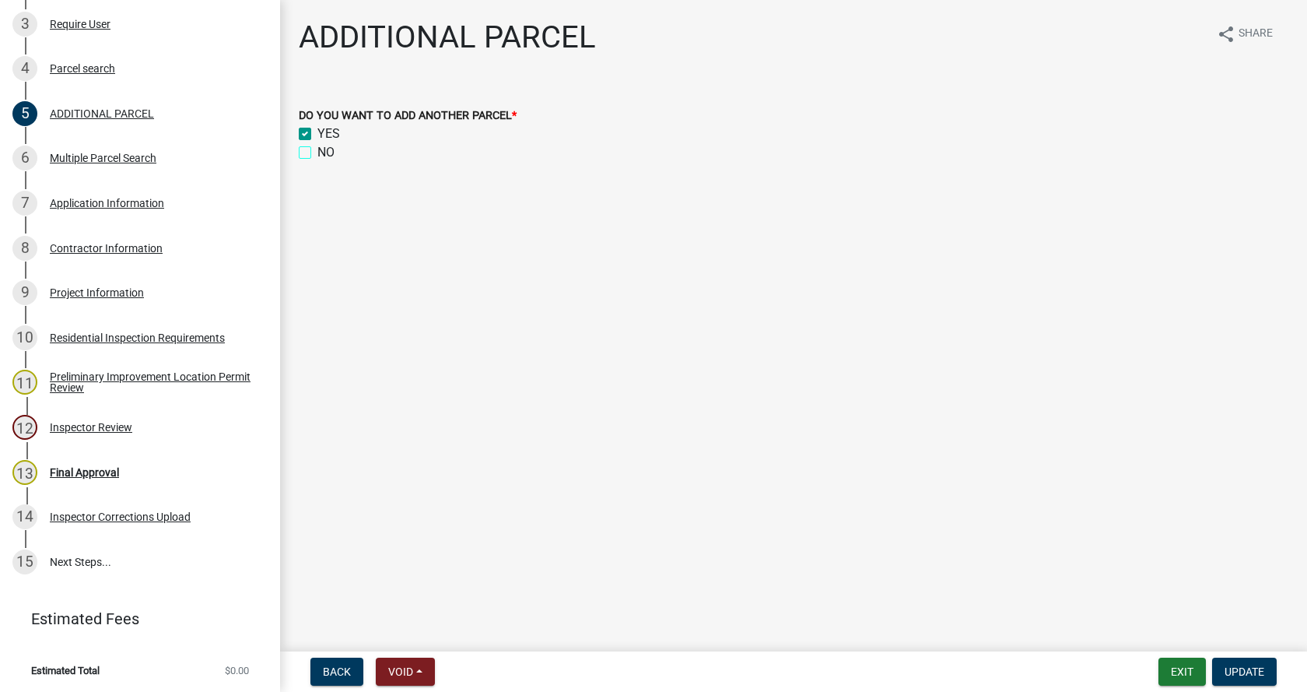
checkbox input "true"
checkbox input "false"
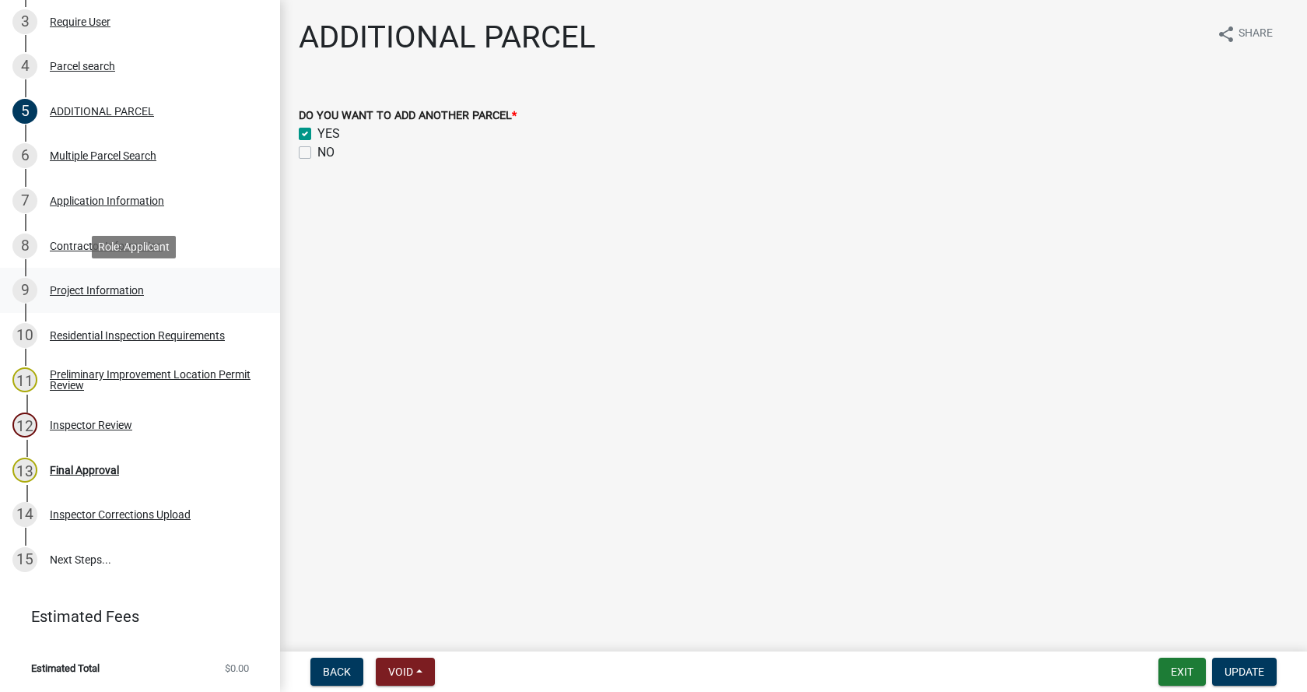
click at [55, 286] on div "Project Information" at bounding box center [97, 290] width 94 height 11
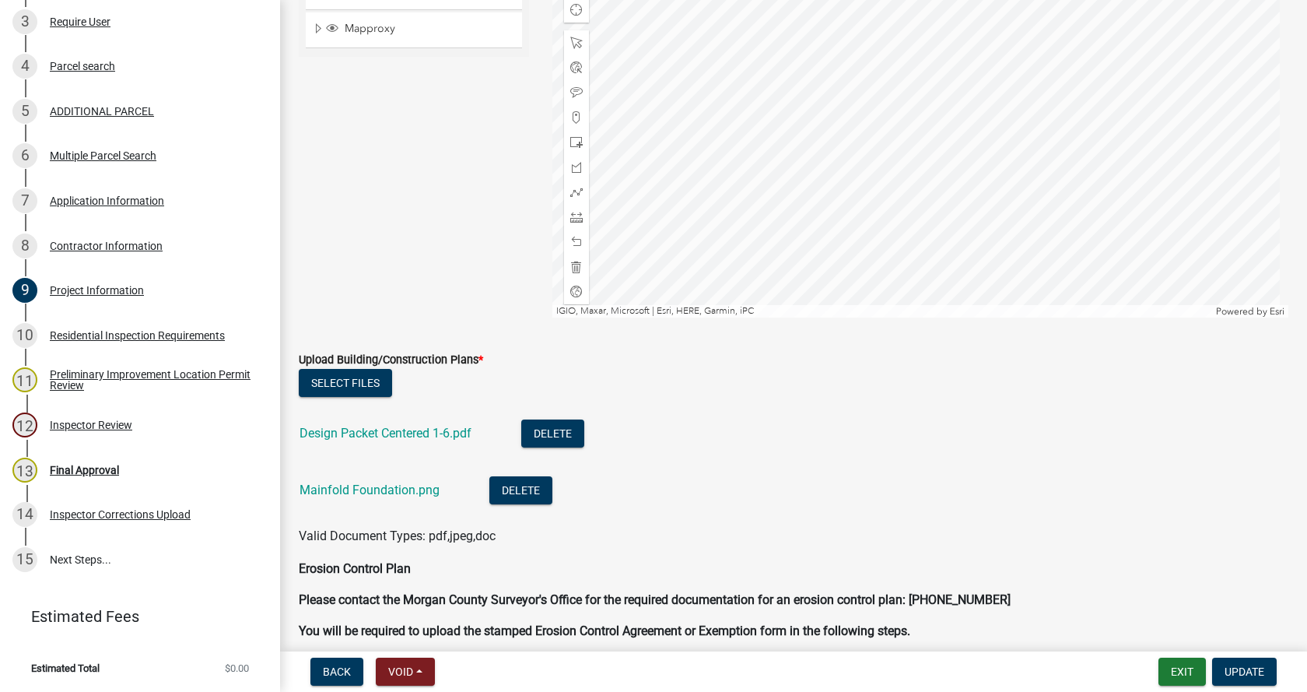
scroll to position [3035, 0]
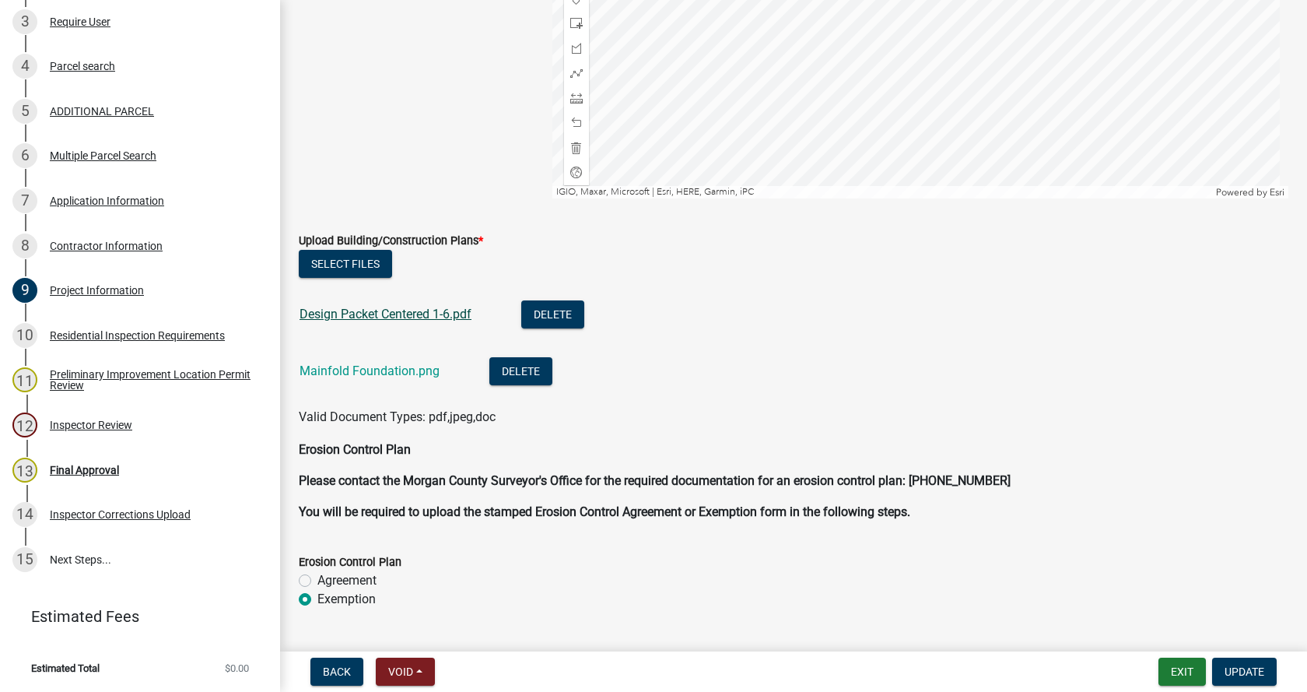
click at [349, 312] on link "Design Packet Centered 1-6.pdf" at bounding box center [386, 314] width 172 height 15
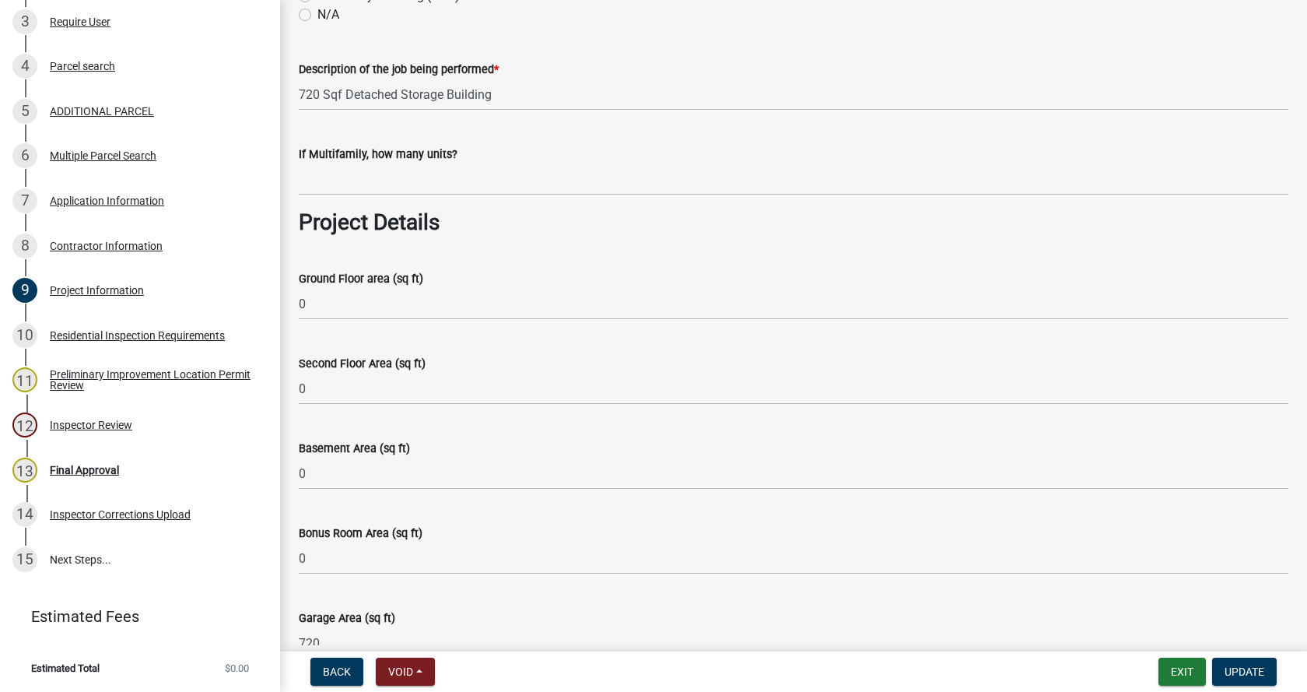
scroll to position [467, 0]
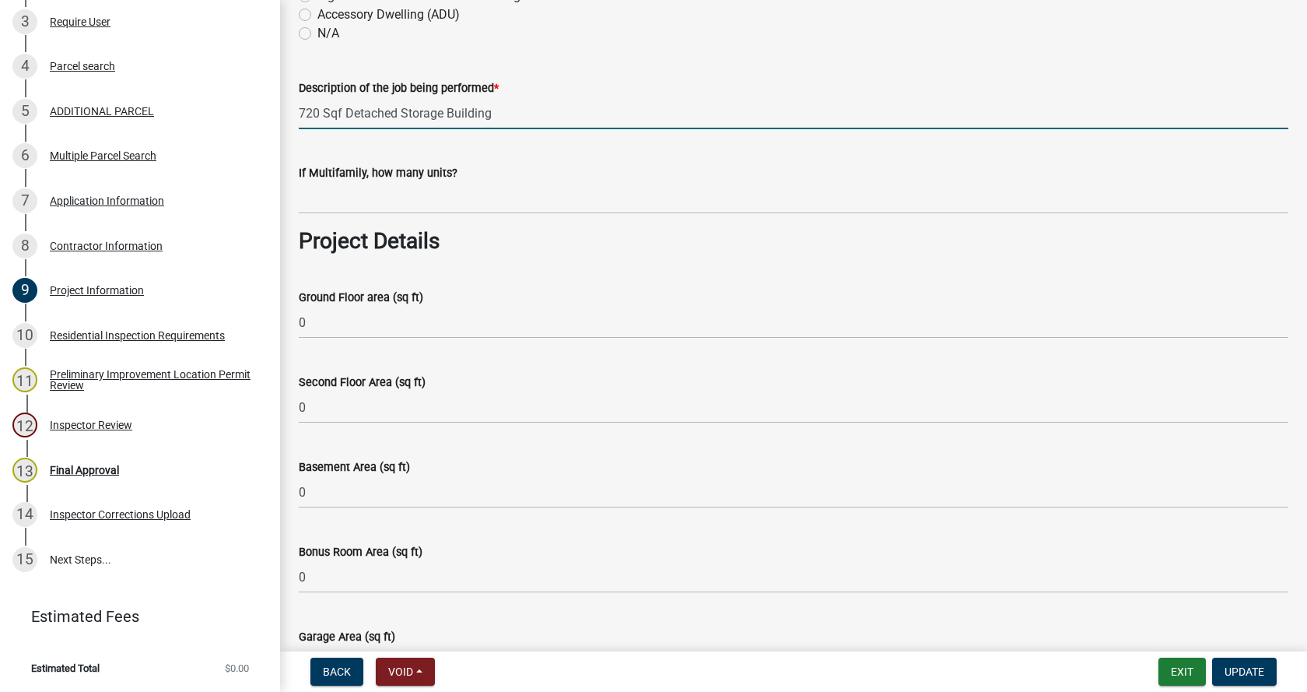
click at [342, 111] on input "720 Sqf Detached Storage Building" at bounding box center [794, 113] width 990 height 32
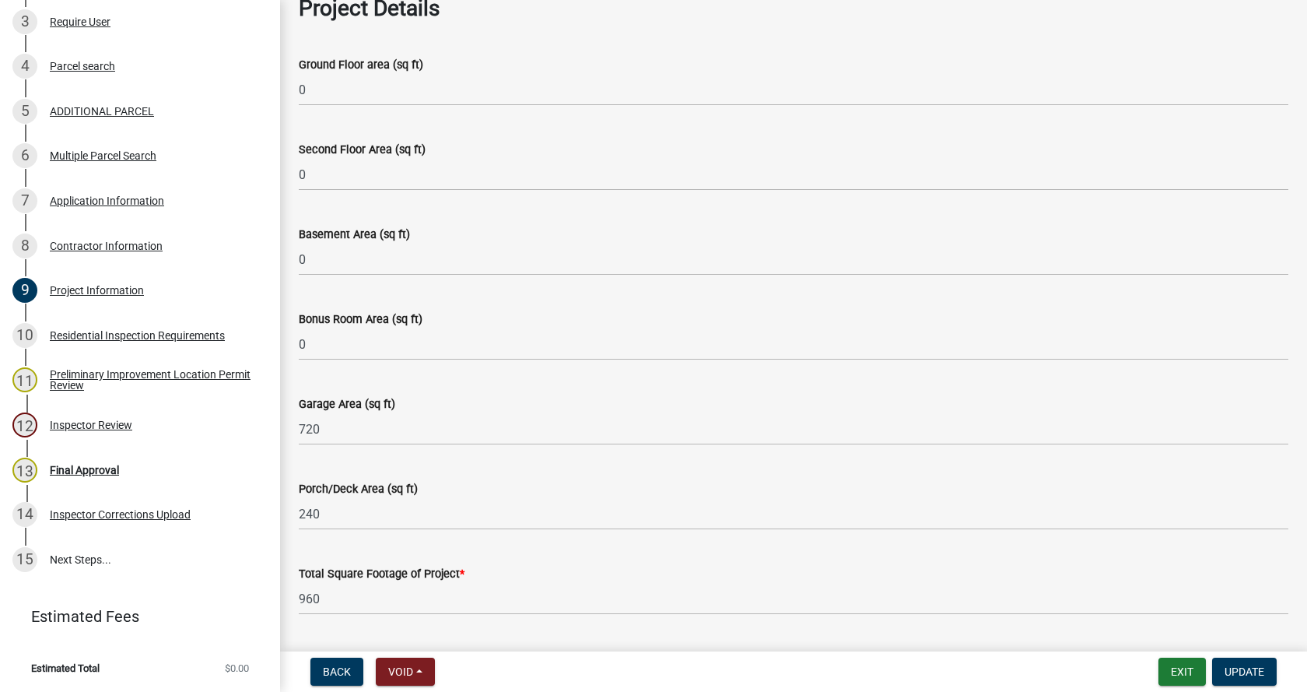
scroll to position [778, 0]
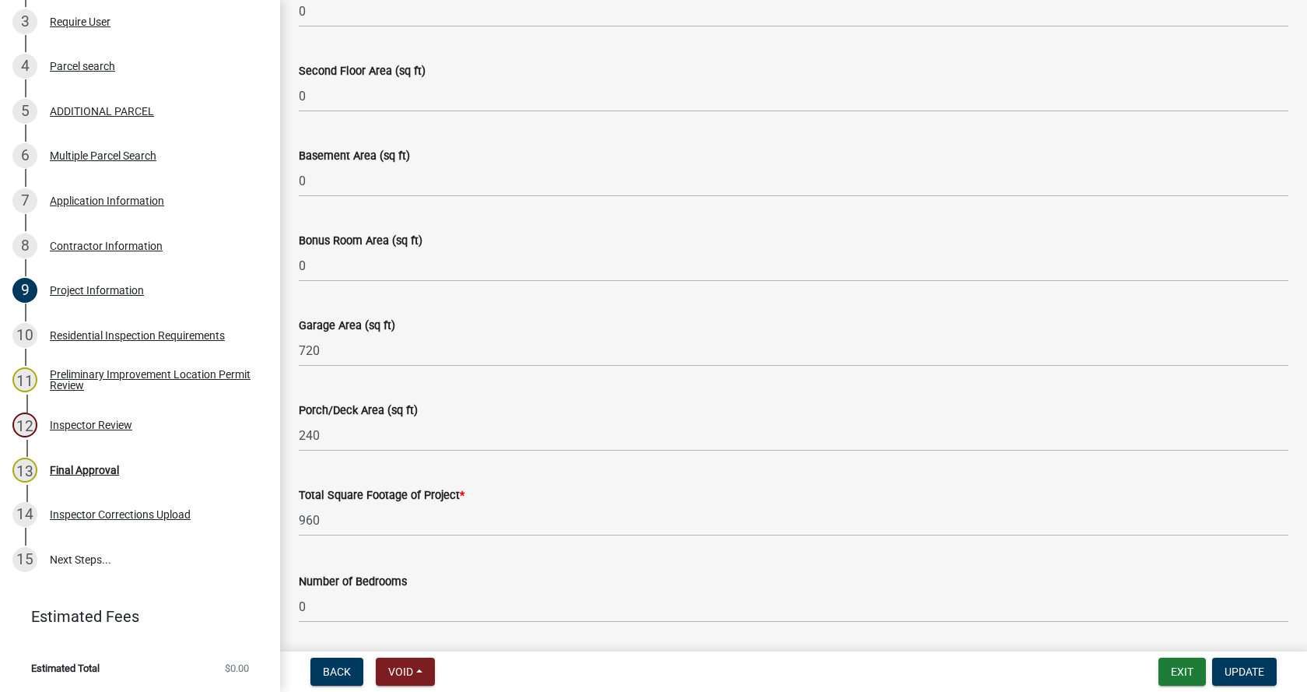
type input "24x30 Detached Storage Building"
click at [350, 441] on input "240" at bounding box center [794, 435] width 990 height 32
type input "240"
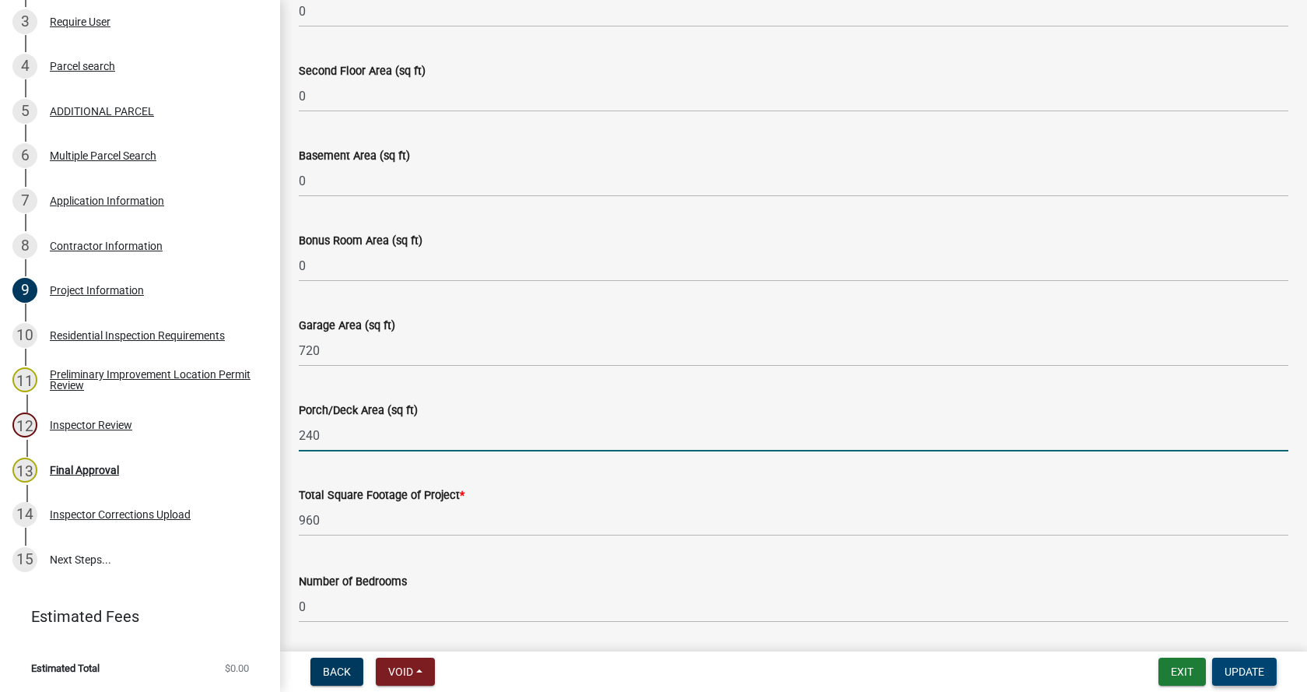
click at [1236, 670] on span "Update" at bounding box center [1245, 671] width 40 height 12
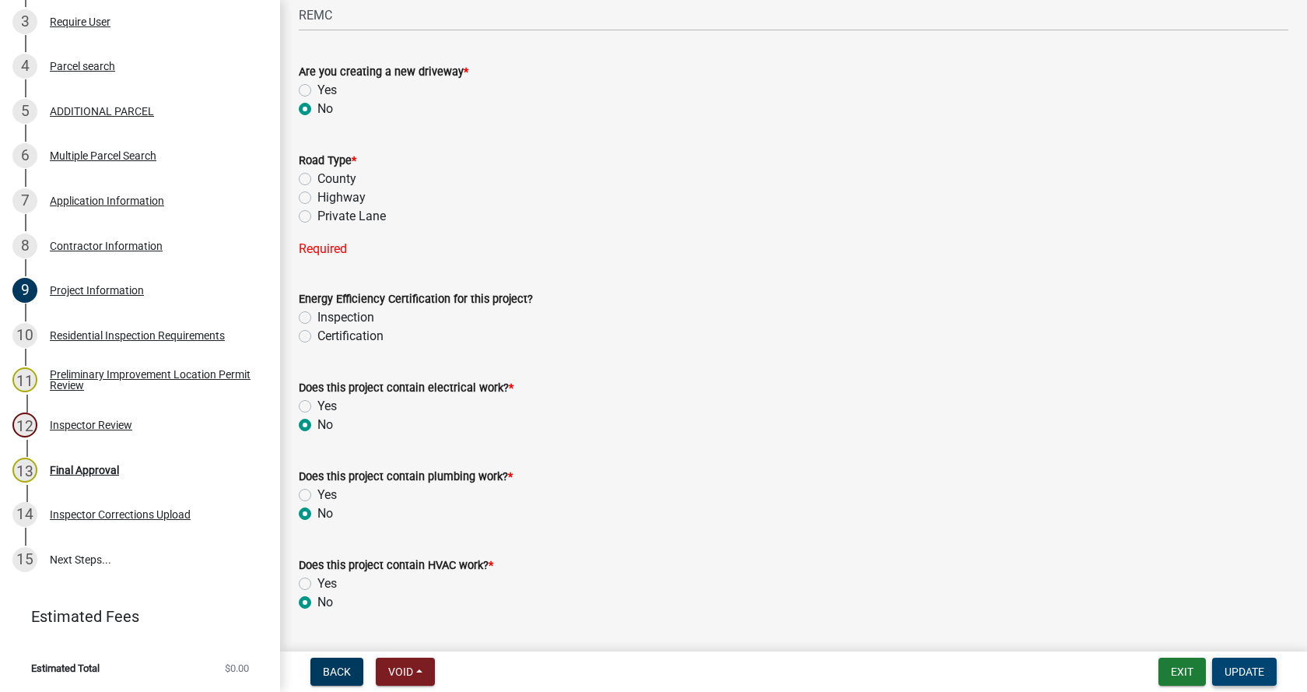
scroll to position [1790, 0]
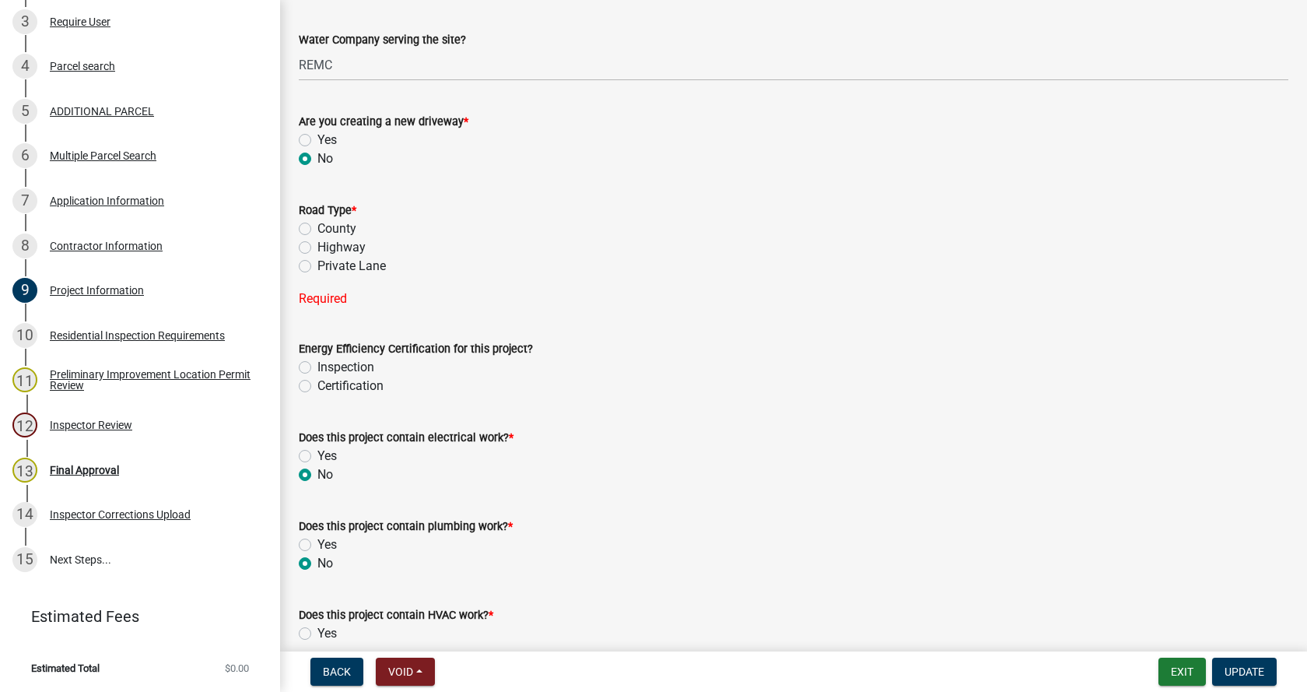
click at [317, 268] on label "Private Lane" at bounding box center [351, 266] width 68 height 19
click at [317, 267] on input "Private Lane" at bounding box center [322, 262] width 10 height 10
radio input "true"
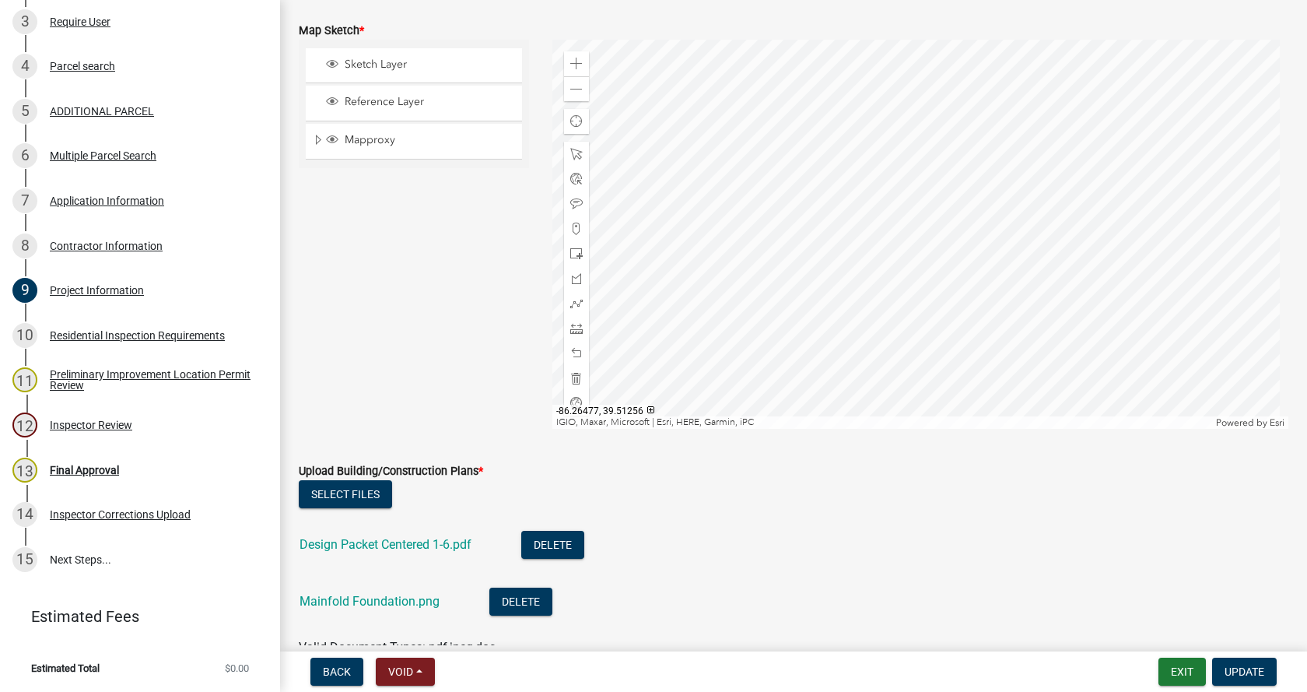
scroll to position [2879, 0]
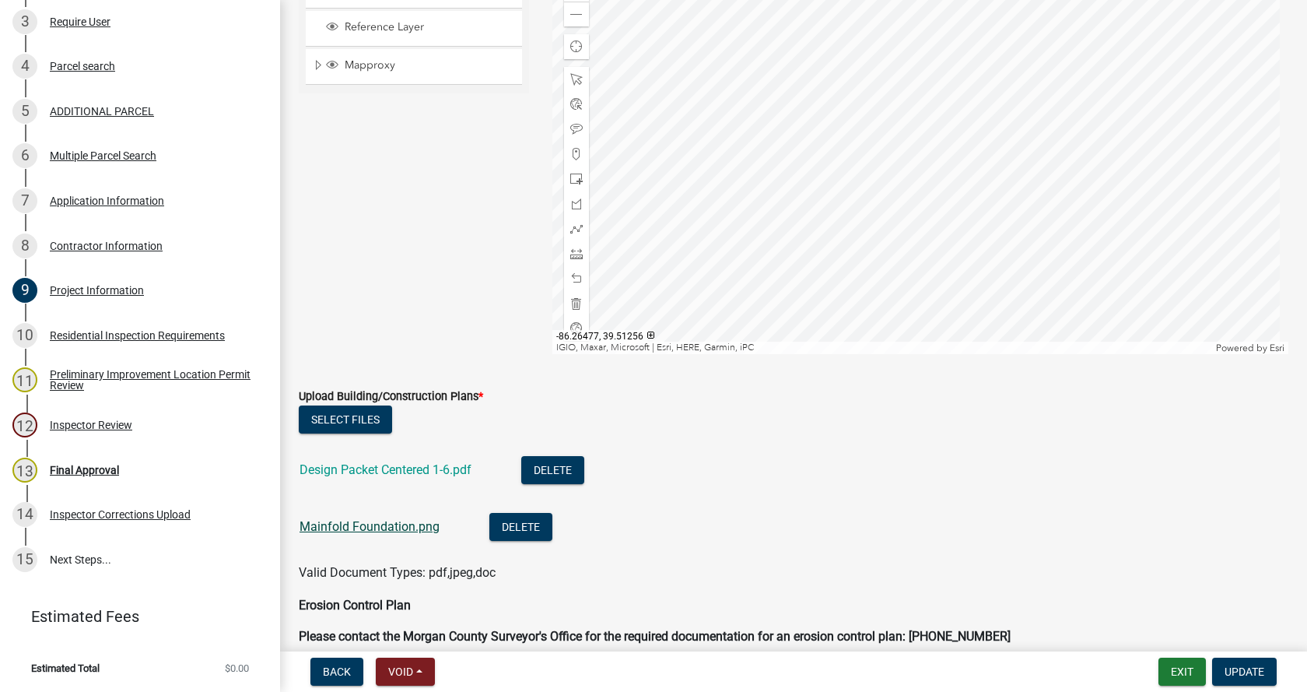
click at [357, 527] on link "Mainfold Foundation.png" at bounding box center [370, 526] width 140 height 15
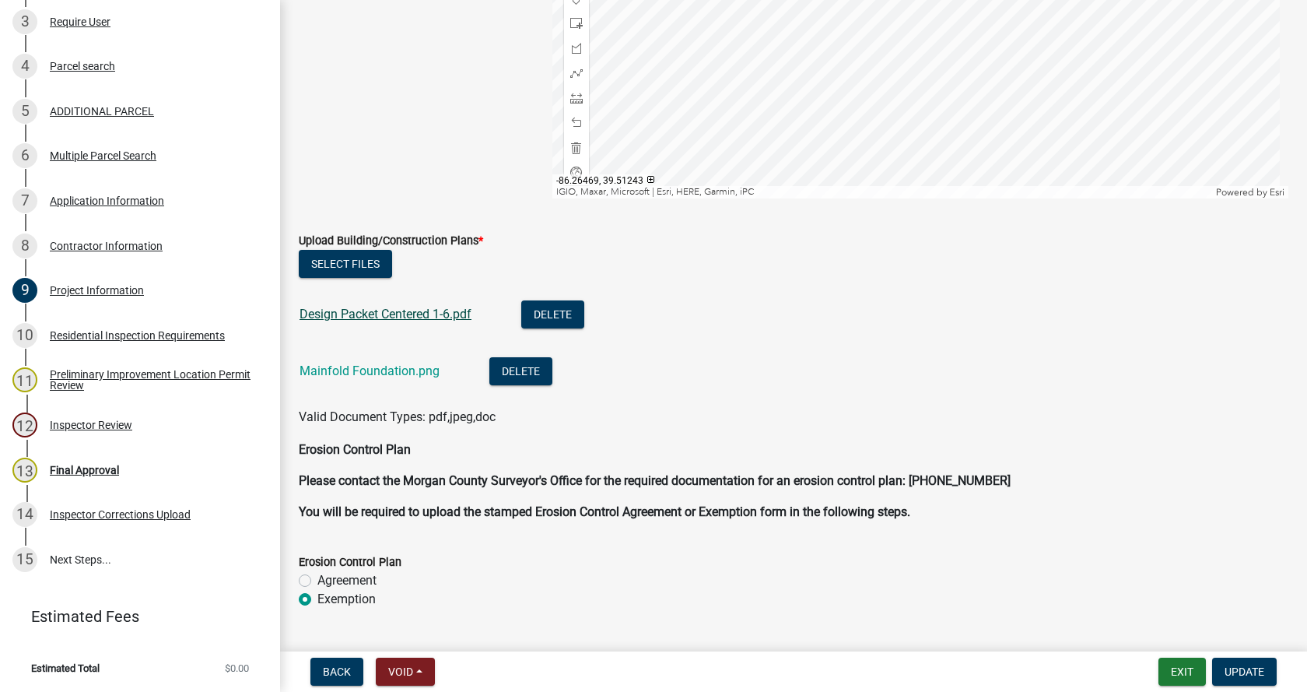
click at [399, 312] on link "Design Packet Centered 1-6.pdf" at bounding box center [386, 314] width 172 height 15
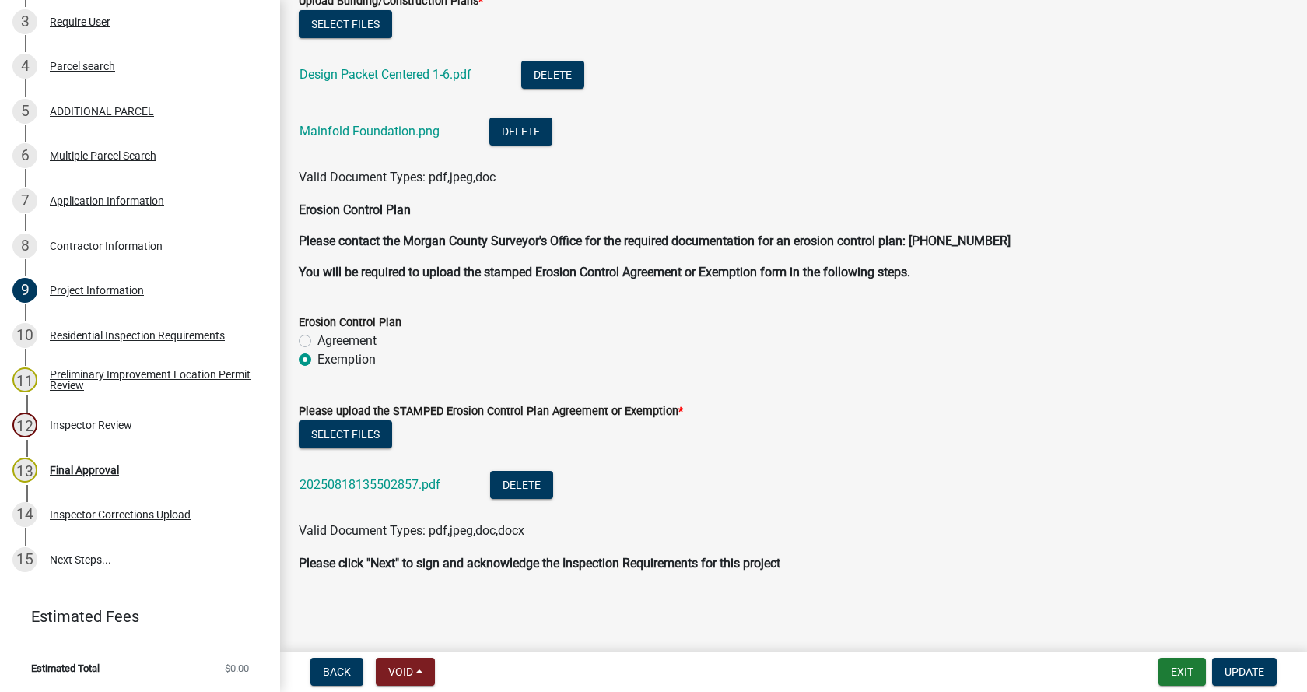
scroll to position [3275, 0]
click at [349, 482] on link "20250818135502857.pdf" at bounding box center [370, 483] width 141 height 15
drag, startPoint x: 1264, startPoint y: 670, endPoint x: 1248, endPoint y: 669, distance: 16.4
click at [1260, 670] on button "Update" at bounding box center [1244, 671] width 65 height 28
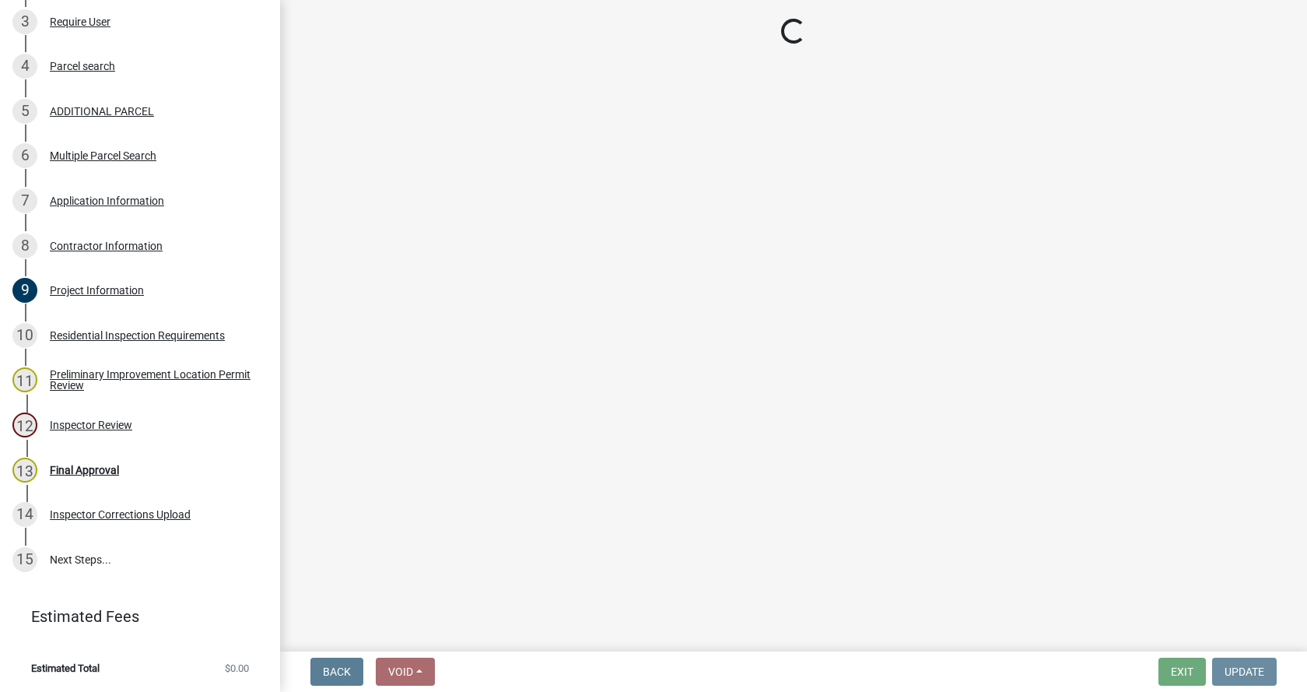
scroll to position [0, 0]
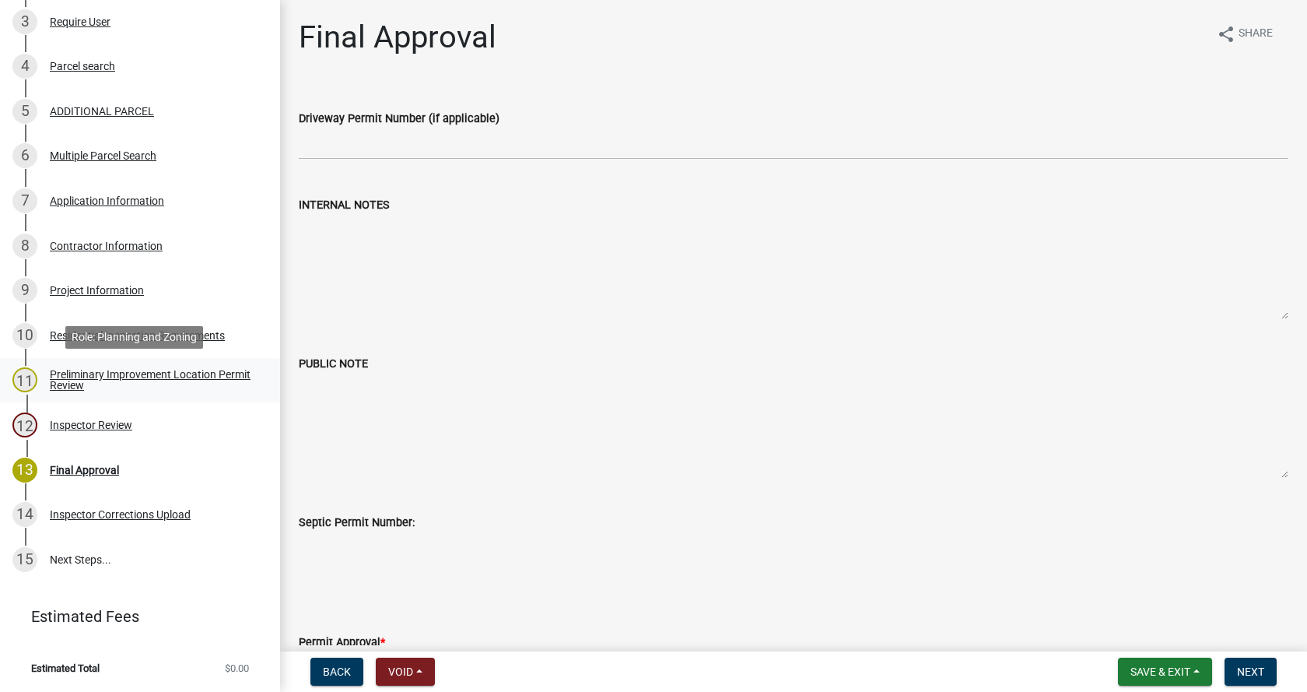
click at [67, 371] on div "Preliminary Improvement Location Permit Review" at bounding box center [152, 380] width 205 height 22
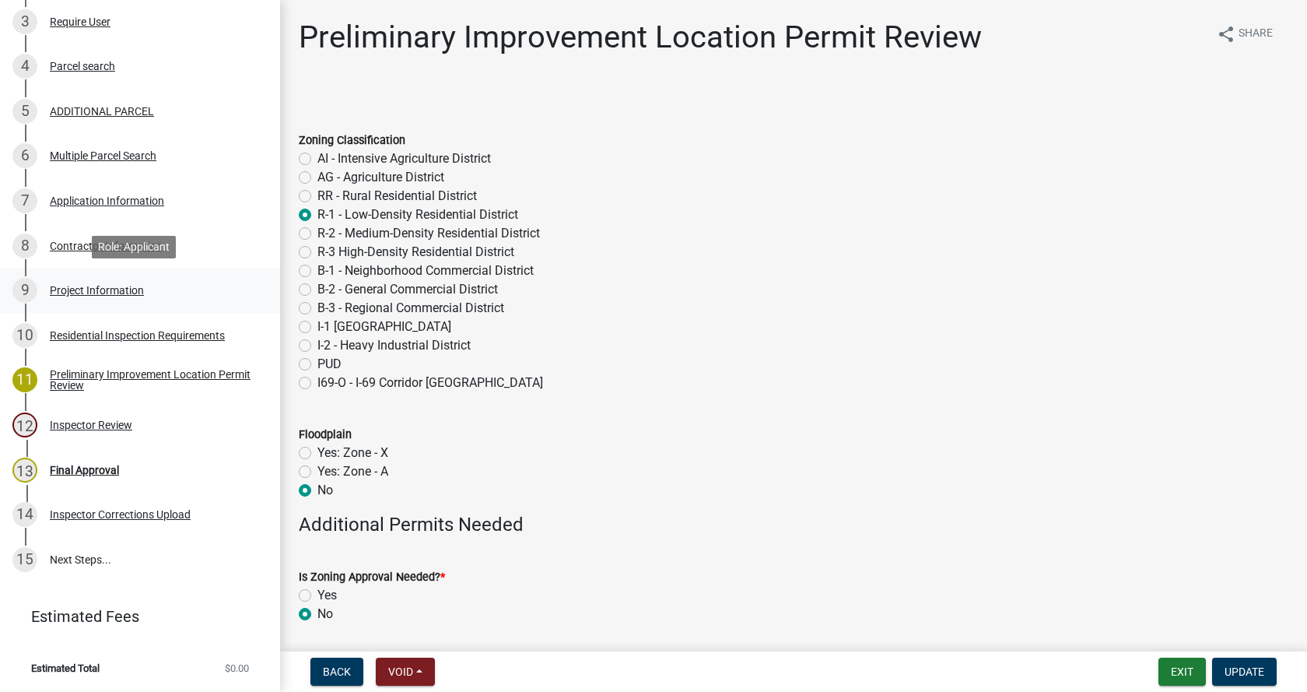
click at [58, 285] on div "Project Information" at bounding box center [97, 290] width 94 height 11
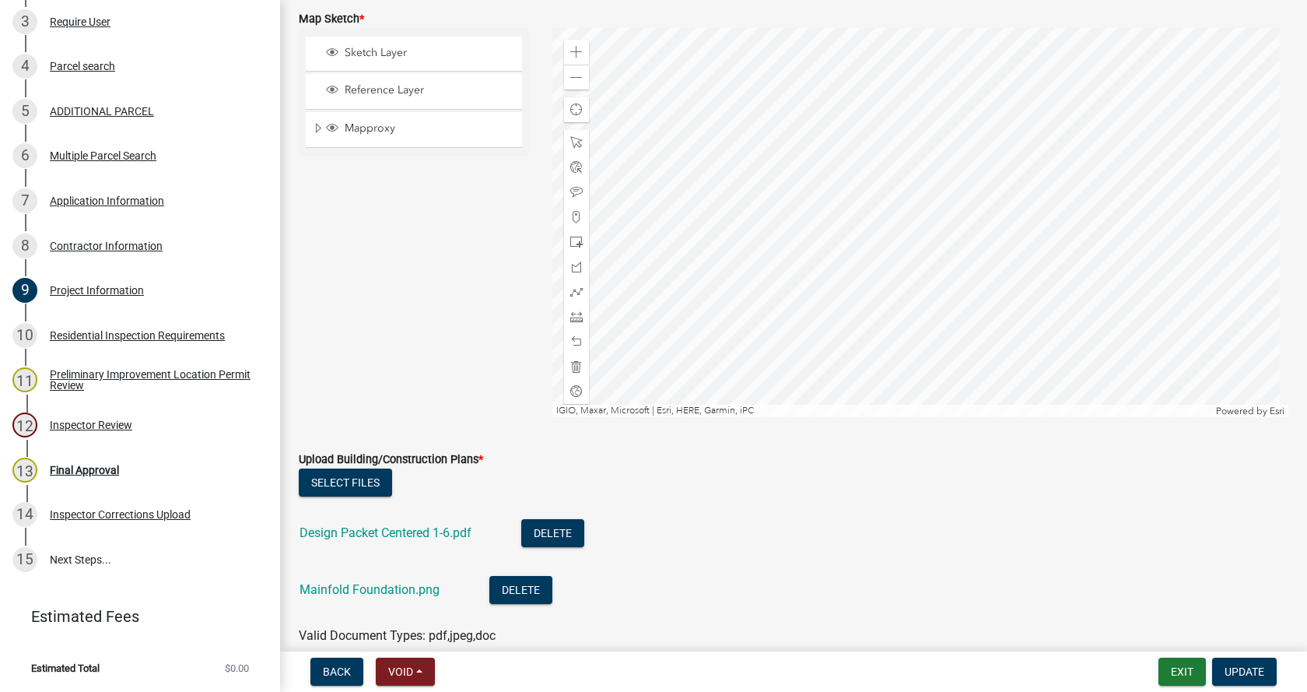
scroll to position [2879, 0]
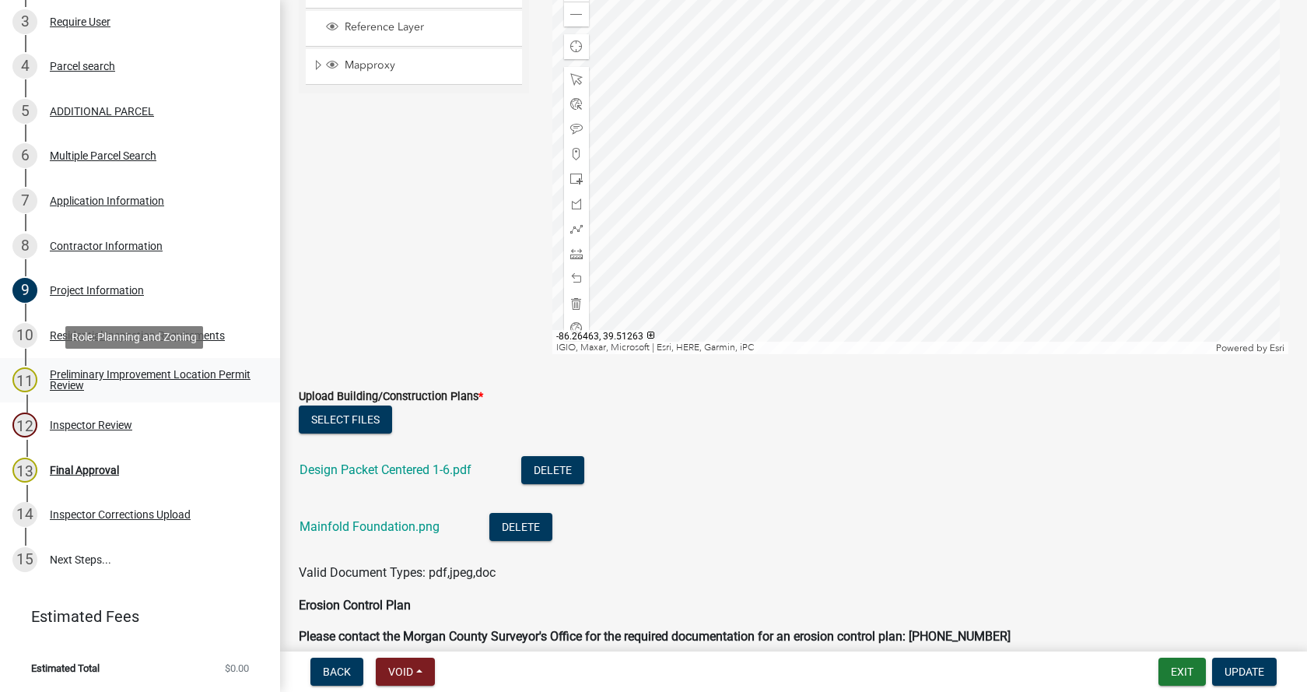
click at [69, 375] on div "Preliminary Improvement Location Permit Review" at bounding box center [152, 380] width 205 height 22
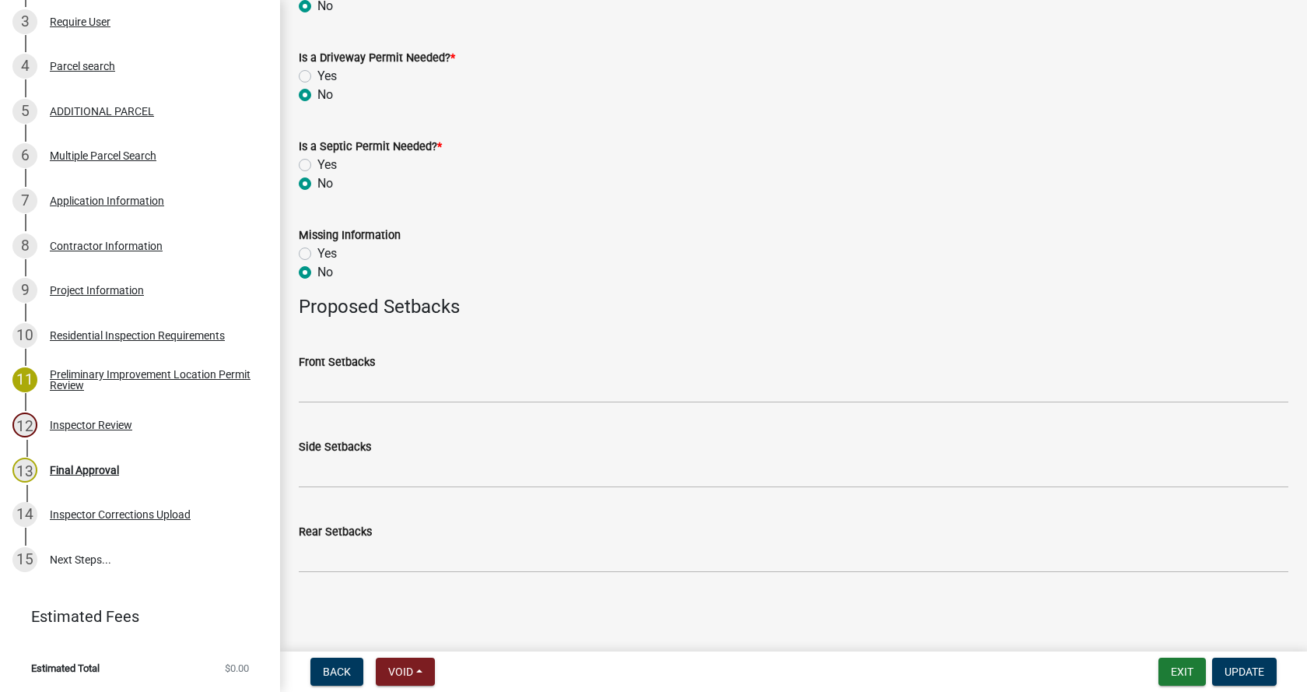
scroll to position [608, 0]
click at [314, 391] on input "Front Setbacks" at bounding box center [794, 386] width 990 height 32
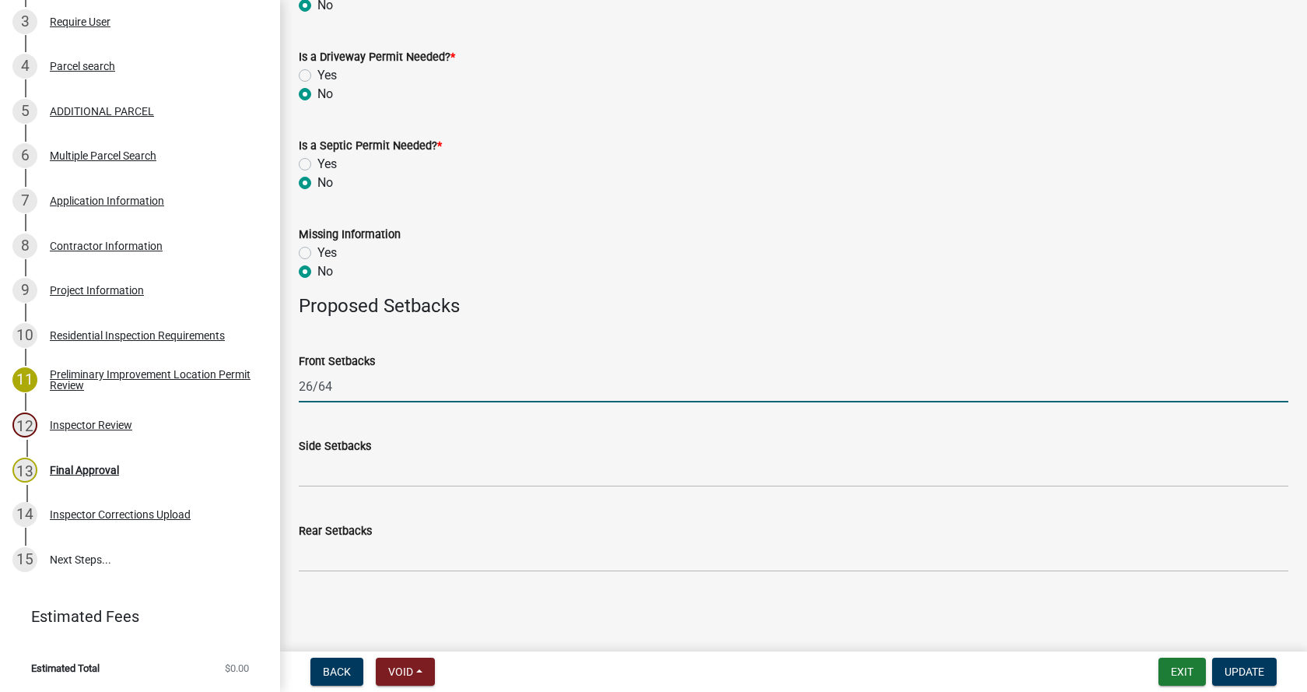
type input "26/64"
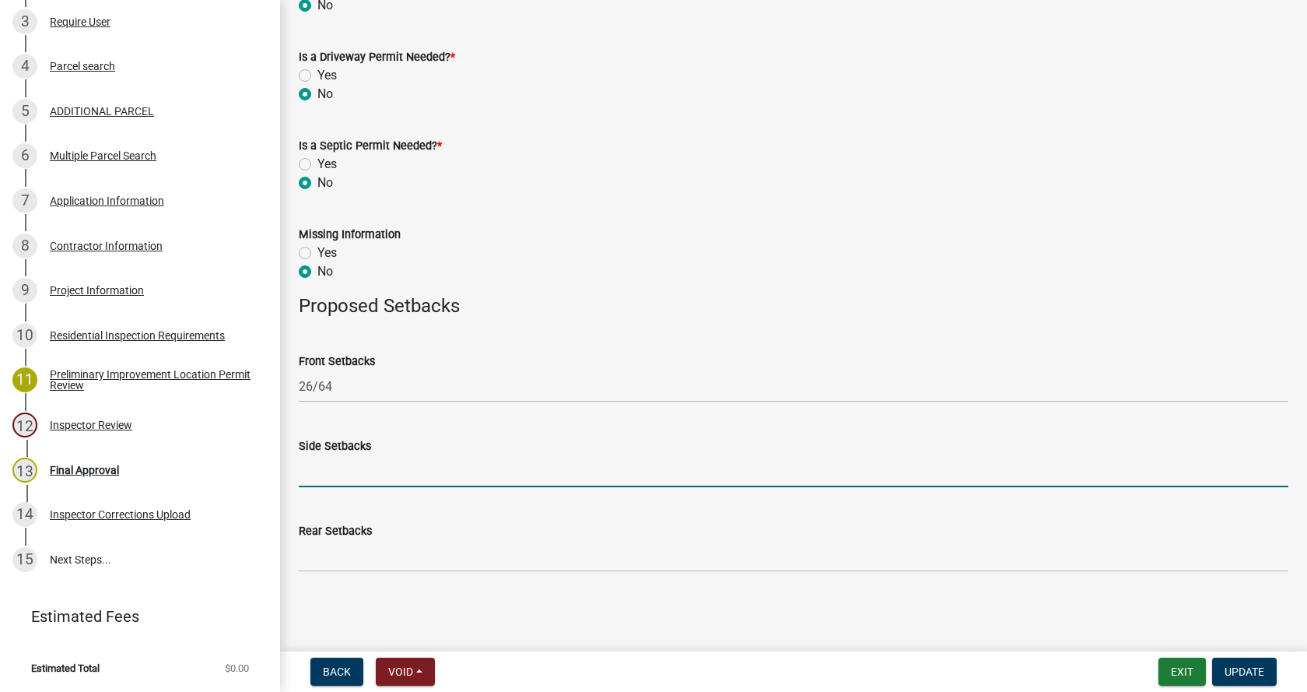
click at [336, 477] on input "Side Setbacks" at bounding box center [794, 471] width 990 height 32
type input "29/46"
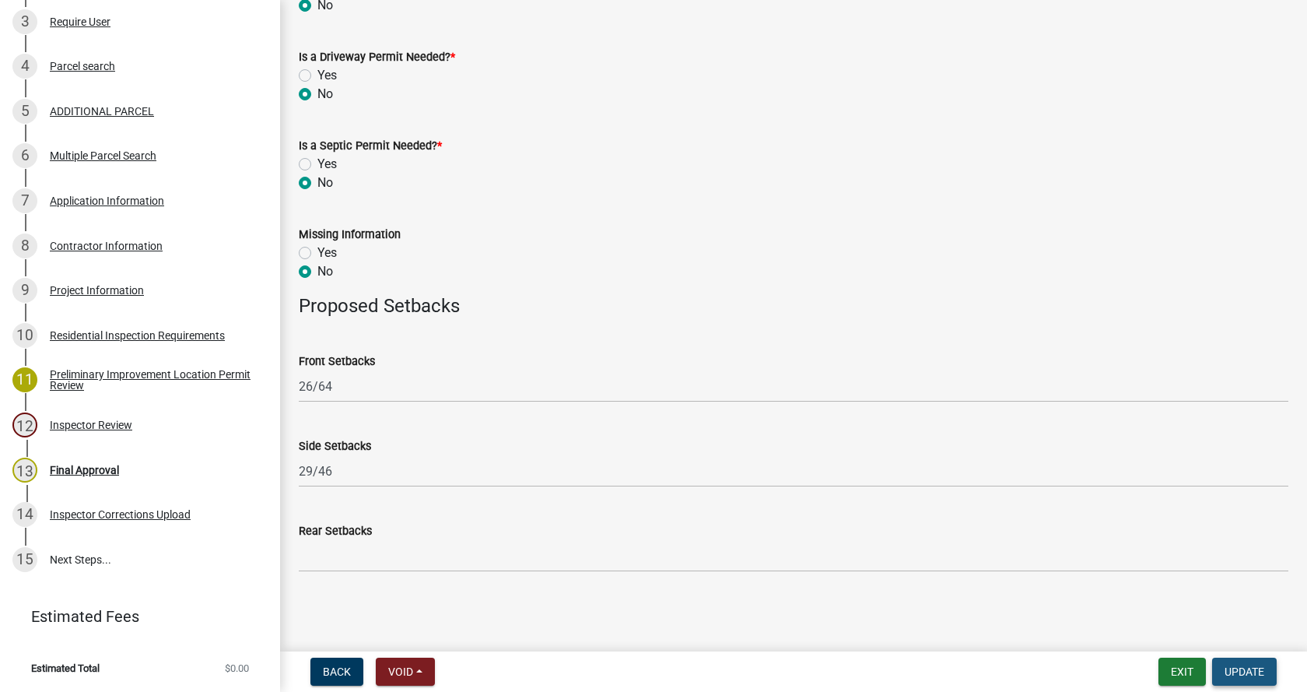
click at [1250, 666] on span "Update" at bounding box center [1245, 671] width 40 height 12
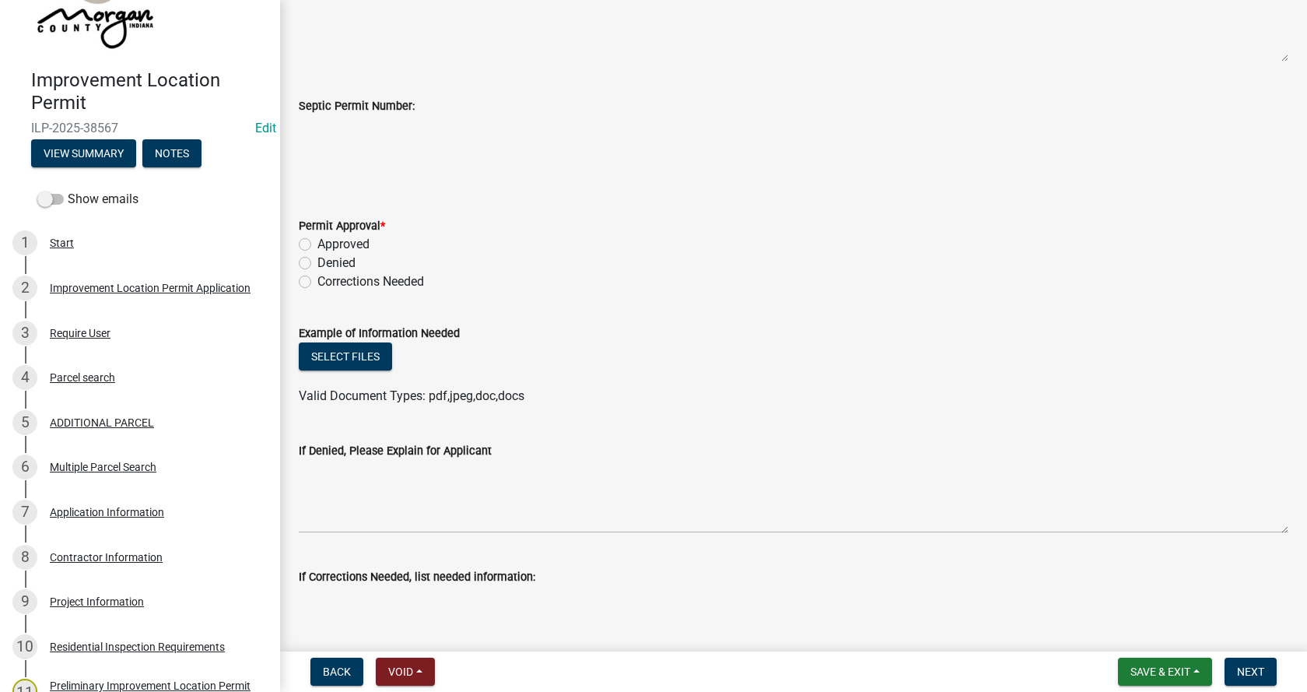
scroll to position [545, 0]
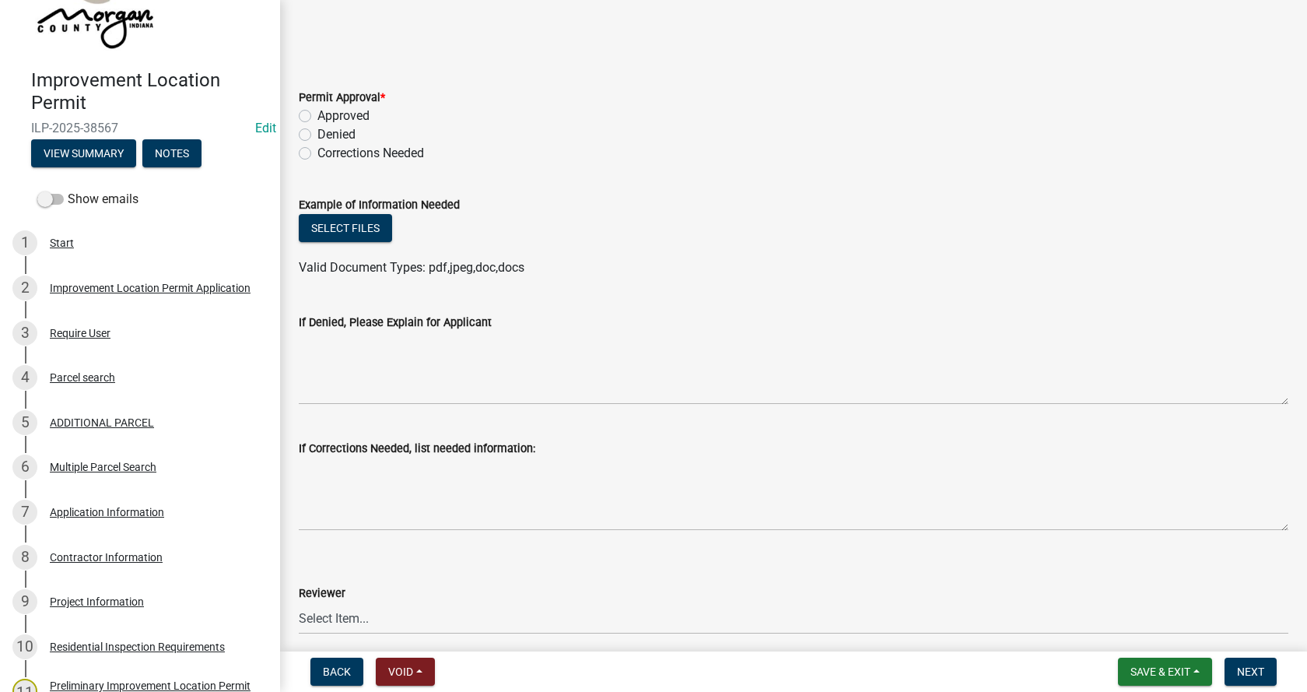
click at [317, 135] on label "Denied" at bounding box center [336, 134] width 38 height 19
click at [317, 135] on input "Denied" at bounding box center [322, 130] width 10 height 10
radio input "true"
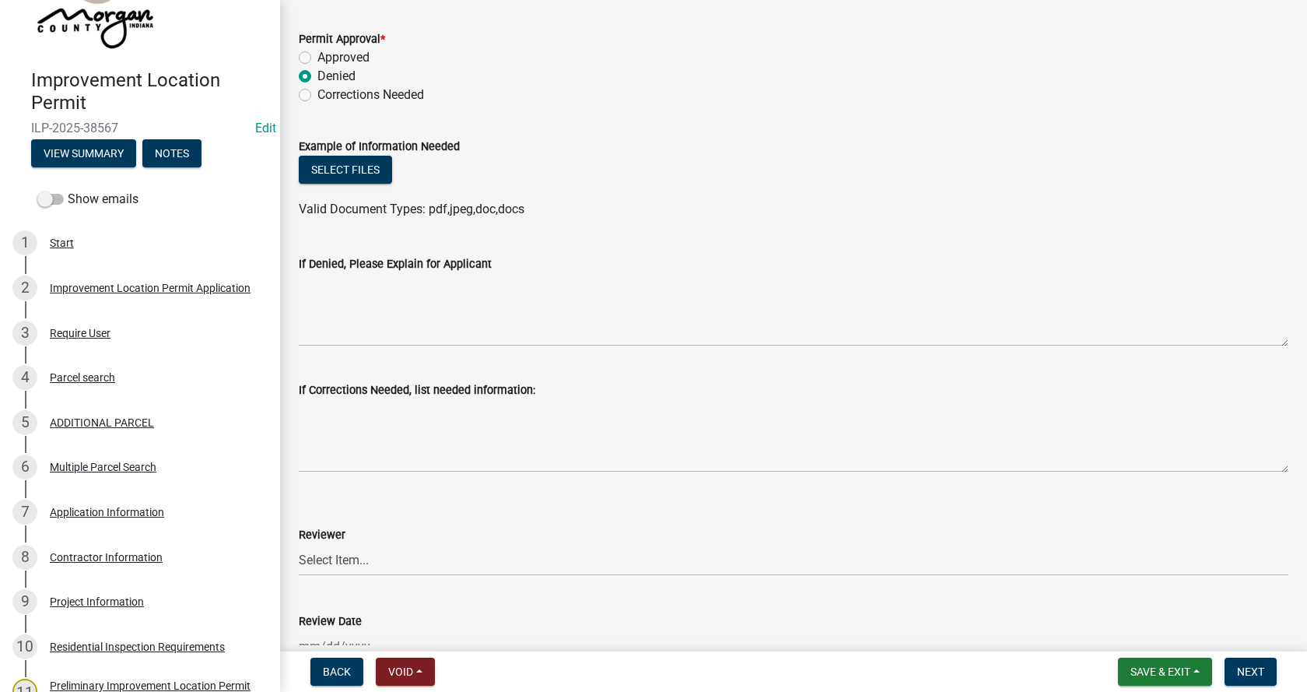
scroll to position [700, 0]
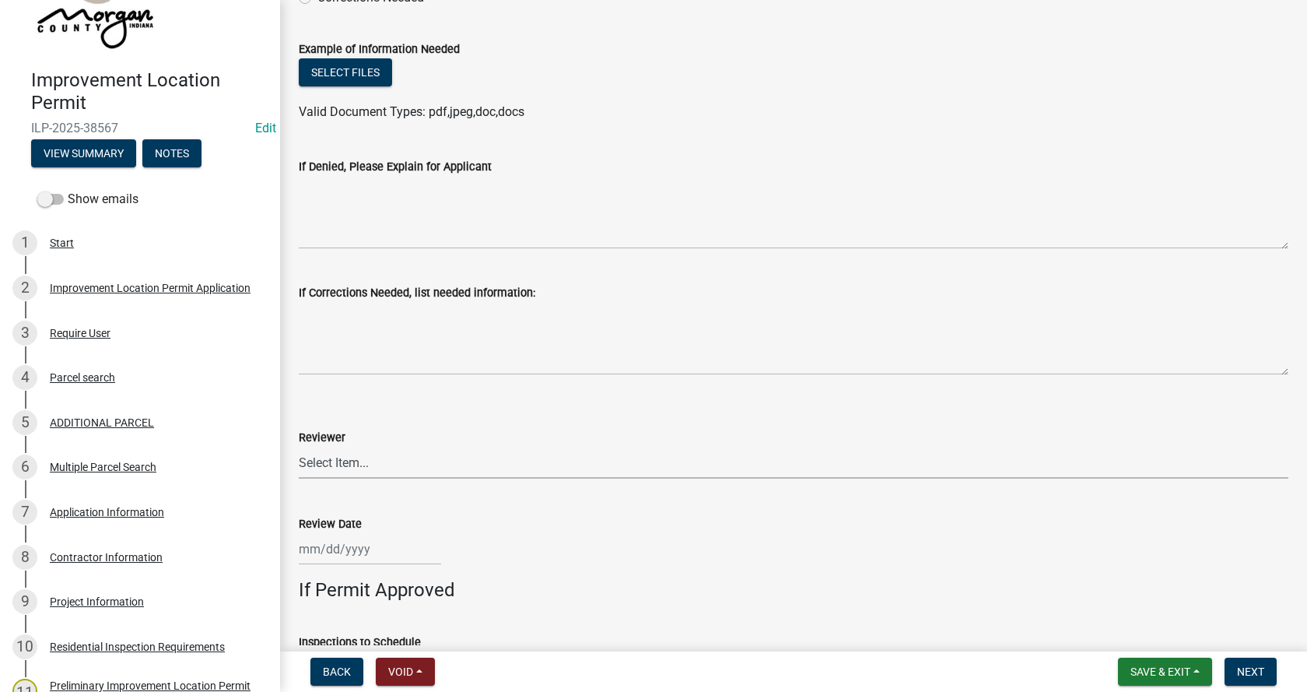
click at [322, 465] on select "Select Item... [PERSON_NAME] [PERSON_NAME] [PERSON_NAME]" at bounding box center [794, 463] width 990 height 32
click at [299, 447] on select "Select Item... [PERSON_NAME] [PERSON_NAME] [PERSON_NAME]" at bounding box center [794, 463] width 990 height 32
select select "4bf9213e-c266-4258-8e9b-d5f6a07002fa"
select select "10"
select select "2025"
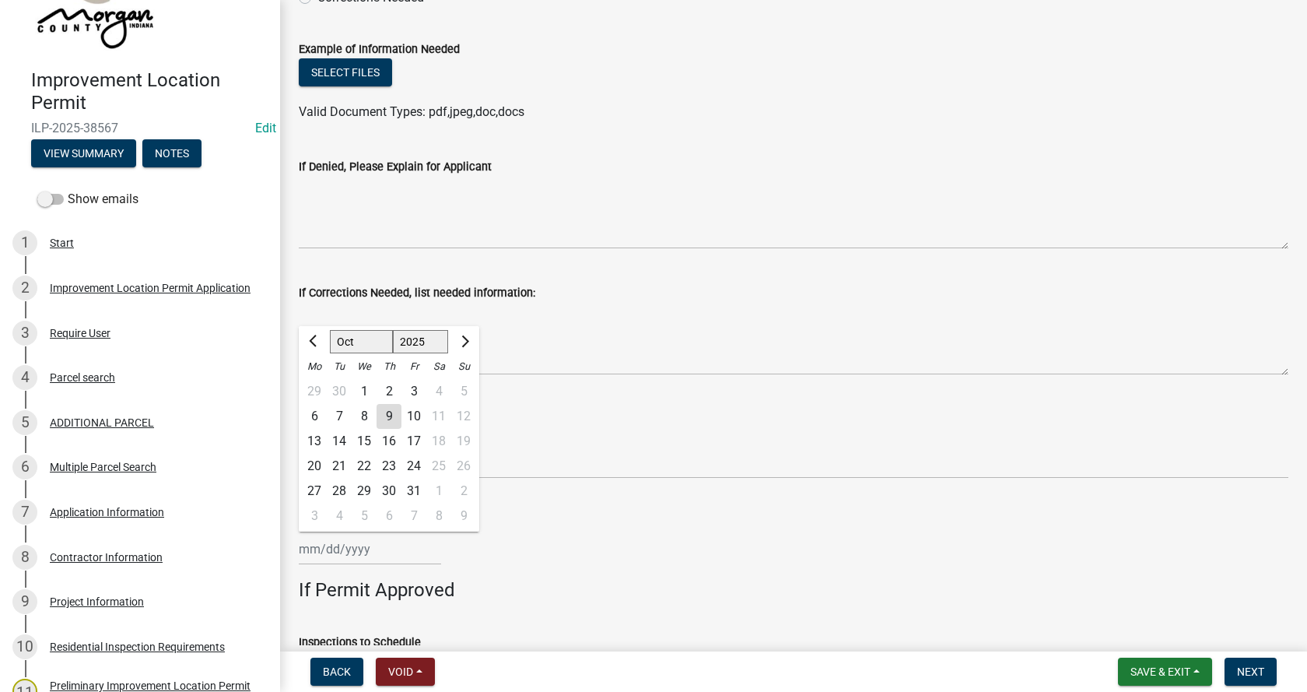
click at [323, 550] on div "[PERSON_NAME] Feb Mar Apr [PERSON_NAME][DATE] Oct Nov [DATE] 1526 1527 1528 152…" at bounding box center [370, 549] width 142 height 32
click at [389, 416] on div "9" at bounding box center [389, 416] width 25 height 25
type input "[DATE]"
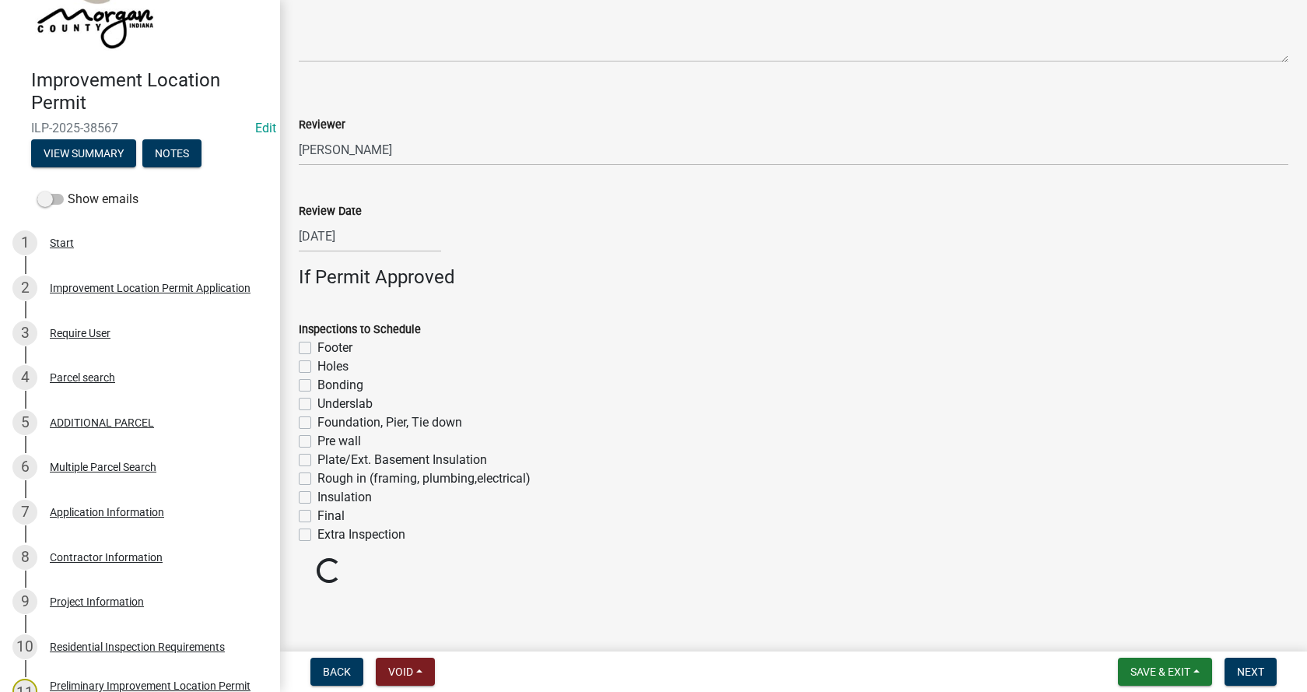
scroll to position [1014, 0]
click at [317, 346] on label "Footer" at bounding box center [334, 347] width 35 height 19
click at [317, 346] on input "Footer" at bounding box center [322, 343] width 10 height 10
checkbox input "true"
checkbox input "false"
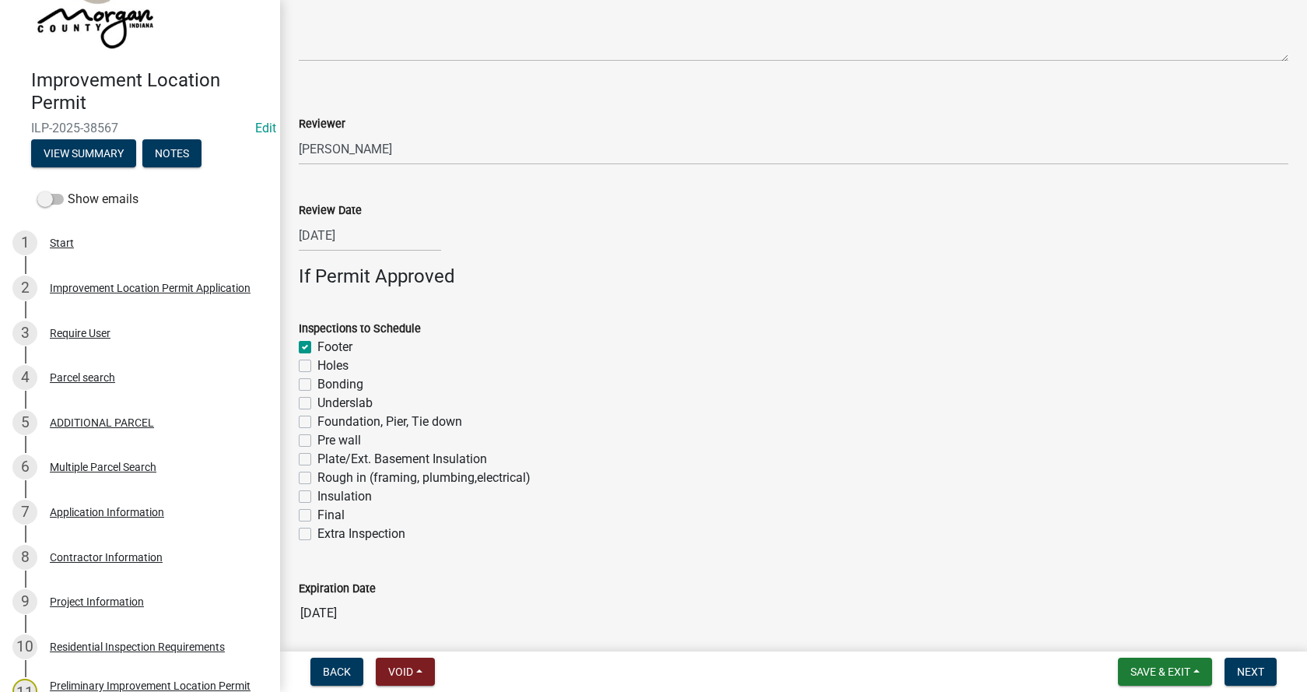
checkbox input "false"
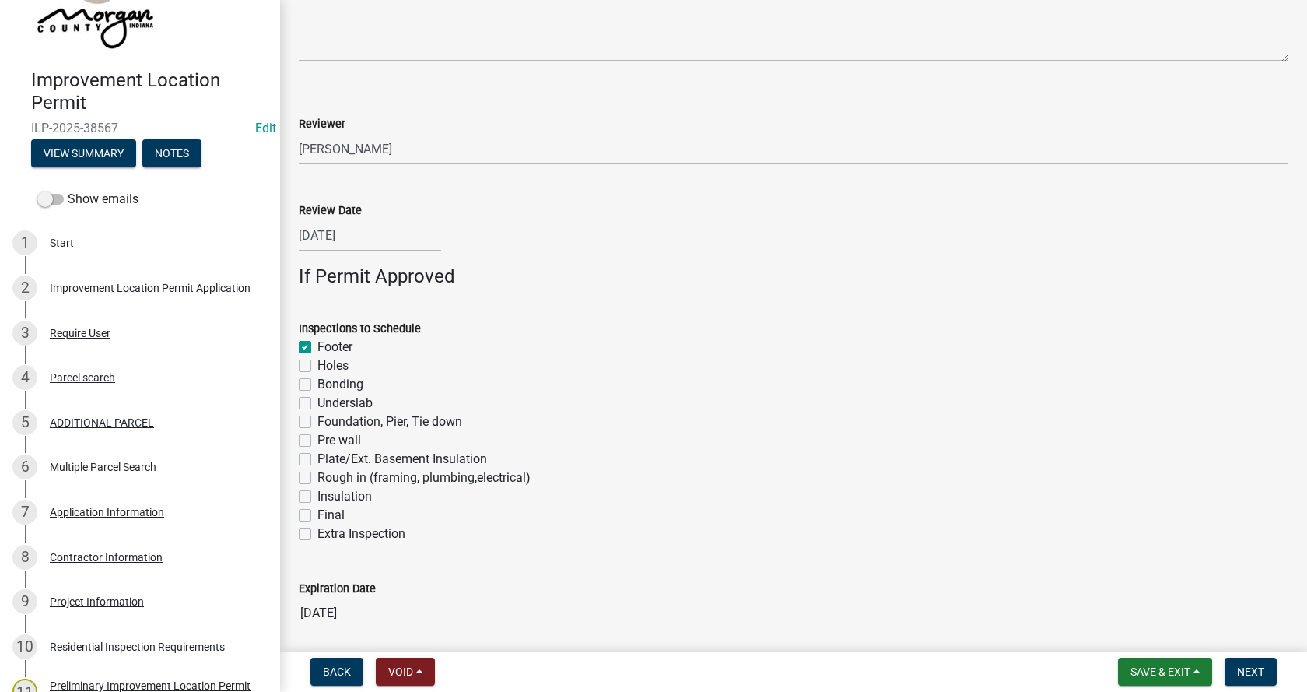
checkbox input "false"
click at [317, 421] on label "Foundation, Pier, Tie down" at bounding box center [389, 421] width 145 height 19
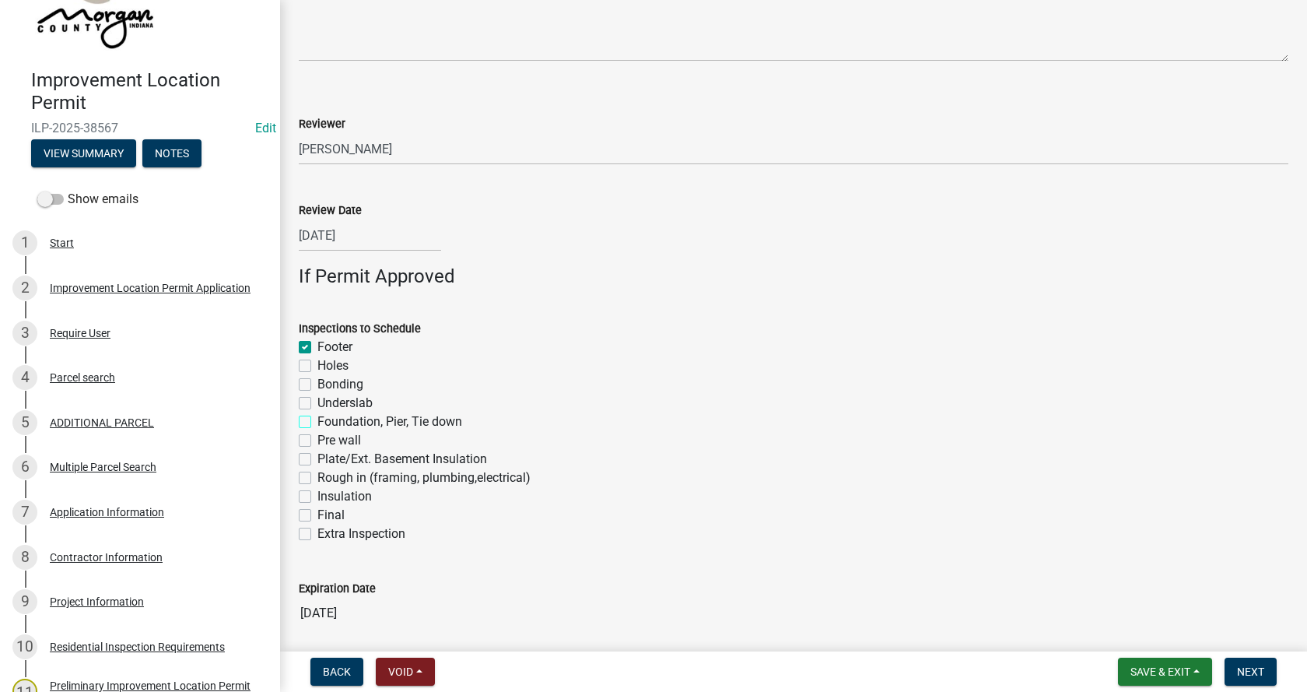
click at [317, 421] on input "Foundation, Pier, Tie down" at bounding box center [322, 417] width 10 height 10
checkbox input "true"
checkbox input "false"
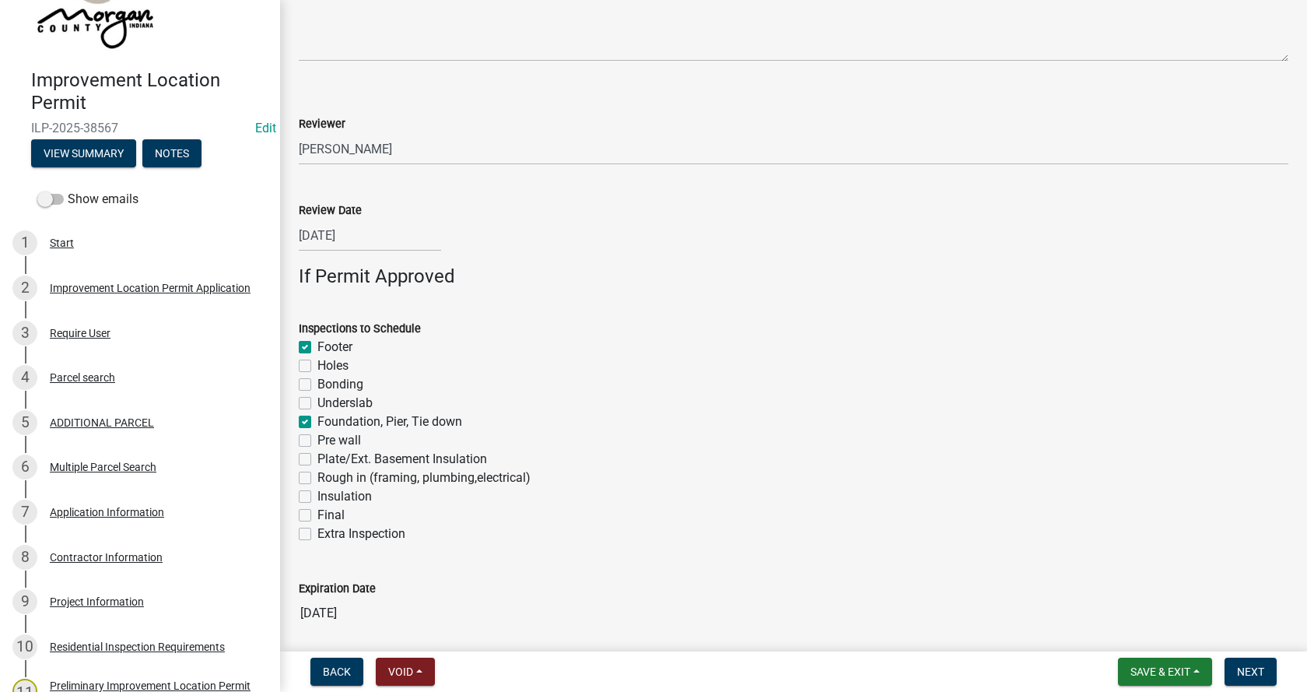
checkbox input "false"
checkbox input "true"
checkbox input "false"
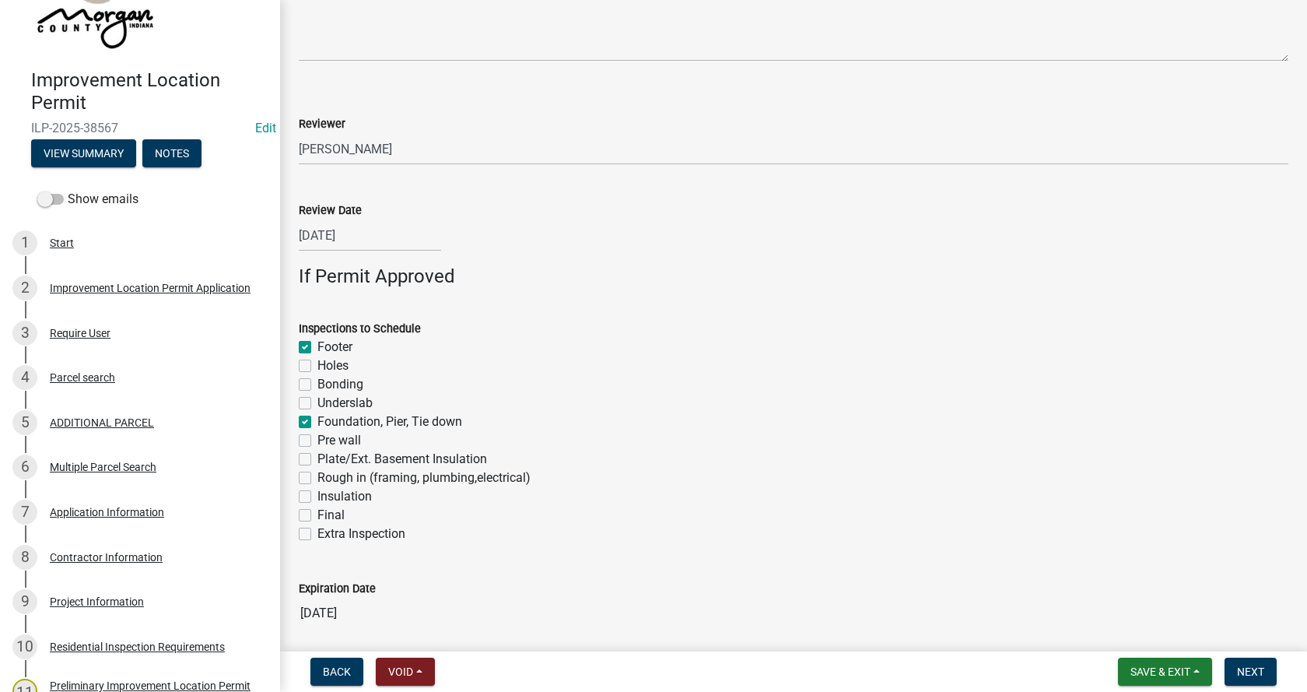
checkbox input "false"
click at [317, 477] on label "Rough in (framing, plumbing,electrical)" at bounding box center [423, 477] width 213 height 19
click at [317, 477] on input "Rough in (framing, plumbing,electrical)" at bounding box center [322, 473] width 10 height 10
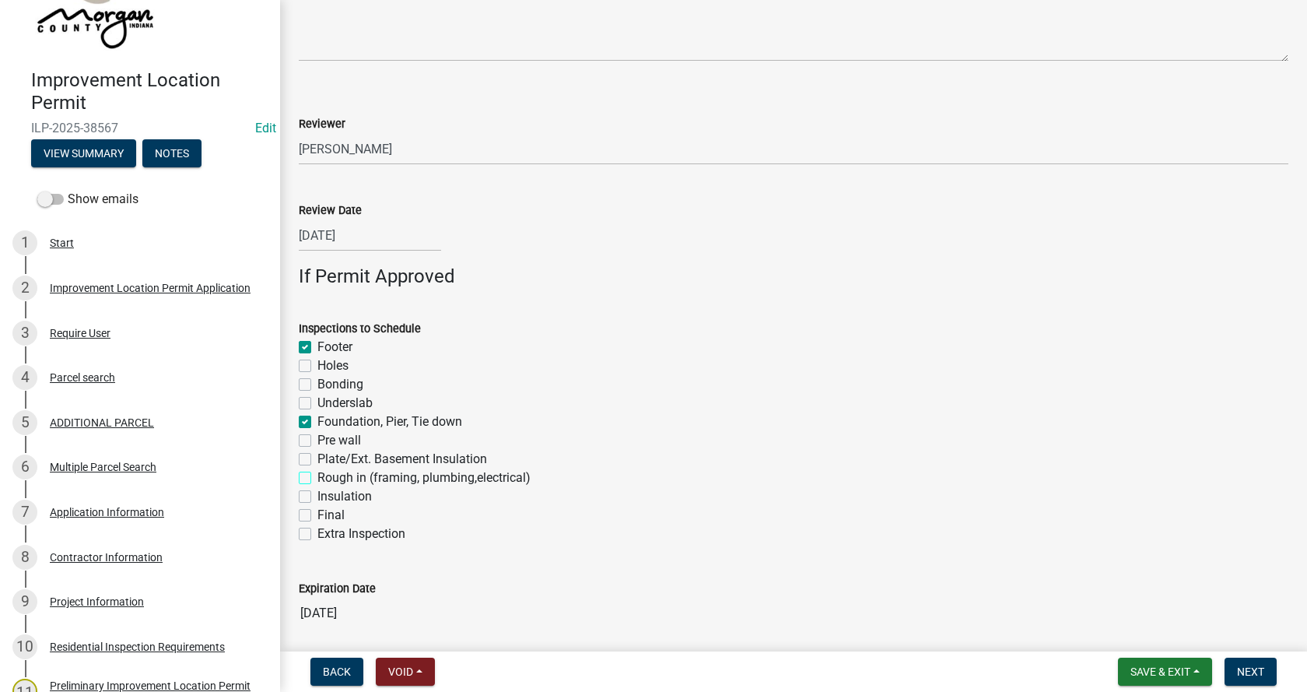
checkbox input "true"
checkbox input "false"
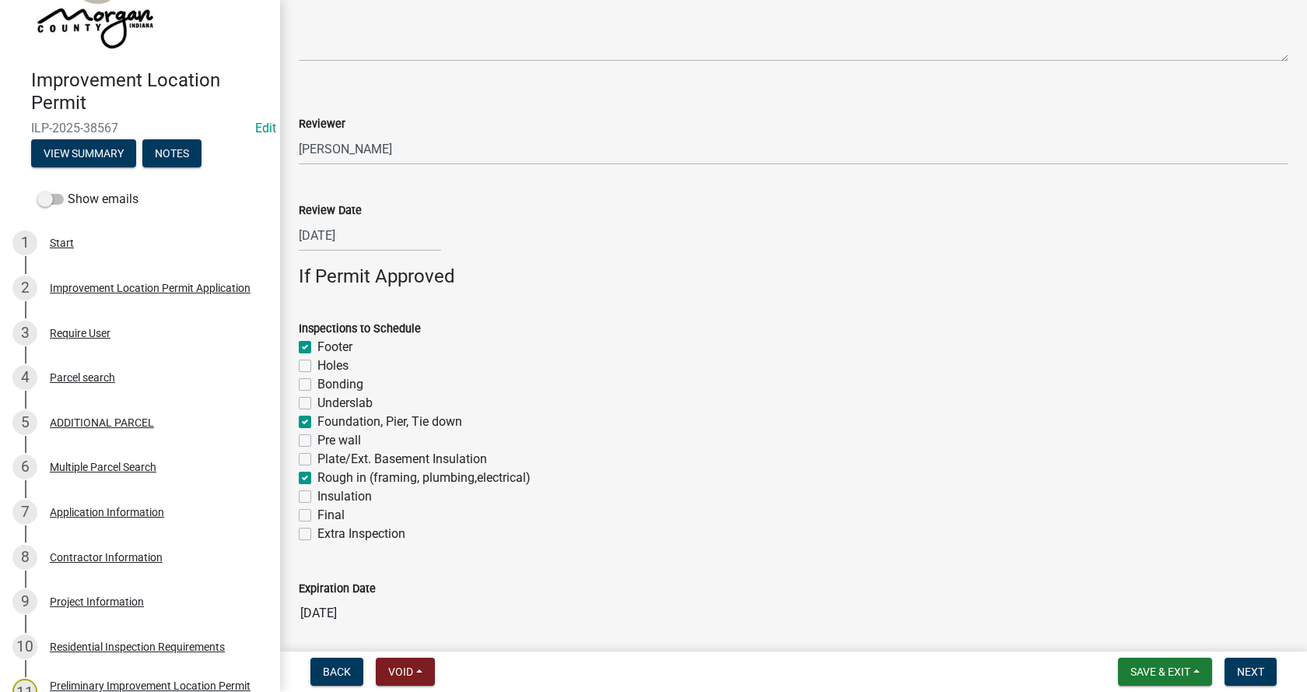
checkbox input "true"
checkbox input "false"
checkbox input "true"
checkbox input "false"
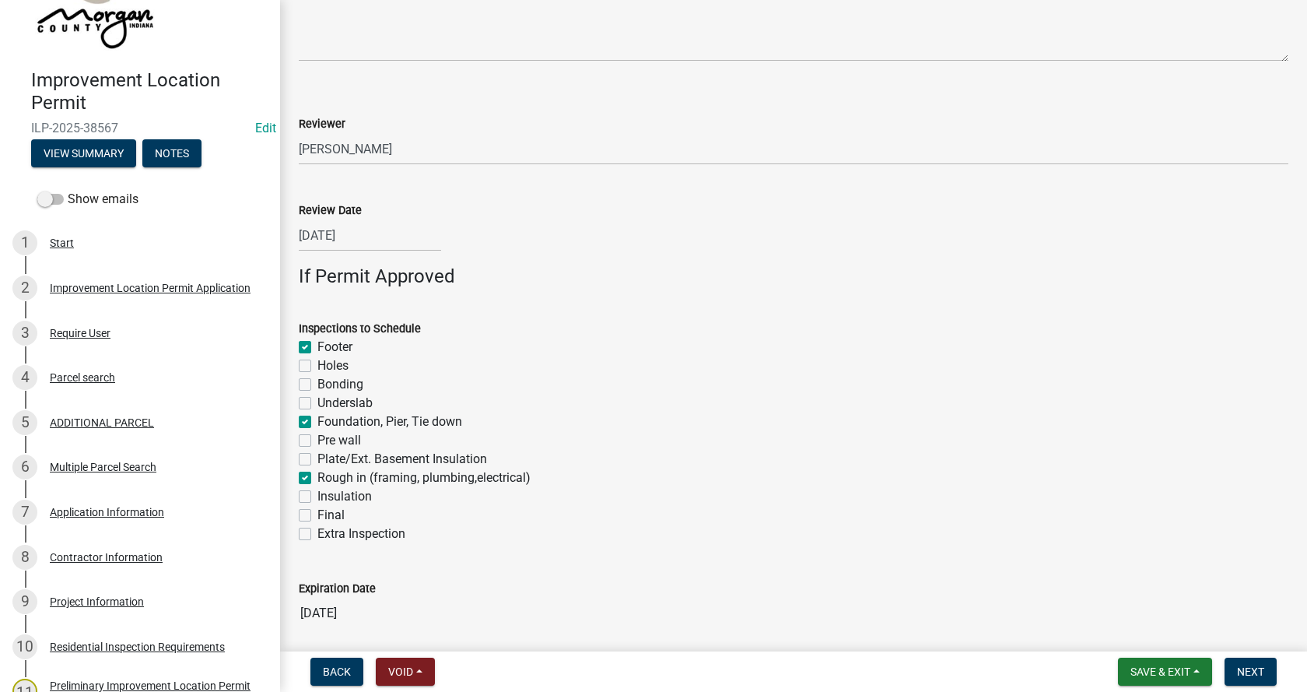
checkbox input "false"
click at [317, 513] on label "Final" at bounding box center [330, 515] width 27 height 19
click at [317, 513] on input "Final" at bounding box center [322, 511] width 10 height 10
checkbox input "true"
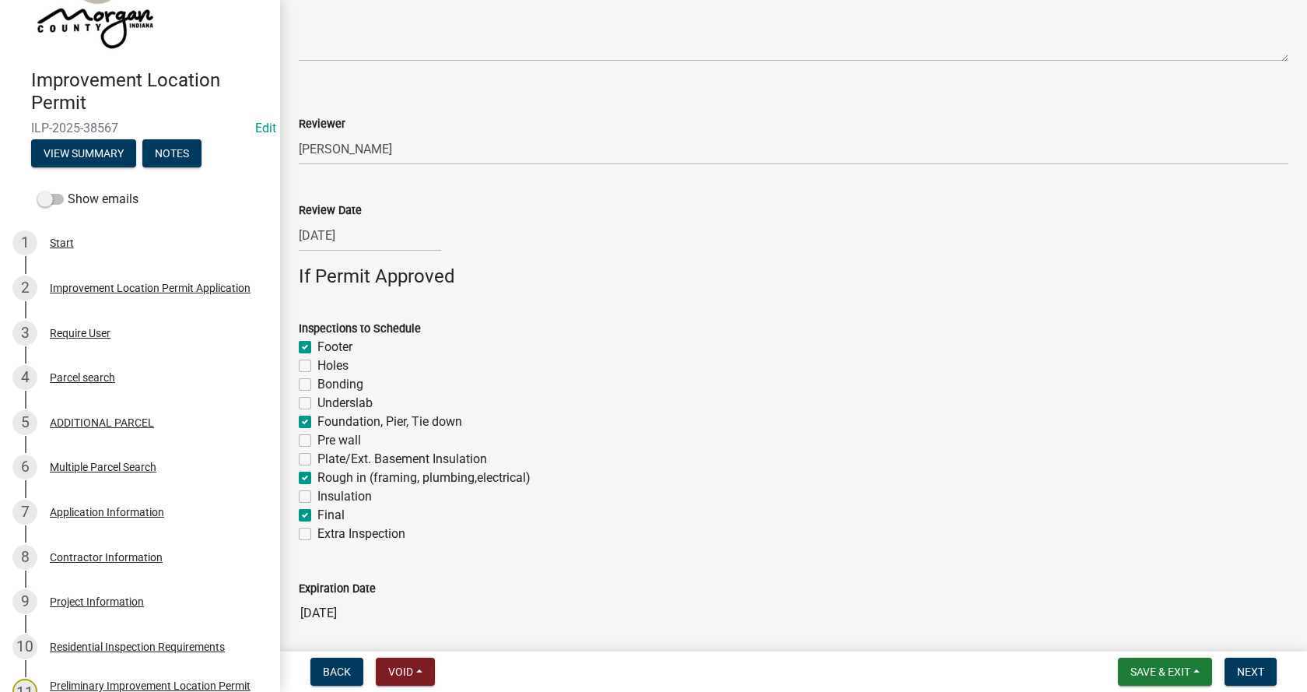
checkbox input "true"
checkbox input "false"
checkbox input "true"
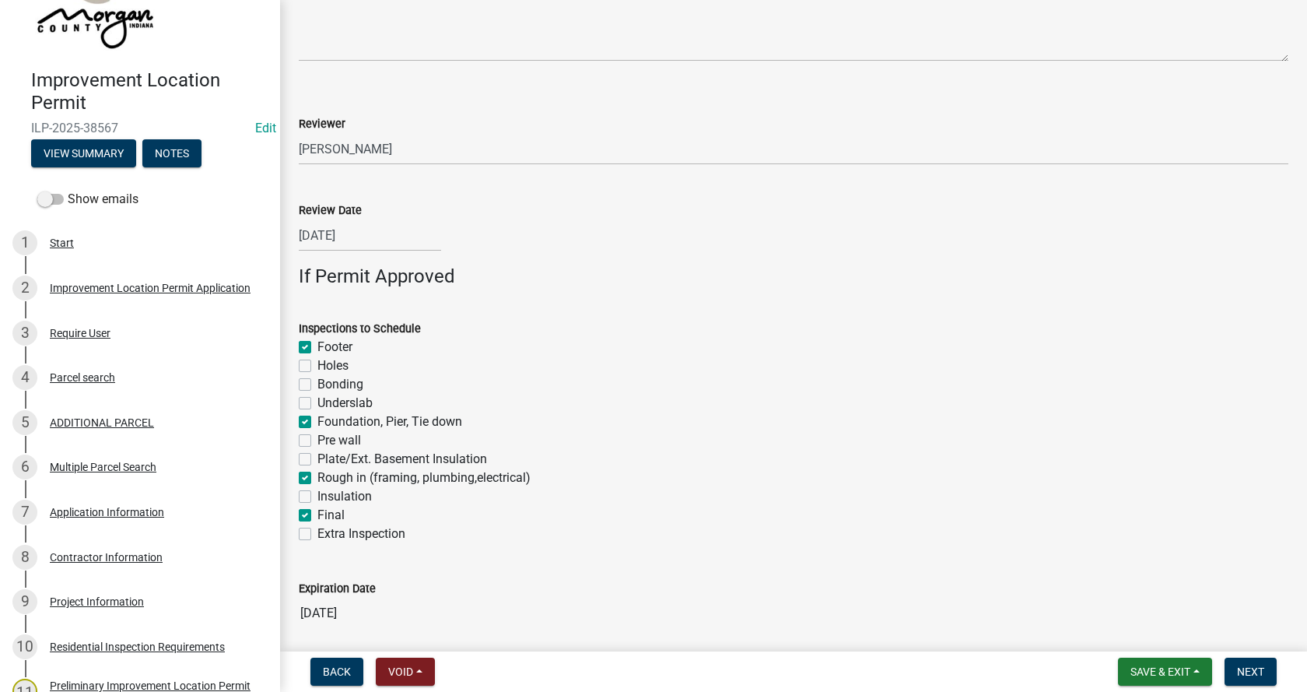
checkbox input "false"
checkbox input "true"
checkbox input "false"
checkbox input "true"
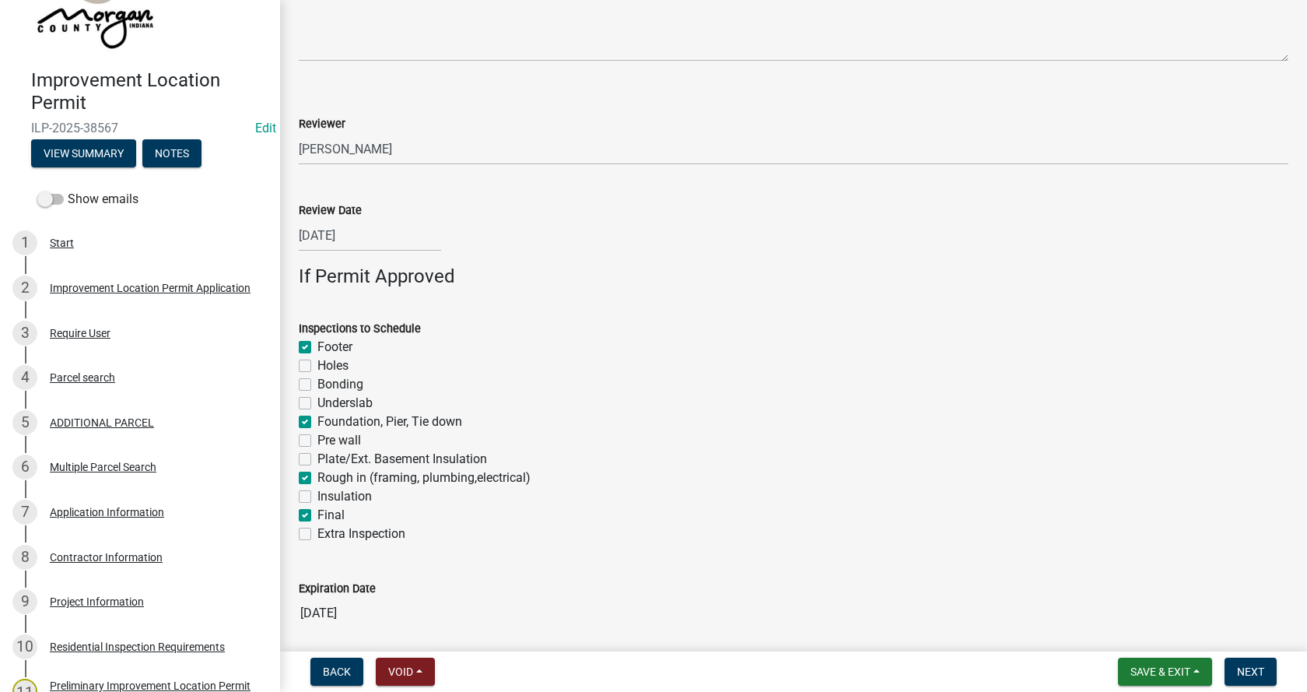
checkbox input "false"
click at [1247, 670] on span "Next" at bounding box center [1250, 671] width 27 height 12
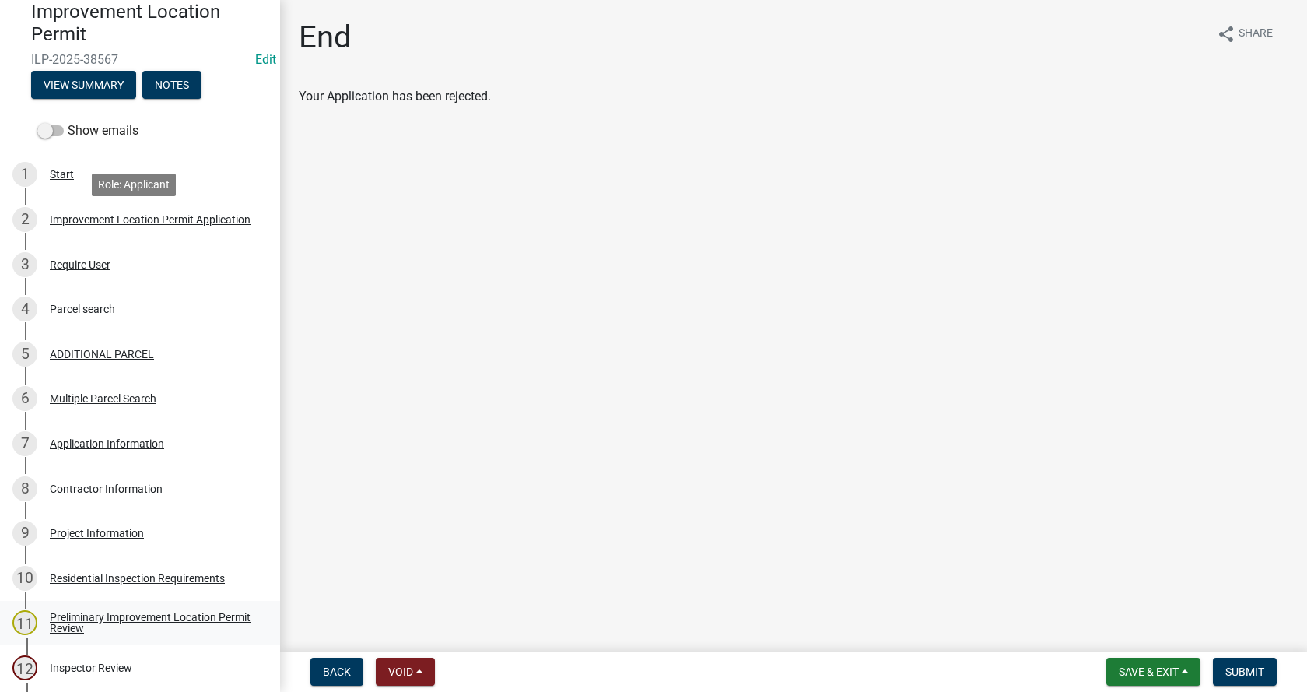
scroll to position [236, 0]
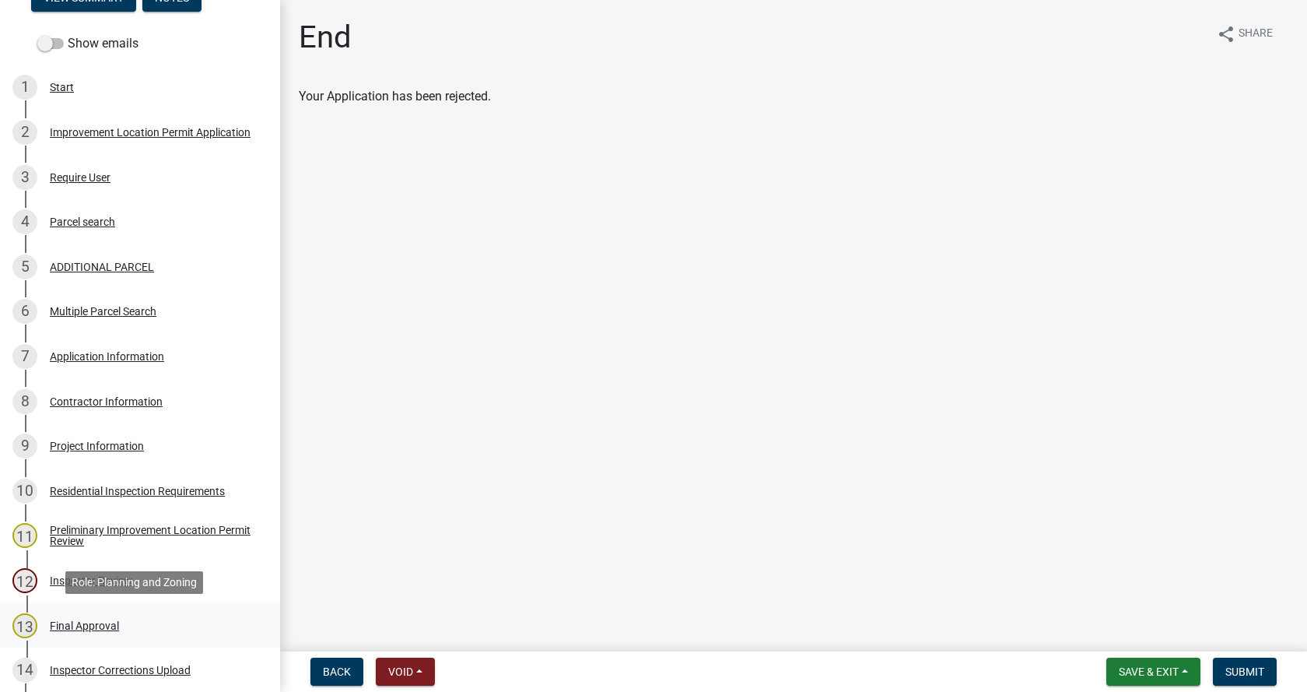
click at [63, 621] on div "Final Approval" at bounding box center [84, 625] width 69 height 11
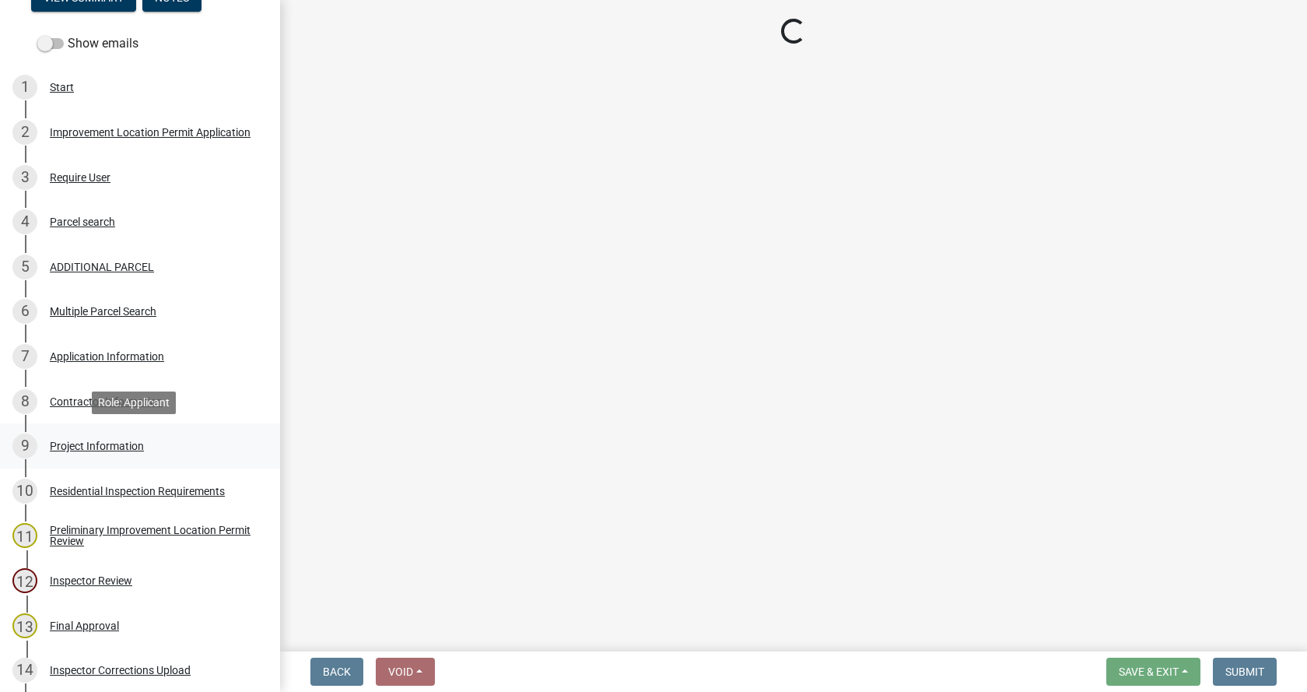
select select "4bf9213e-c266-4258-8e9b-d5f6a07002fa"
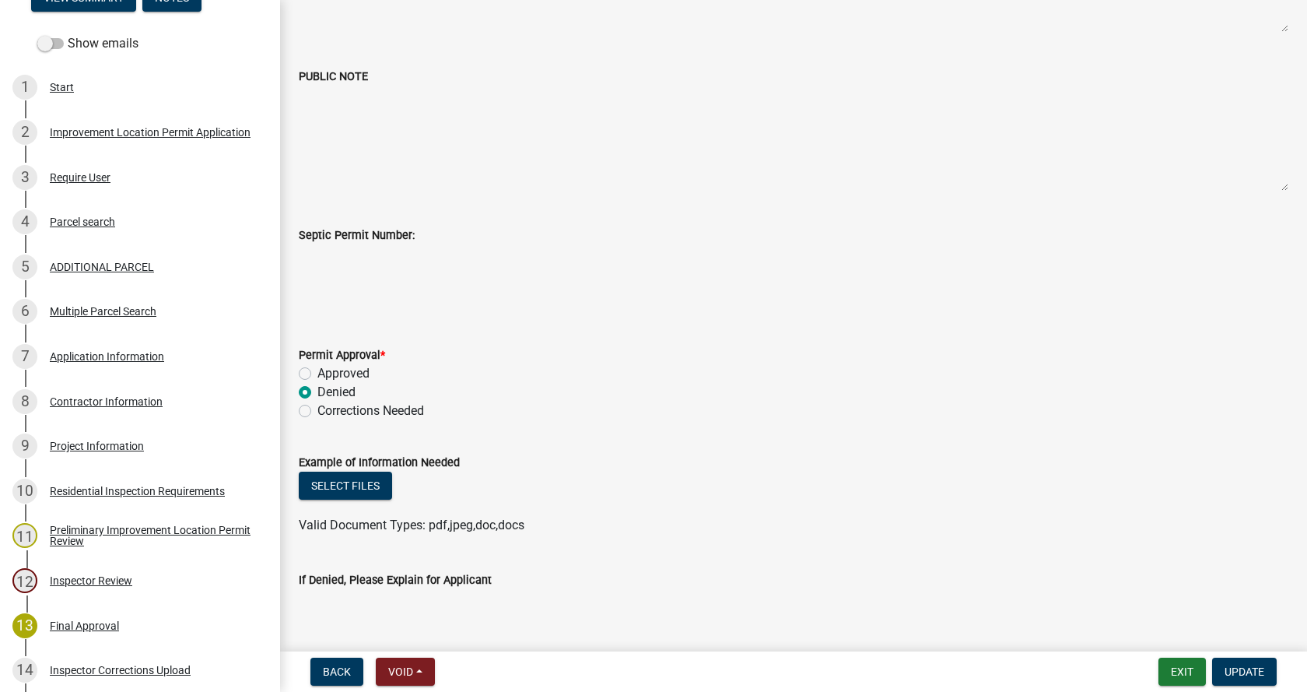
scroll to position [311, 0]
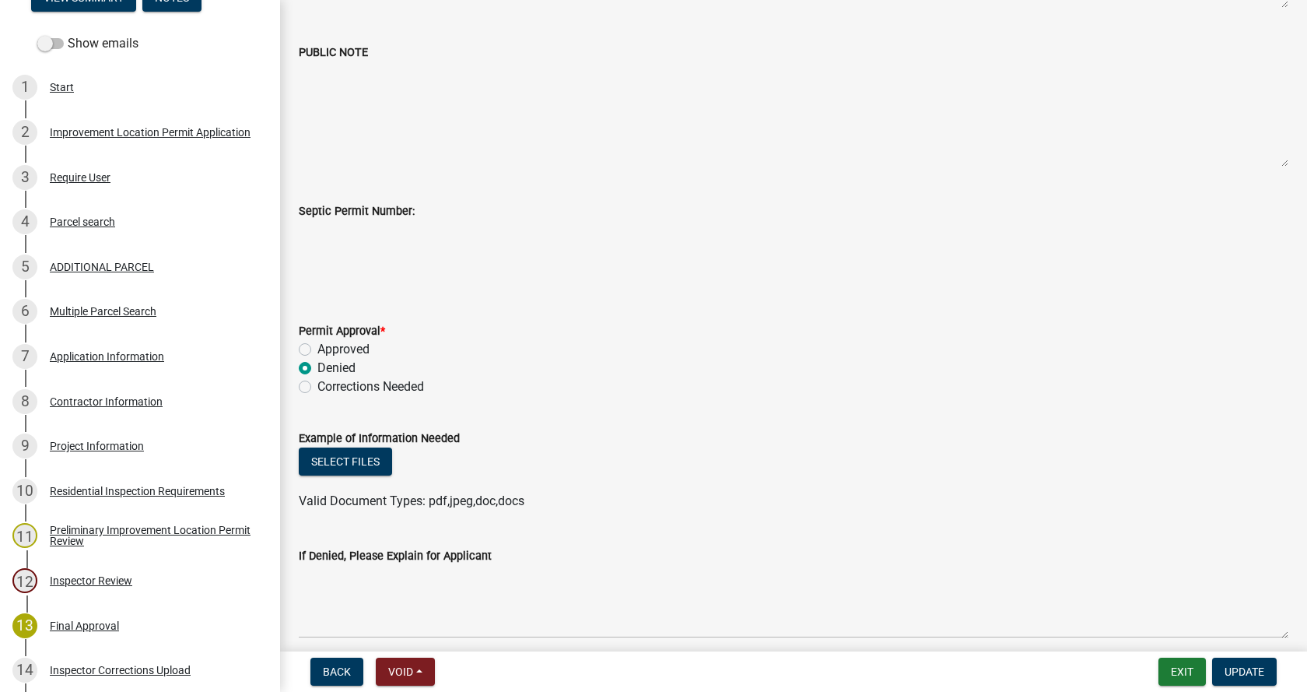
click at [317, 350] on label "Approved" at bounding box center [343, 349] width 52 height 19
click at [317, 350] on input "Approved" at bounding box center [322, 345] width 10 height 10
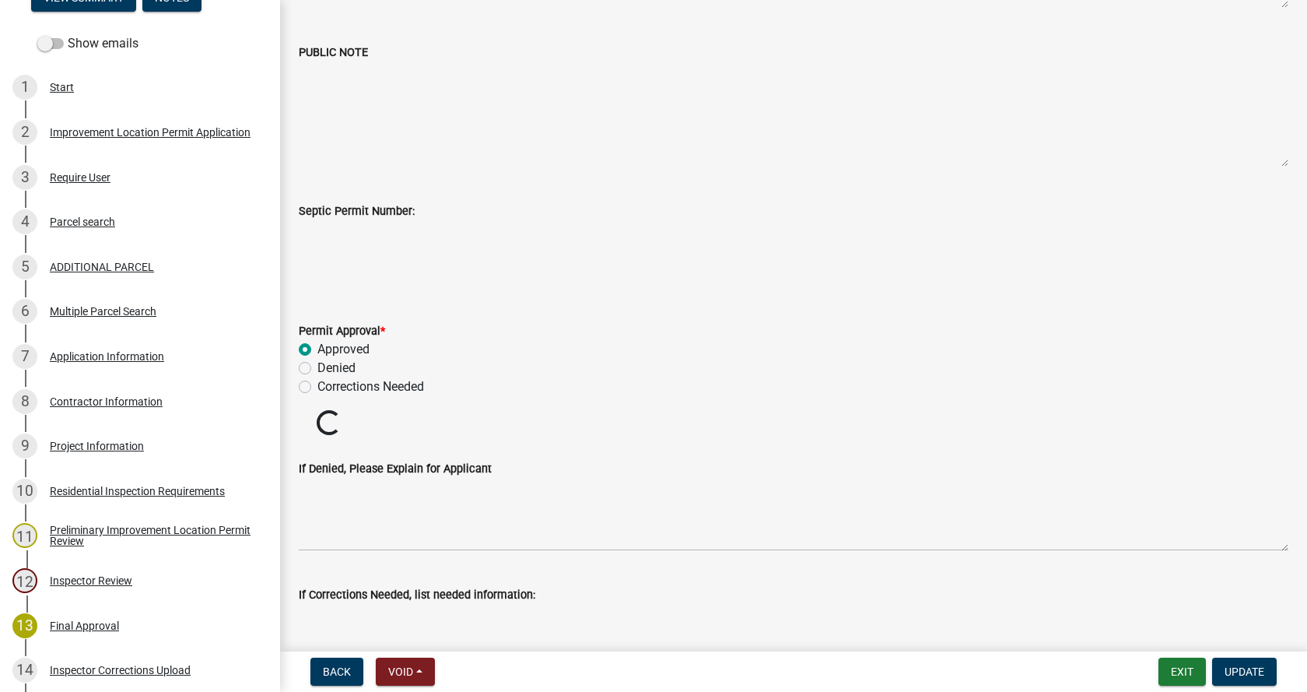
radio input "true"
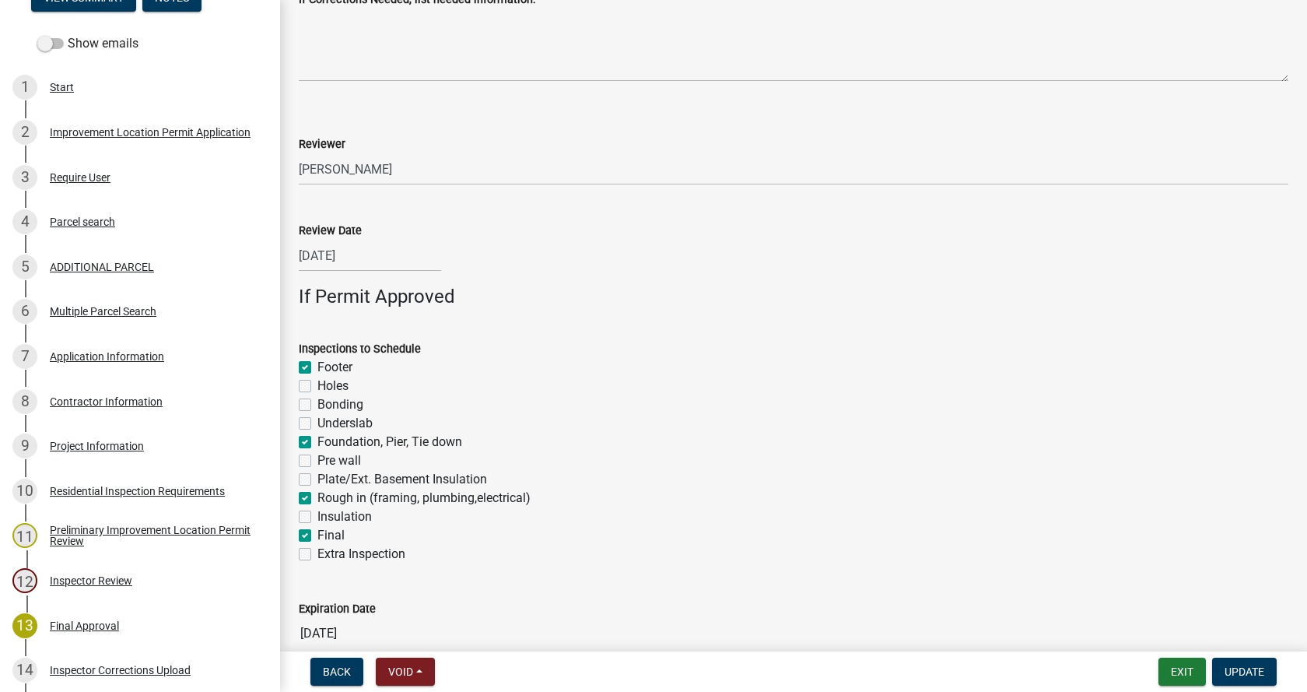
scroll to position [1072, 0]
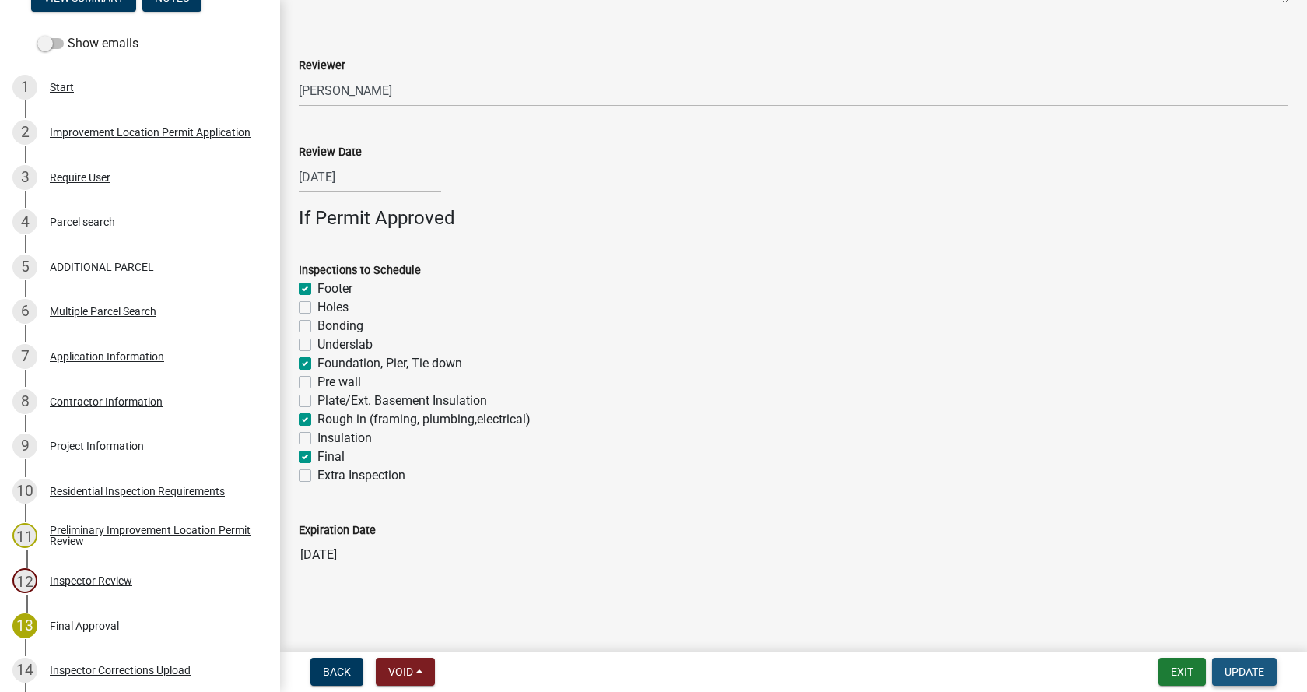
drag, startPoint x: 1254, startPoint y: 668, endPoint x: 1068, endPoint y: 444, distance: 291.1
click at [1254, 667] on span "Update" at bounding box center [1245, 671] width 40 height 12
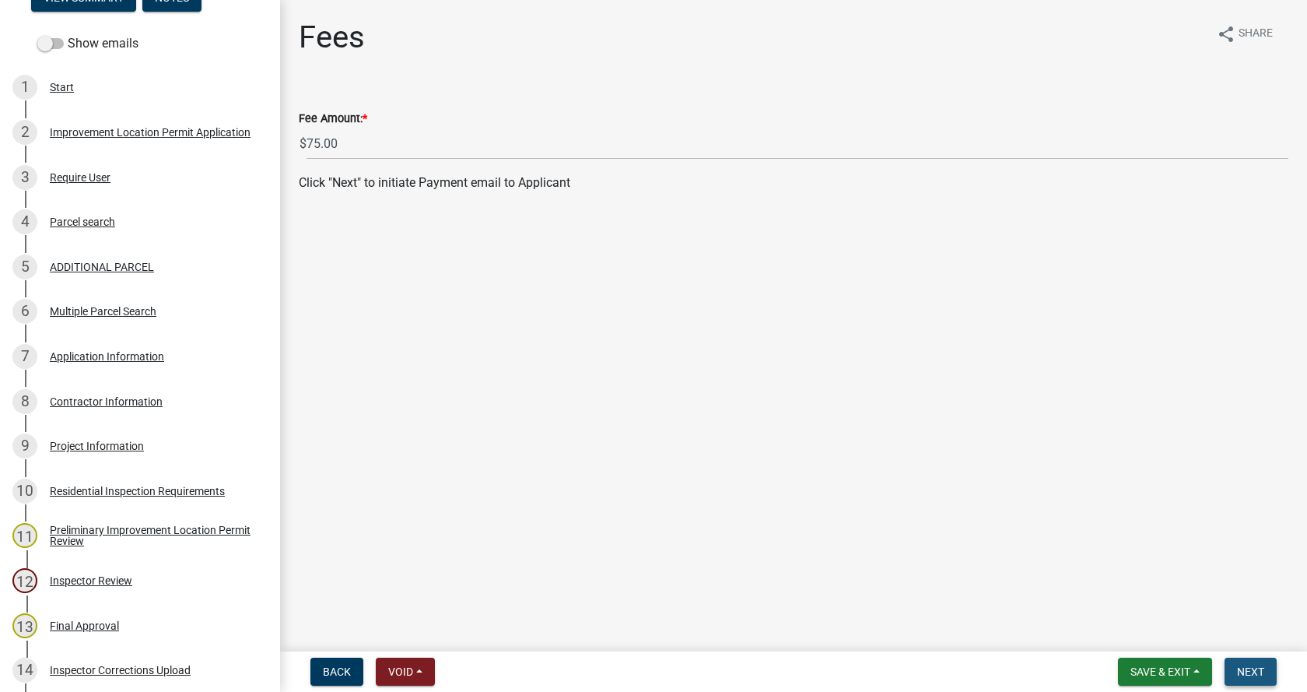
click at [1254, 671] on span "Next" at bounding box center [1250, 671] width 27 height 12
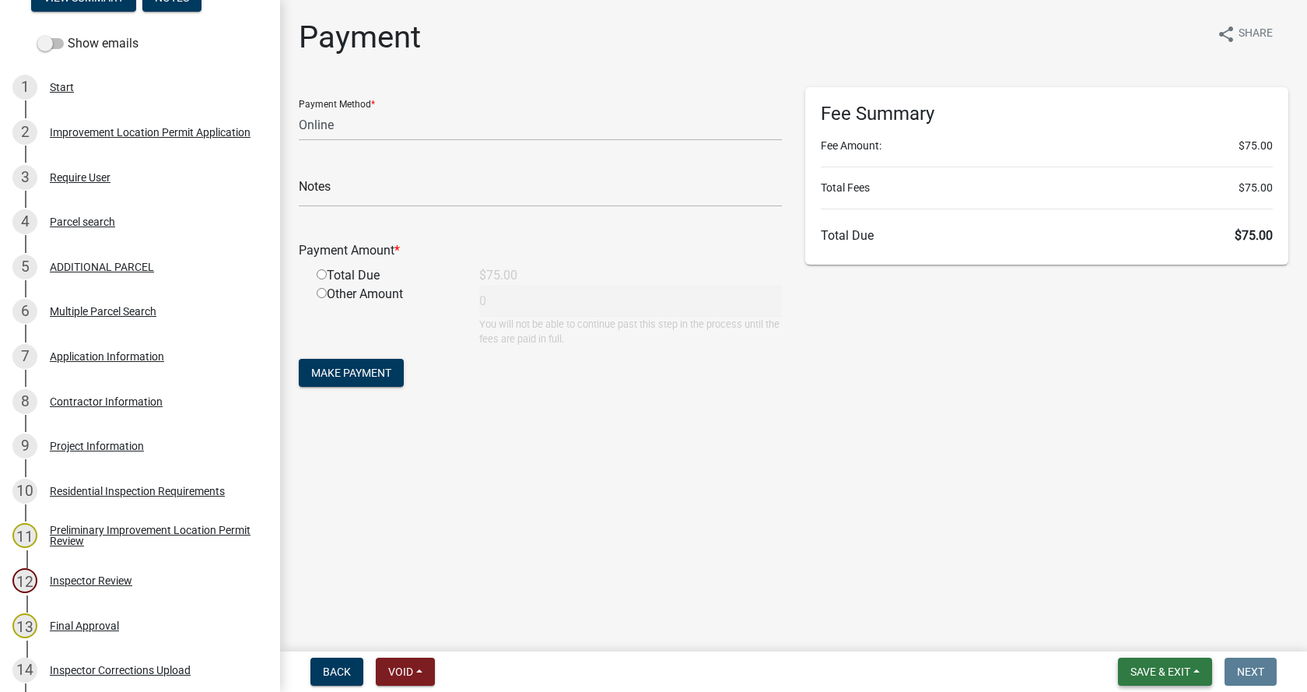
click at [1194, 670] on button "Save & Exit" at bounding box center [1165, 671] width 94 height 28
click at [1119, 626] on button "Save & Exit" at bounding box center [1150, 630] width 124 height 37
